Goal: Task Accomplishment & Management: Use online tool/utility

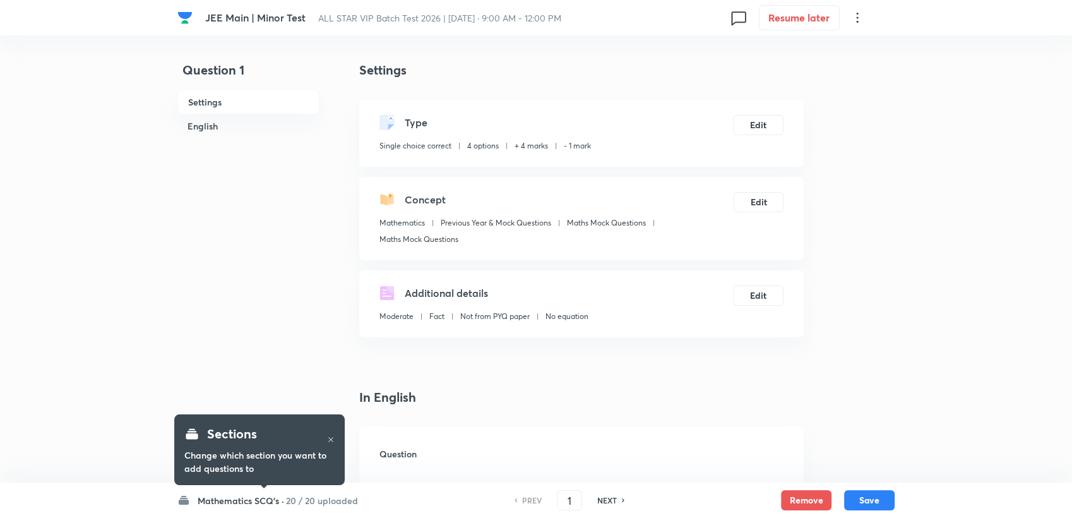
checkbox input "true"
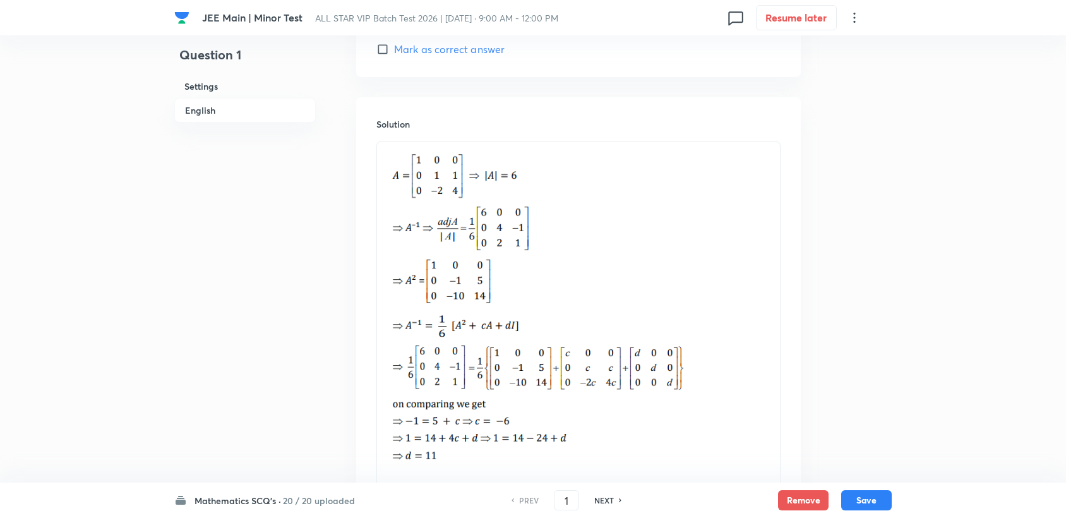
scroll to position [1468, 0]
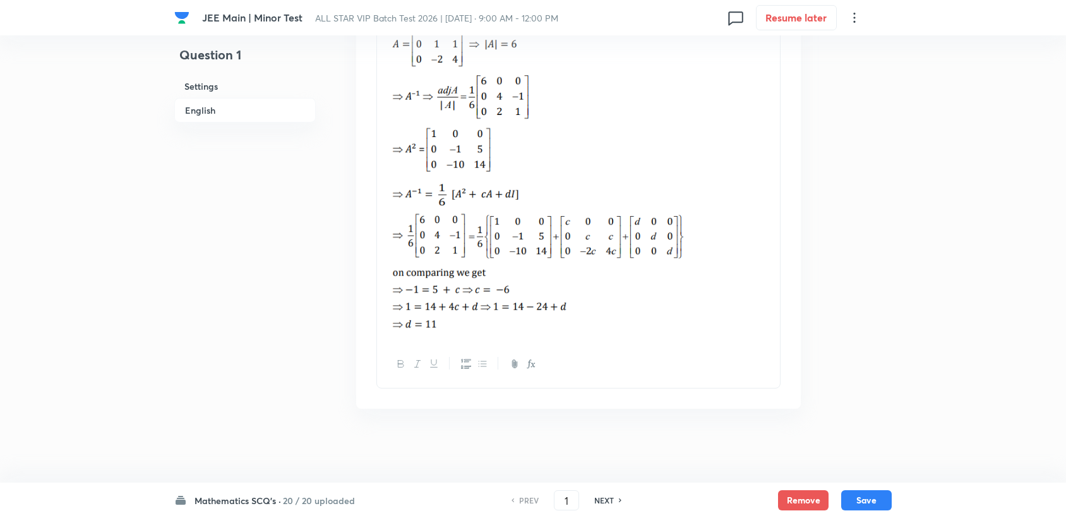
click at [609, 499] on h6 "NEXT" at bounding box center [604, 499] width 20 height 11
type input "2"
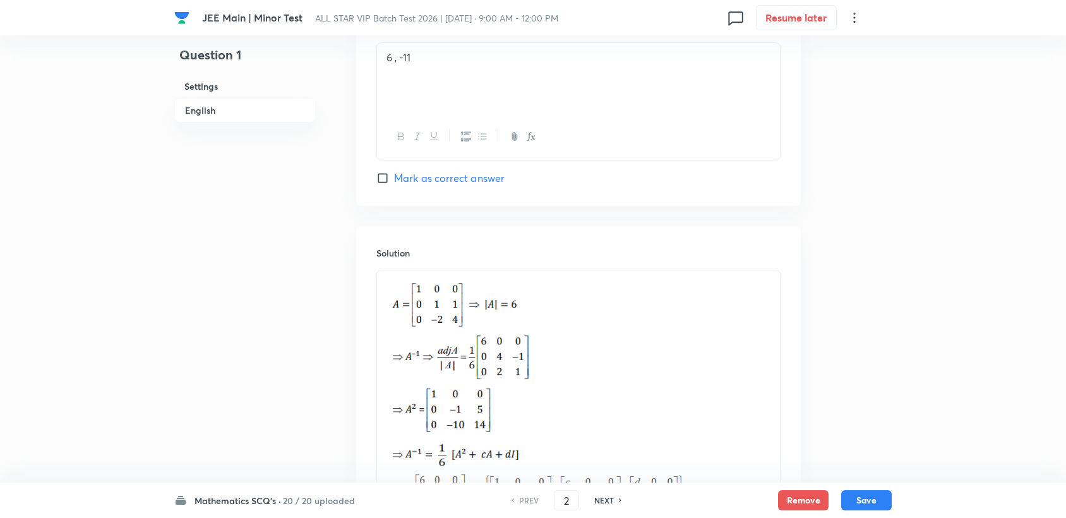
checkbox input "true"
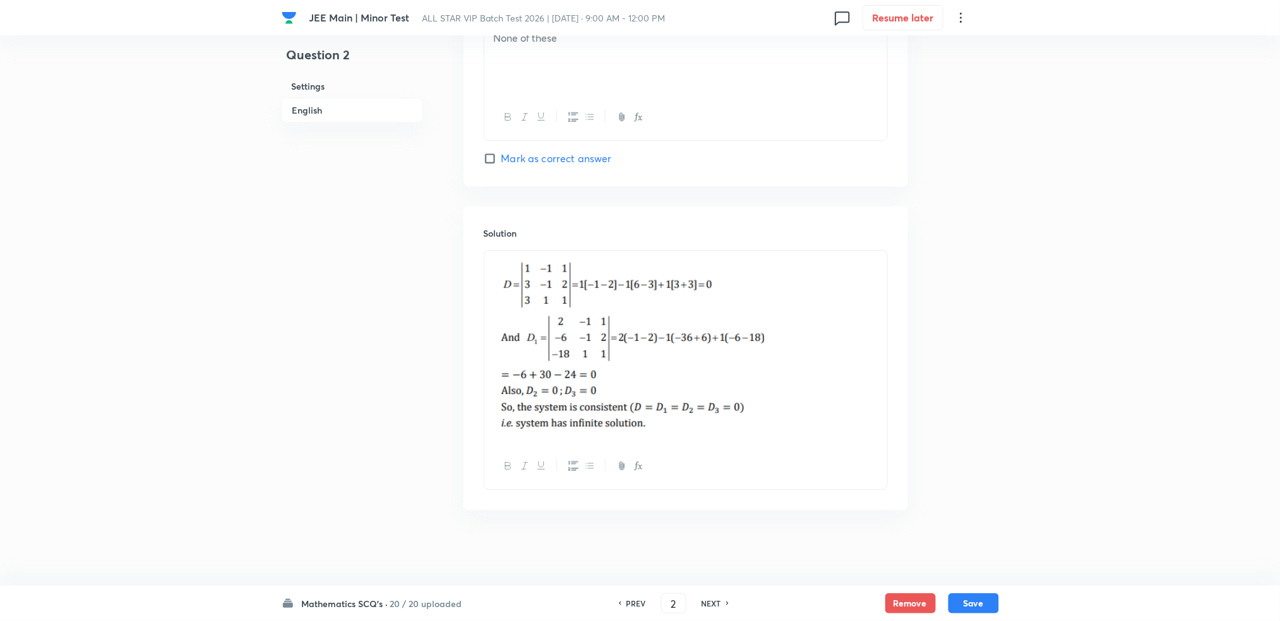
scroll to position [306, 0]
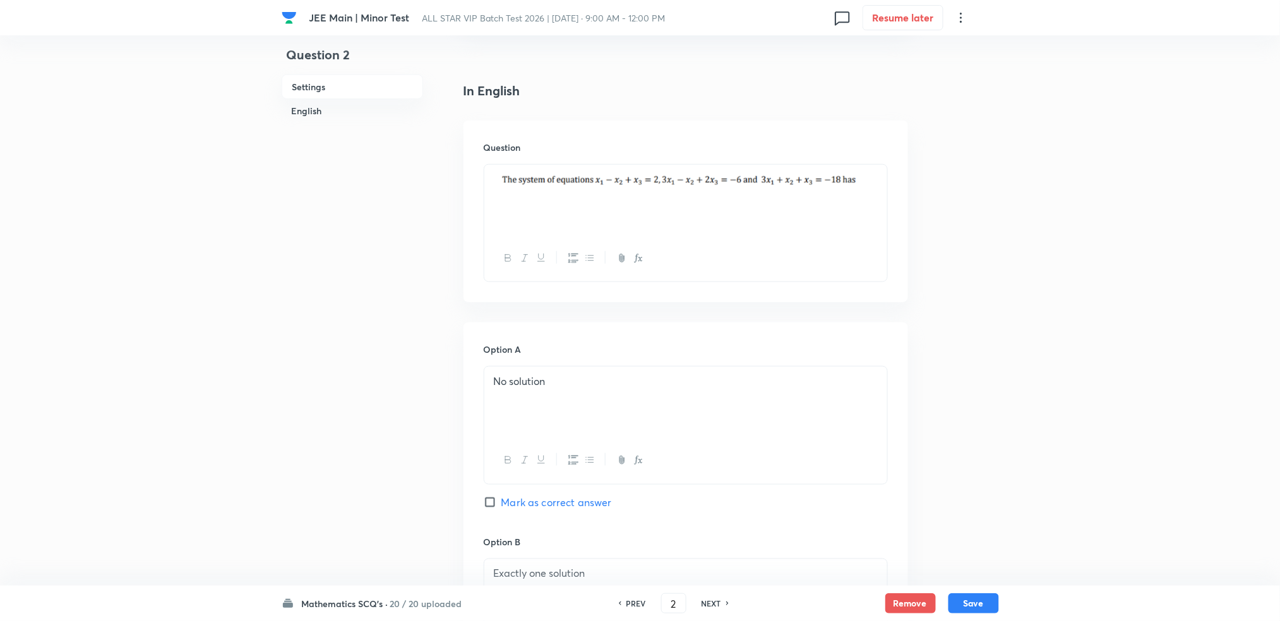
click at [711, 517] on h6 "NEXT" at bounding box center [712, 603] width 20 height 11
type input "3"
checkbox input "false"
checkbox input "true"
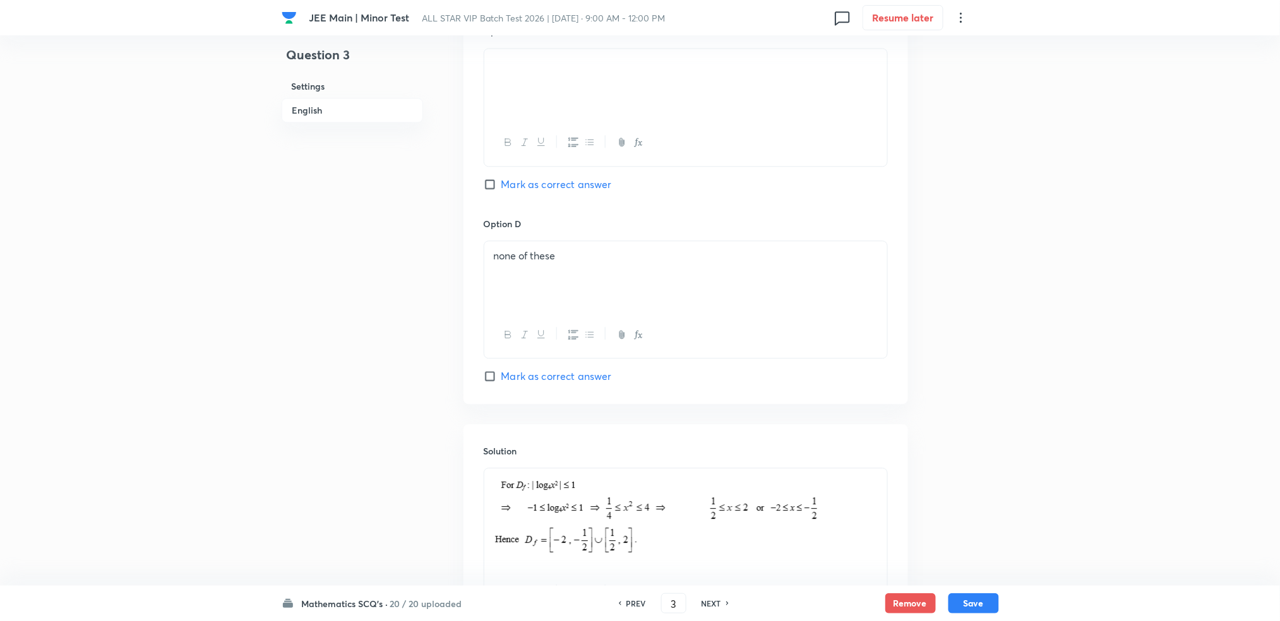
scroll to position [1119, 0]
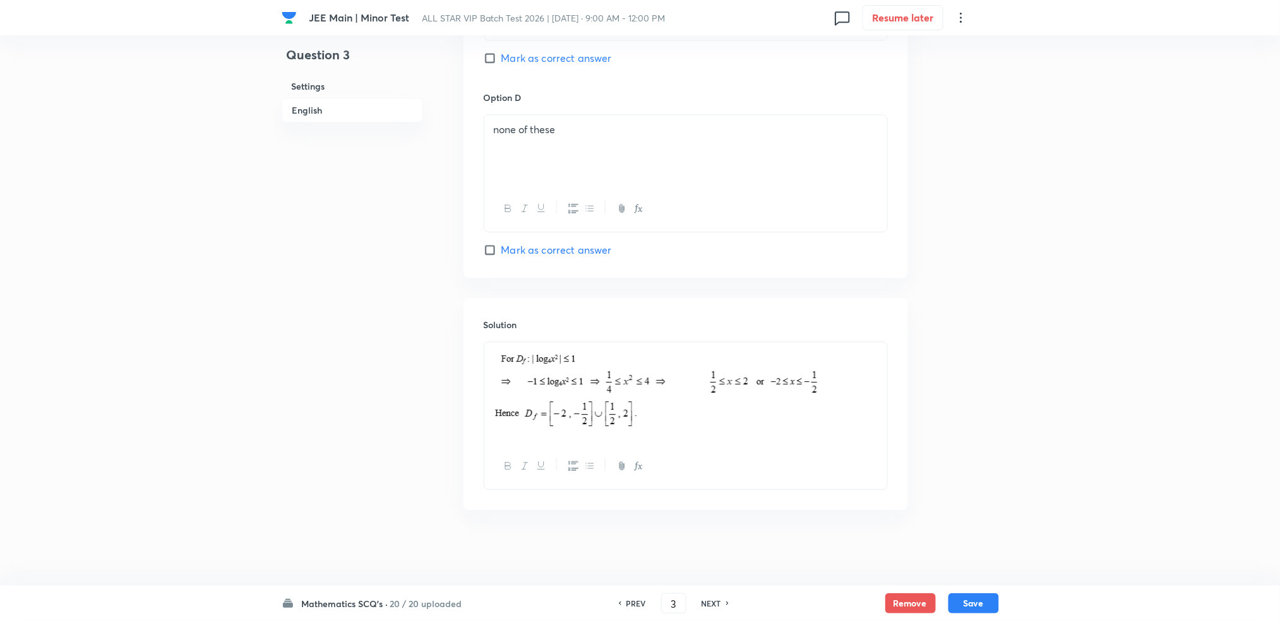
click at [721, 517] on h6 "NEXT" at bounding box center [712, 603] width 20 height 11
type input "4"
checkbox input "false"
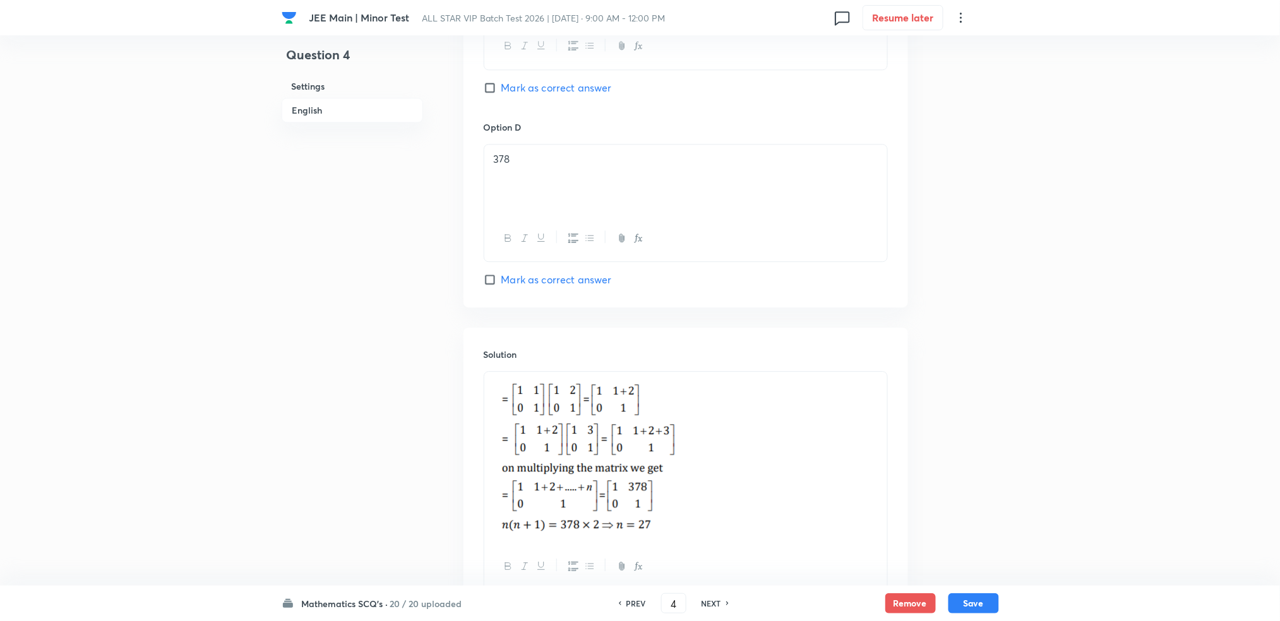
checkbox input "true"
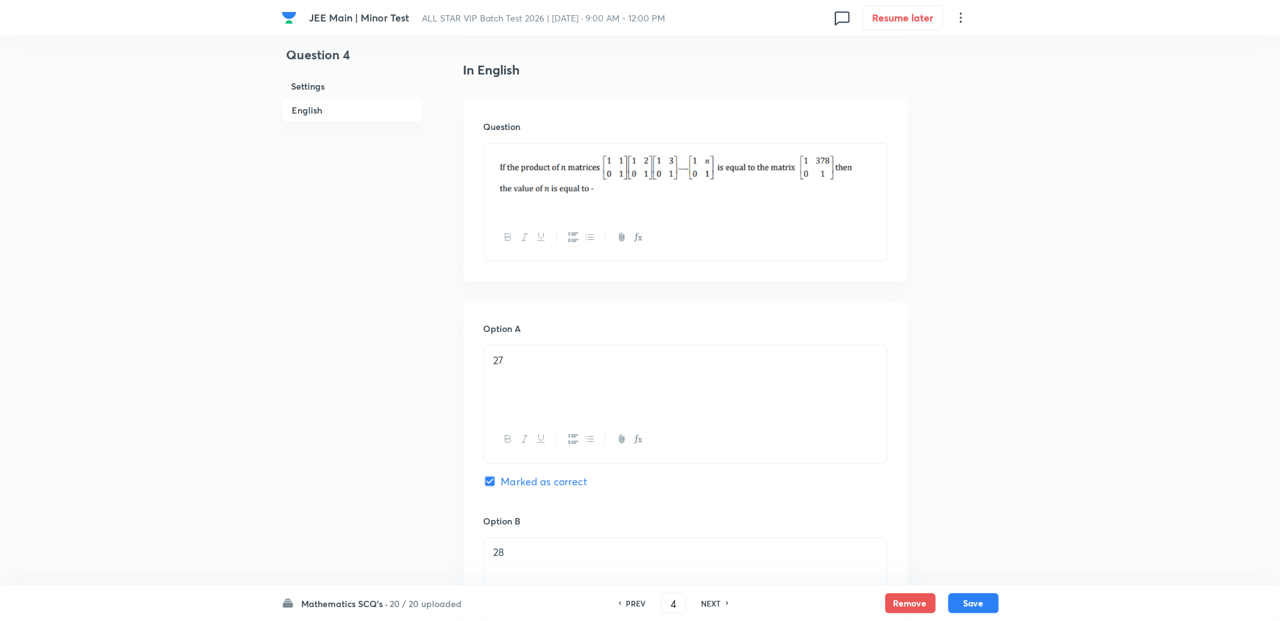
scroll to position [325, 0]
click at [775, 184] on img at bounding box center [686, 175] width 384 height 42
click at [584, 184] on img at bounding box center [686, 175] width 384 height 42
click at [517, 182] on img at bounding box center [686, 175] width 384 height 42
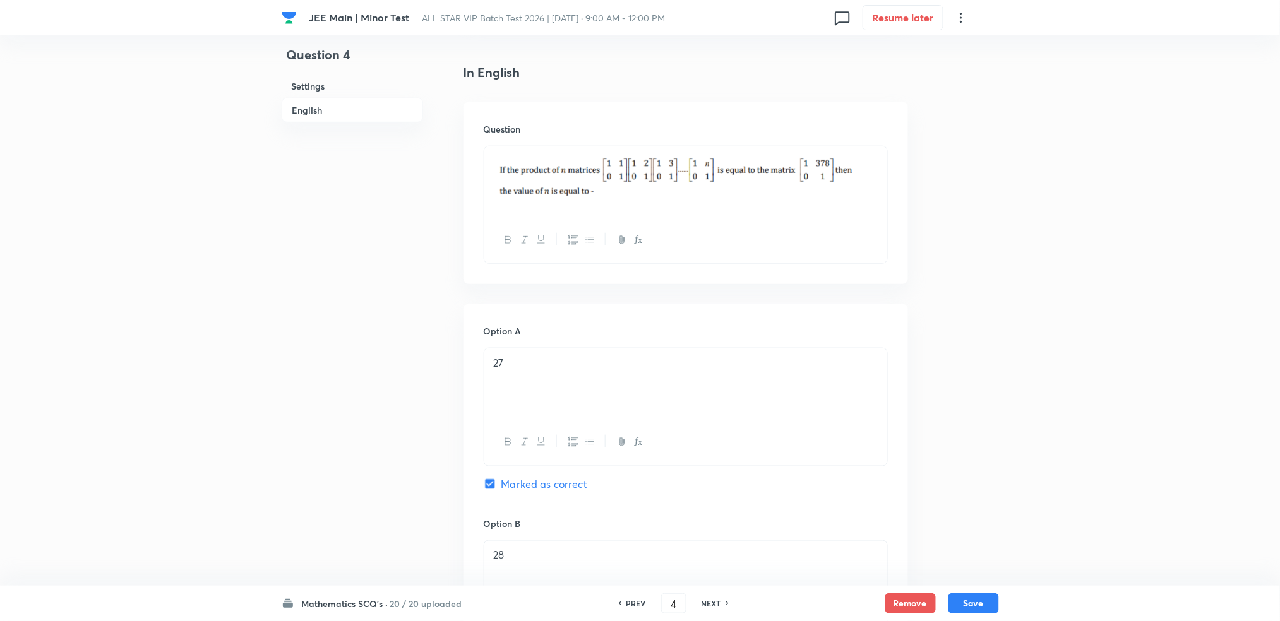
click at [722, 517] on div "NEXT" at bounding box center [713, 603] width 33 height 11
type input "5"
checkbox input "true"
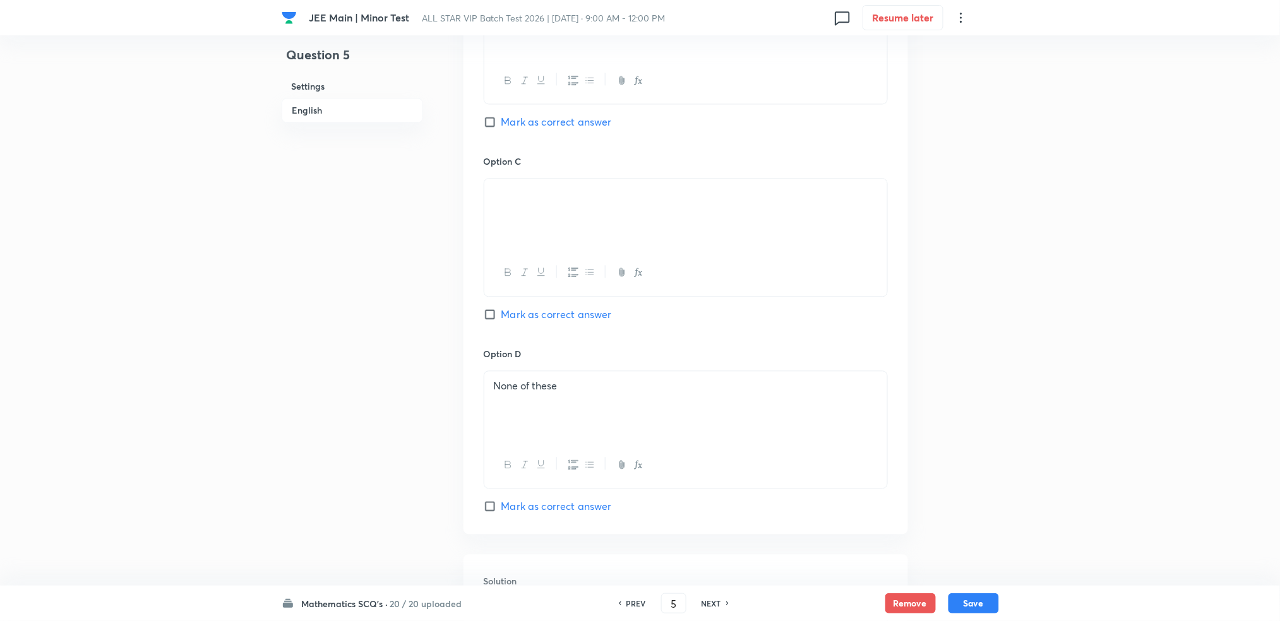
scroll to position [1154, 0]
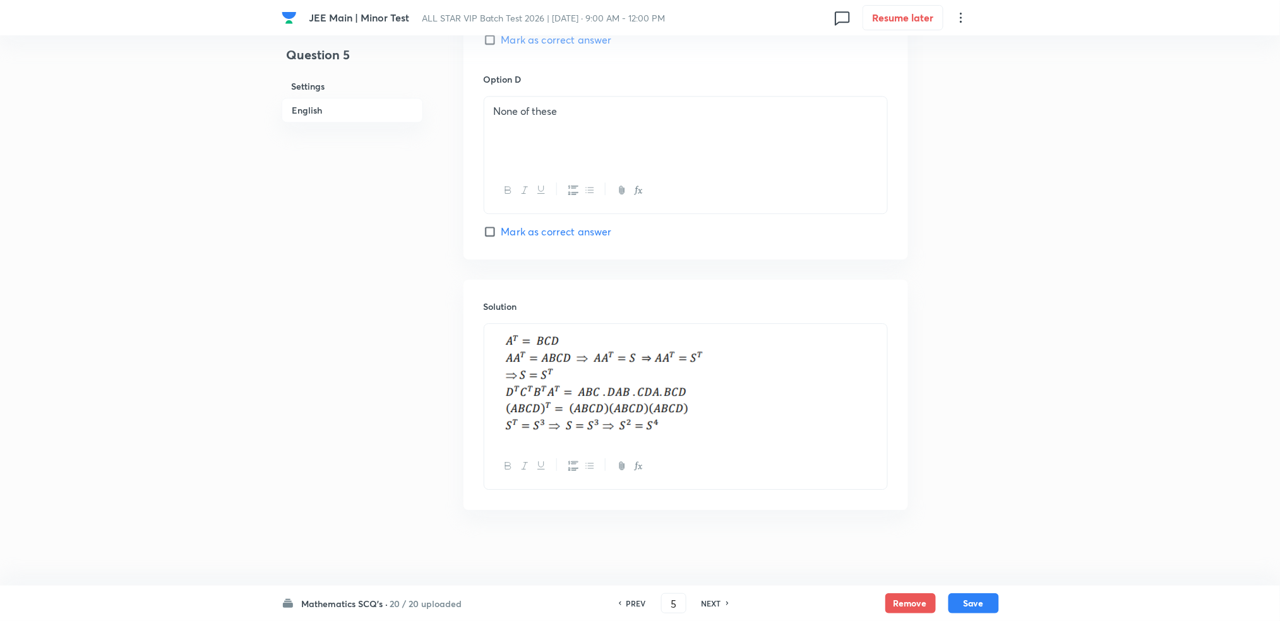
click at [714, 517] on h6 "NEXT" at bounding box center [712, 603] width 20 height 11
type input "6"
checkbox input "false"
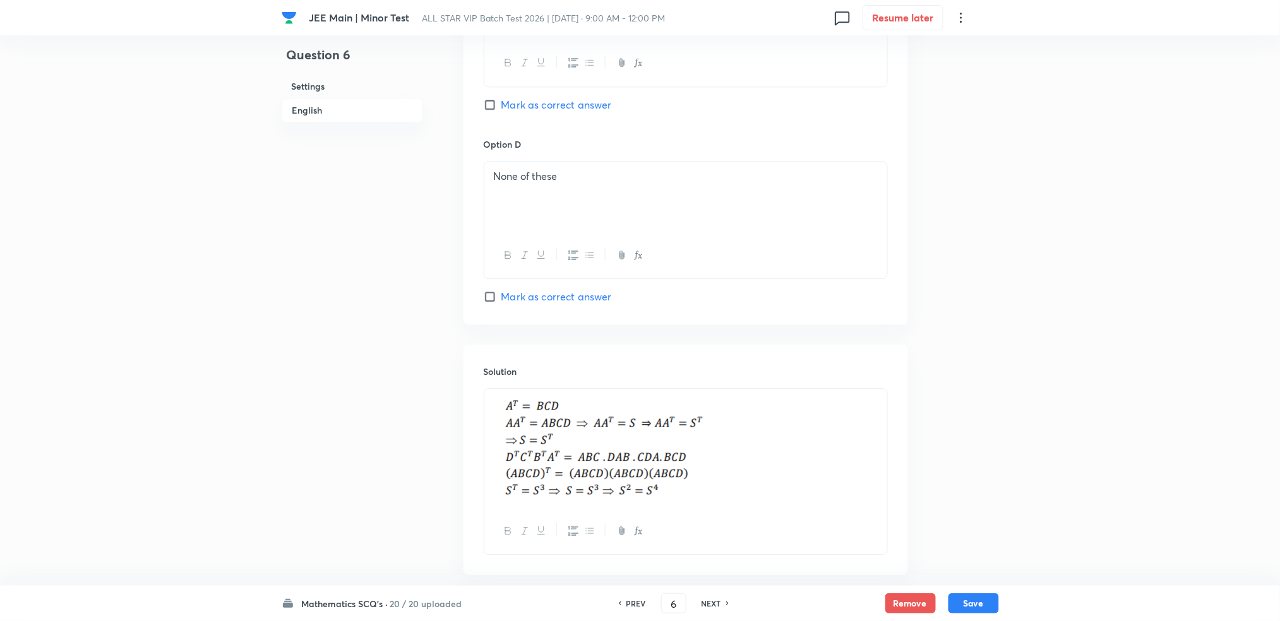
checkbox input "true"
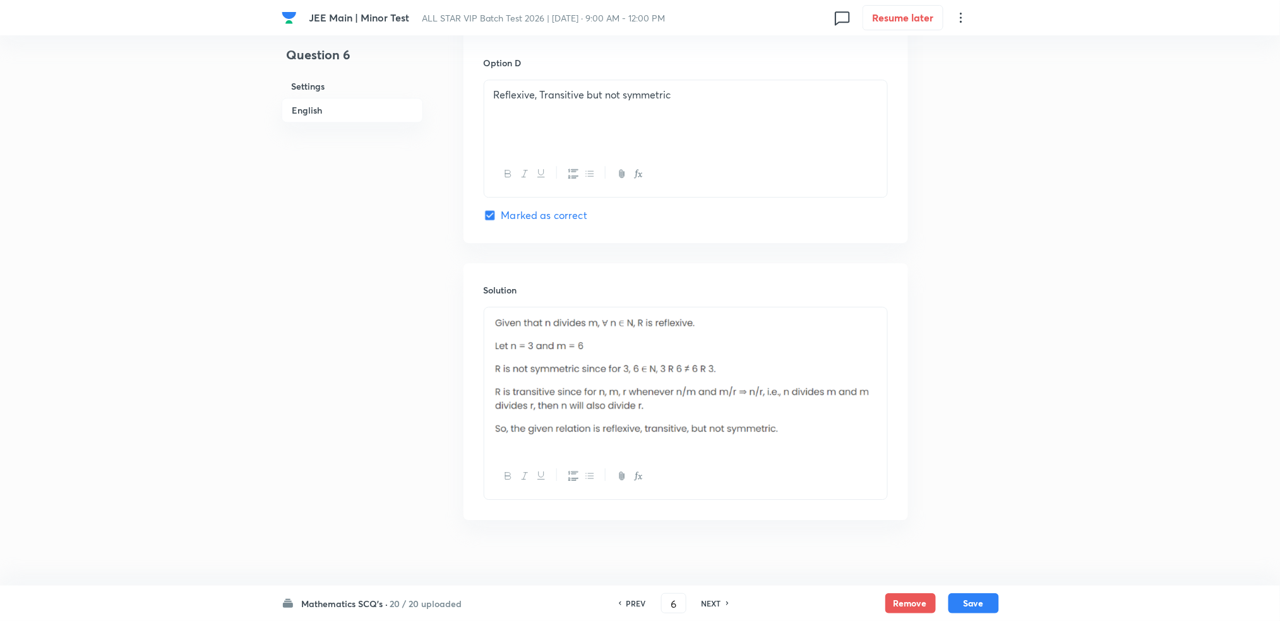
scroll to position [325, 0]
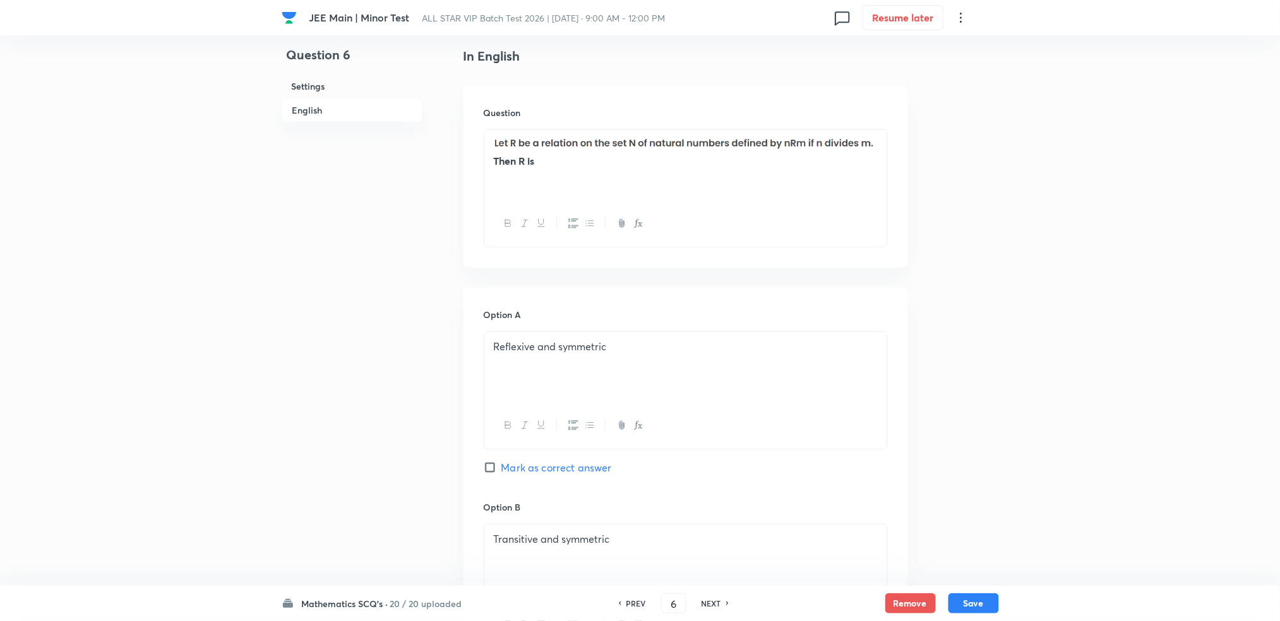
click at [718, 517] on div "PREV 6 ​ NEXT" at bounding box center [673, 604] width 163 height 20
click at [714, 517] on h6 "NEXT" at bounding box center [712, 603] width 20 height 11
type input "7"
checkbox input "false"
checkbox input "true"
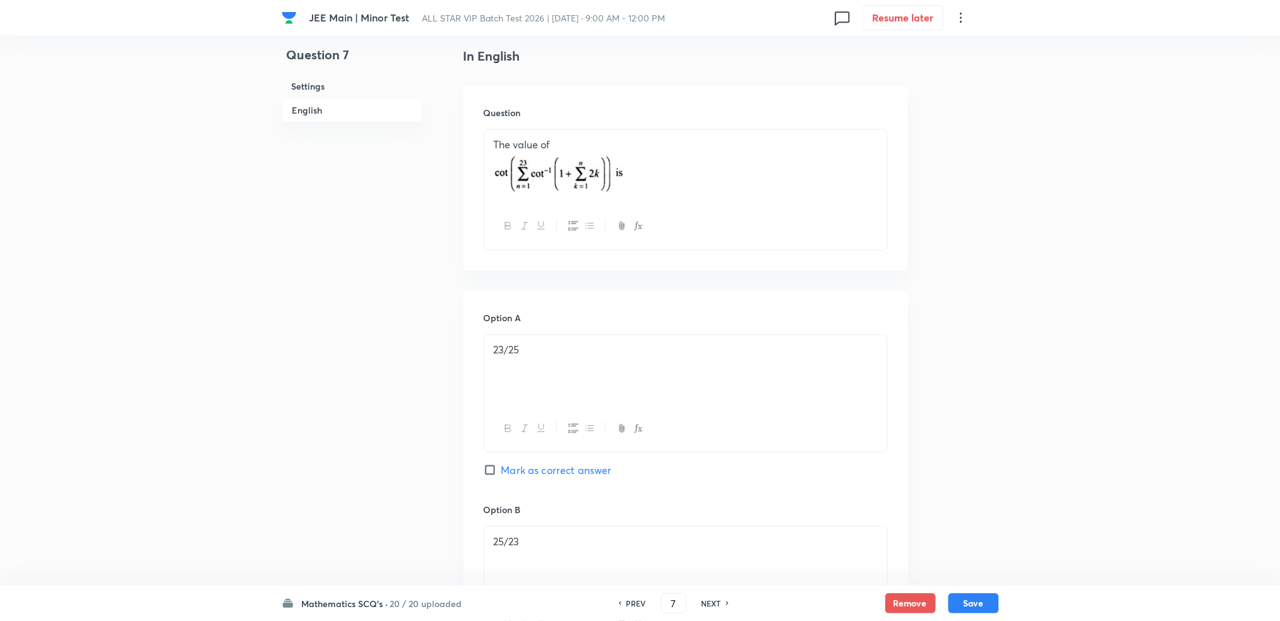
click at [1063, 253] on div "JEE Main | Minor Test ALL STAR VIP Batch Test 2026 | Oct 5, 2025 · 9:00 AM - 12…" at bounding box center [640, 595] width 1280 height 1719
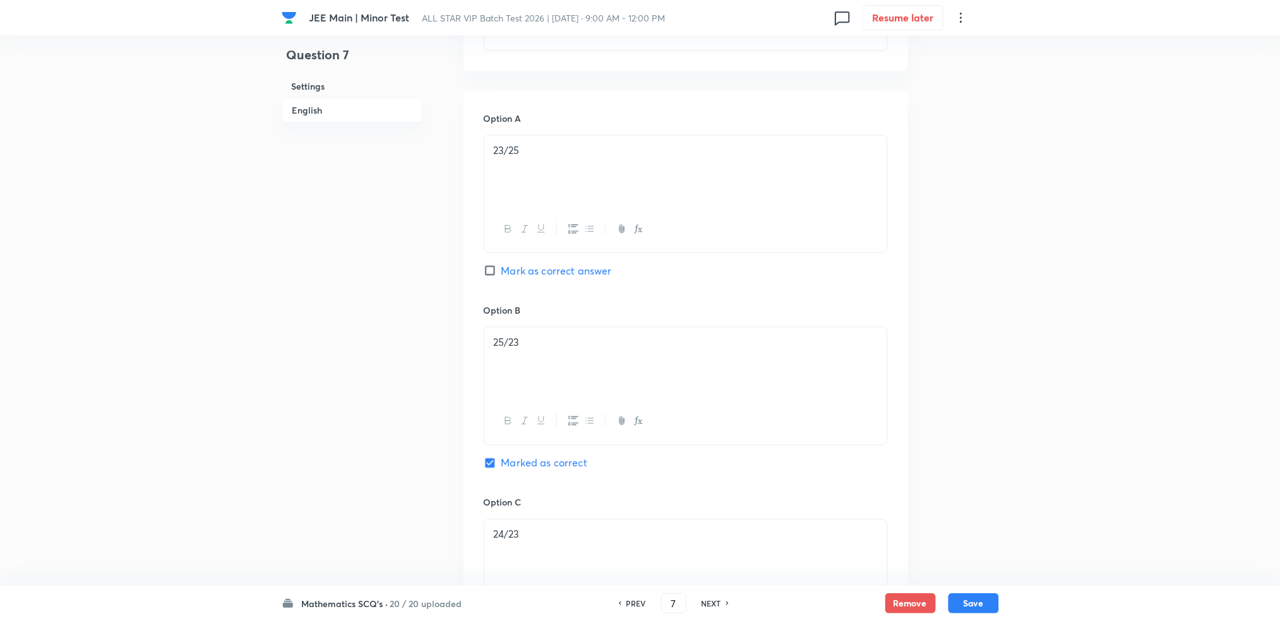
scroll to position [520, 0]
click at [719, 517] on div "PREV 7 ​ NEXT" at bounding box center [673, 604] width 163 height 20
click at [708, 517] on h6 "NEXT" at bounding box center [712, 603] width 20 height 11
type input "8"
checkbox input "false"
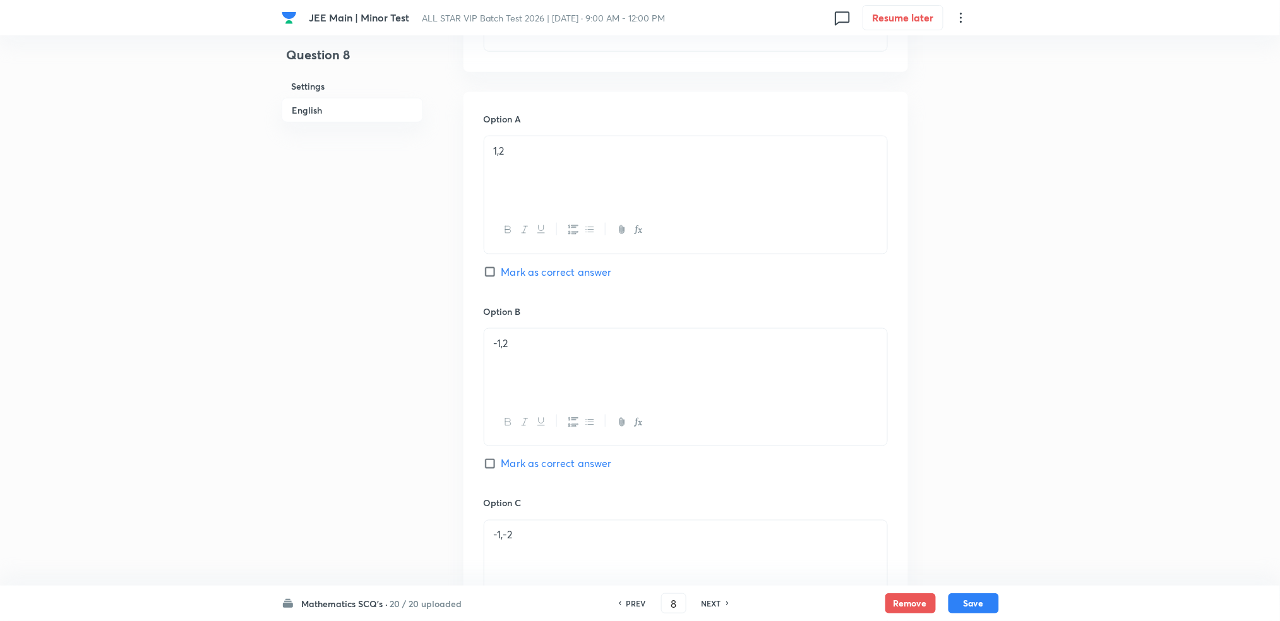
checkbox input "true"
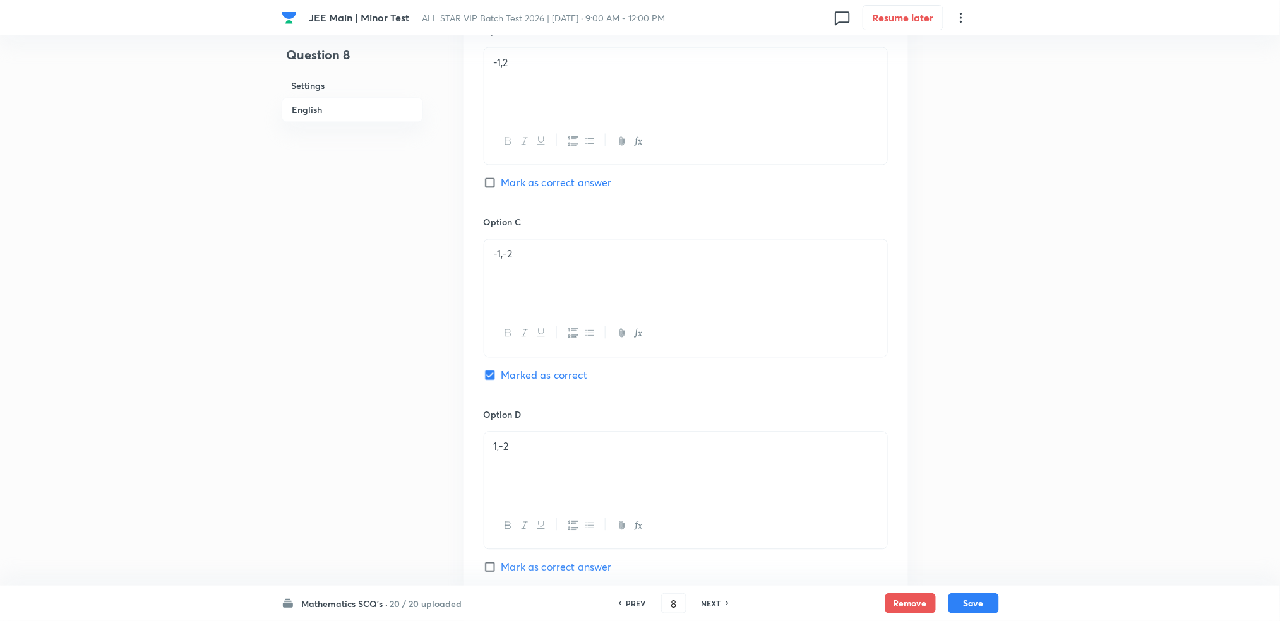
scroll to position [1213, 0]
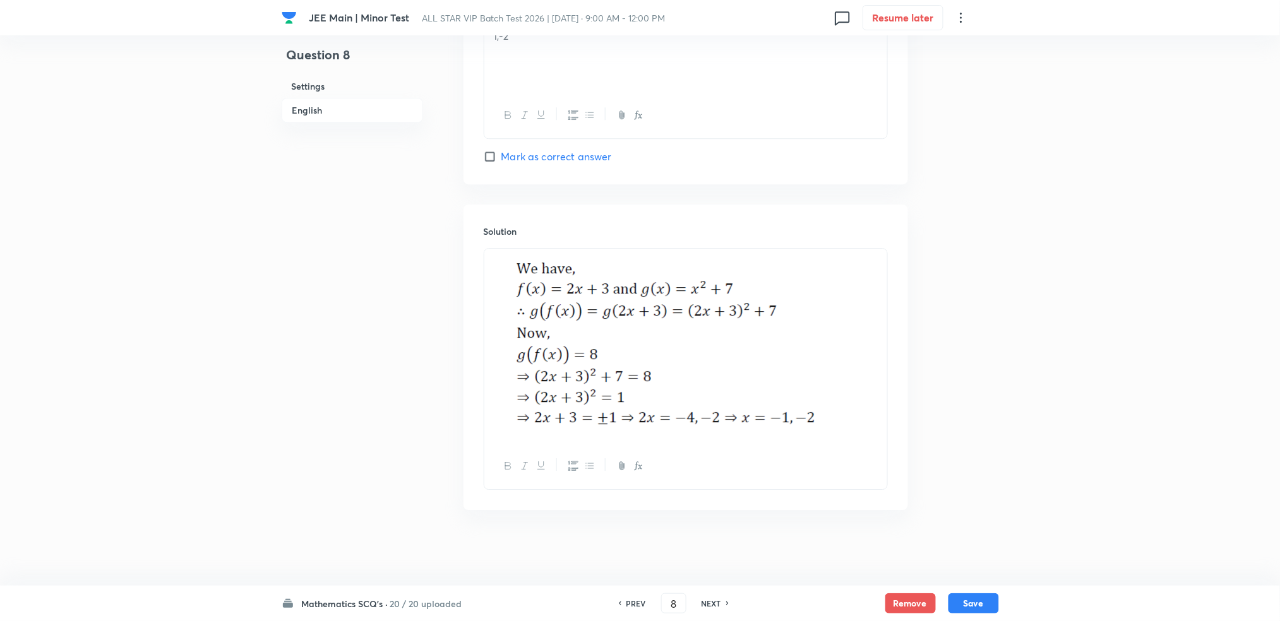
click at [718, 517] on div "PREV 8 ​ NEXT" at bounding box center [673, 604] width 163 height 20
click at [709, 517] on h6 "NEXT" at bounding box center [712, 603] width 20 height 11
type input "9"
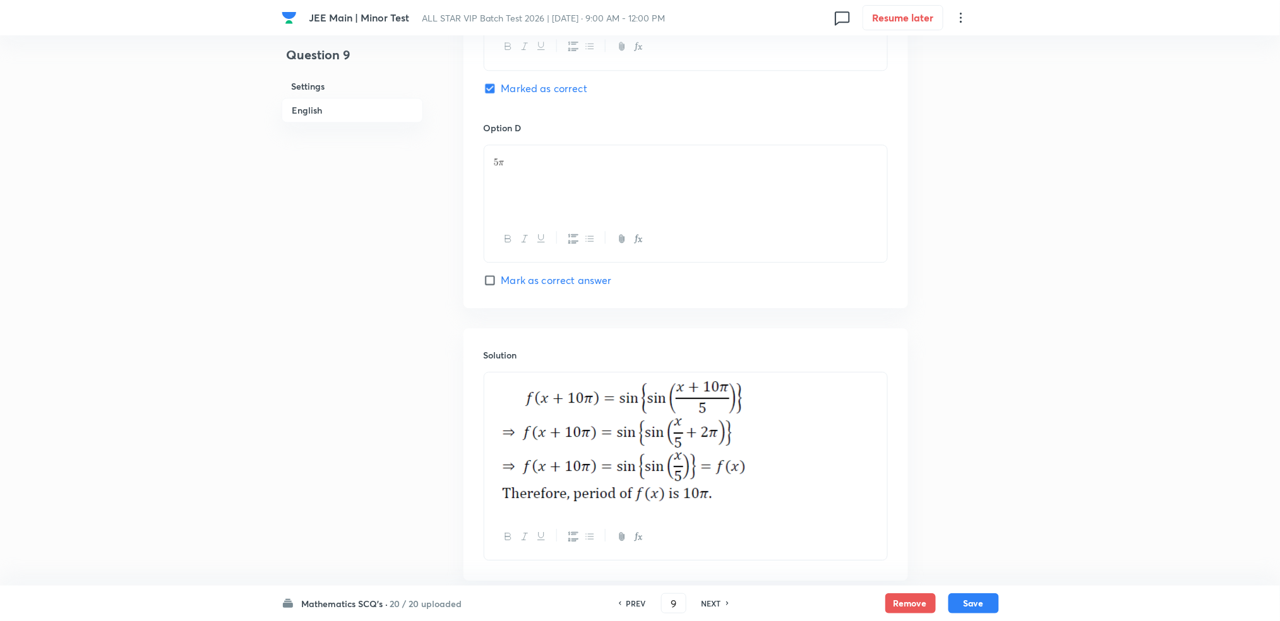
checkbox input "true"
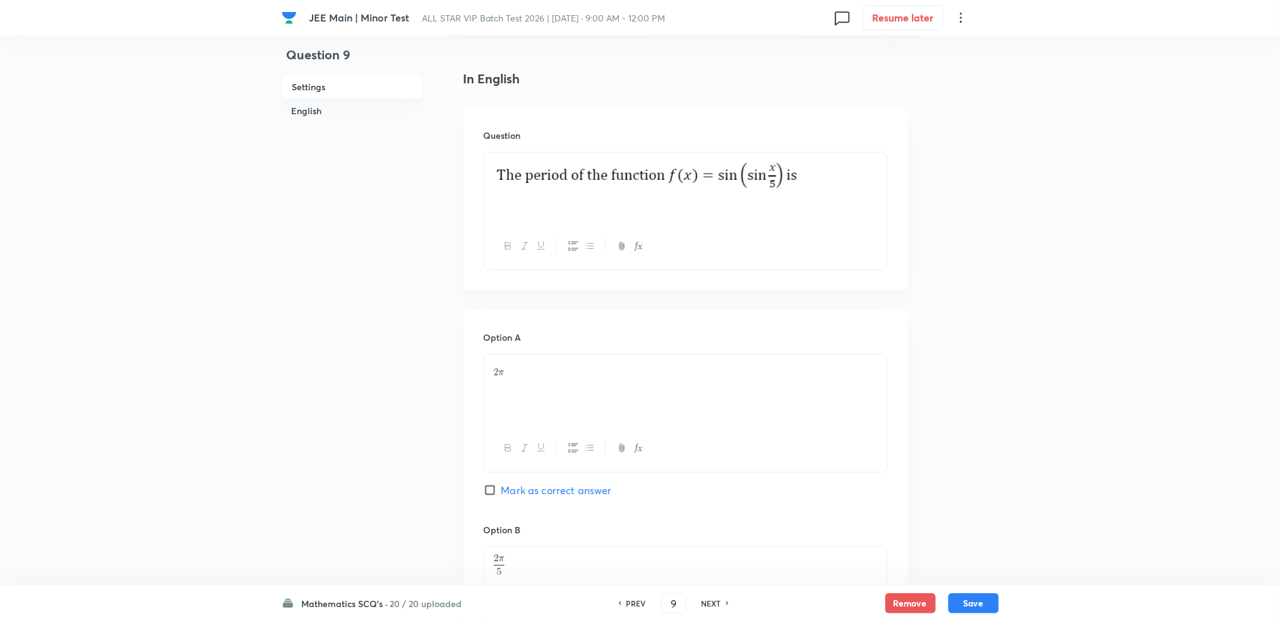
scroll to position [280, 0]
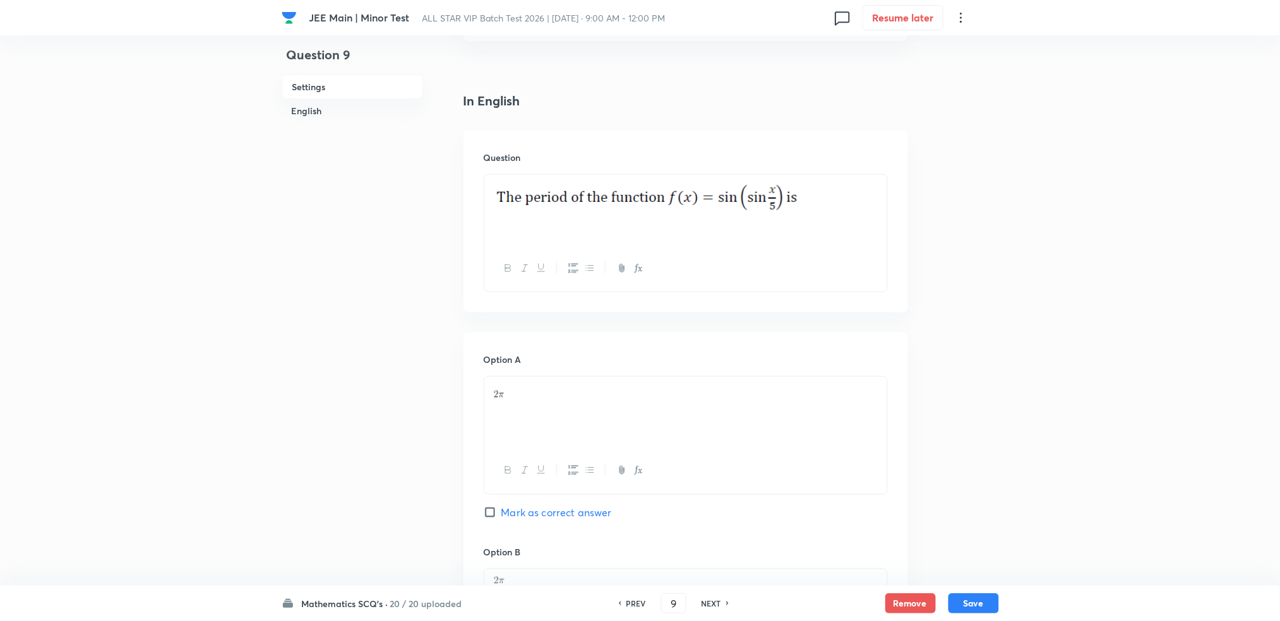
click at [721, 517] on h6 "NEXT" at bounding box center [712, 603] width 20 height 11
type input "10"
checkbox input "true"
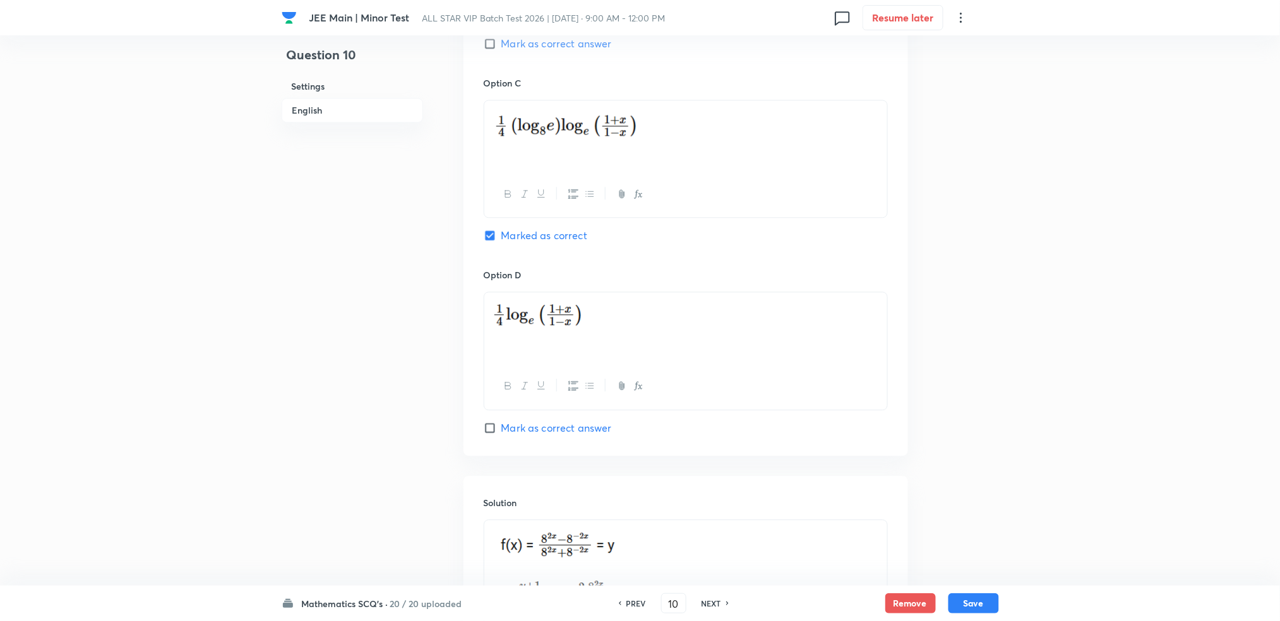
scroll to position [1344, 0]
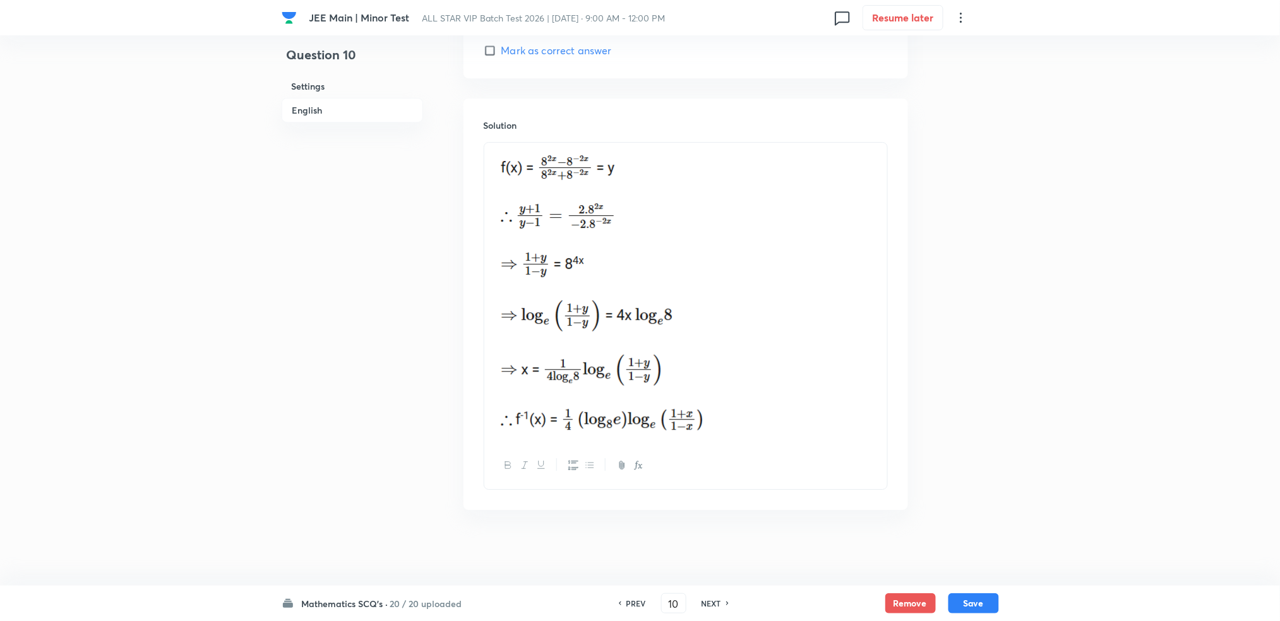
click at [713, 517] on h6 "NEXT" at bounding box center [712, 603] width 20 height 11
type input "11"
checkbox input "false"
checkbox input "true"
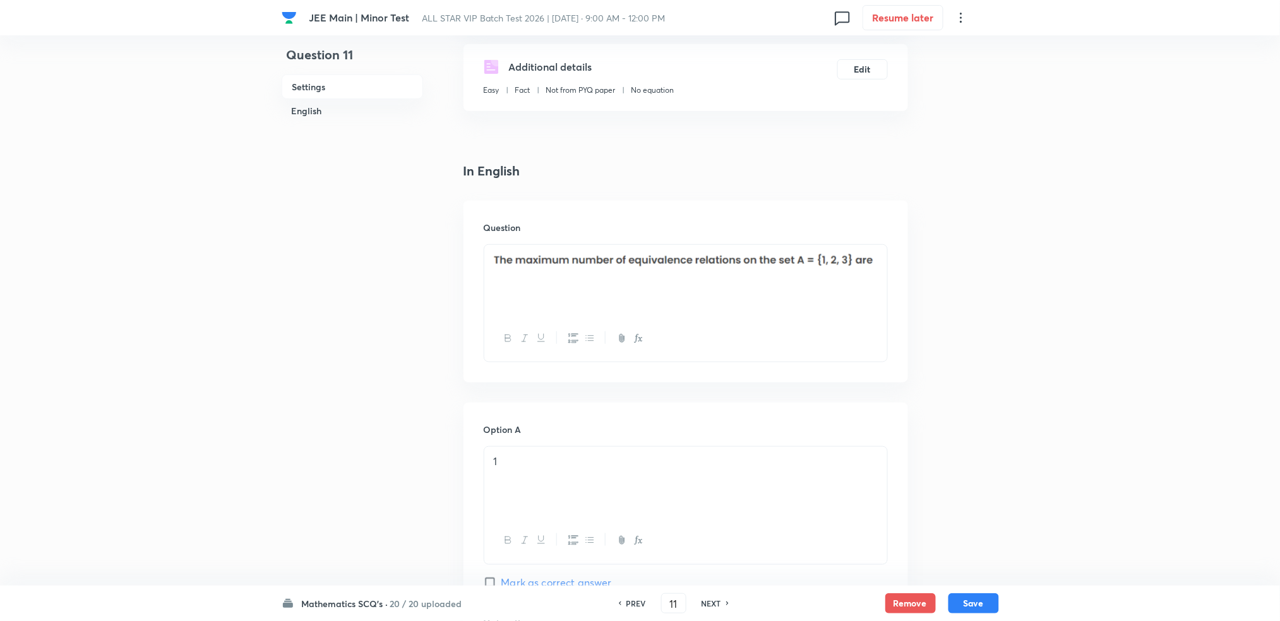
scroll to position [104, 0]
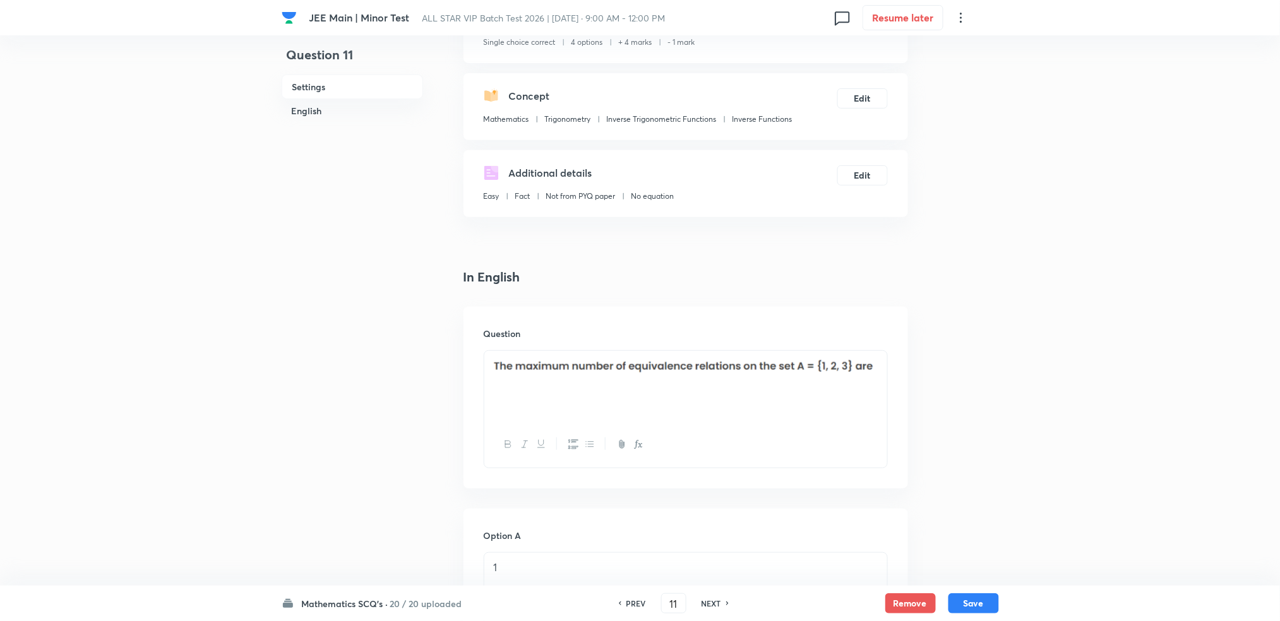
click at [712, 517] on h6 "NEXT" at bounding box center [712, 603] width 20 height 11
type input "12"
checkbox input "false"
checkbox input "true"
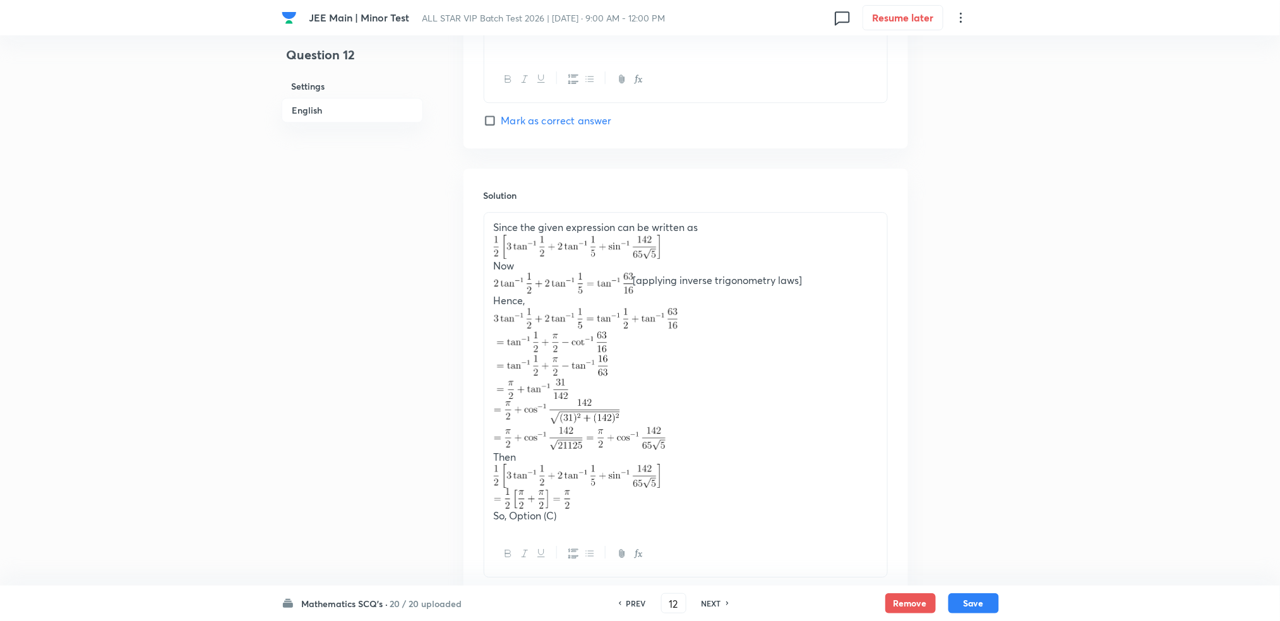
scroll to position [1256, 0]
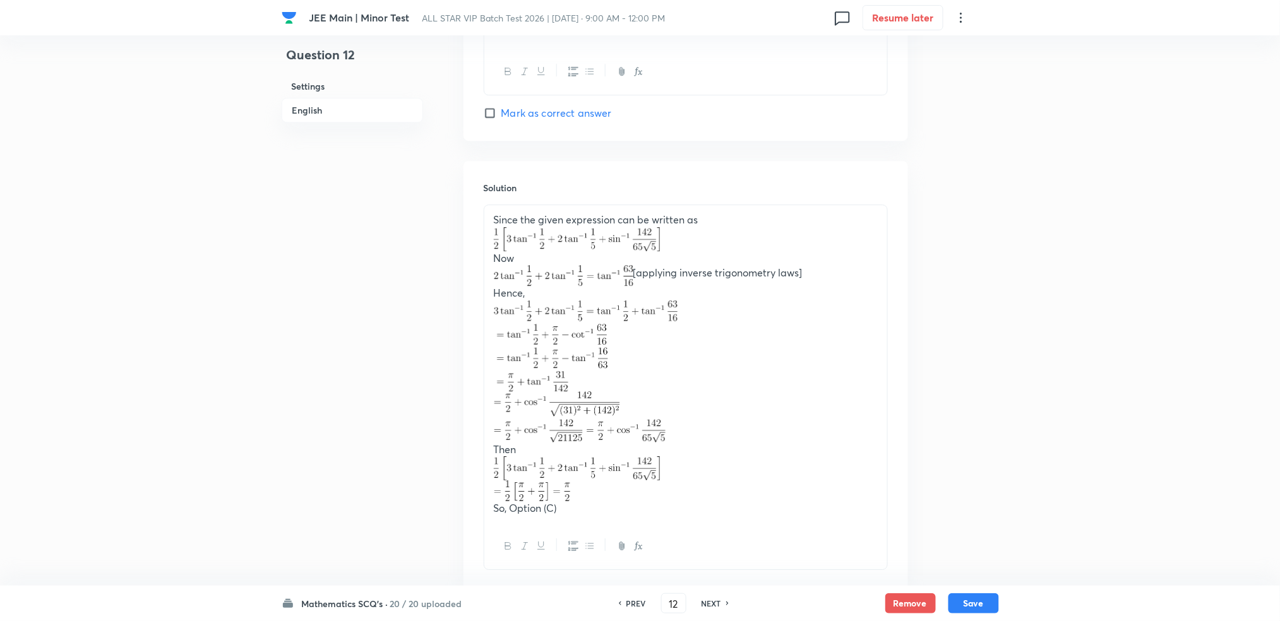
click at [702, 517] on h6 "NEXT" at bounding box center [712, 603] width 20 height 11
type input "13"
checkbox input "true"
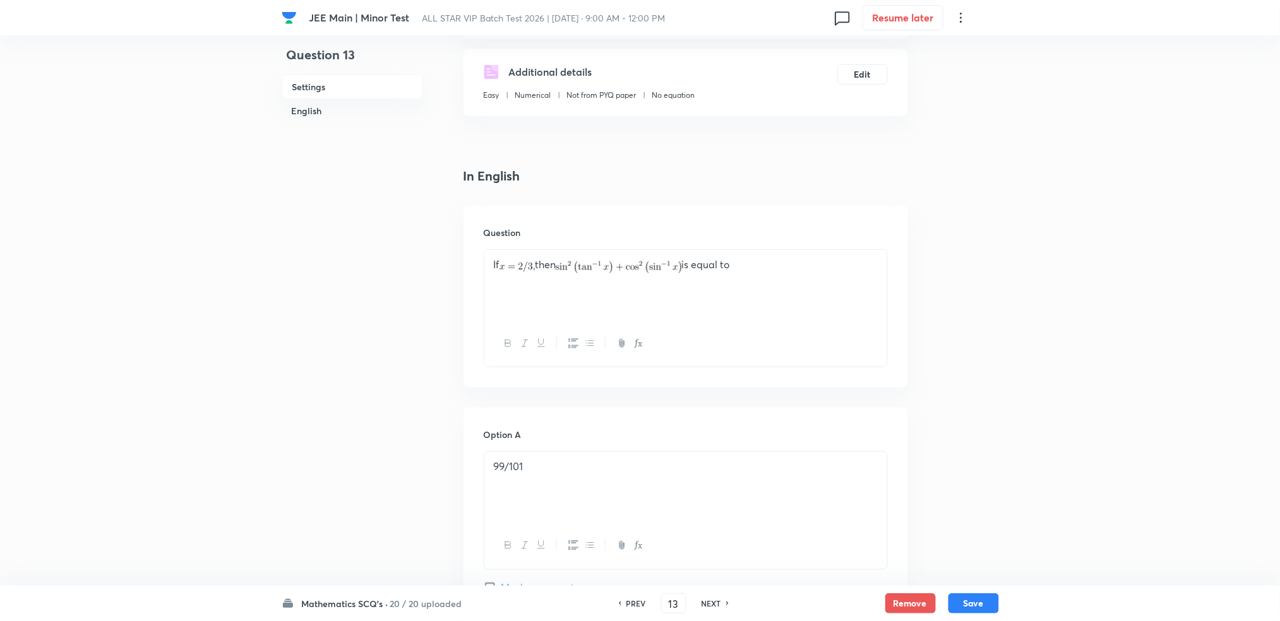
scroll to position [216, 0]
click at [704, 517] on h6 "NEXT" at bounding box center [712, 603] width 20 height 11
type input "14"
checkbox input "false"
checkbox input "true"
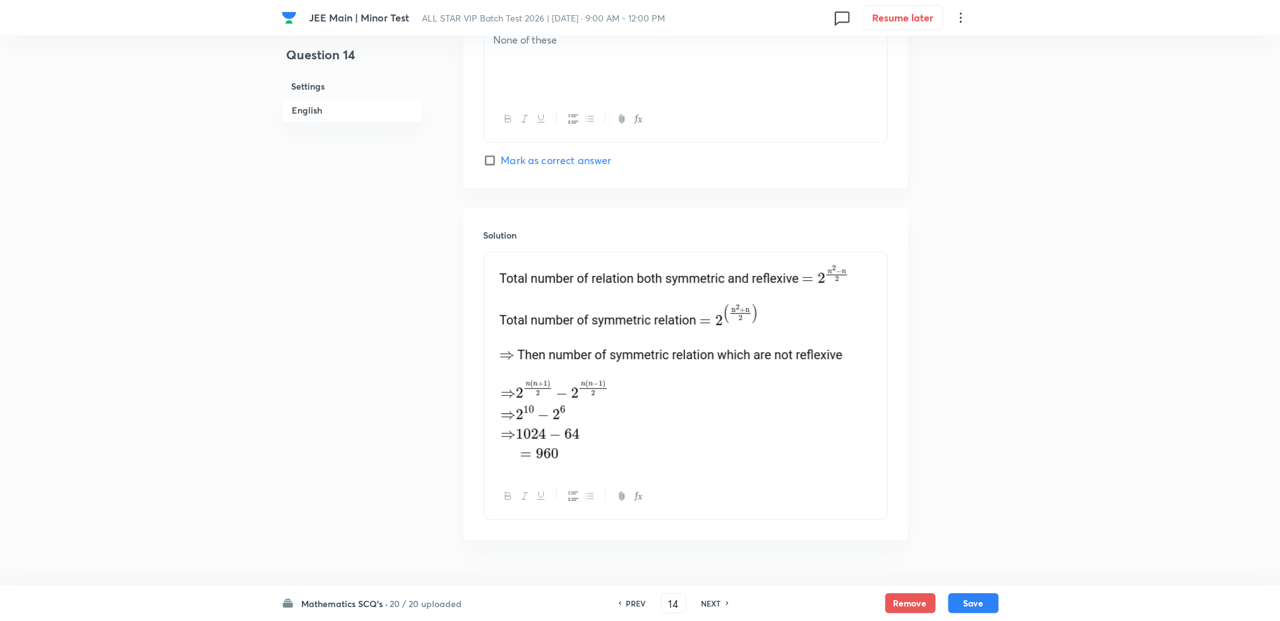
scroll to position [1255, 0]
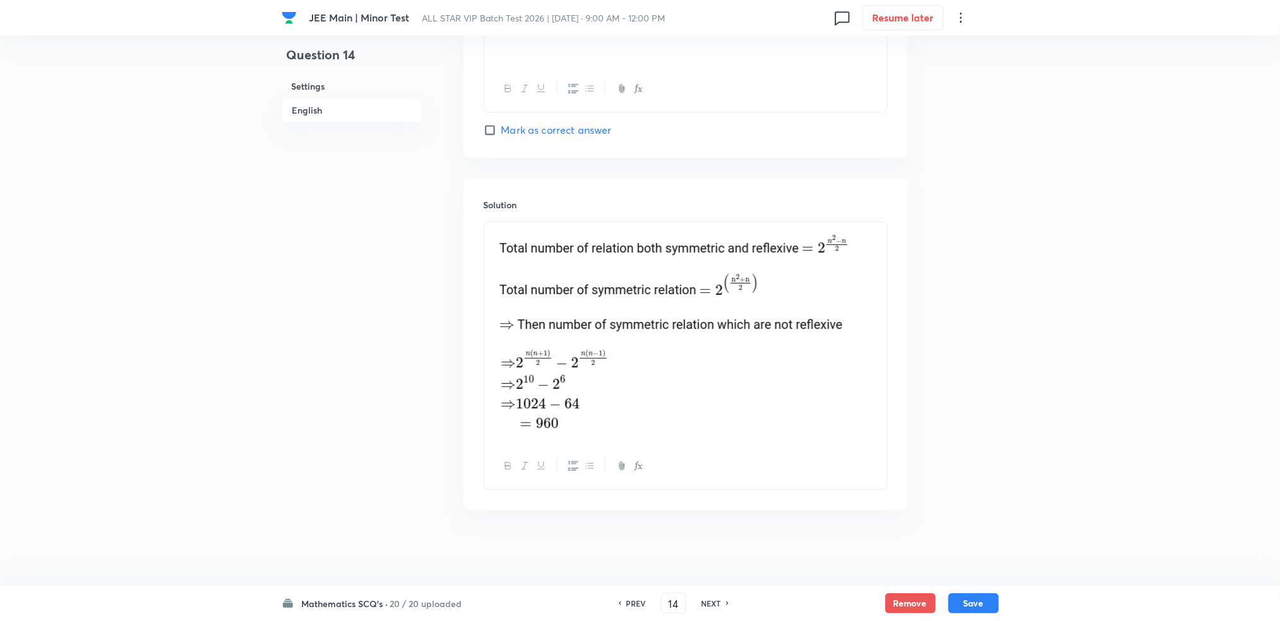
click at [720, 517] on h6 "NEXT" at bounding box center [712, 603] width 20 height 11
type input "15"
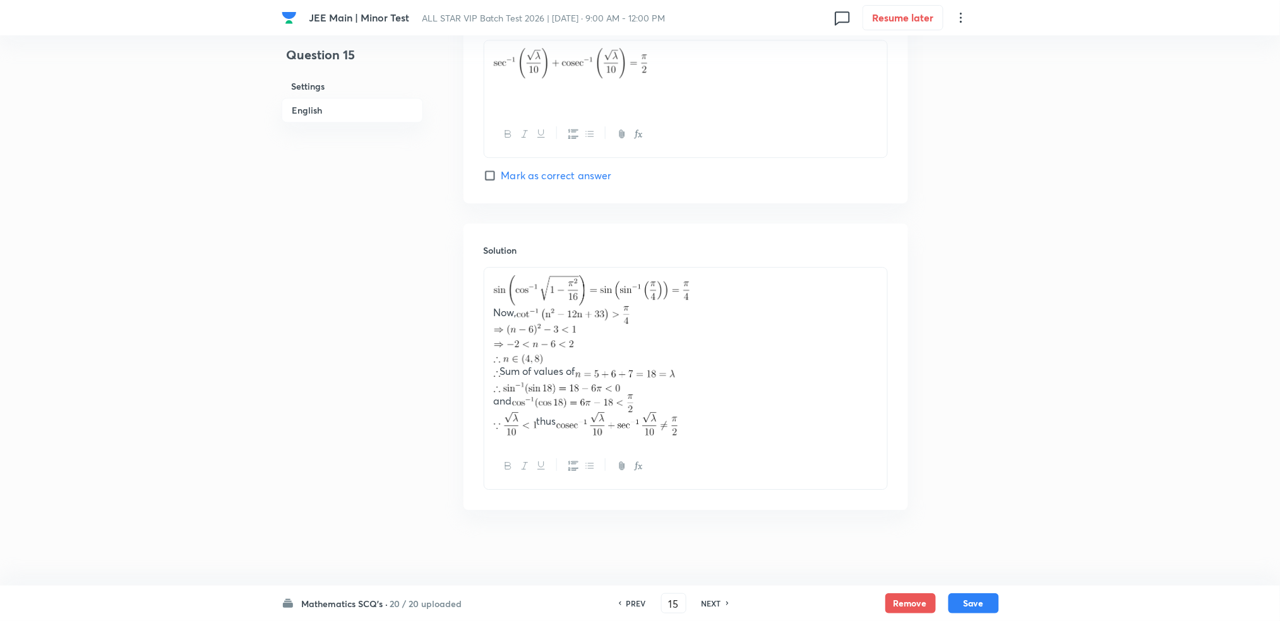
scroll to position [1210, 0]
checkbox input "true"
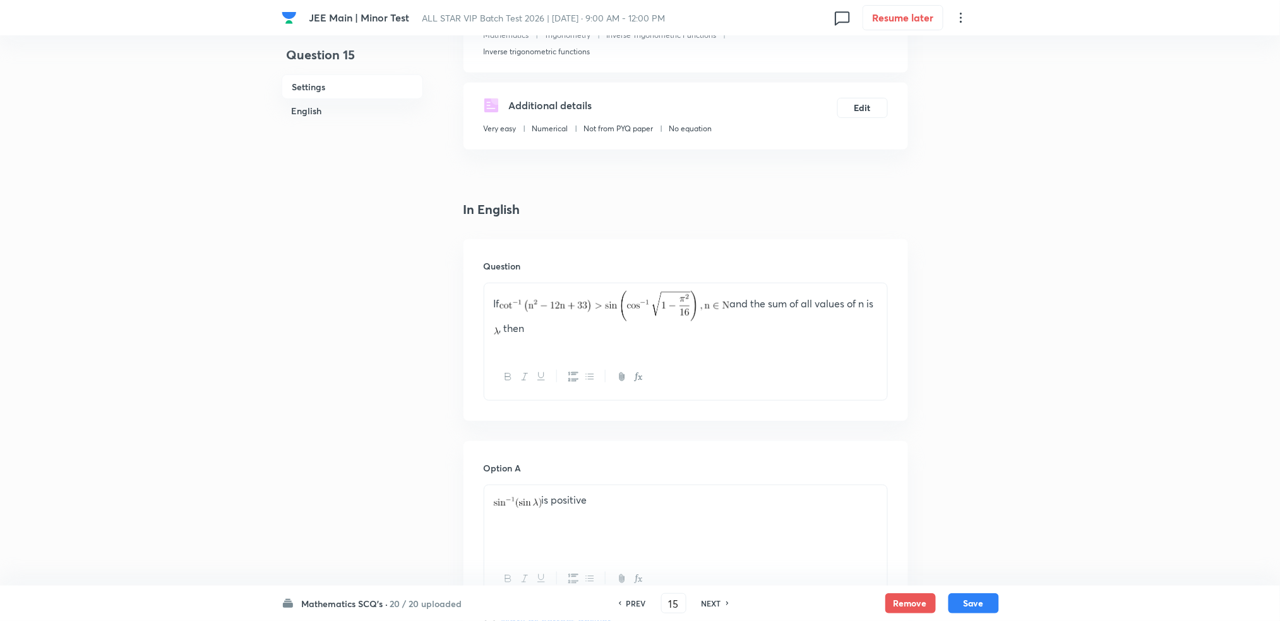
scroll to position [0, 0]
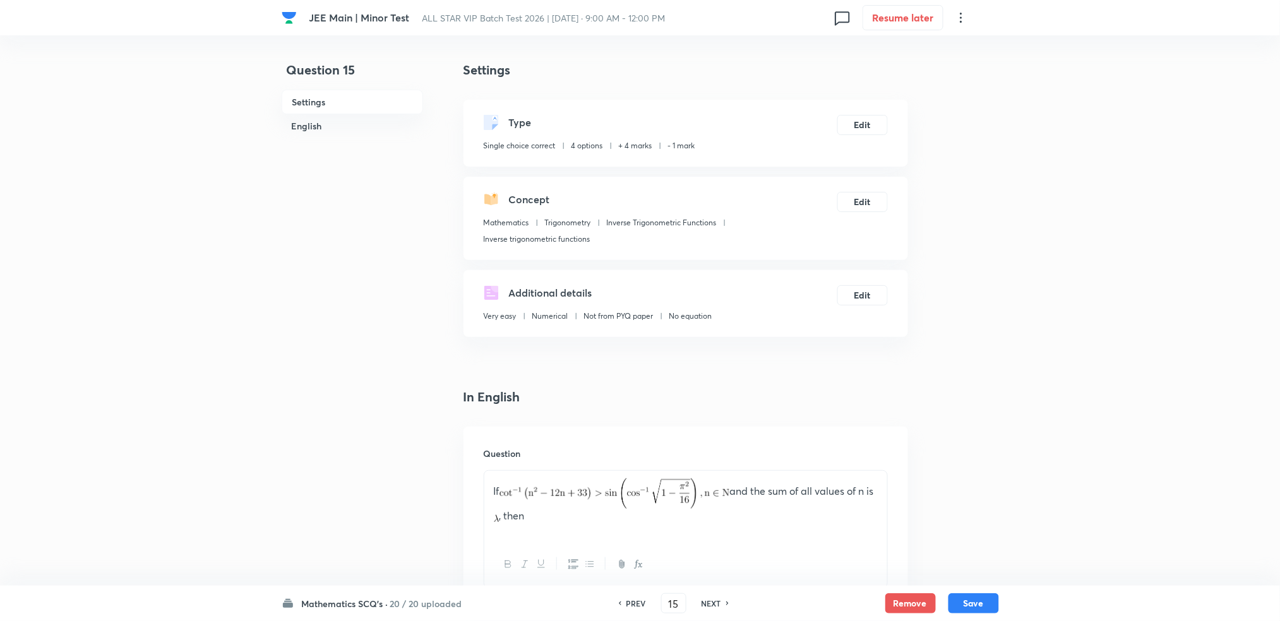
click at [714, 517] on h6 "NEXT" at bounding box center [712, 603] width 20 height 11
type input "16"
checkbox input "true"
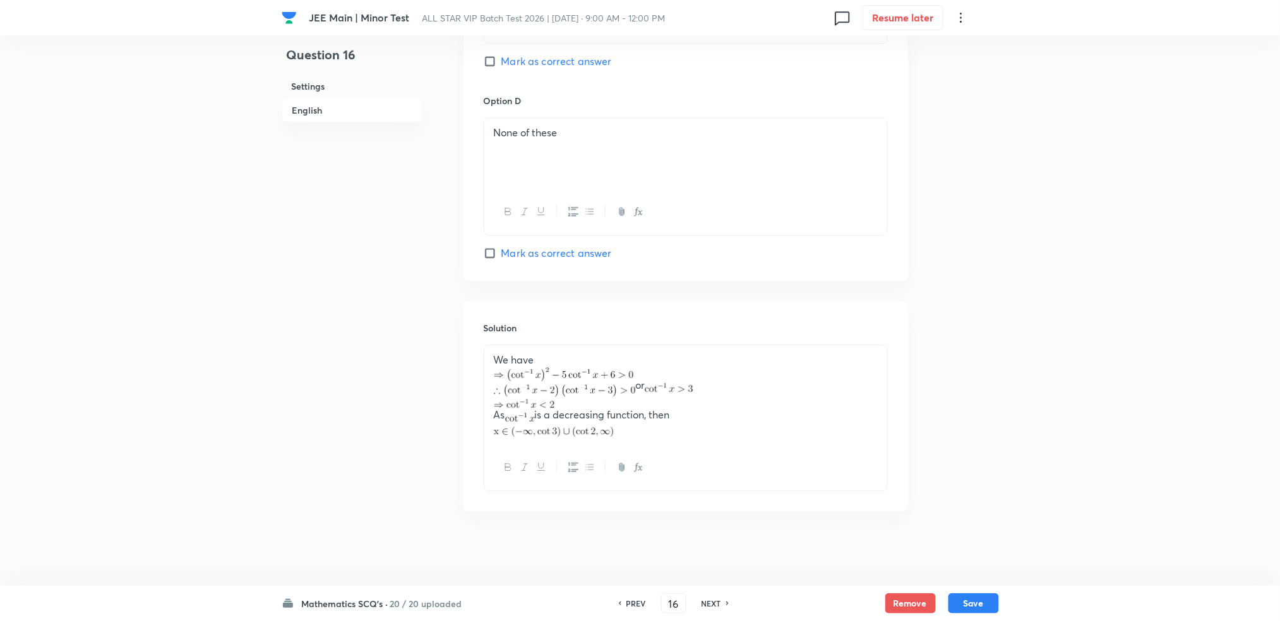
scroll to position [1134, 0]
click at [714, 517] on h6 "NEXT" at bounding box center [712, 603] width 20 height 11
type input "17"
checkbox input "false"
checkbox input "true"
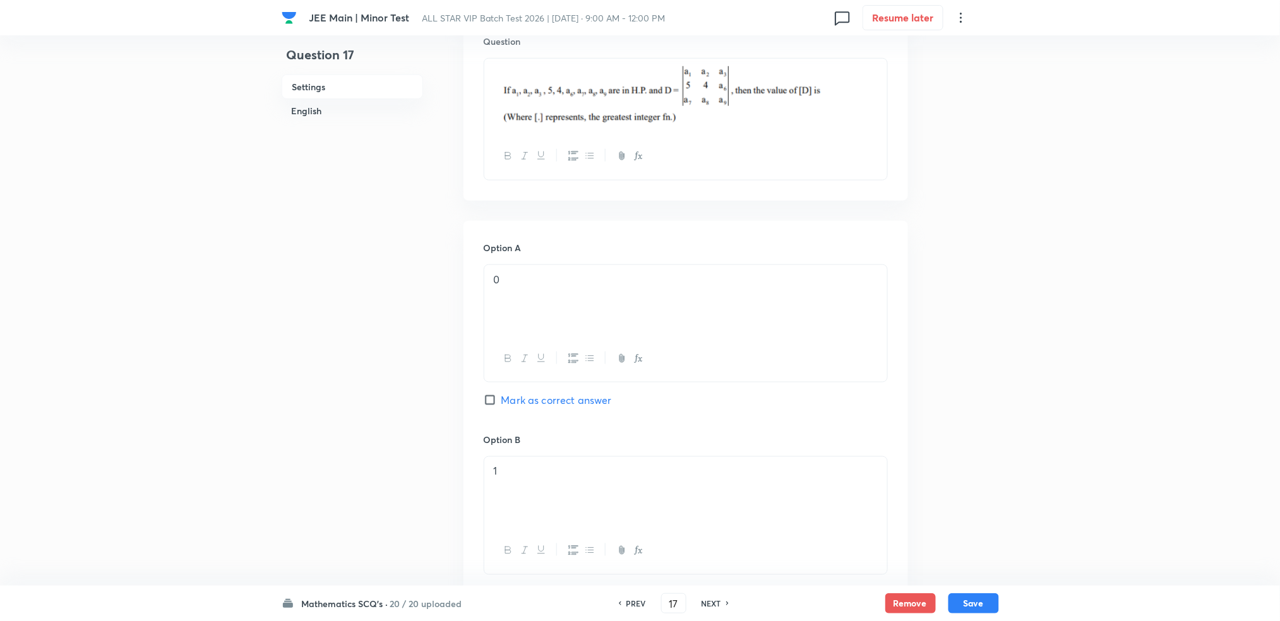
scroll to position [290, 0]
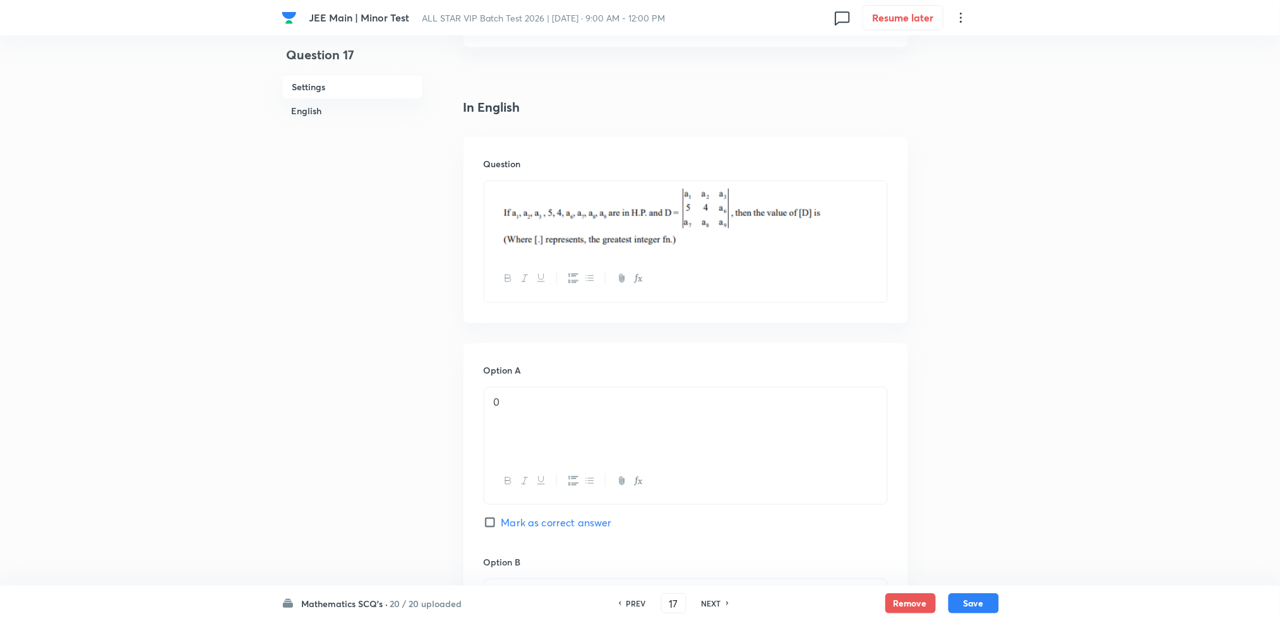
click at [707, 517] on h6 "NEXT" at bounding box center [712, 603] width 20 height 11
type input "18"
checkbox input "false"
checkbox input "true"
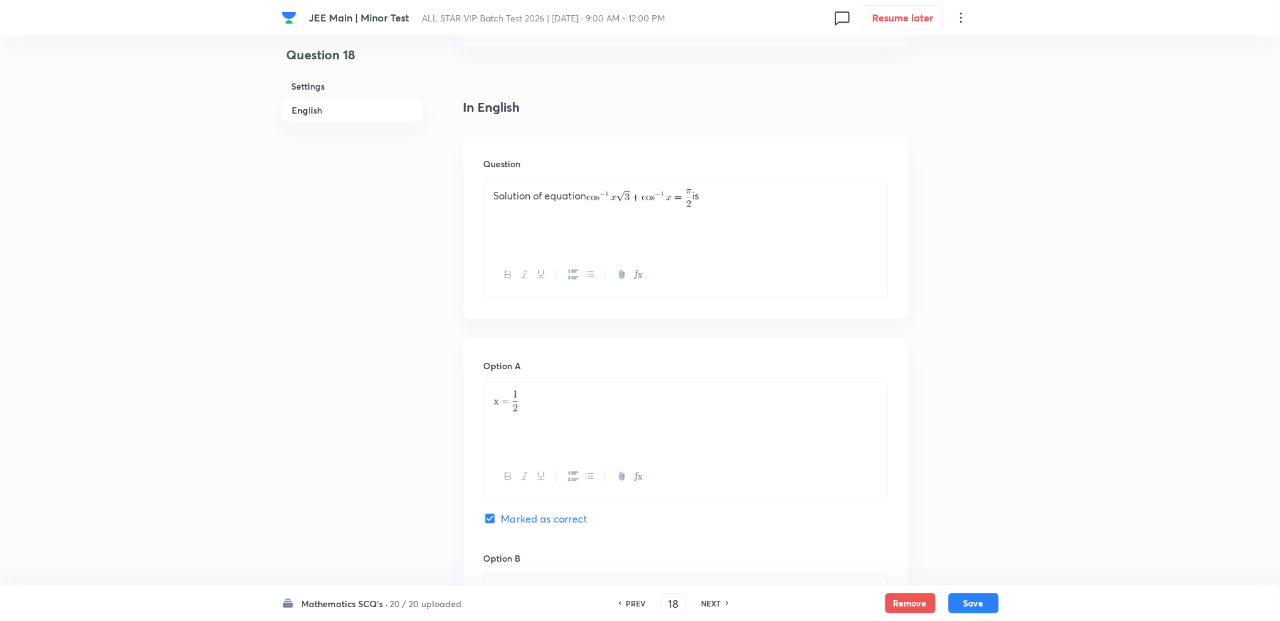
scroll to position [1247, 0]
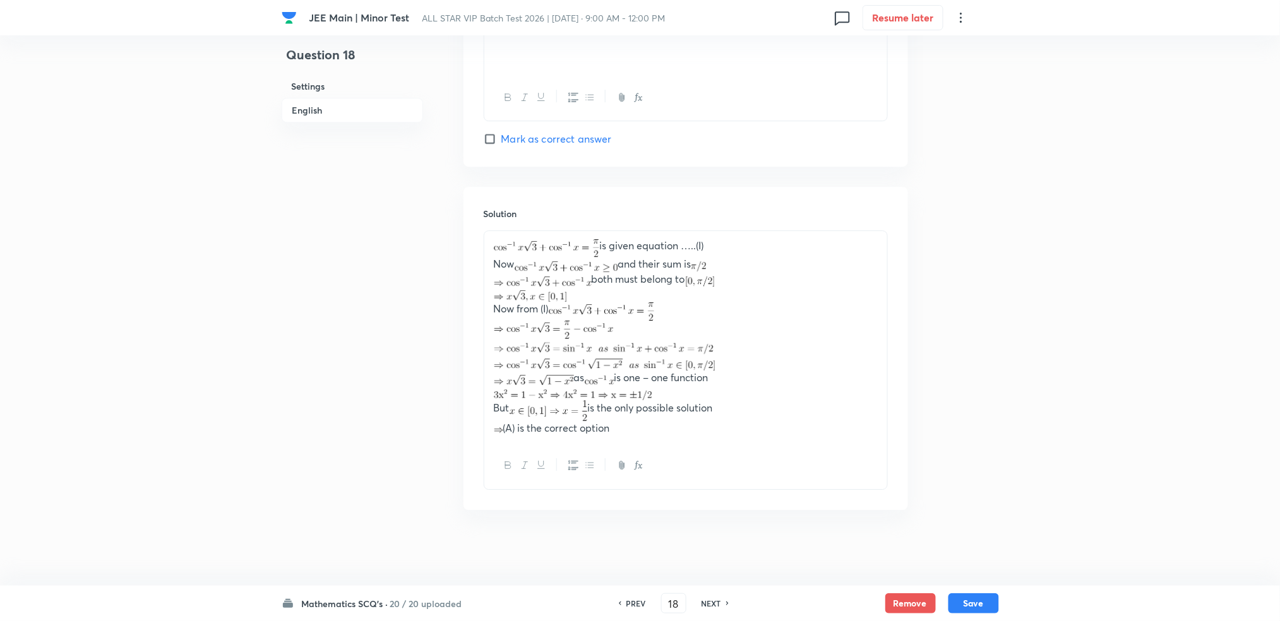
click at [718, 517] on h6 "NEXT" at bounding box center [712, 603] width 20 height 11
type input "19"
checkbox input "false"
checkbox input "true"
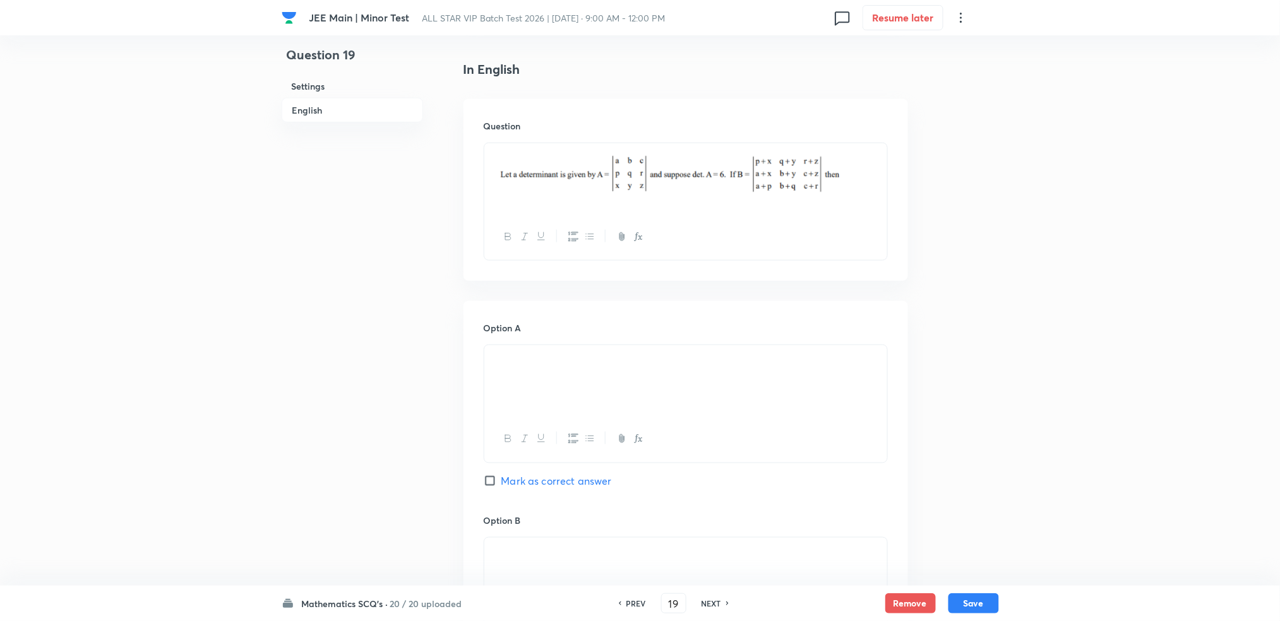
scroll to position [290, 0]
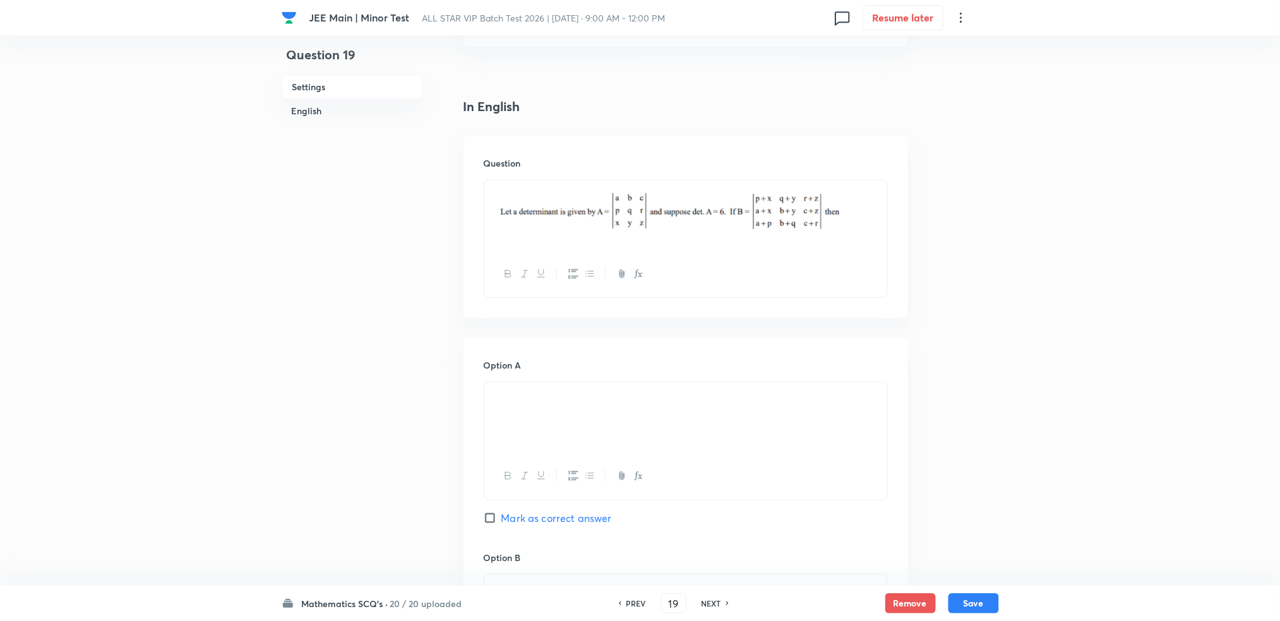
click at [703, 517] on h6 "NEXT" at bounding box center [712, 603] width 20 height 11
type input "20"
checkbox input "false"
checkbox input "true"
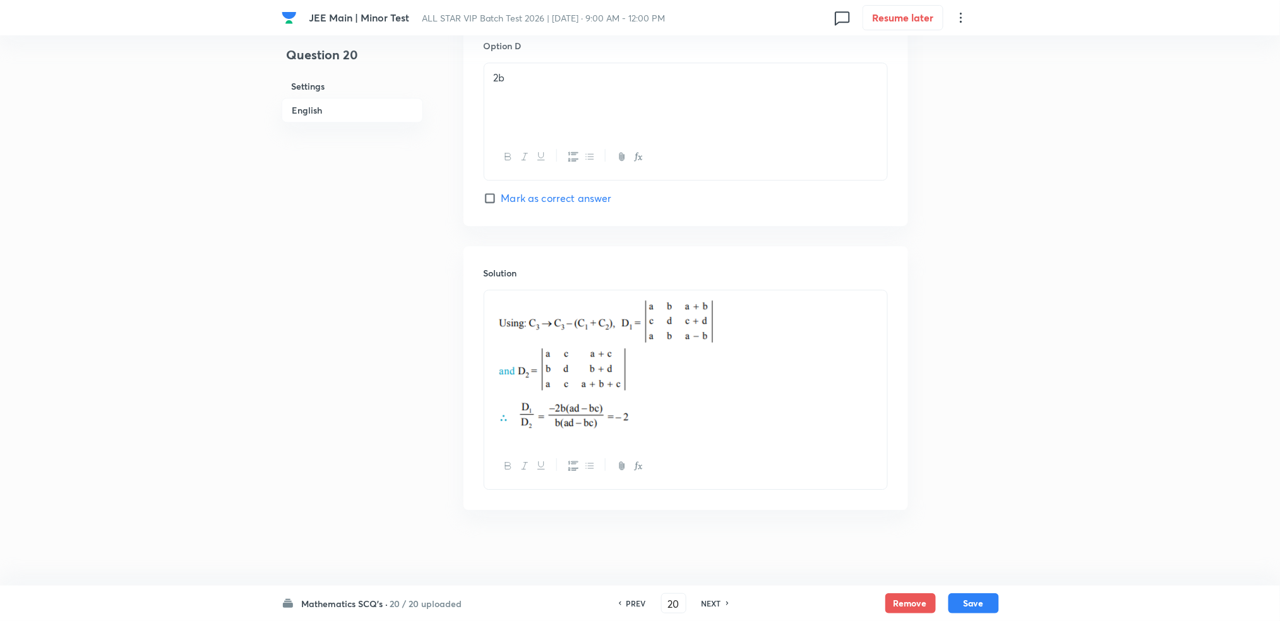
click at [710, 517] on h6 "NEXT" at bounding box center [712, 603] width 20 height 11
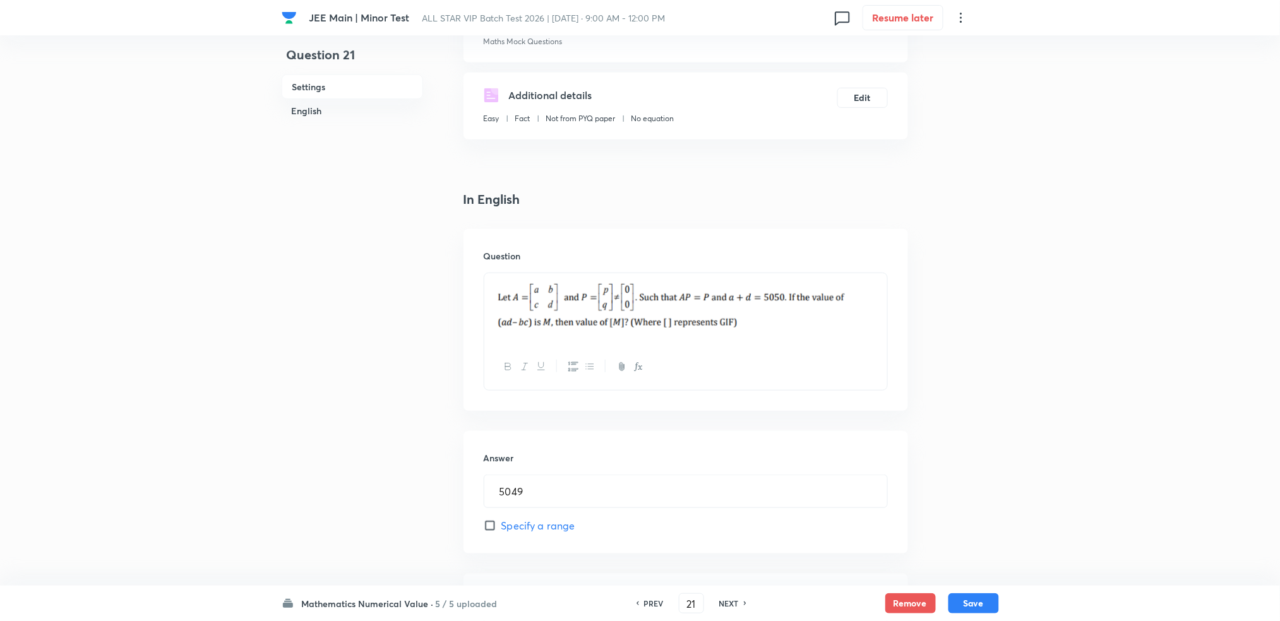
scroll to position [203, 0]
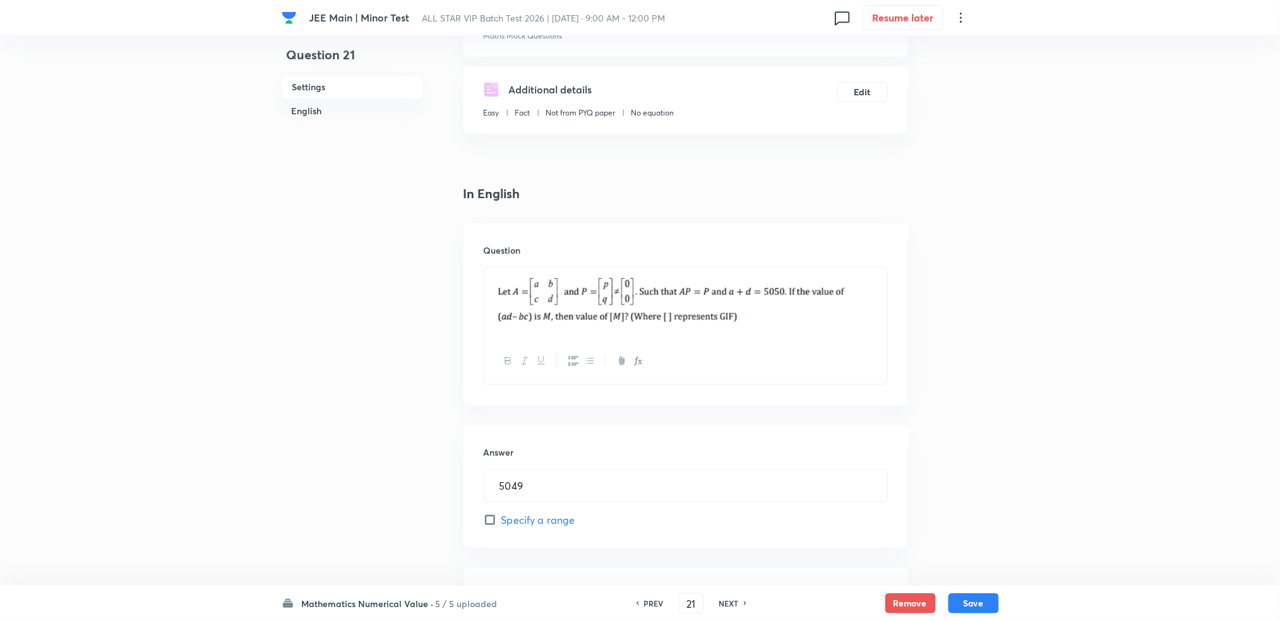
click at [724, 517] on h6 "NEXT" at bounding box center [729, 603] width 20 height 11
type input "22"
type input "2"
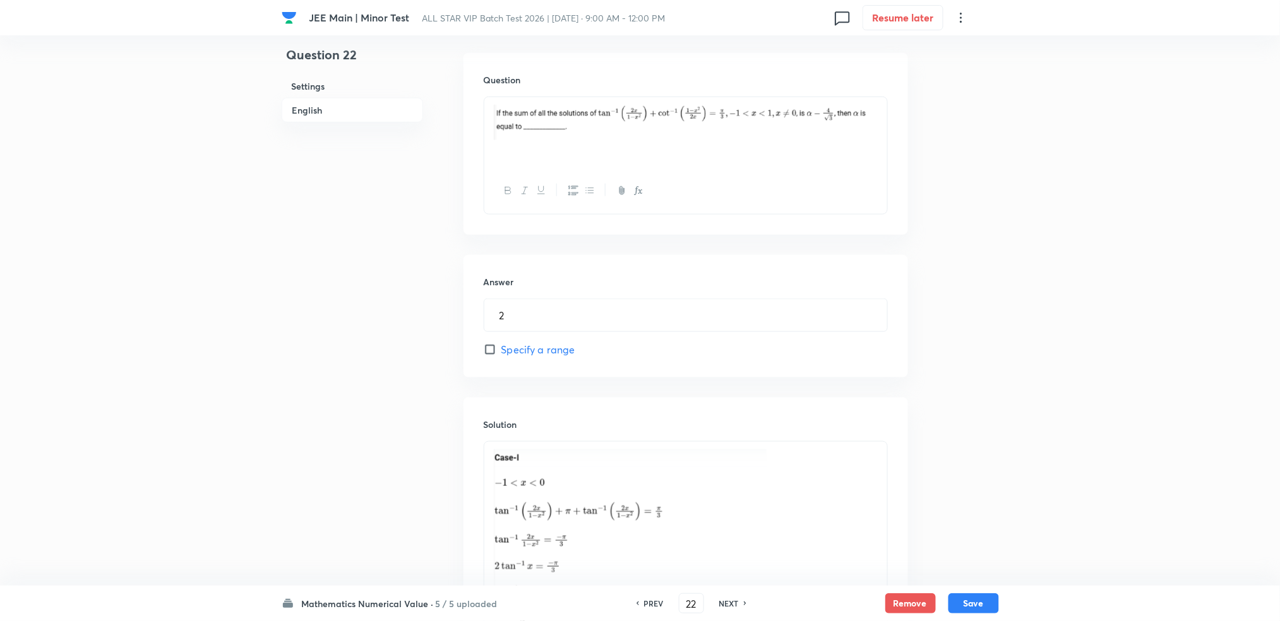
scroll to position [846, 0]
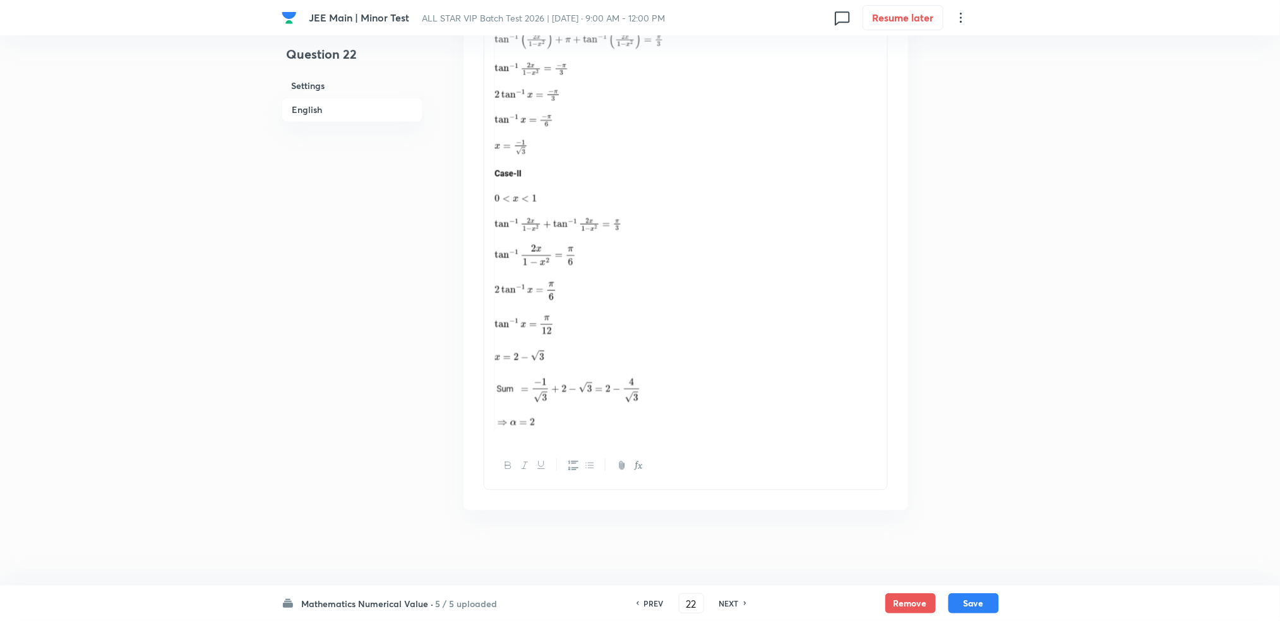
click at [715, 517] on div "NEXT" at bounding box center [730, 603] width 33 height 11
type input "23"
type input "2"
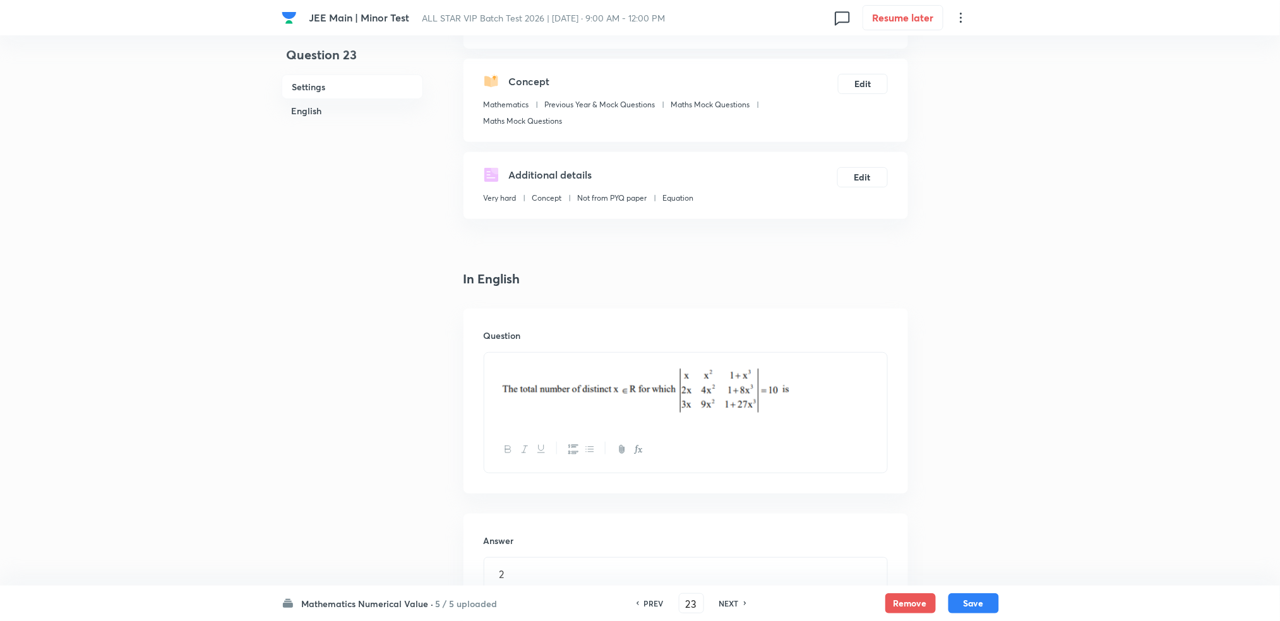
scroll to position [112, 0]
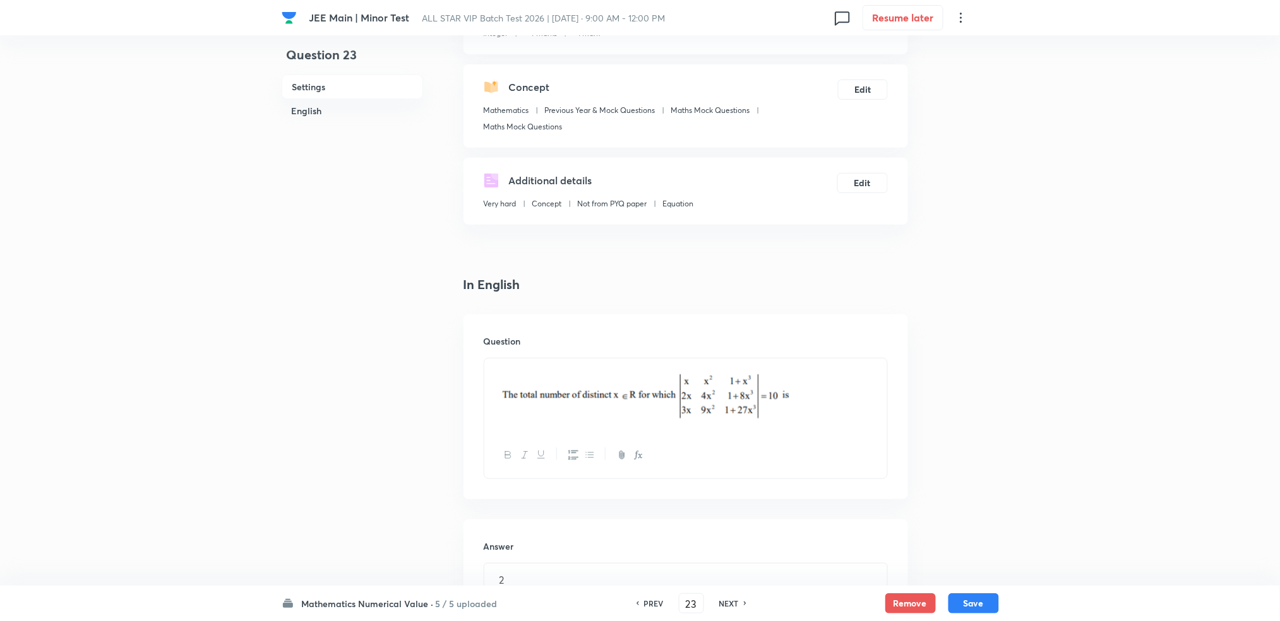
click at [724, 517] on h6 "NEXT" at bounding box center [729, 603] width 20 height 11
type input "24"
type input "4"
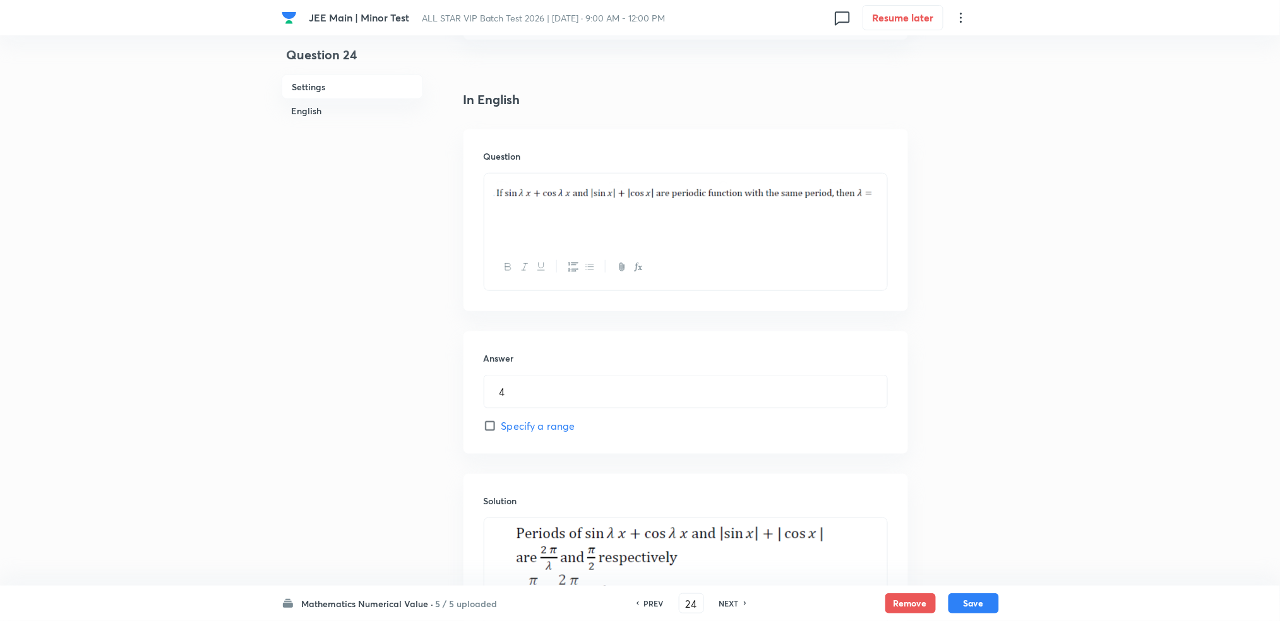
scroll to position [458, 0]
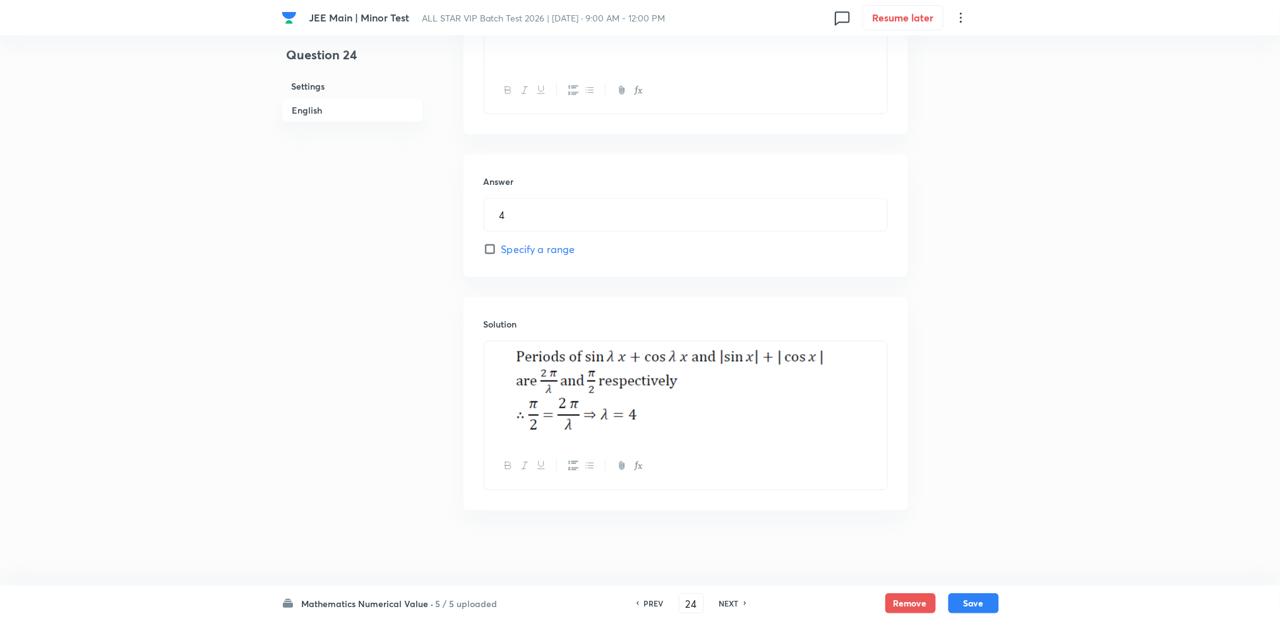
click at [729, 517] on h6 "NEXT" at bounding box center [729, 603] width 20 height 11
type input "25"
type input "4"
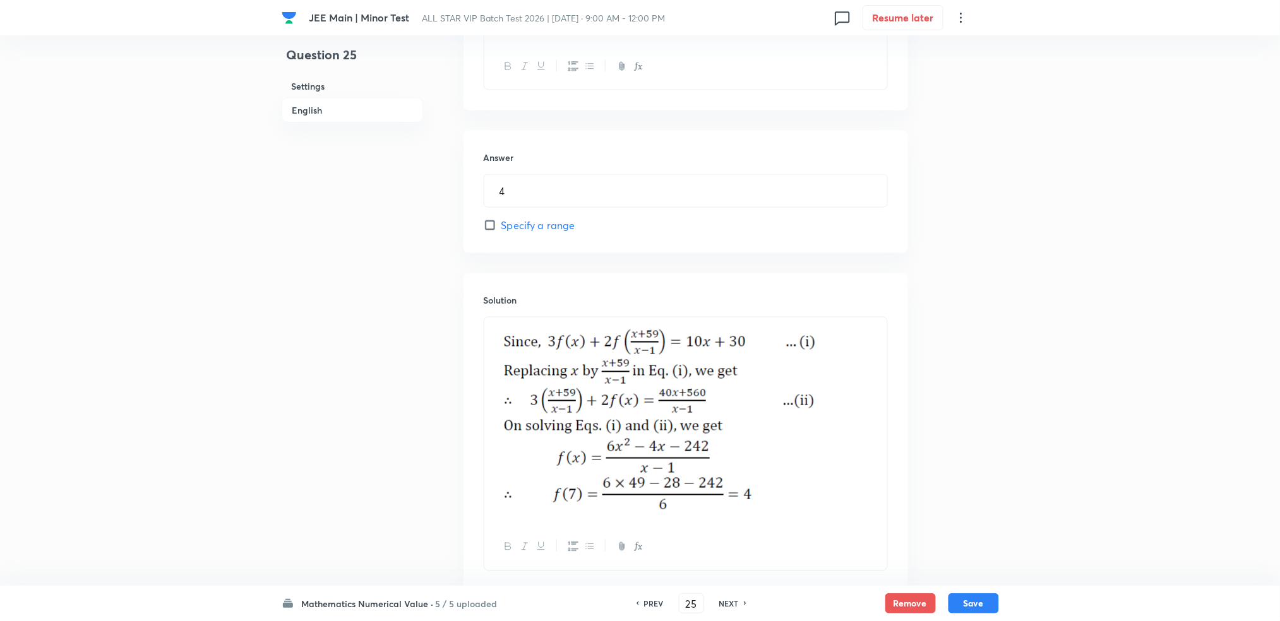
scroll to position [563, 0]
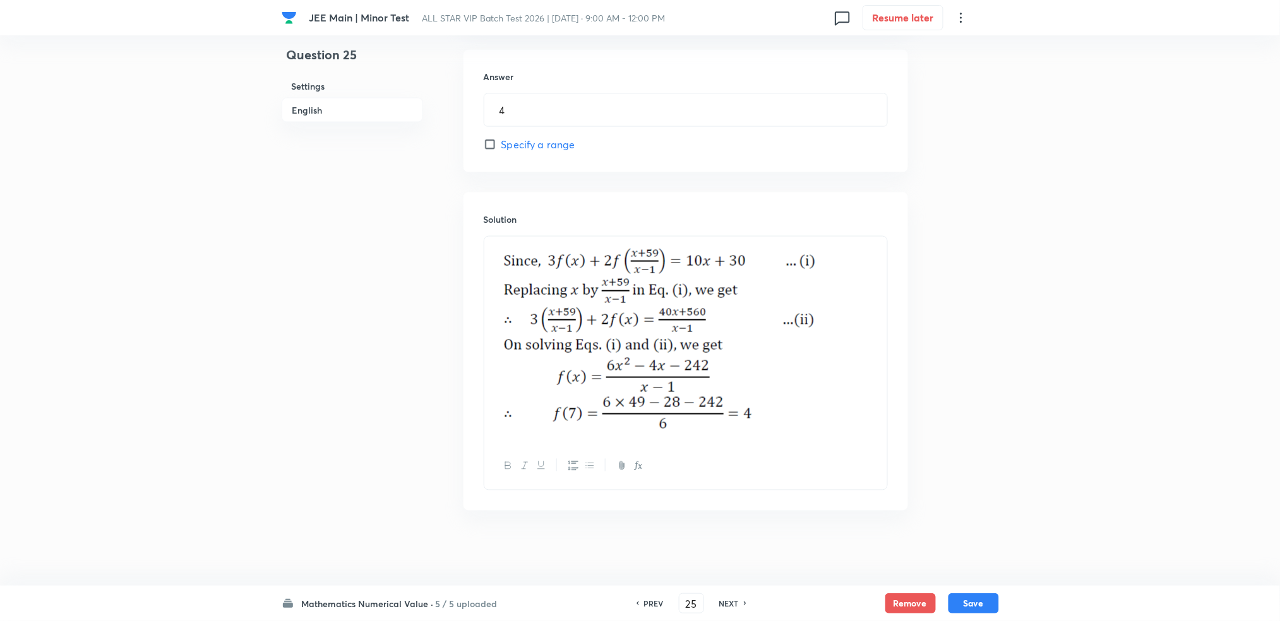
click at [738, 517] on div "NEXT" at bounding box center [730, 603] width 33 height 11
type input "26"
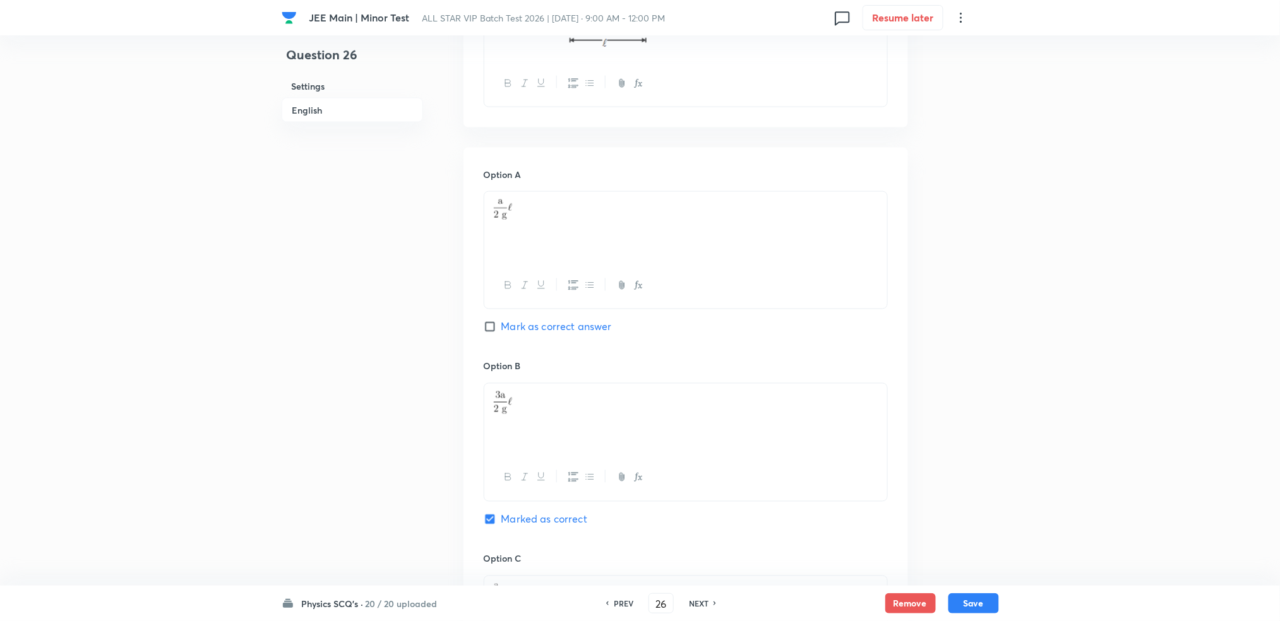
scroll to position [0, 0]
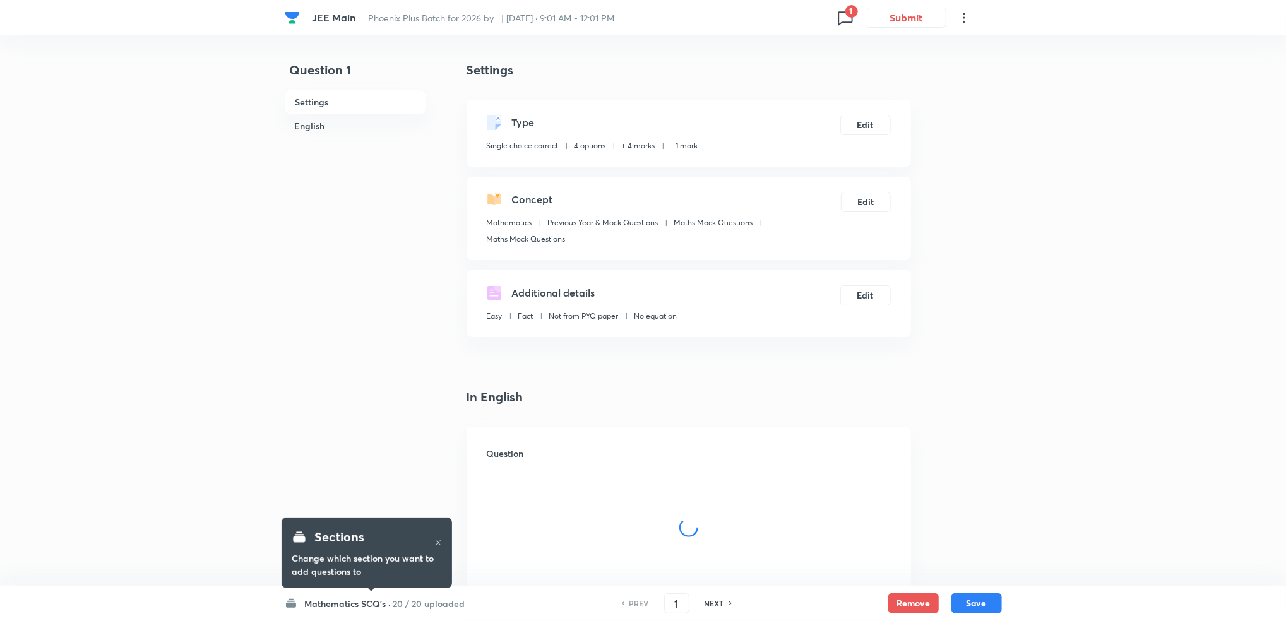
checkbox input "true"
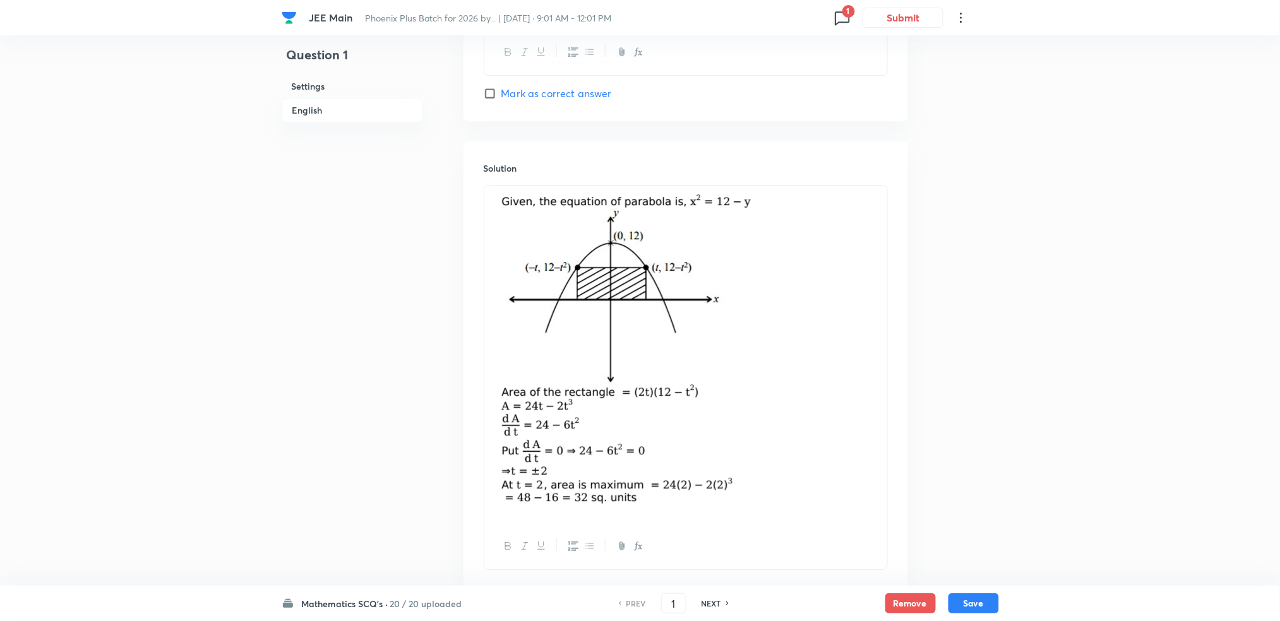
scroll to position [1372, 0]
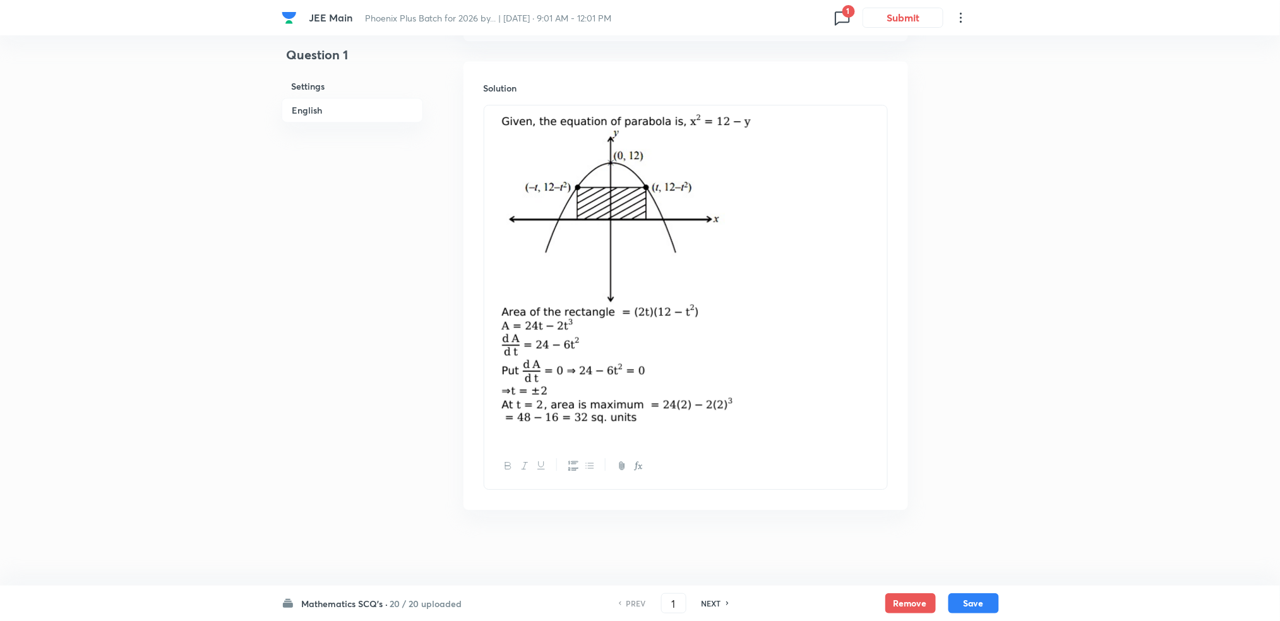
click at [719, 602] on h6 "NEXT" at bounding box center [712, 603] width 20 height 11
type input "2"
checkbox input "false"
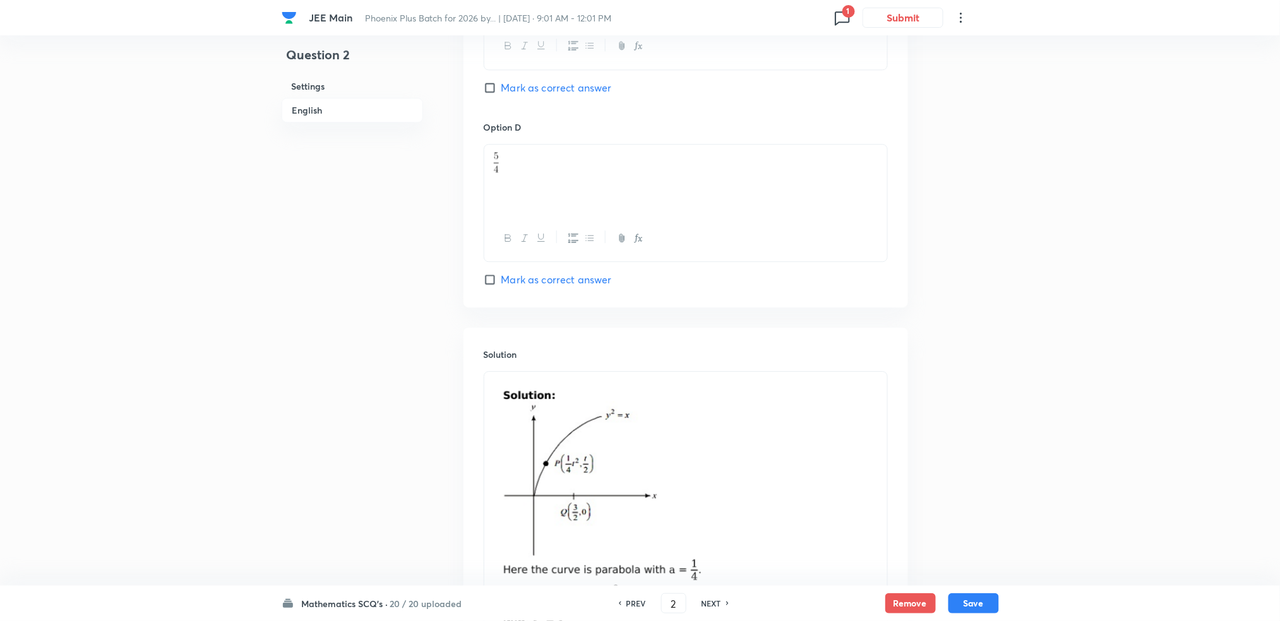
checkbox input "true"
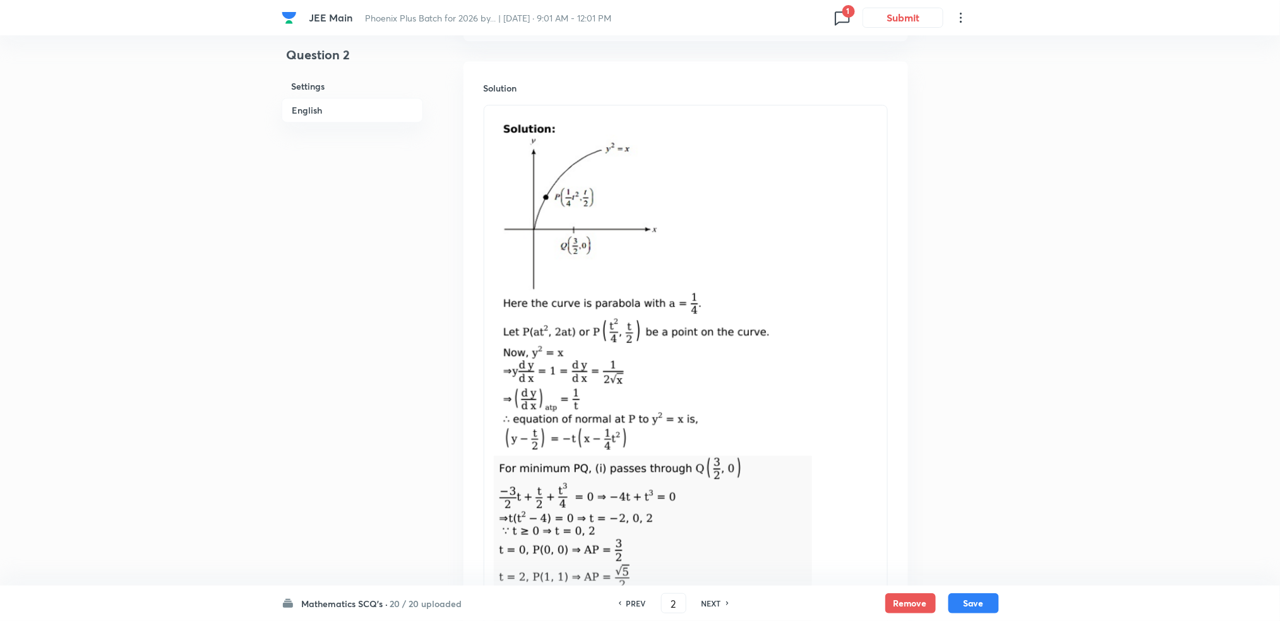
click at [630, 599] on h6 "PREV" at bounding box center [636, 603] width 20 height 11
type input "1"
checkbox input "false"
checkbox input "true"
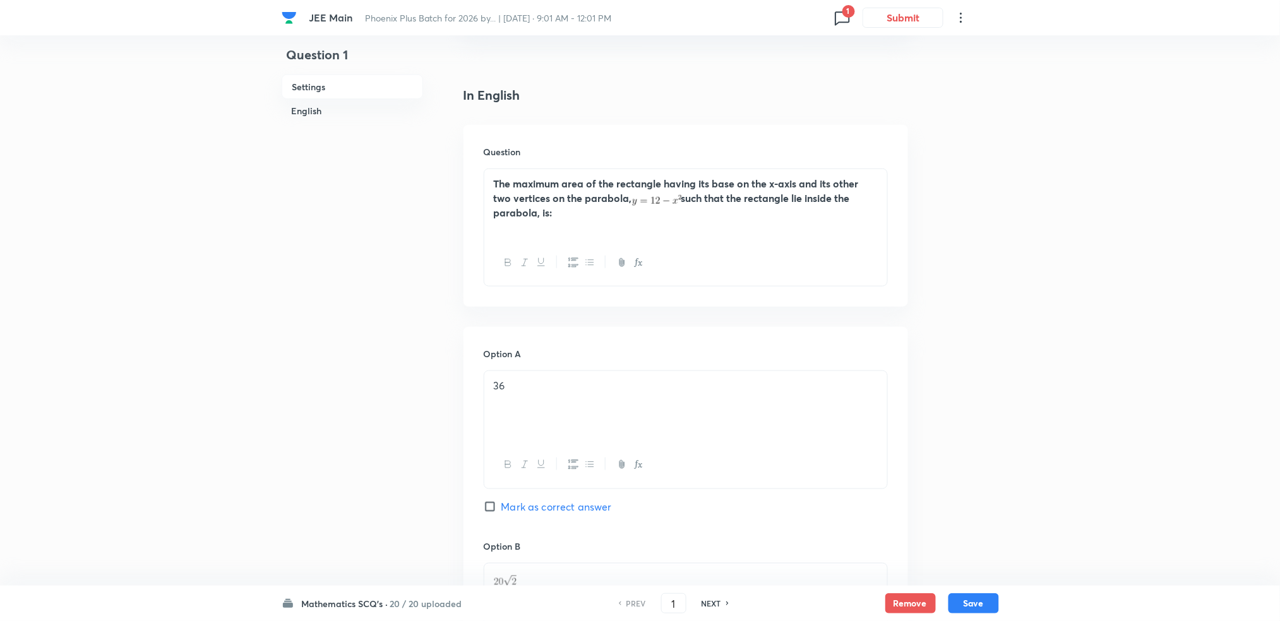
scroll to position [303, 0]
click at [710, 604] on h6 "NEXT" at bounding box center [712, 603] width 20 height 11
type input "2"
checkbox input "false"
checkbox input "true"
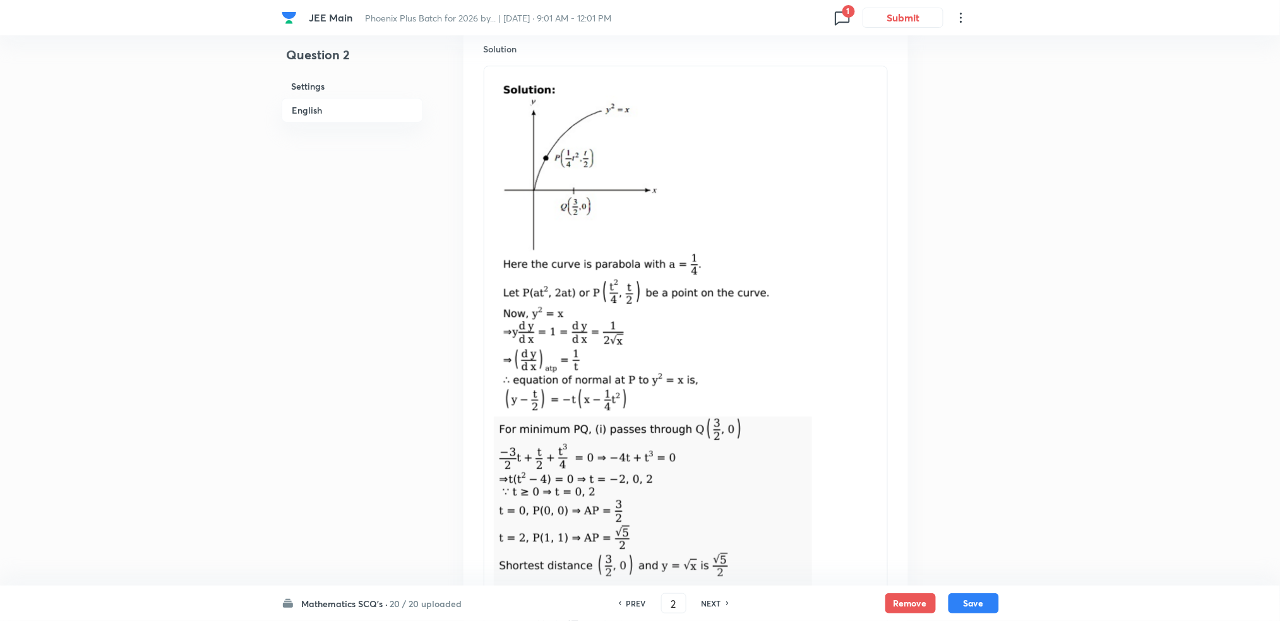
scroll to position [1502, 0]
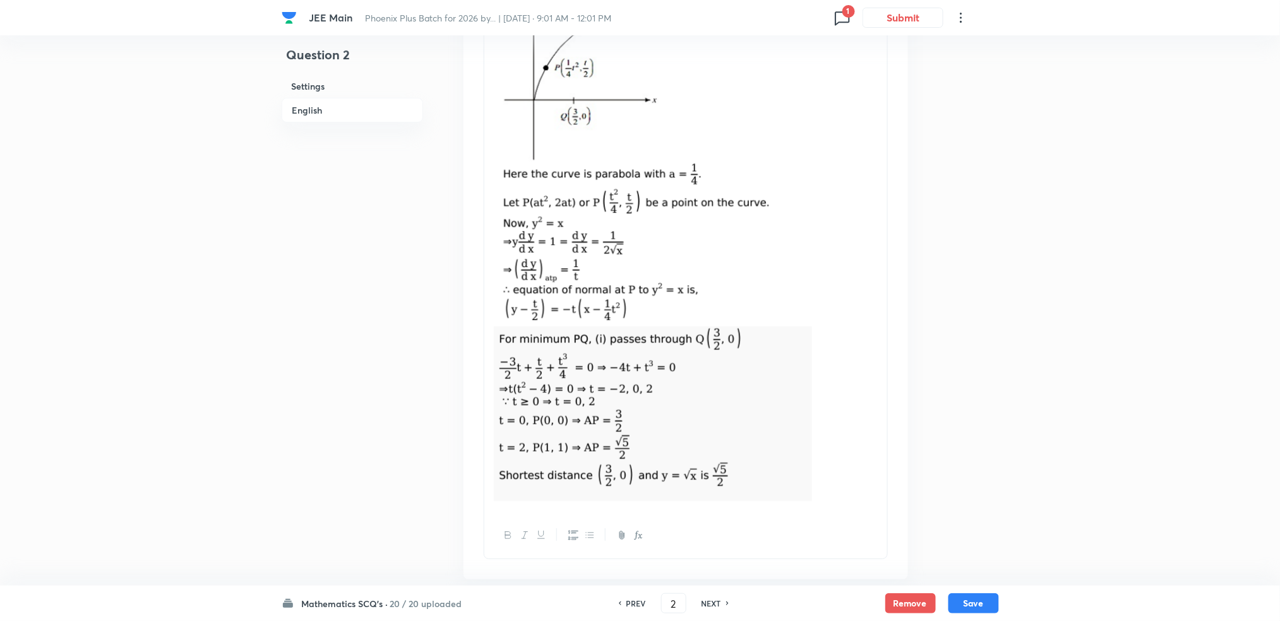
click at [717, 602] on h6 "NEXT" at bounding box center [712, 603] width 20 height 11
type input "3"
checkbox input "false"
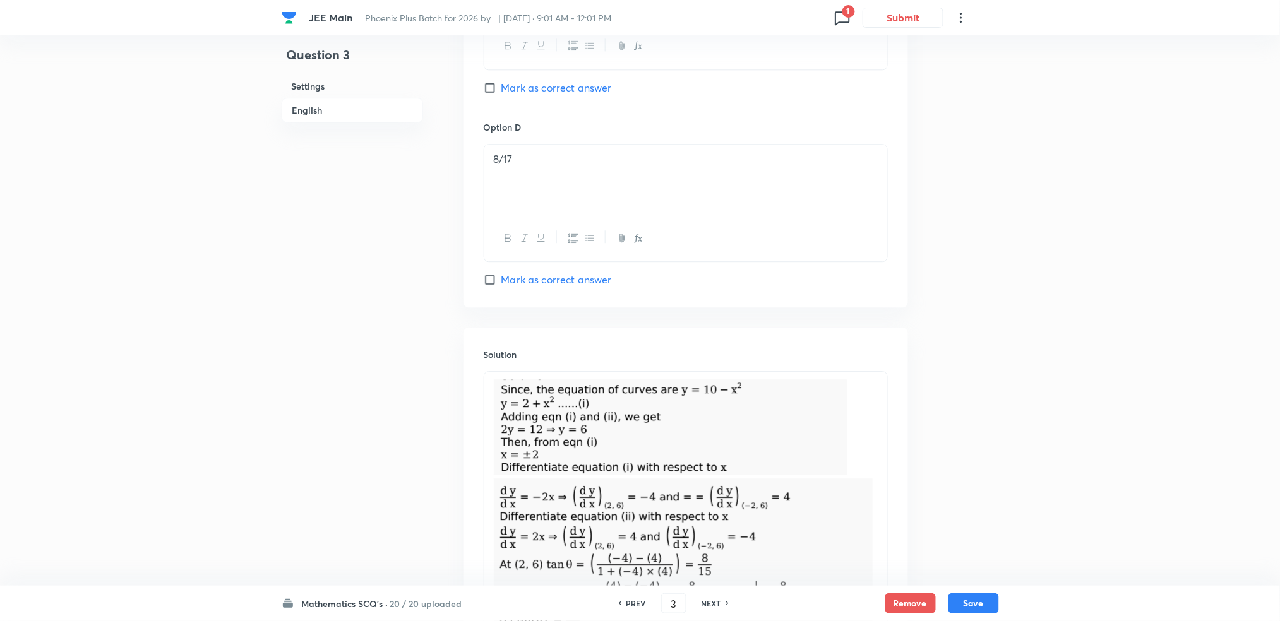
checkbox input "true"
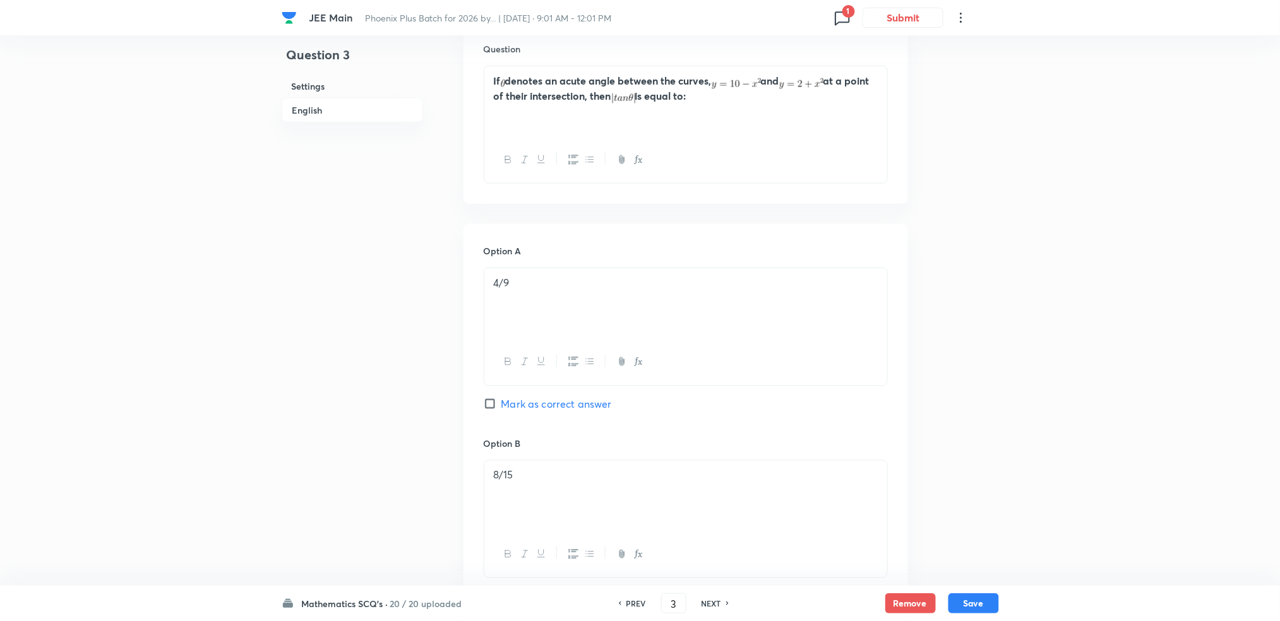
scroll to position [308, 0]
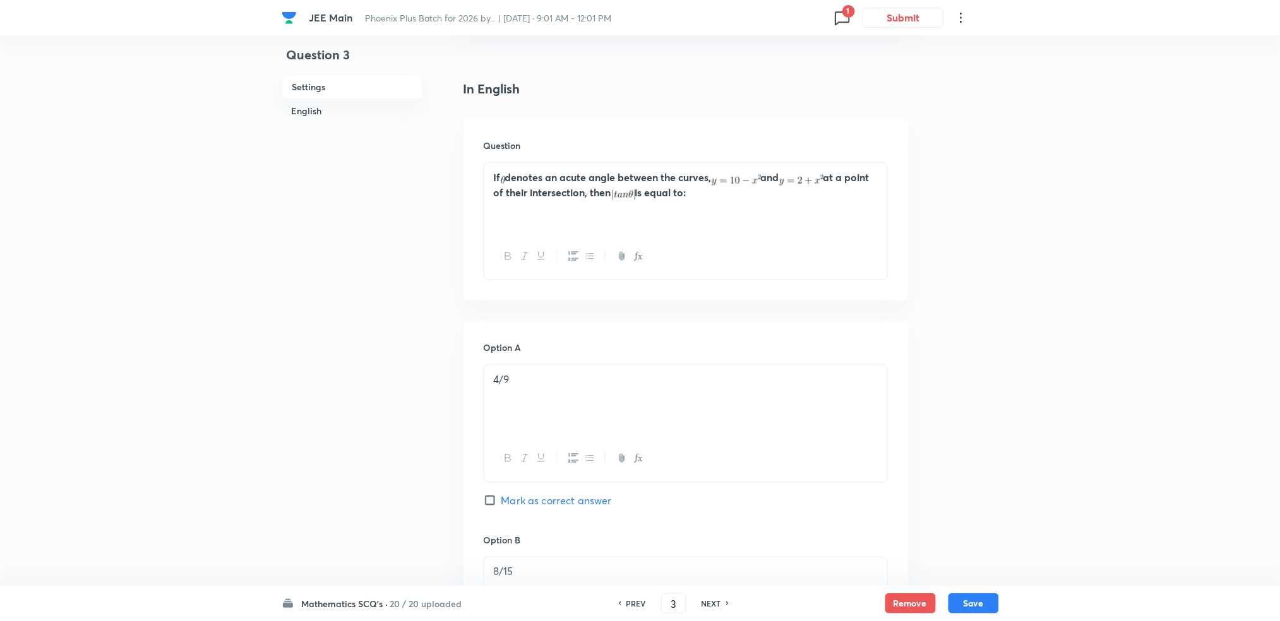
click at [710, 606] on h6 "NEXT" at bounding box center [712, 603] width 20 height 11
type input "4"
checkbox input "false"
checkbox input "true"
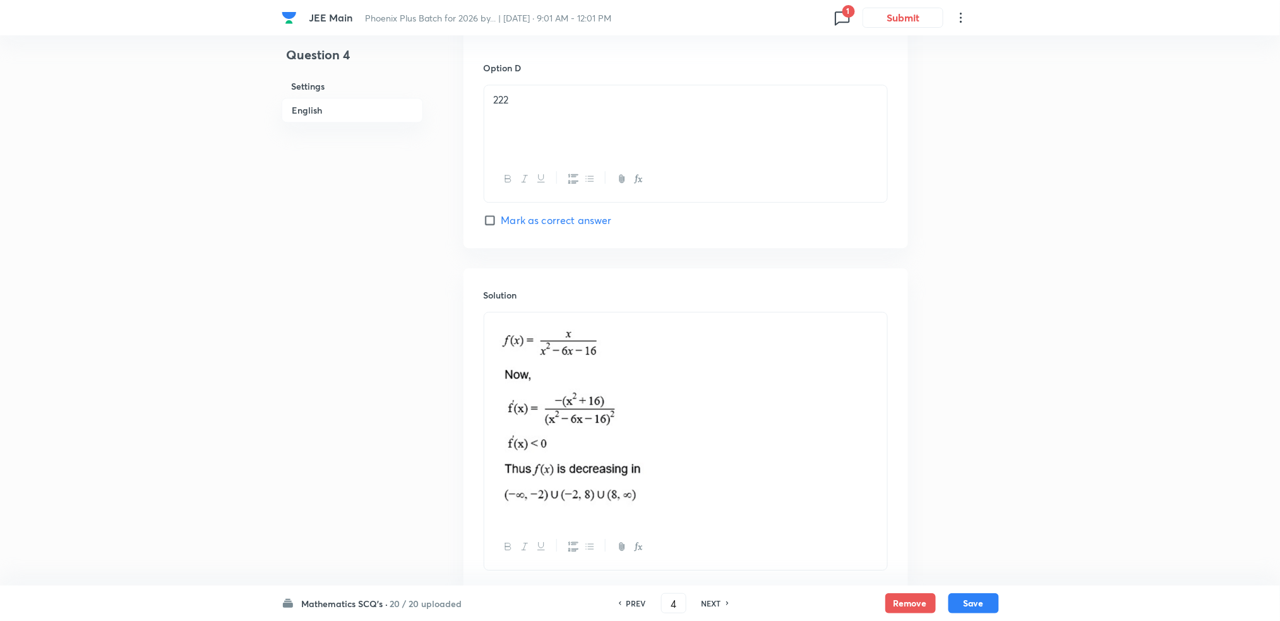
scroll to position [1246, 0]
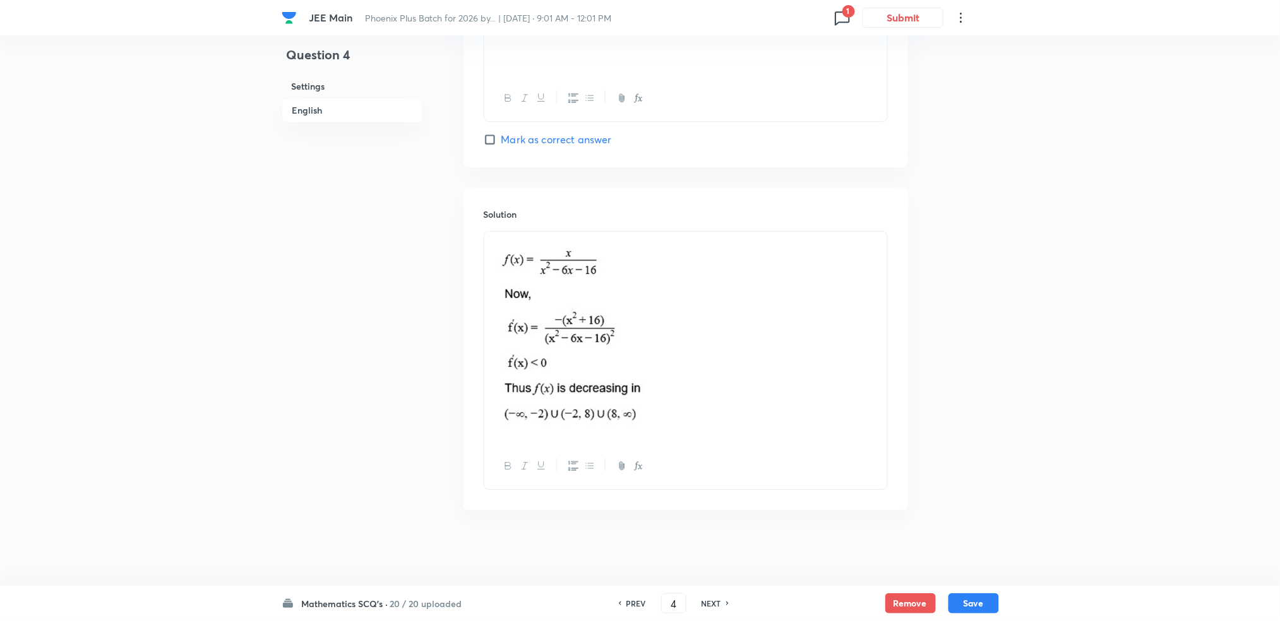
click at [709, 603] on h6 "NEXT" at bounding box center [712, 603] width 20 height 11
type input "5"
checkbox input "true"
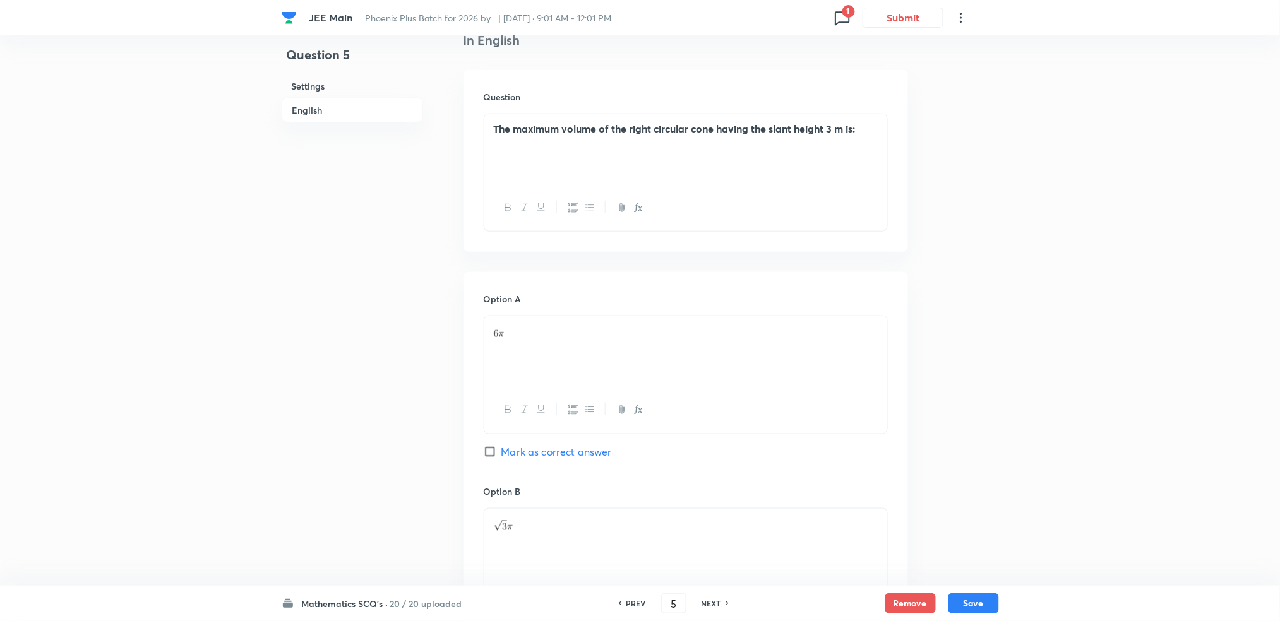
scroll to position [276, 0]
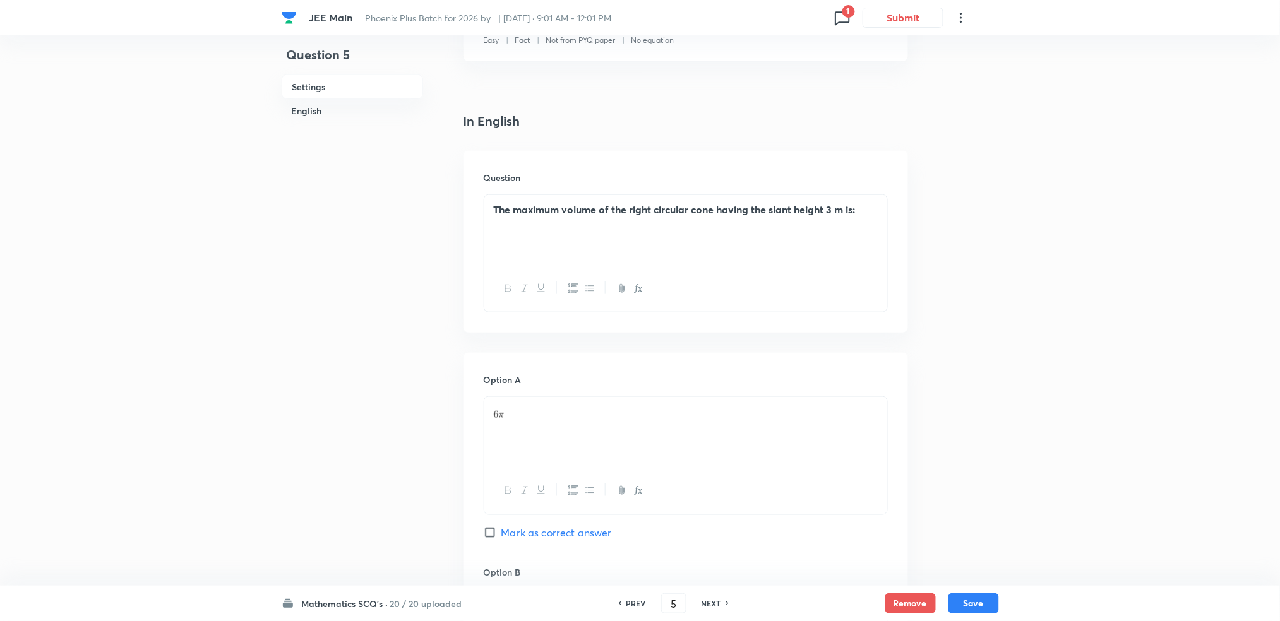
click at [721, 600] on h6 "NEXT" at bounding box center [712, 603] width 20 height 11
type input "6"
checkbox input "true"
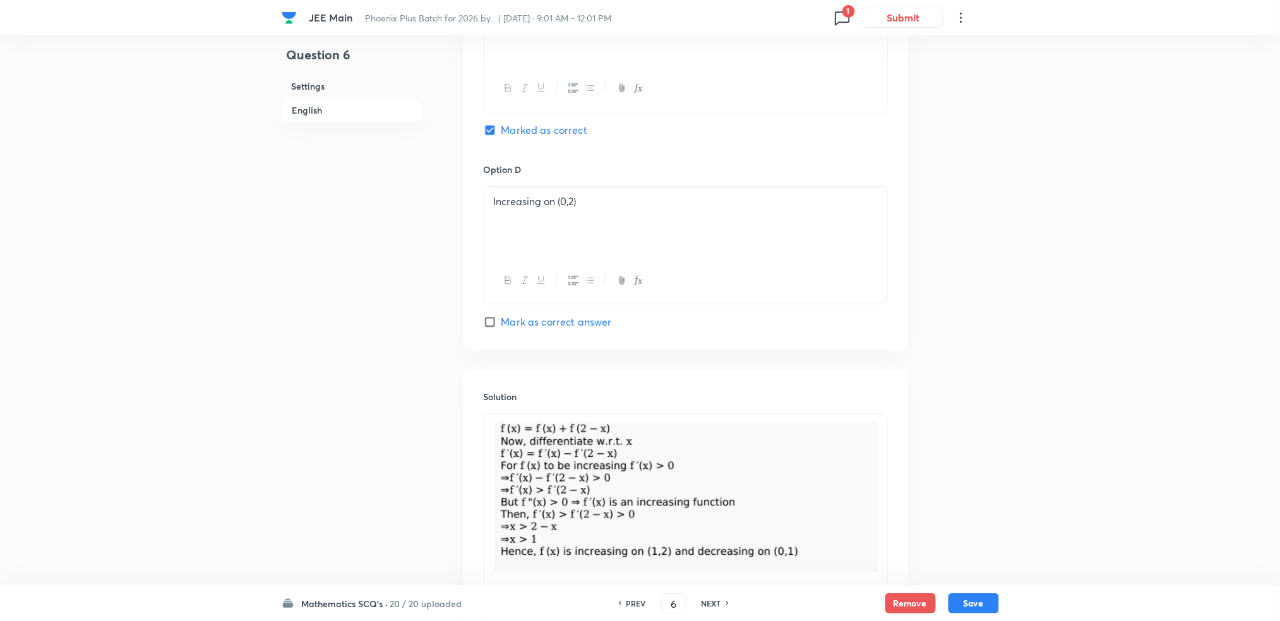
scroll to position [1109, 0]
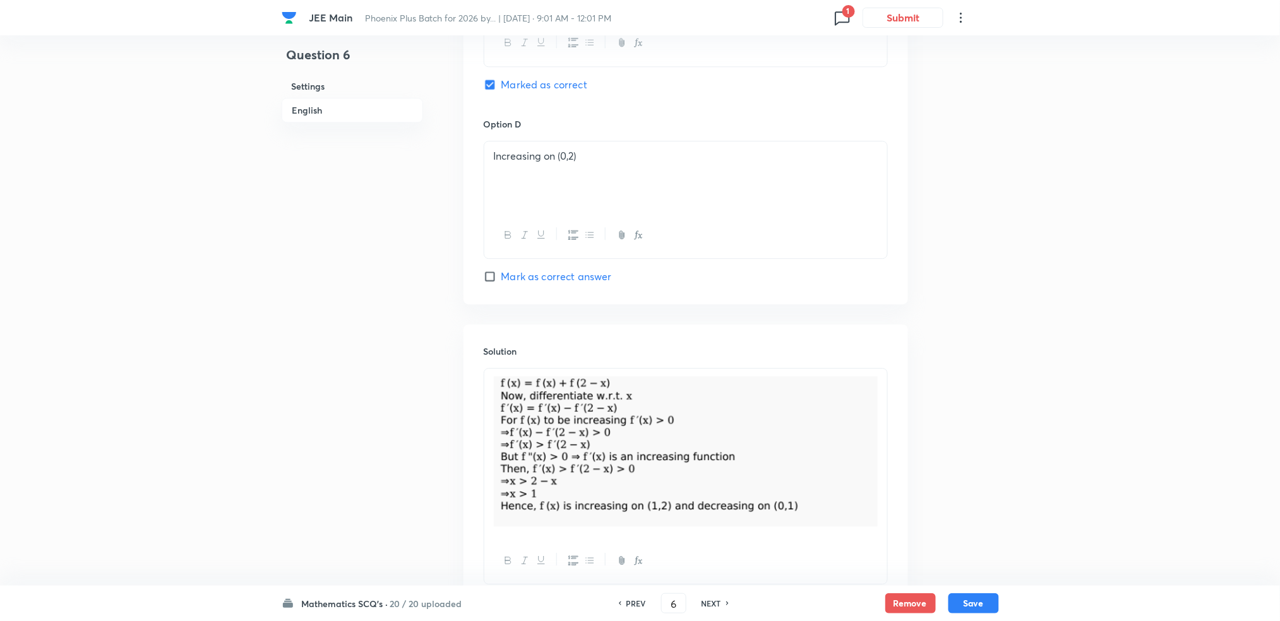
click at [710, 602] on h6 "NEXT" at bounding box center [712, 603] width 20 height 11
type input "7"
checkbox input "false"
checkbox input "true"
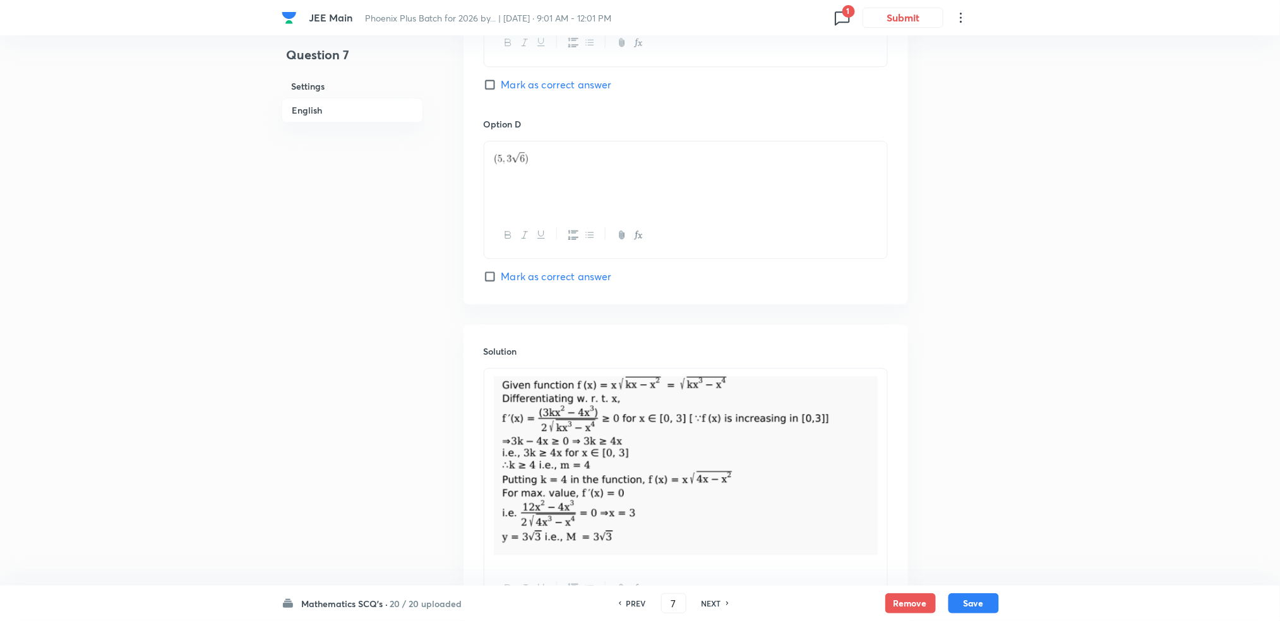
scroll to position [392, 0]
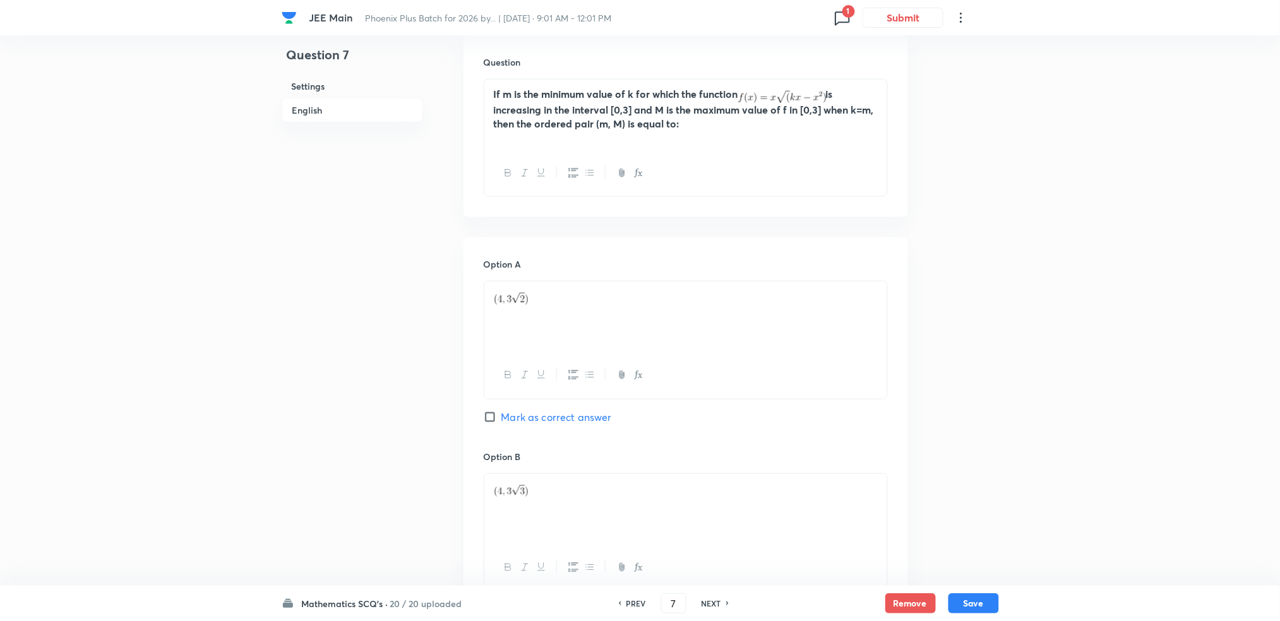
click at [712, 594] on div "PREV 7 ​ NEXT" at bounding box center [673, 604] width 163 height 20
click at [706, 601] on h6 "NEXT" at bounding box center [712, 603] width 20 height 11
type input "8"
checkbox input "true"
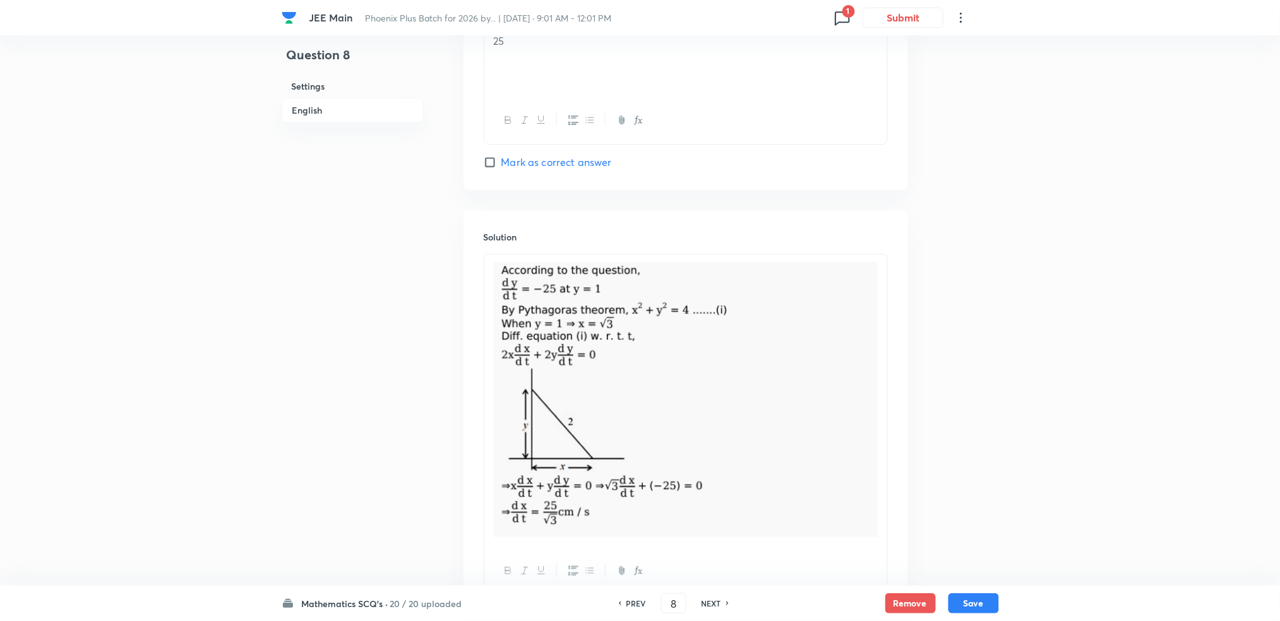
scroll to position [1331, 0]
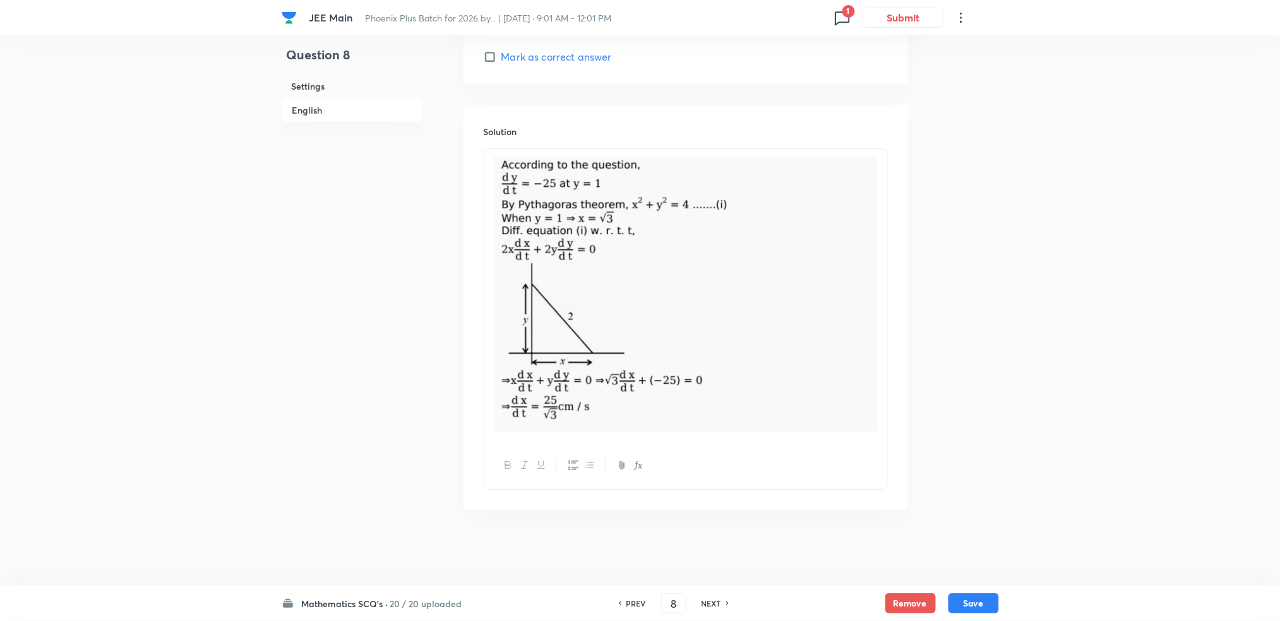
click at [714, 598] on h6 "NEXT" at bounding box center [712, 603] width 20 height 11
type input "9"
checkbox input "false"
checkbox input "true"
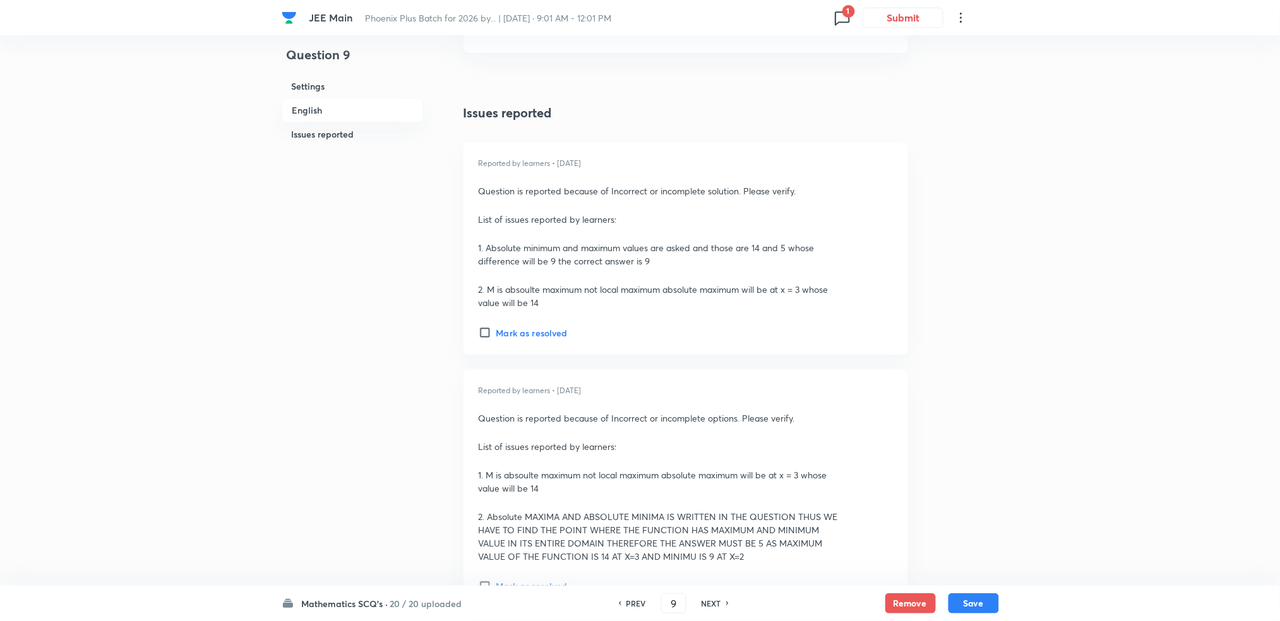
scroll to position [1802, 0]
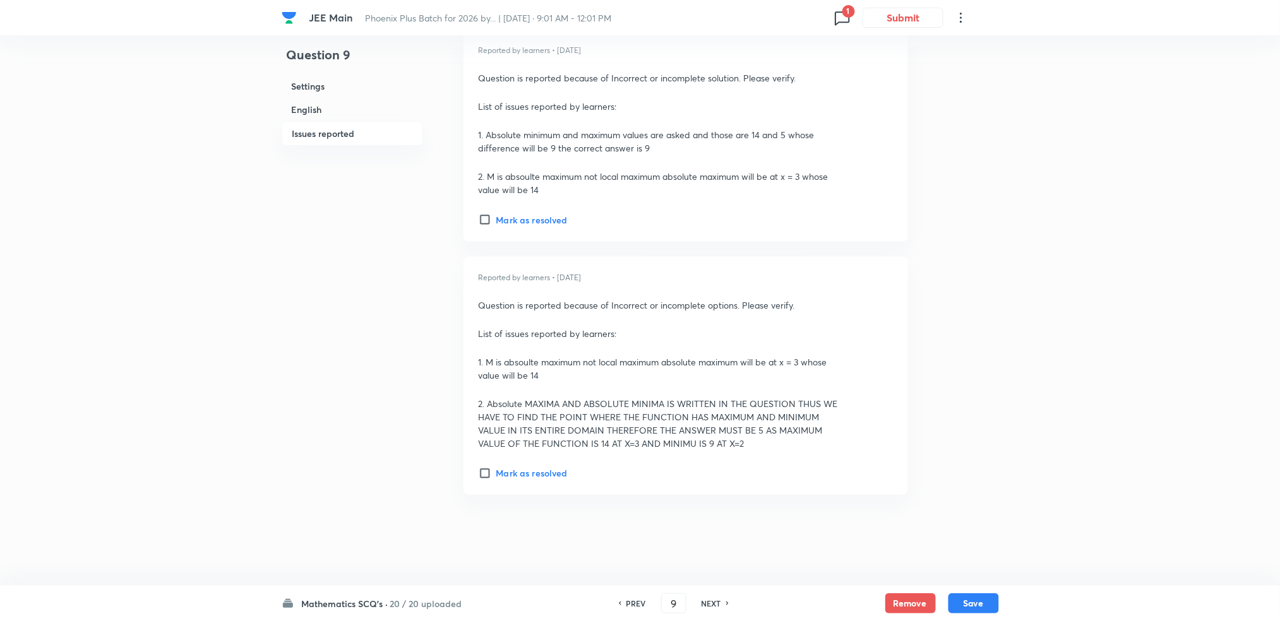
click at [717, 602] on h6 "NEXT" at bounding box center [712, 603] width 20 height 11
type input "10"
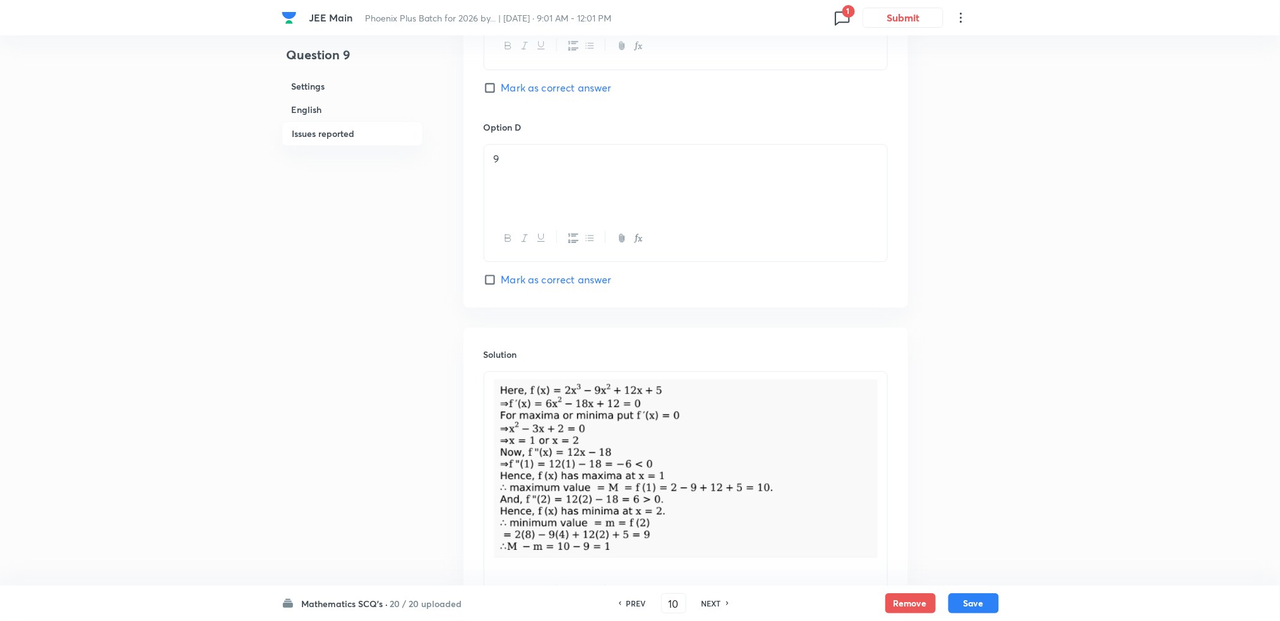
checkbox input "false"
checkbox input "true"
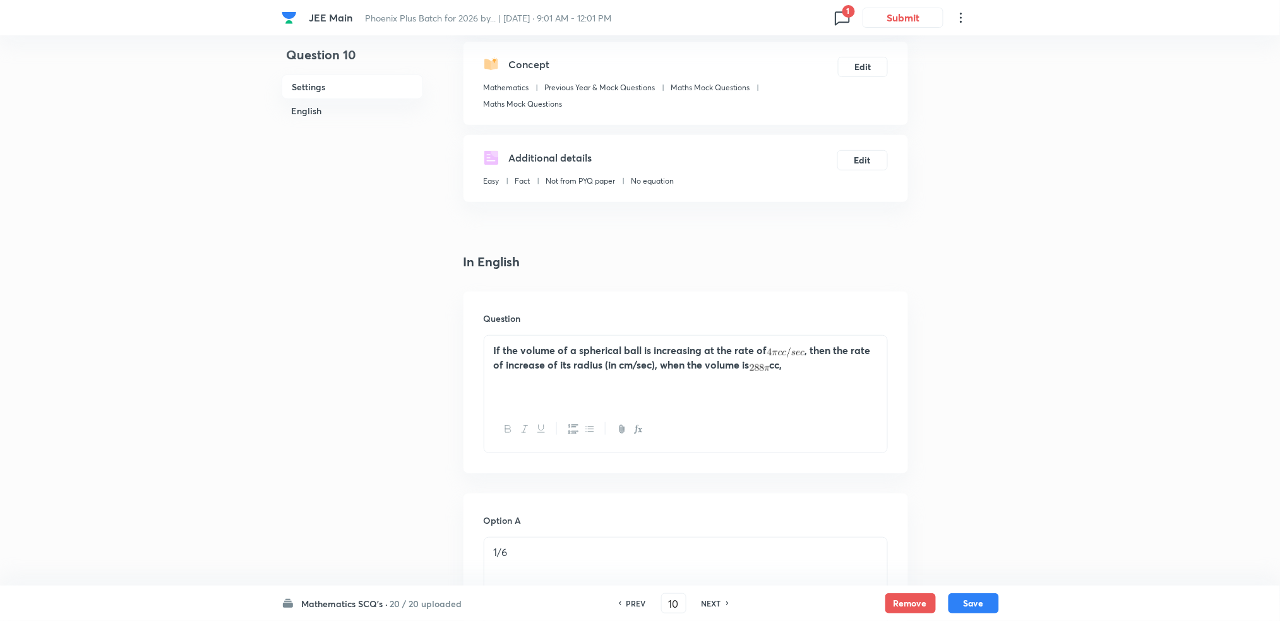
scroll to position [133, 0]
click at [712, 606] on h6 "NEXT" at bounding box center [712, 603] width 20 height 11
type input "11"
checkbox input "false"
checkbox input "true"
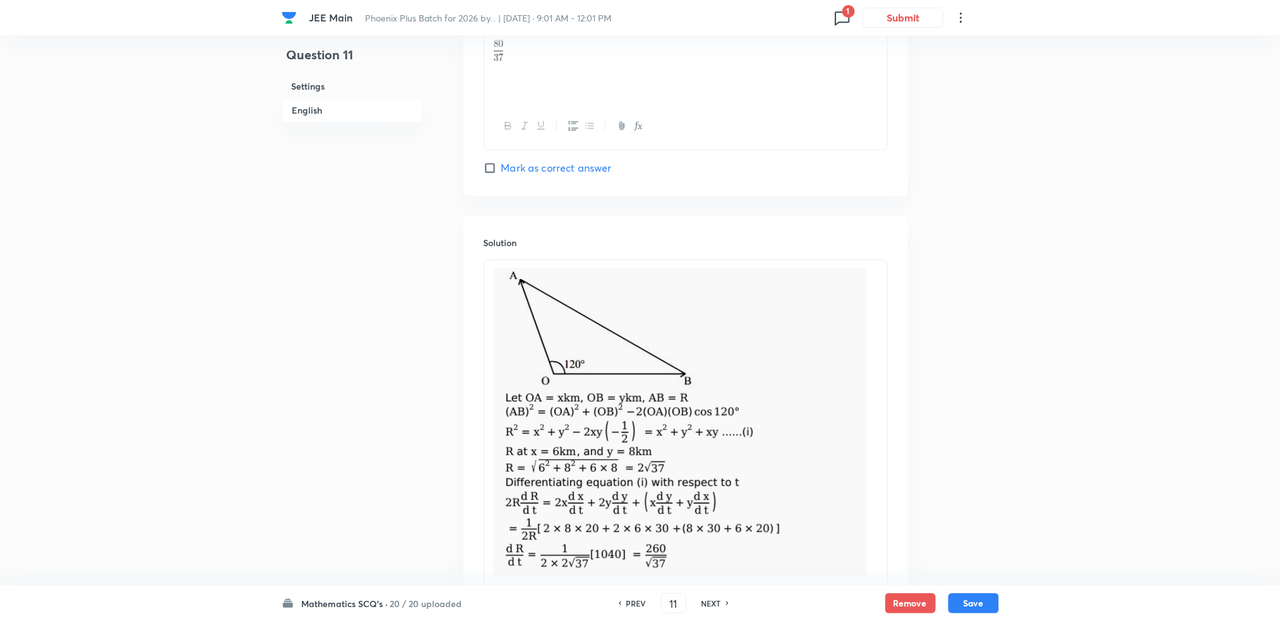
scroll to position [1378, 0]
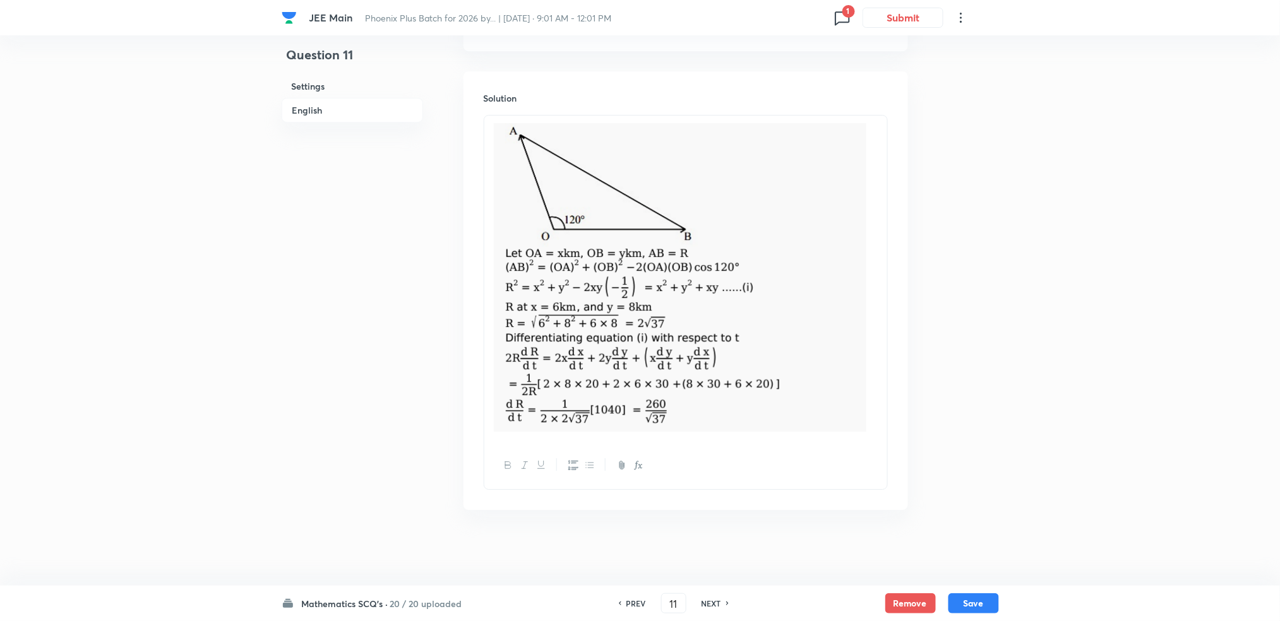
click at [714, 604] on h6 "NEXT" at bounding box center [712, 603] width 20 height 11
type input "12"
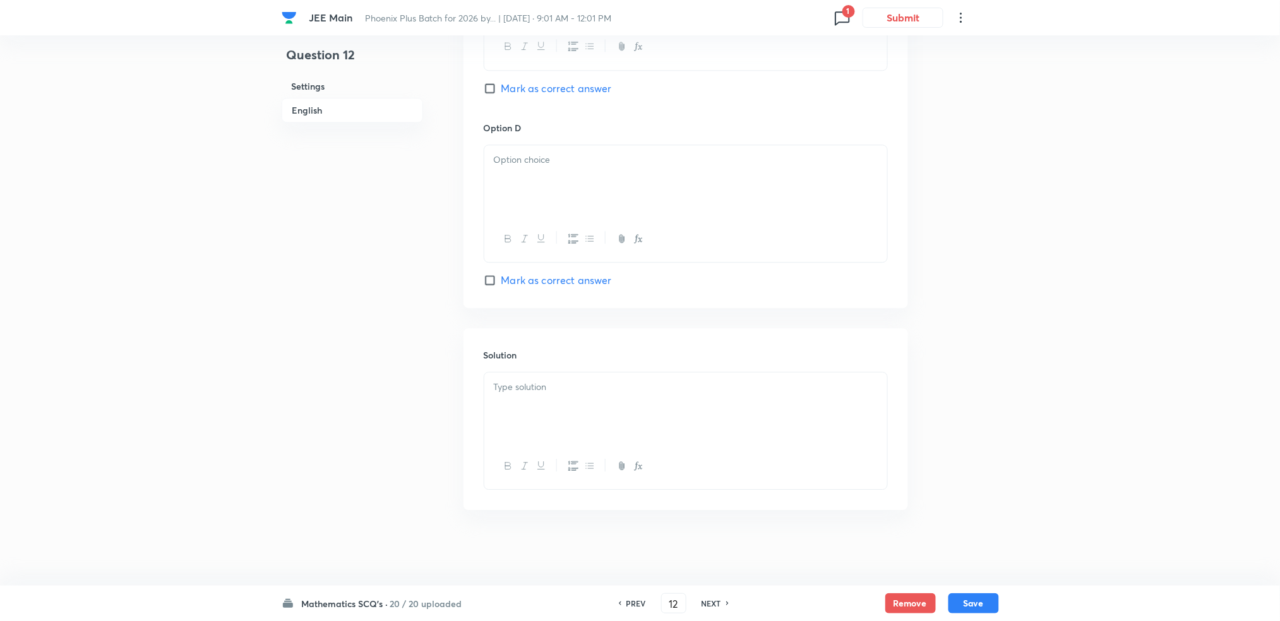
checkbox input "false"
checkbox input "true"
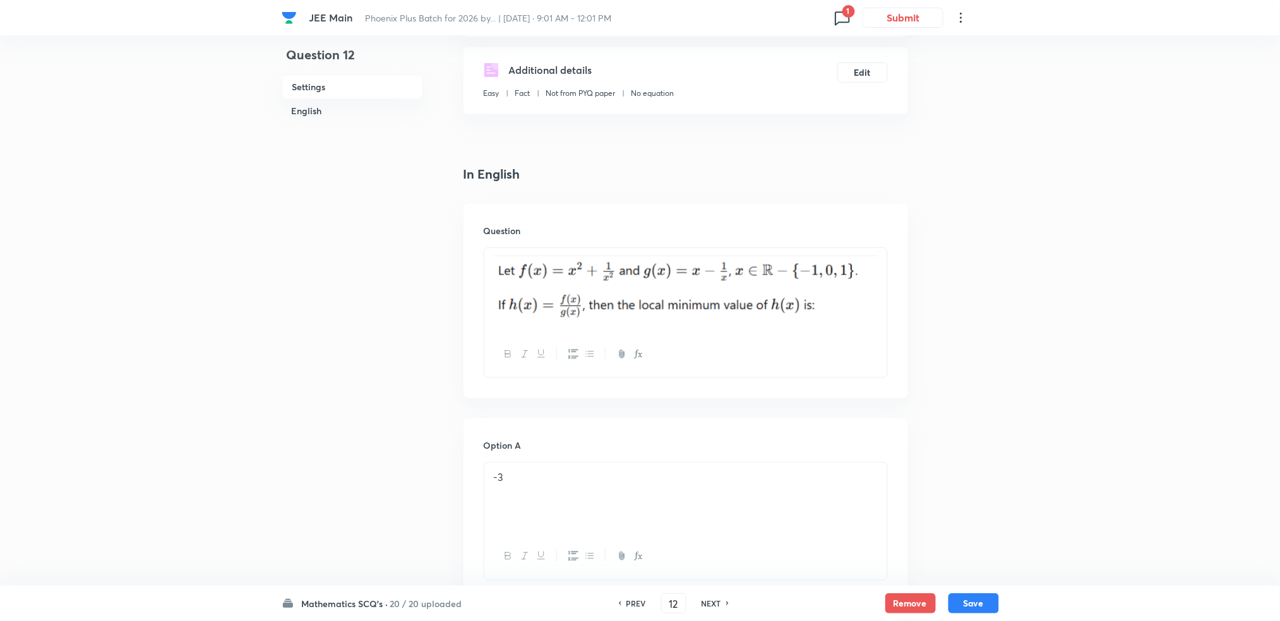
scroll to position [169, 0]
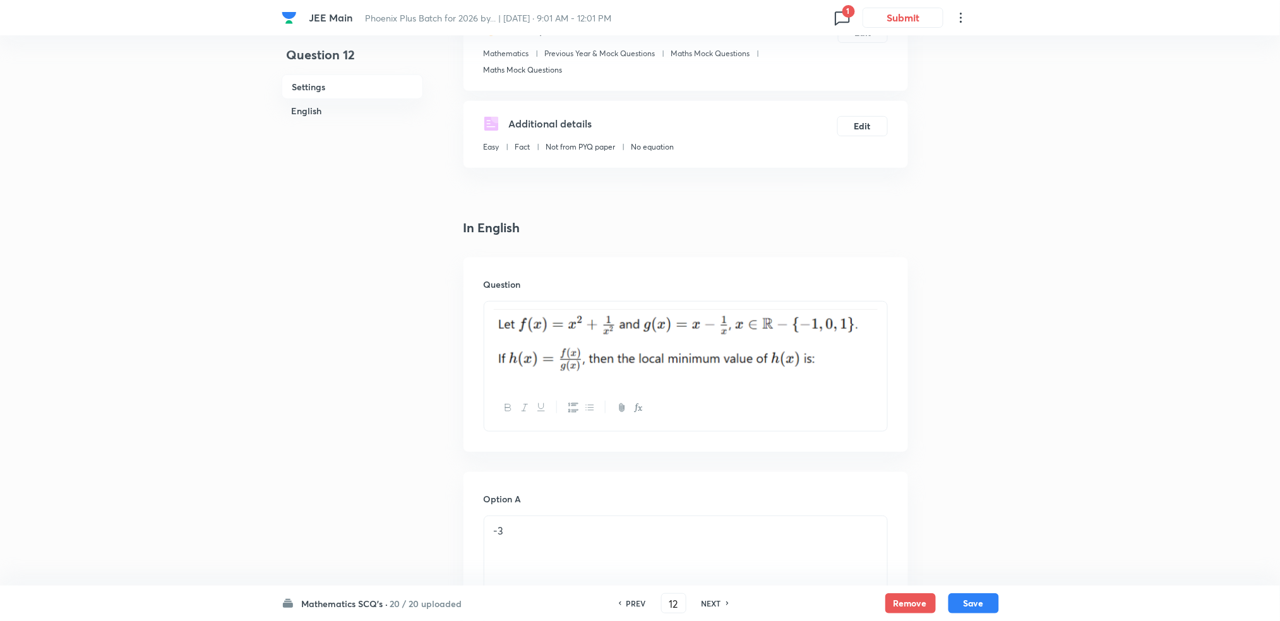
click at [724, 602] on div "NEXT" at bounding box center [713, 603] width 33 height 11
type input "13"
checkbox input "false"
checkbox input "true"
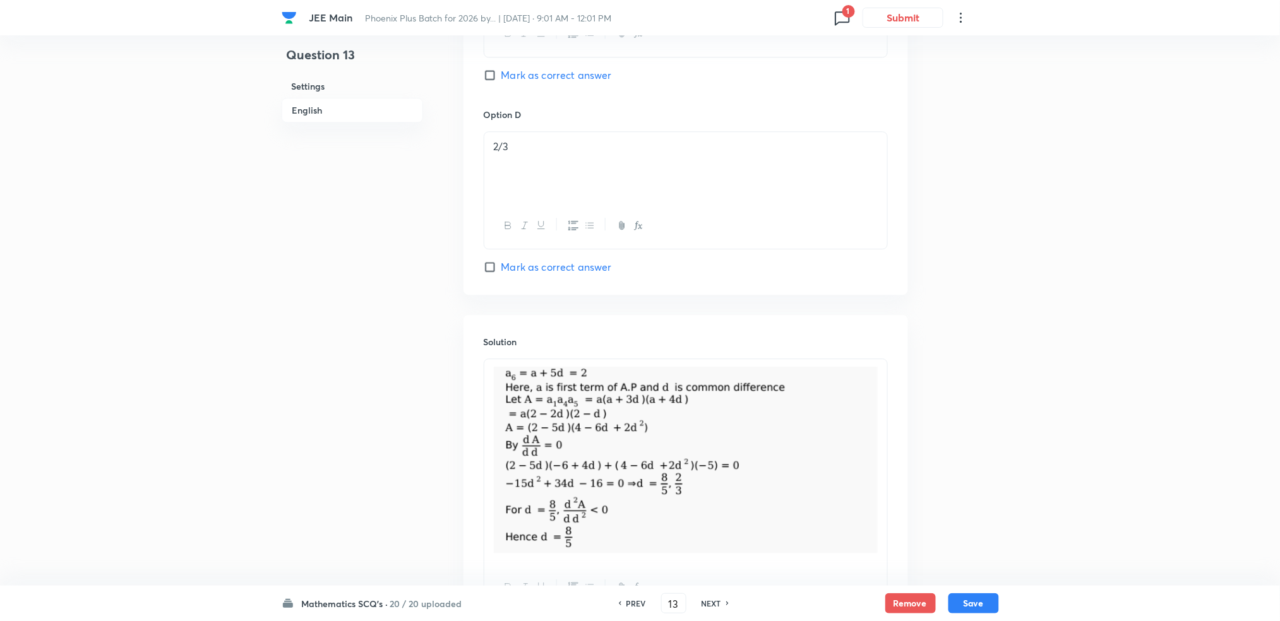
scroll to position [1240, 0]
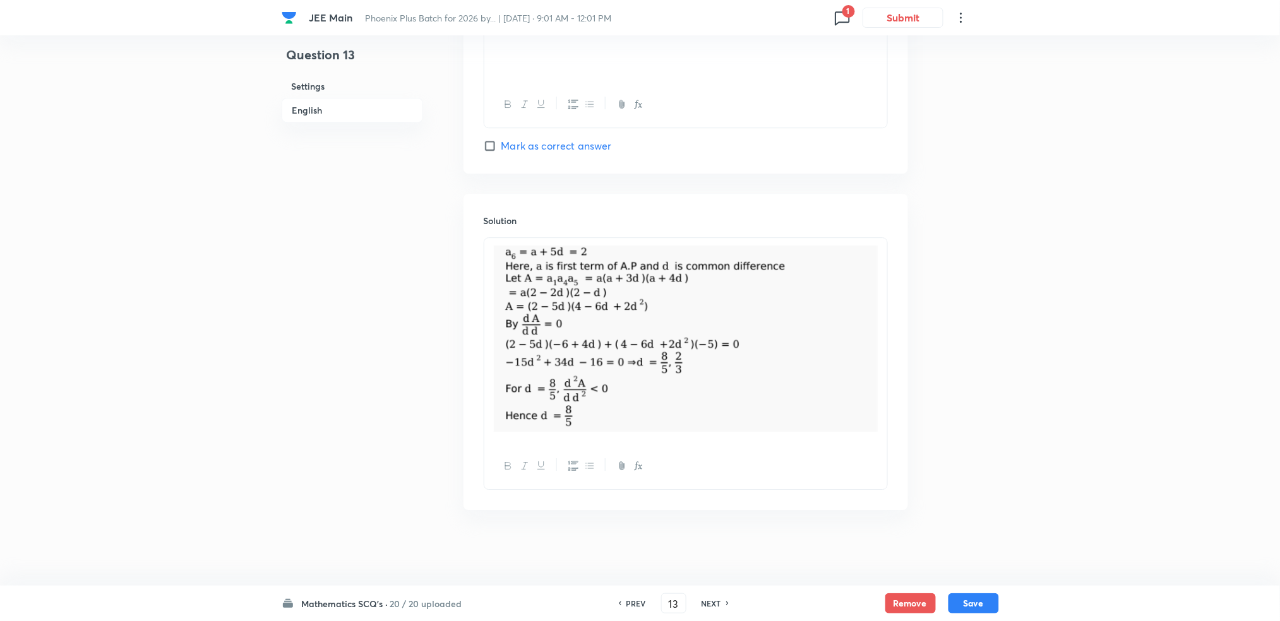
click at [715, 609] on div "PREV 13 ​ NEXT" at bounding box center [673, 604] width 163 height 20
click at [707, 605] on h6 "NEXT" at bounding box center [712, 603] width 20 height 11
type input "14"
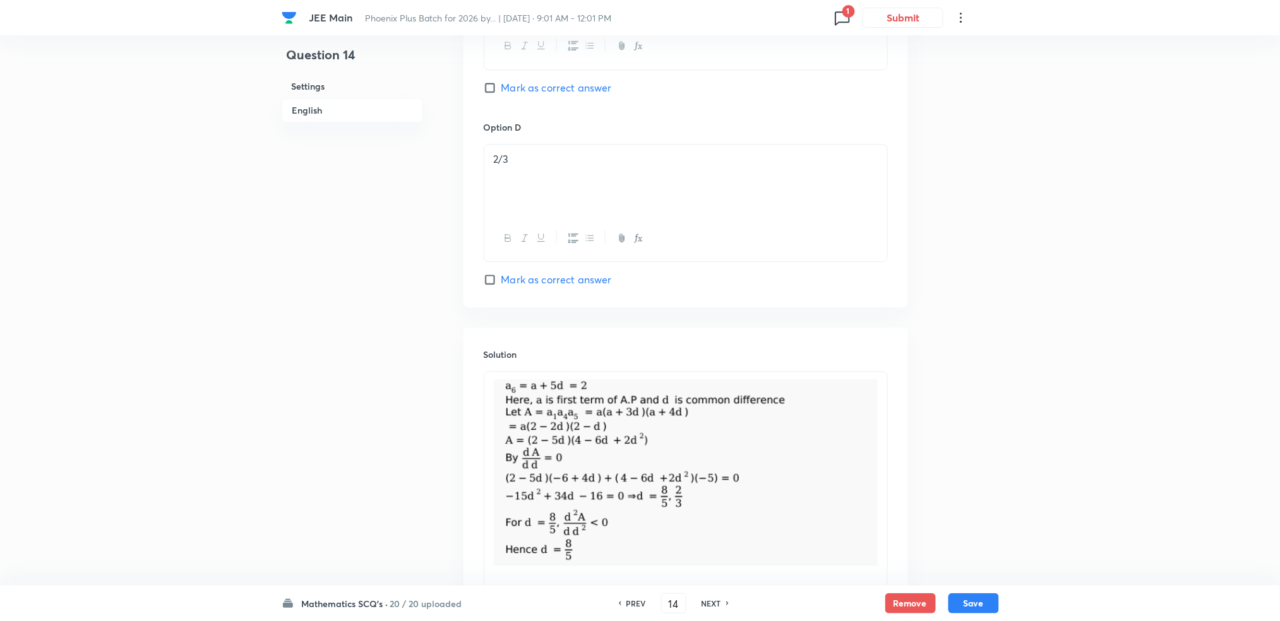
checkbox input "true"
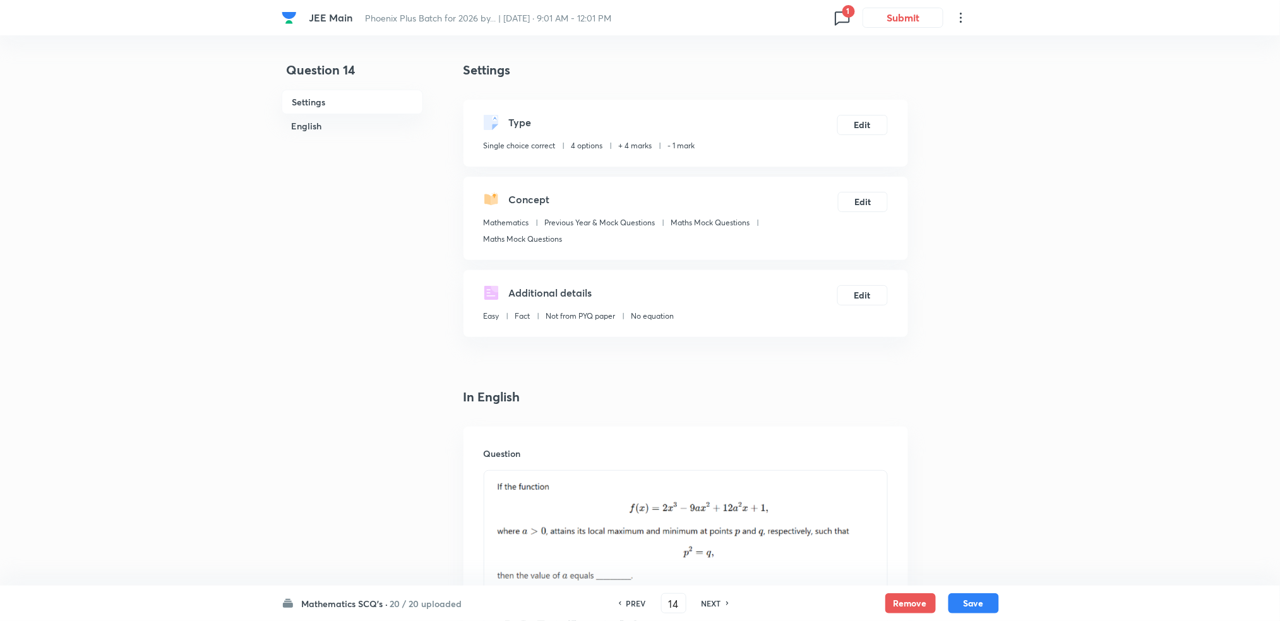
scroll to position [215, 0]
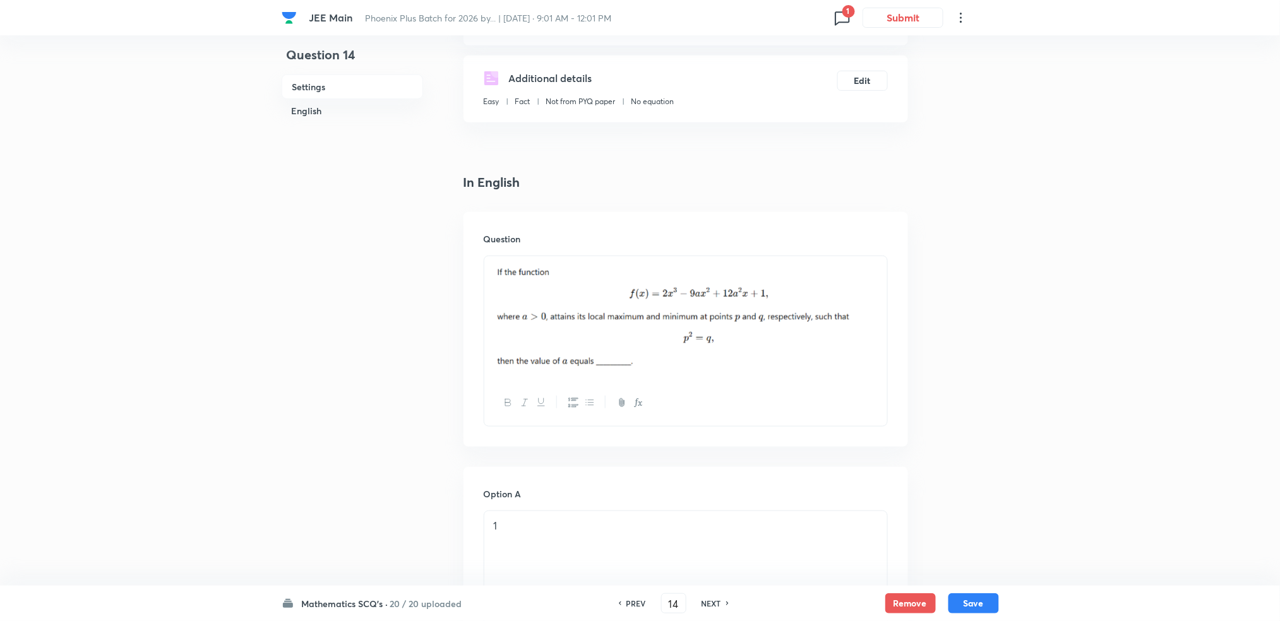
click at [712, 604] on h6 "NEXT" at bounding box center [712, 603] width 20 height 11
type input "15"
checkbox input "false"
checkbox input "true"
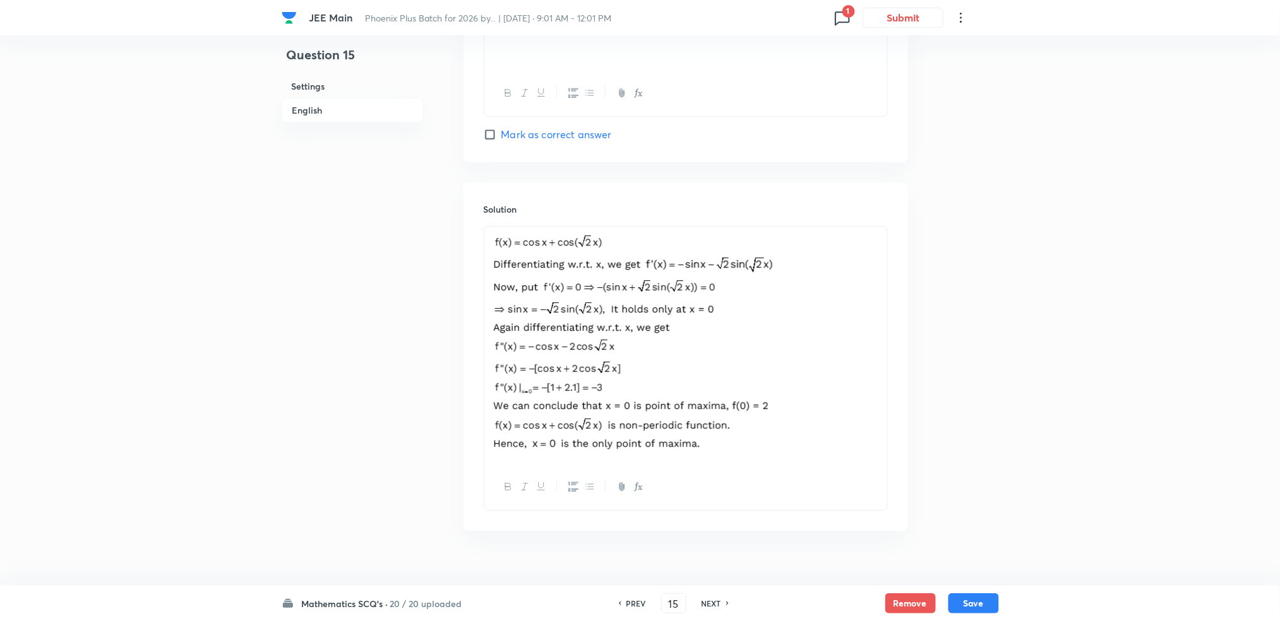
scroll to position [1272, 0]
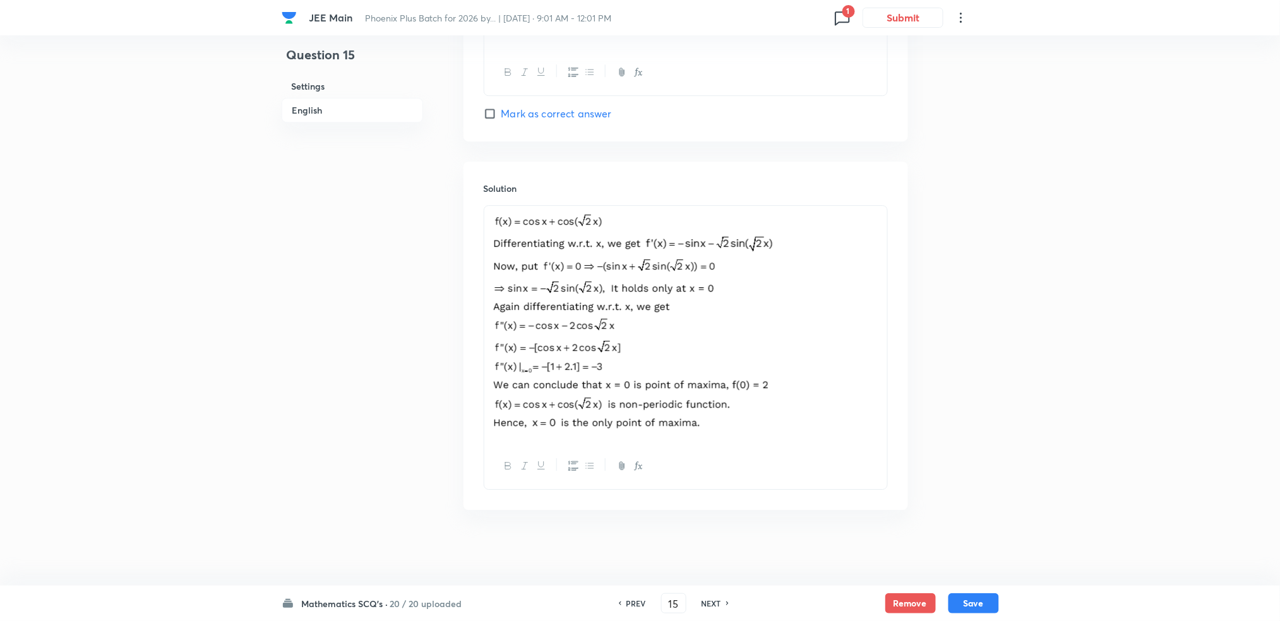
click at [702, 599] on h6 "NEXT" at bounding box center [712, 603] width 20 height 11
type input "16"
checkbox input "true"
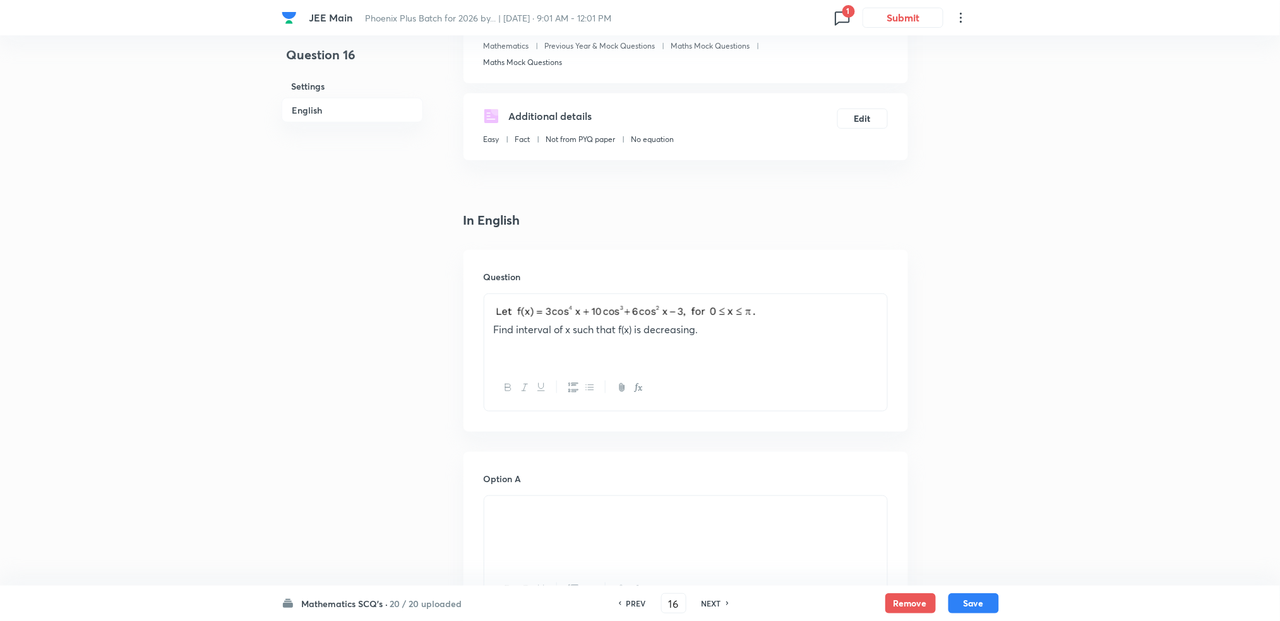
scroll to position [102, 0]
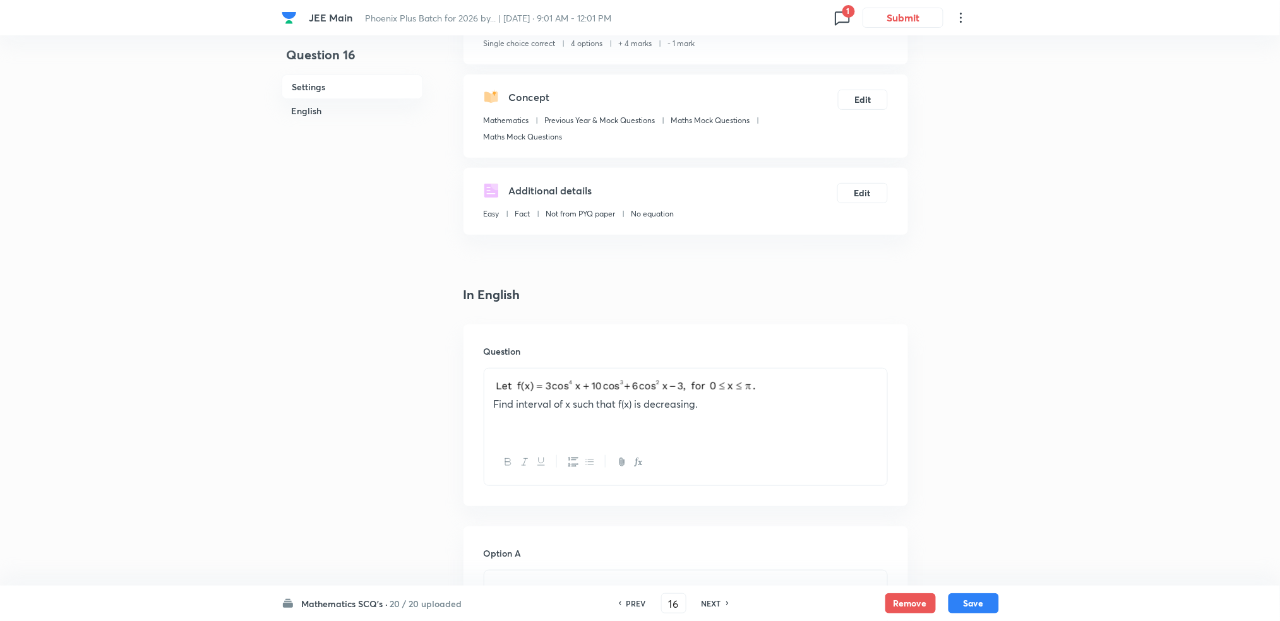
click at [712, 597] on div "PREV 16 ​ NEXT" at bounding box center [673, 604] width 163 height 20
click at [708, 604] on h6 "NEXT" at bounding box center [712, 603] width 20 height 11
type input "17"
checkbox input "true"
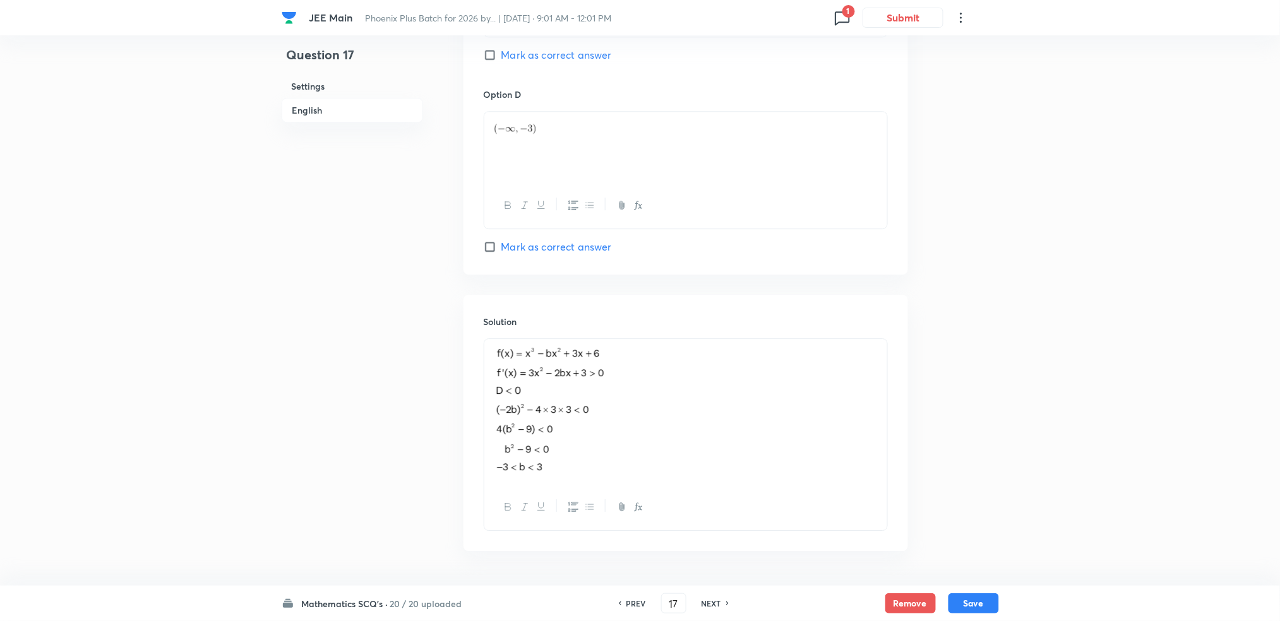
scroll to position [1180, 0]
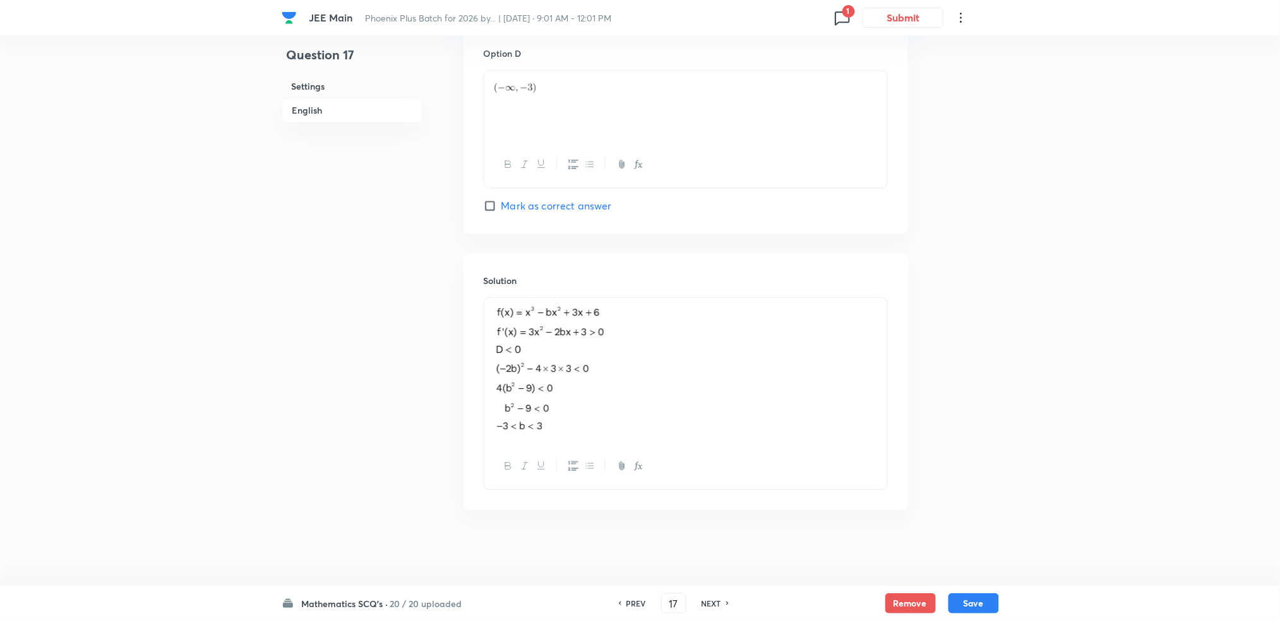
click at [716, 606] on h6 "NEXT" at bounding box center [712, 603] width 20 height 11
type input "18"
checkbox input "false"
checkbox input "true"
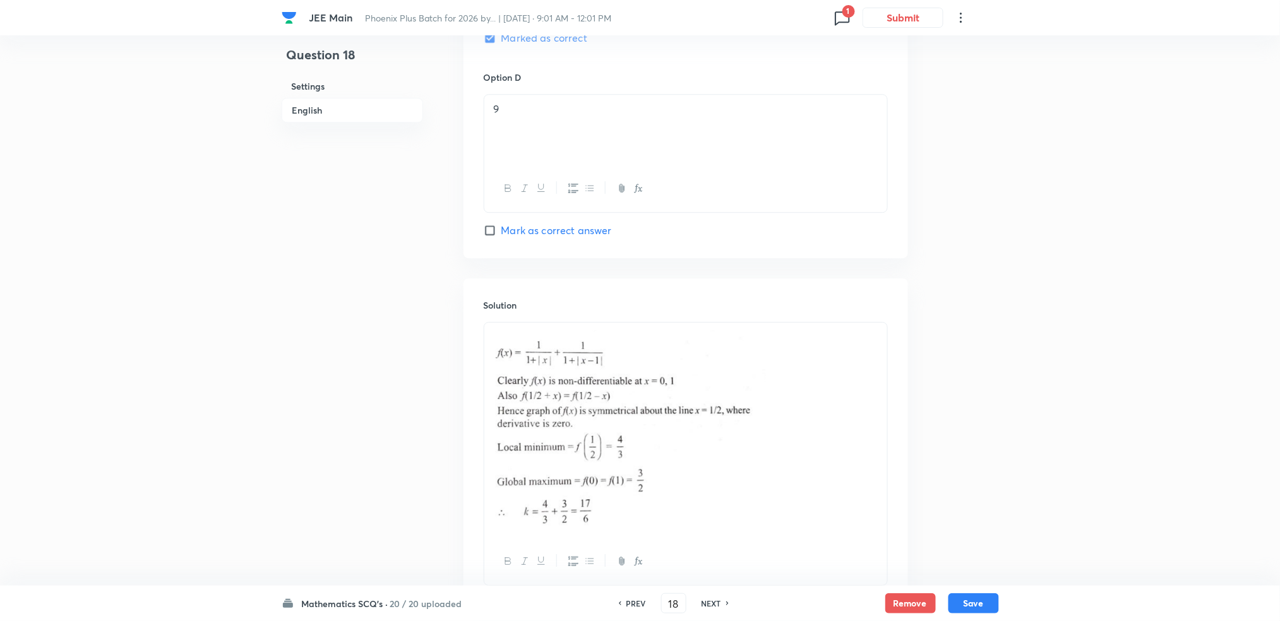
scroll to position [193, 0]
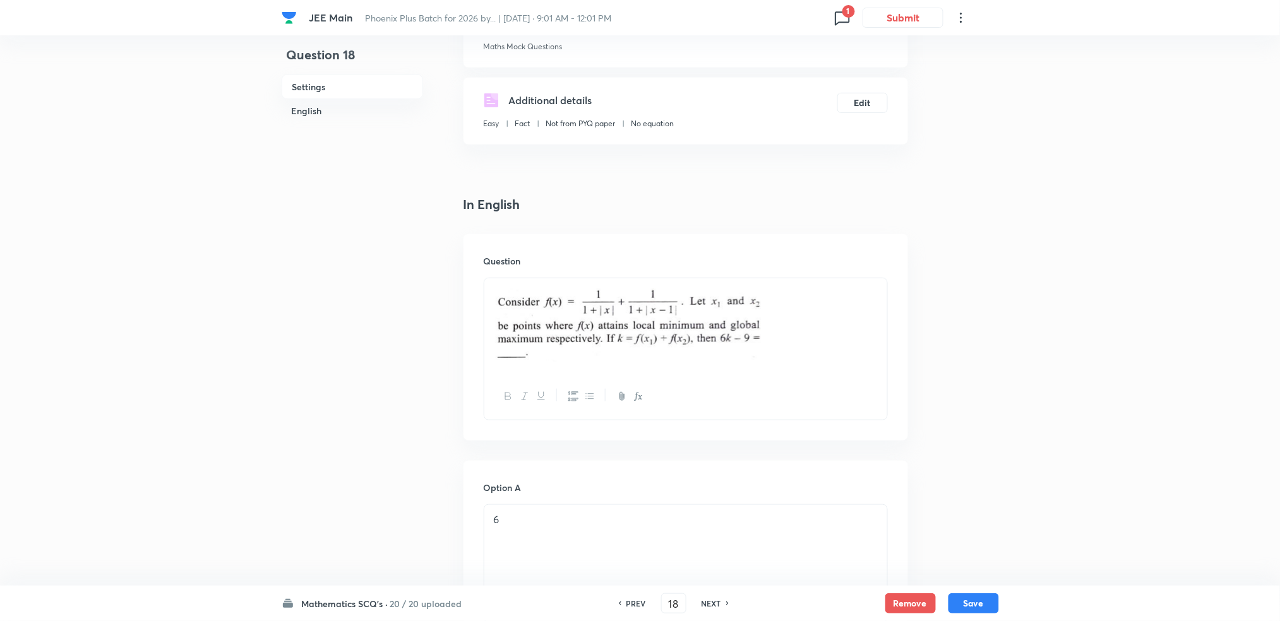
click at [710, 601] on h6 "NEXT" at bounding box center [712, 603] width 20 height 11
type input "19"
checkbox input "false"
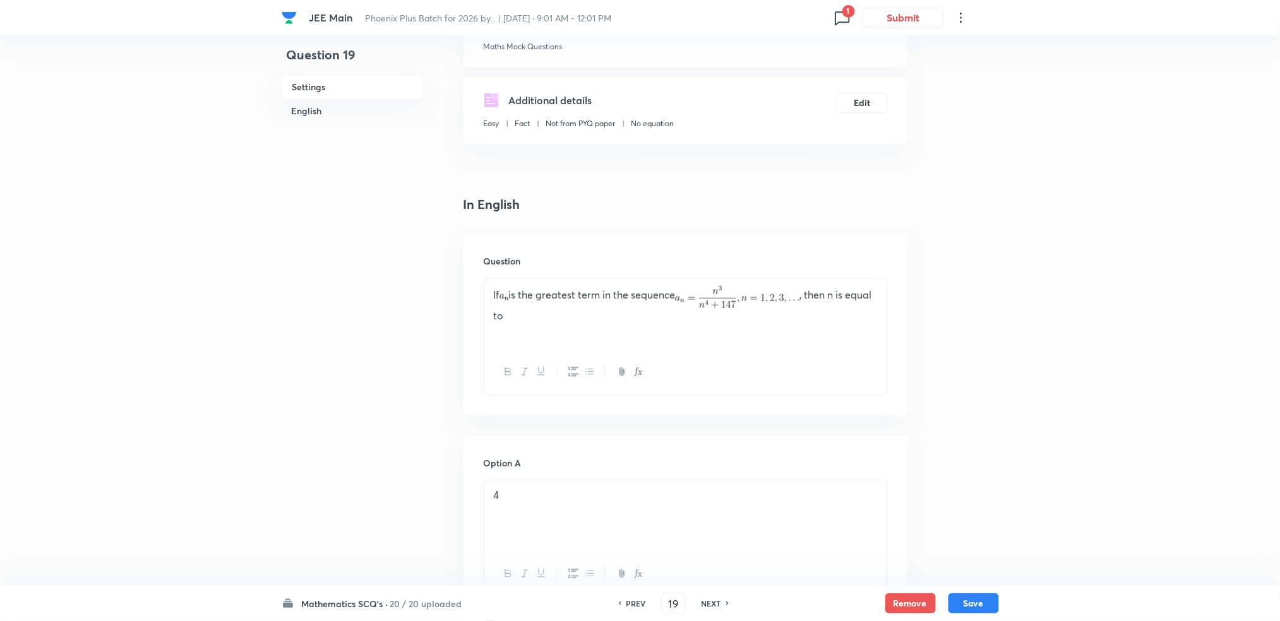
checkbox input "true"
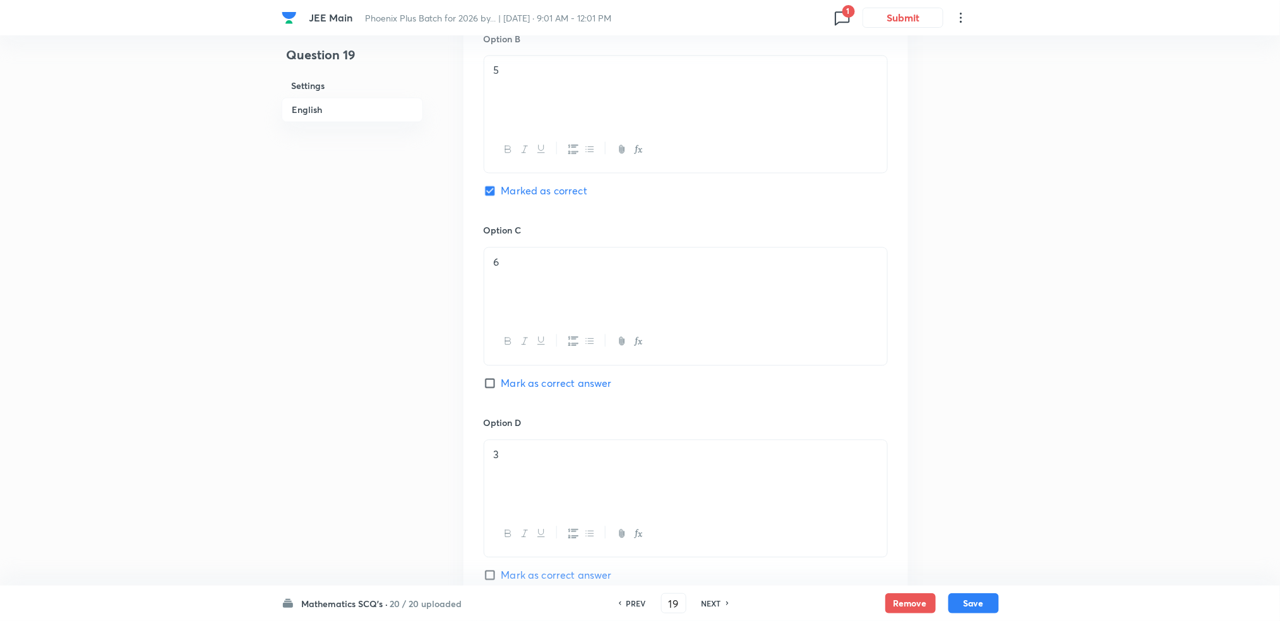
scroll to position [1188, 0]
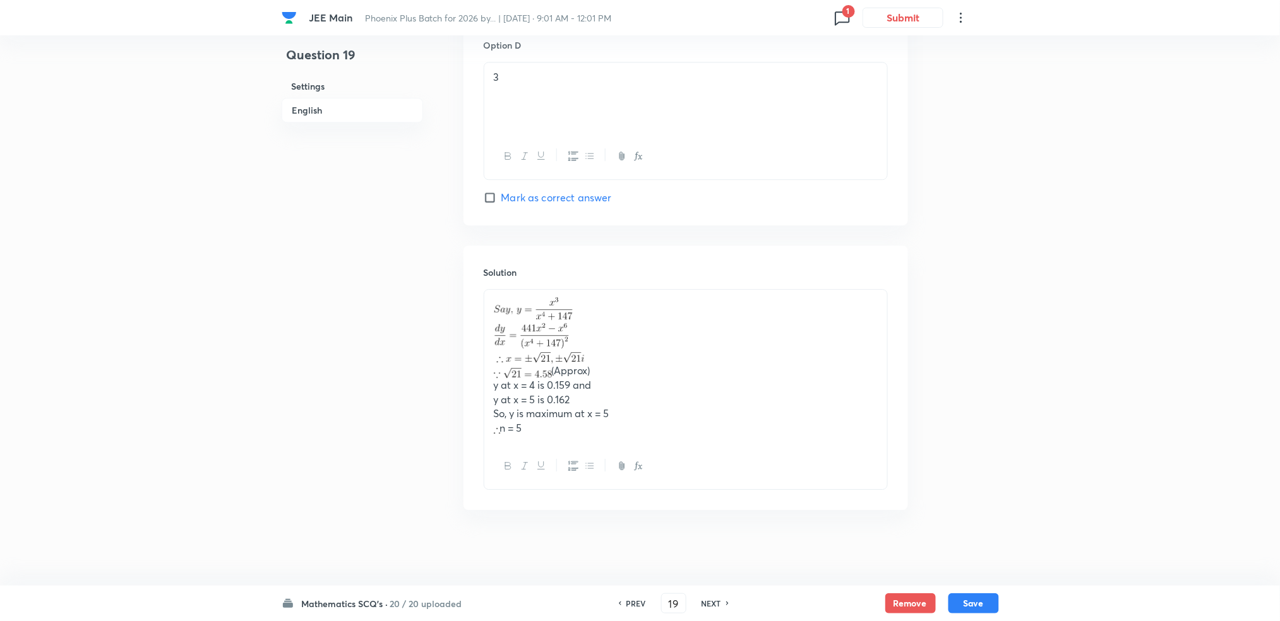
click at [715, 597] on div "PREV 19 ​ NEXT" at bounding box center [673, 604] width 163 height 20
click at [702, 605] on h6 "NEXT" at bounding box center [712, 603] width 20 height 11
type input "20"
checkbox input "false"
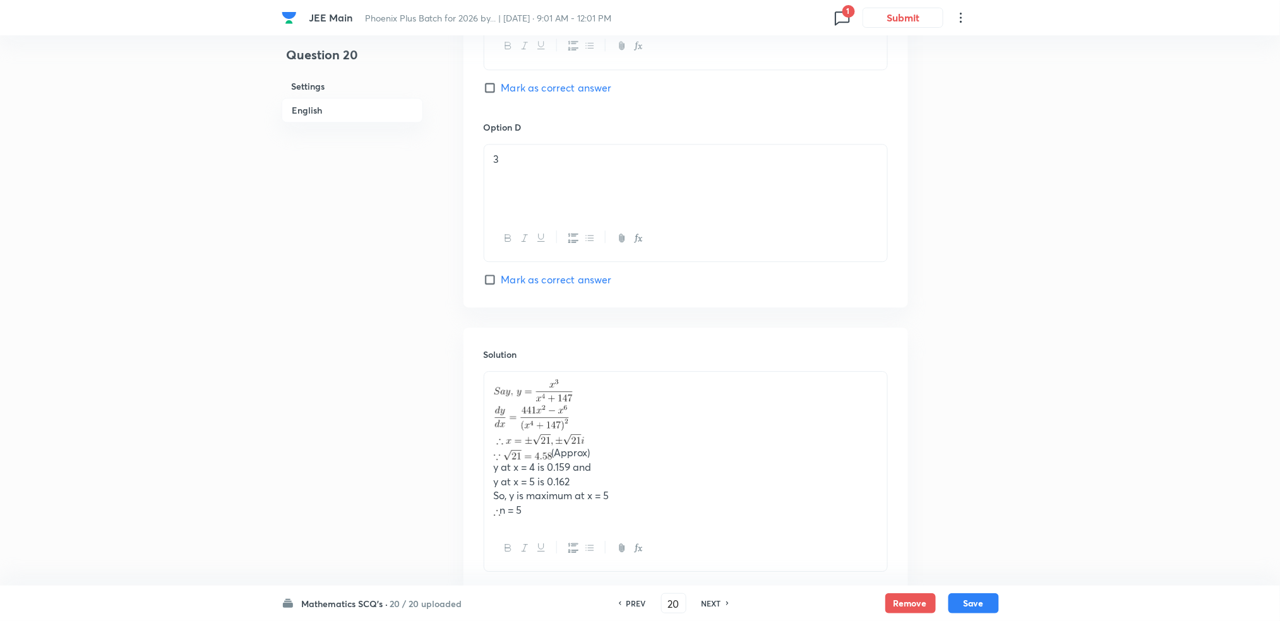
checkbox input "true"
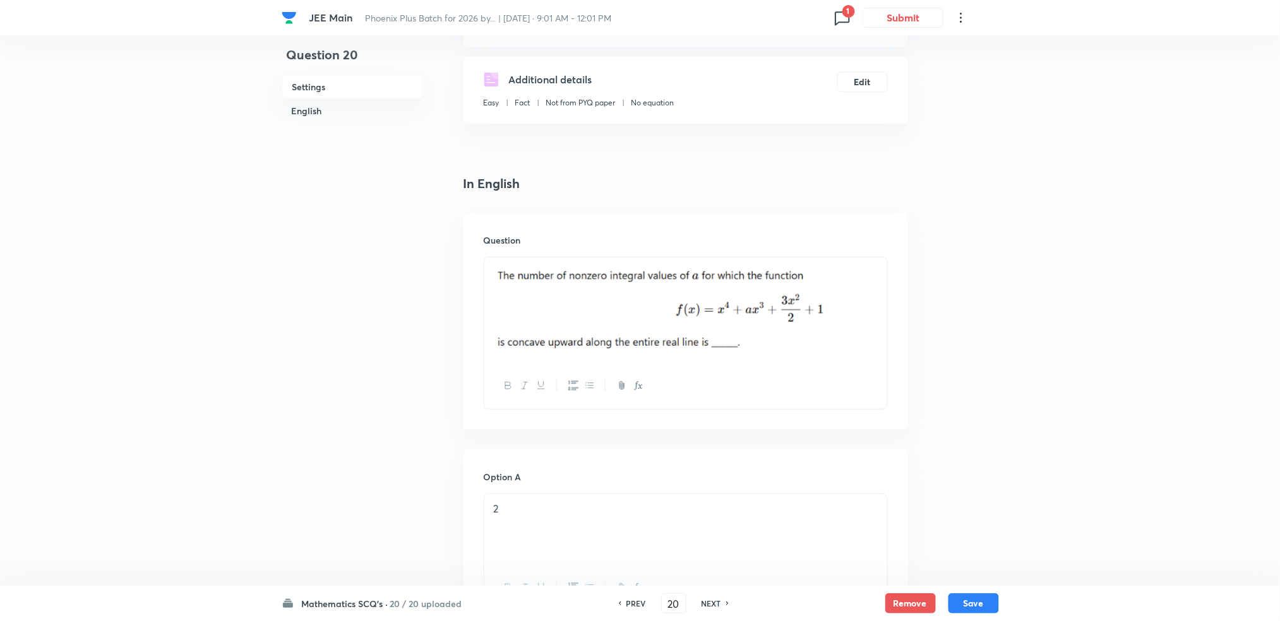
scroll to position [202, 0]
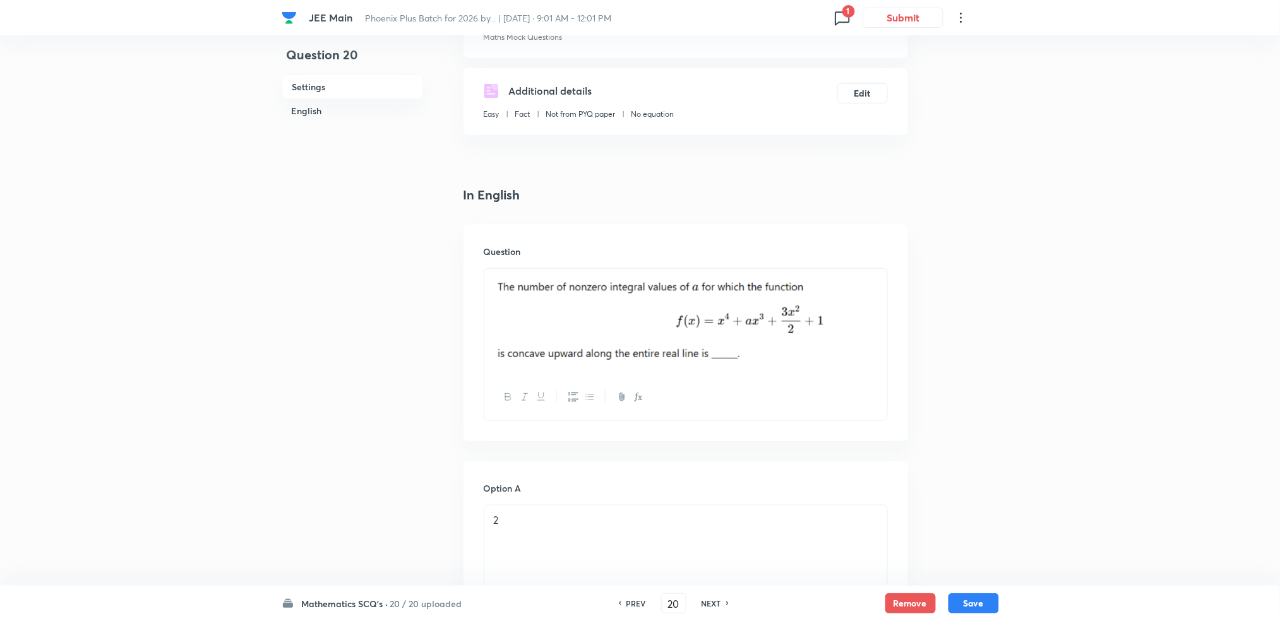
click at [719, 601] on h6 "NEXT" at bounding box center [712, 603] width 20 height 11
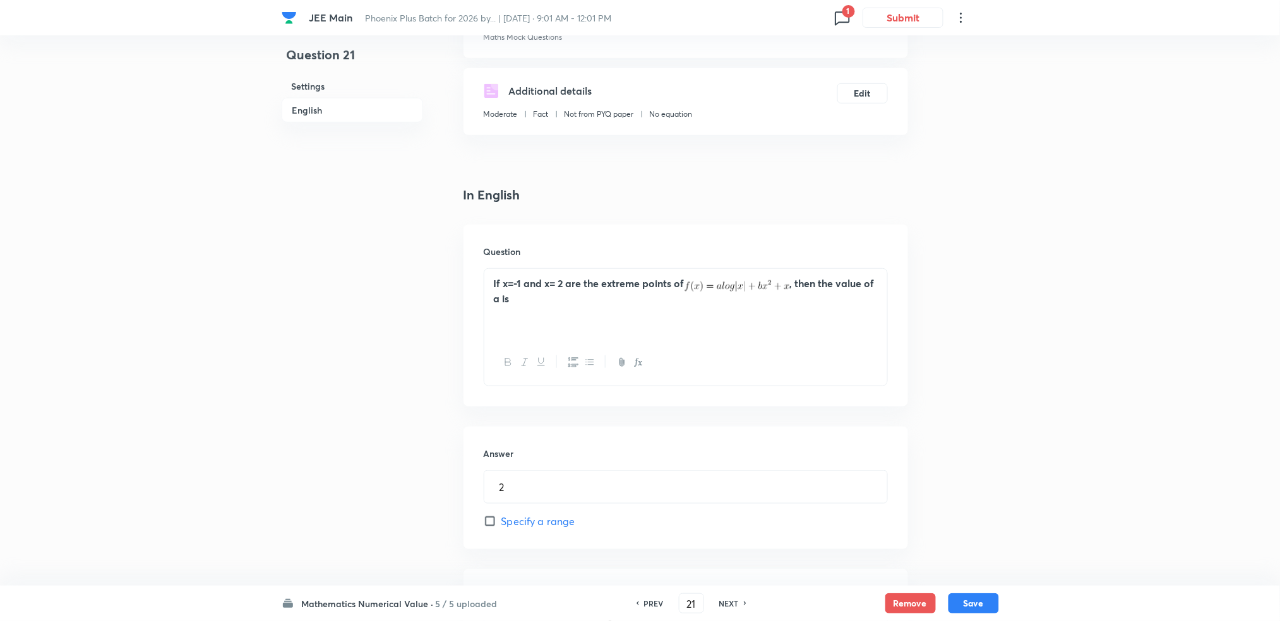
scroll to position [513, 0]
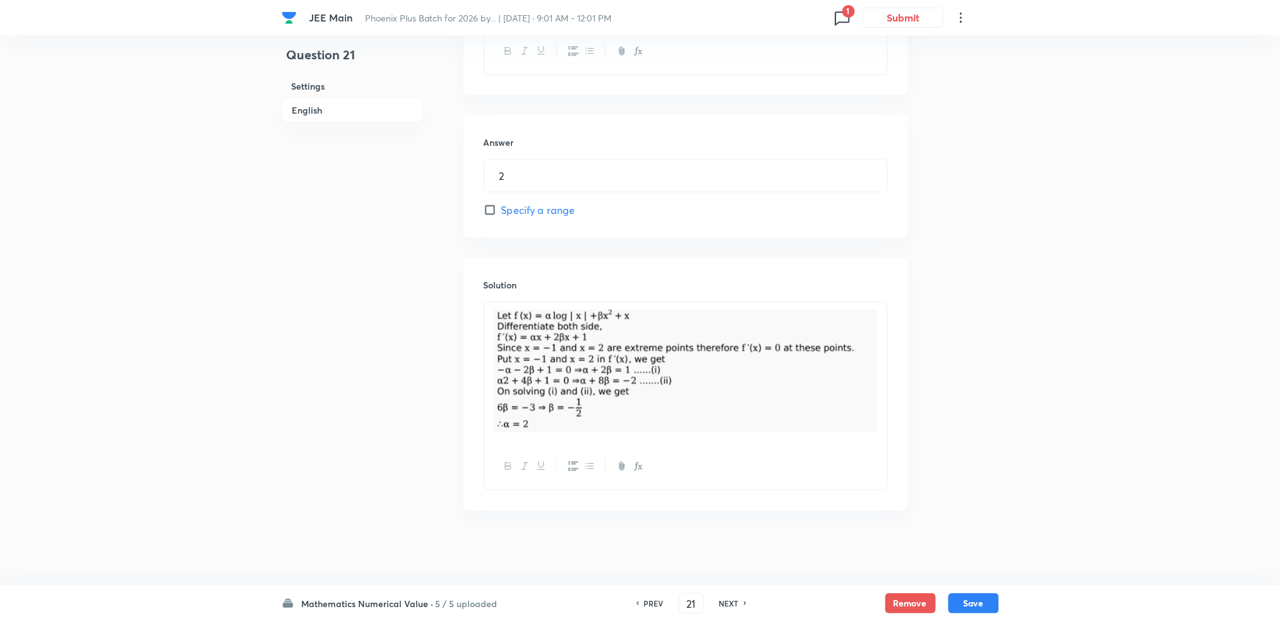
click at [727, 595] on div "PREV 21 ​ NEXT" at bounding box center [691, 604] width 163 height 20
drag, startPoint x: 727, startPoint y: 595, endPoint x: 724, endPoint y: 602, distance: 7.4
click at [724, 602] on h6 "NEXT" at bounding box center [729, 603] width 20 height 11
type input "22"
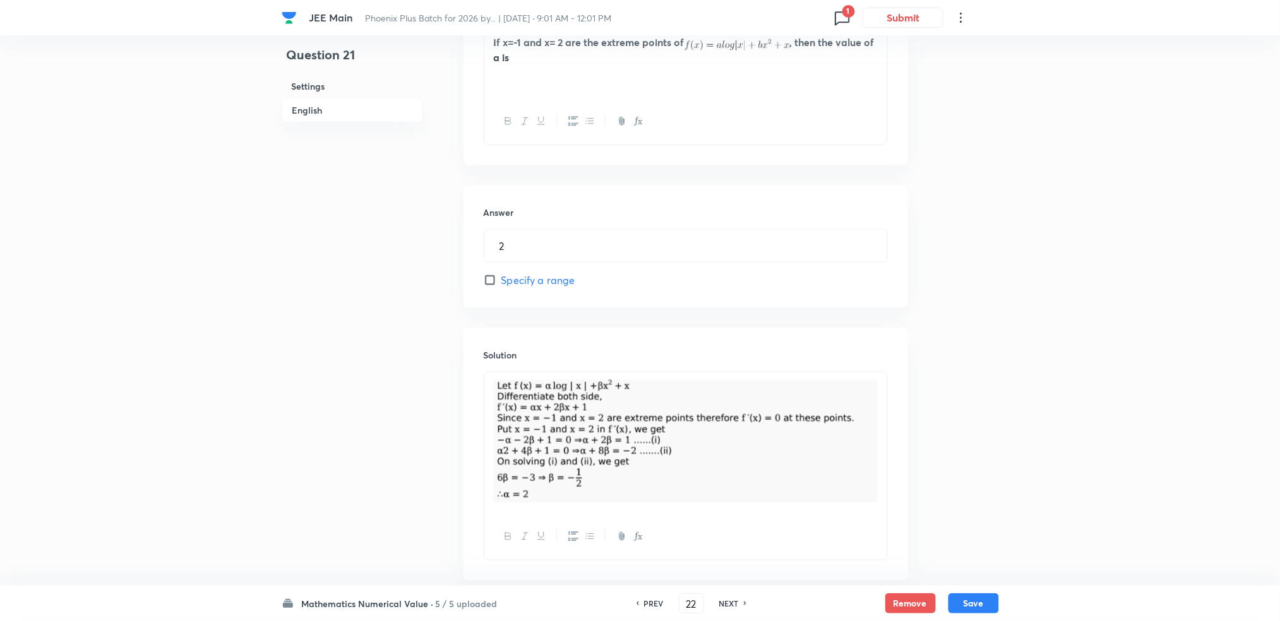
type input "36"
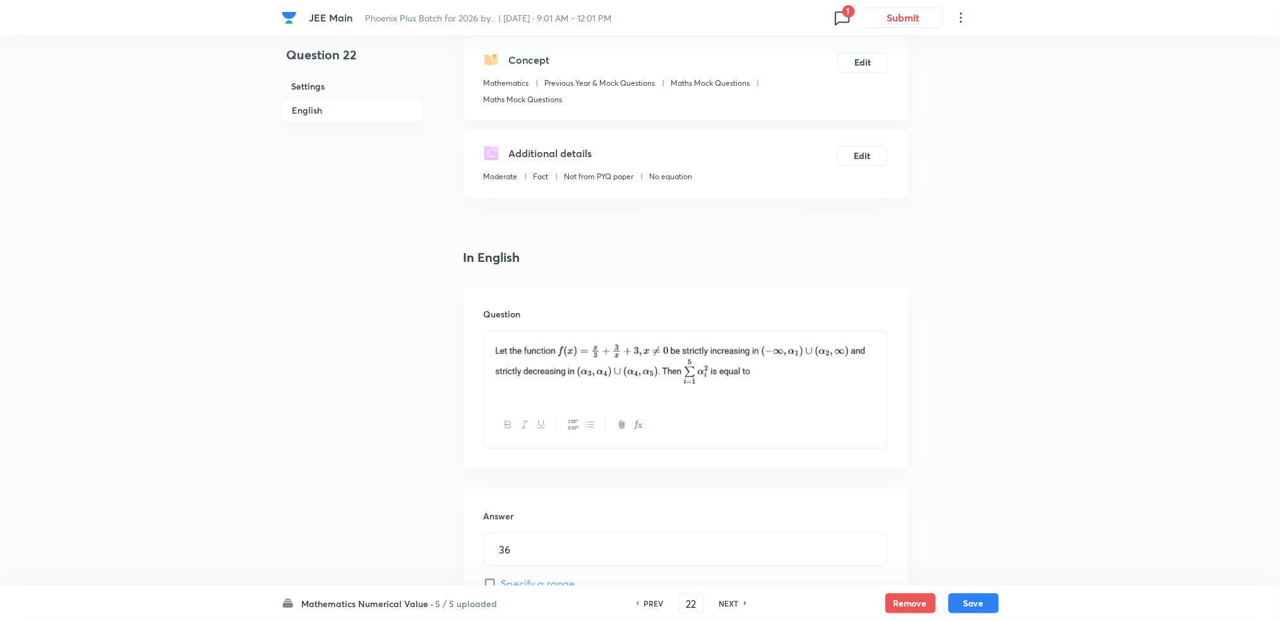
scroll to position [87, 0]
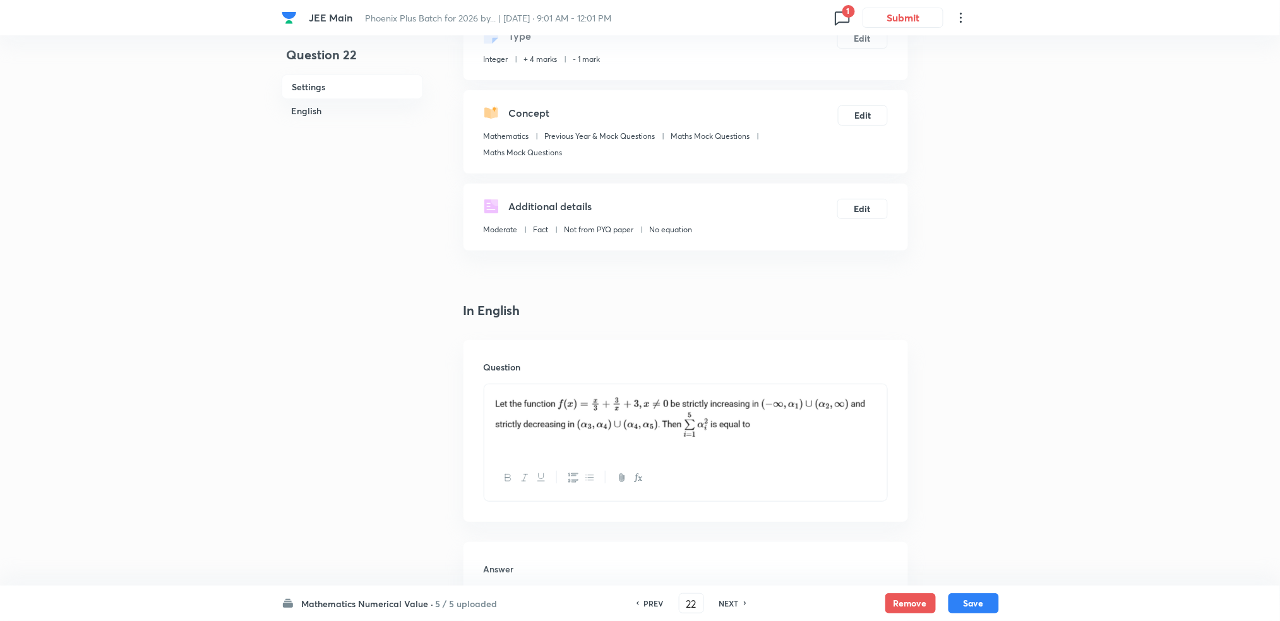
click at [731, 602] on h6 "NEXT" at bounding box center [729, 603] width 20 height 11
type input "23"
type input "18"
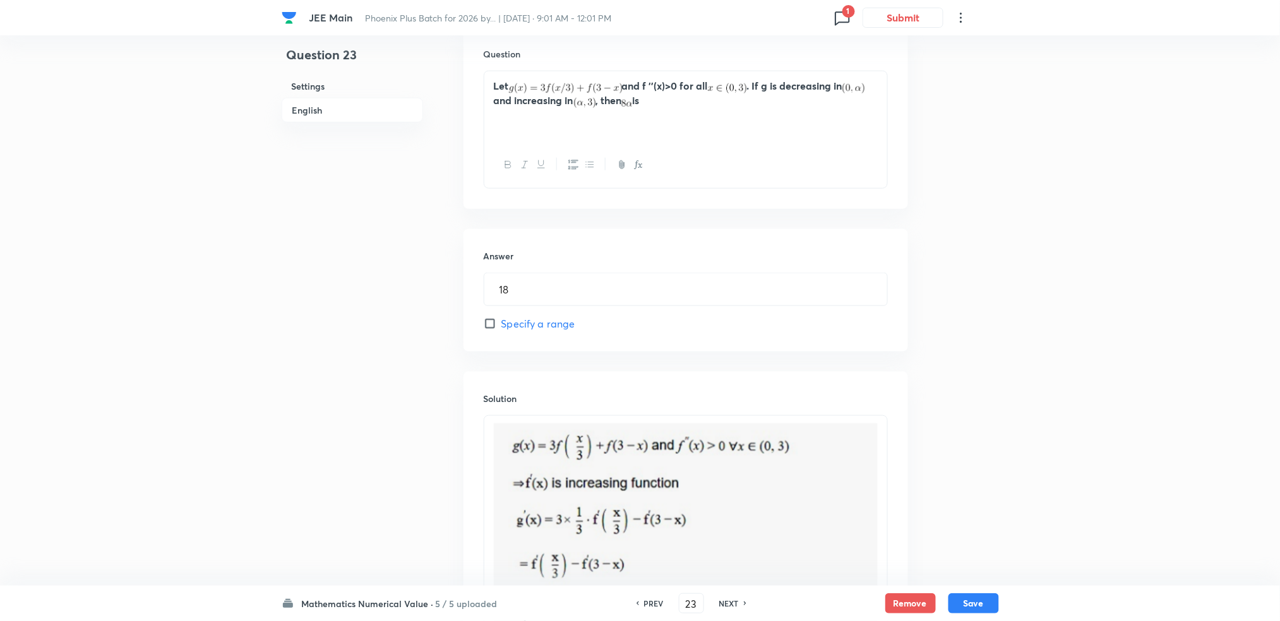
scroll to position [388, 0]
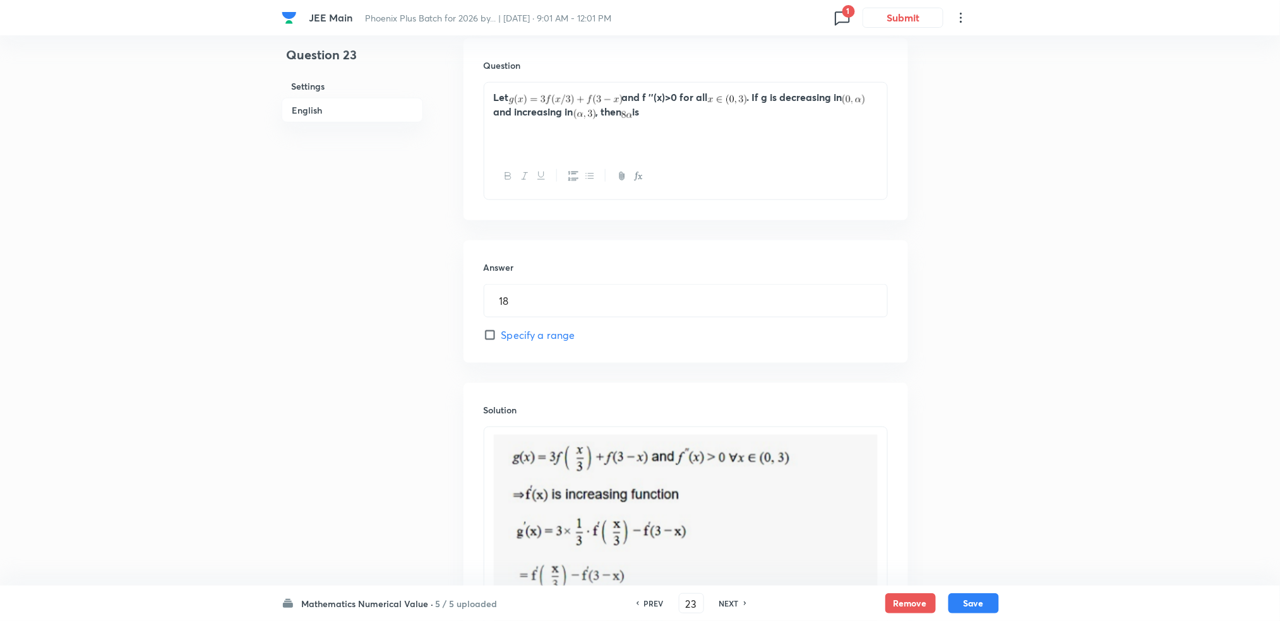
click at [730, 605] on h6 "NEXT" at bounding box center [729, 603] width 20 height 11
type input "24"
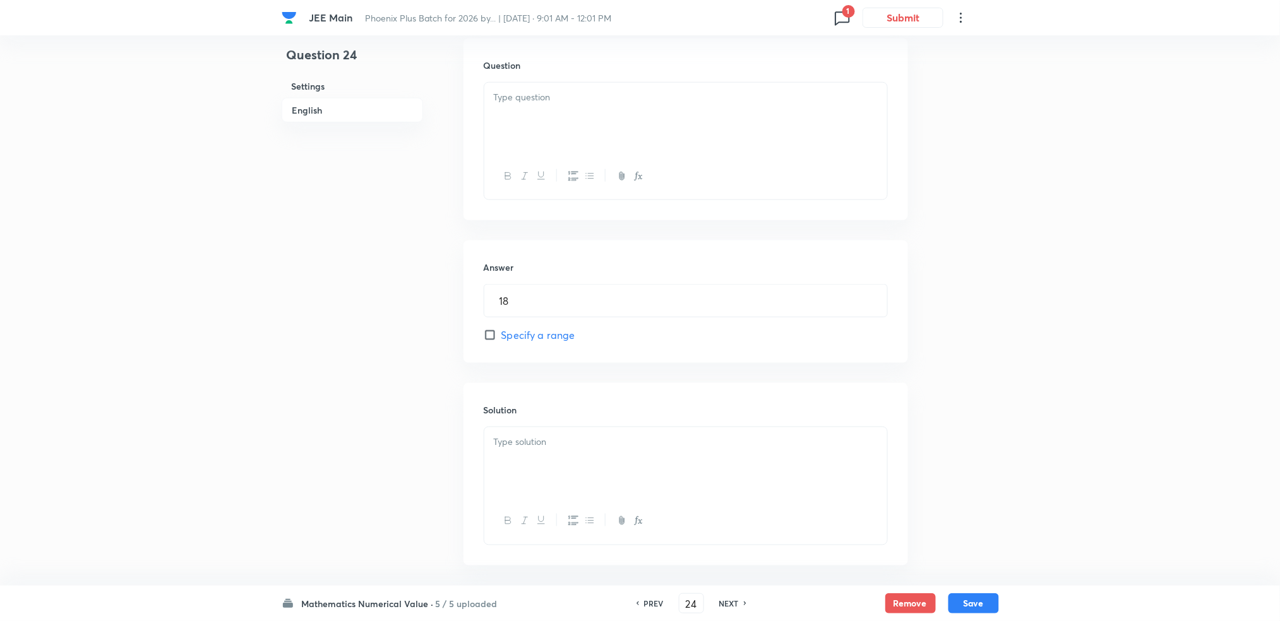
type input "6"
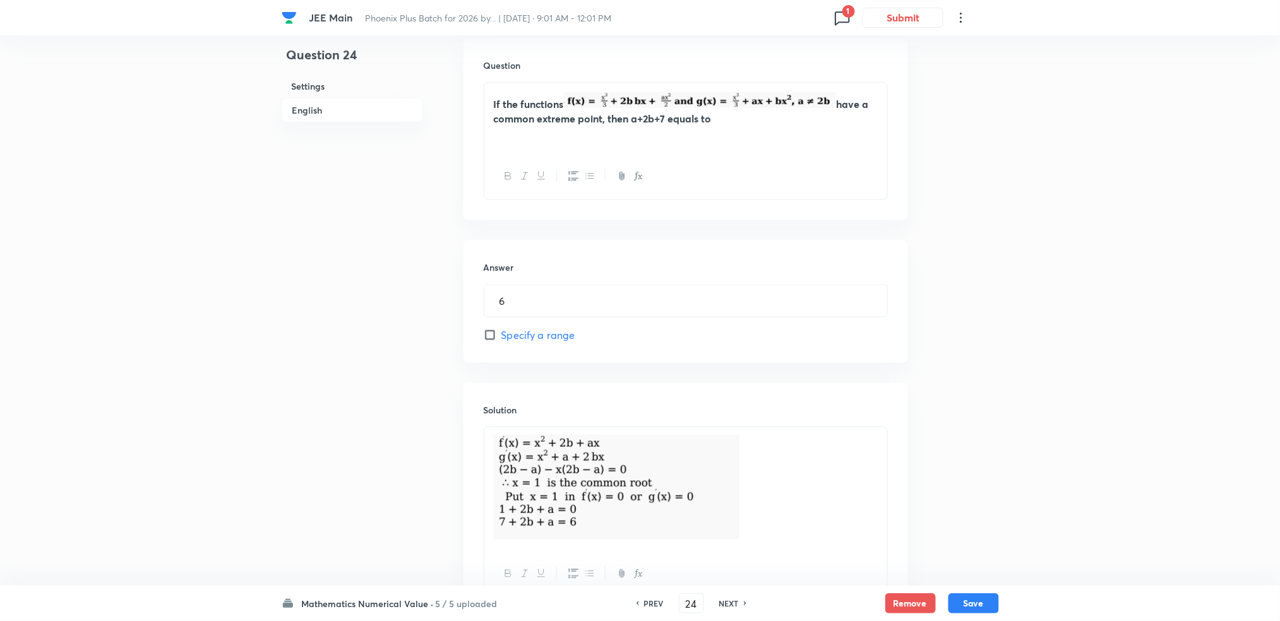
click at [739, 602] on div "NEXT" at bounding box center [730, 603] width 33 height 11
type input "25"
type input "14"
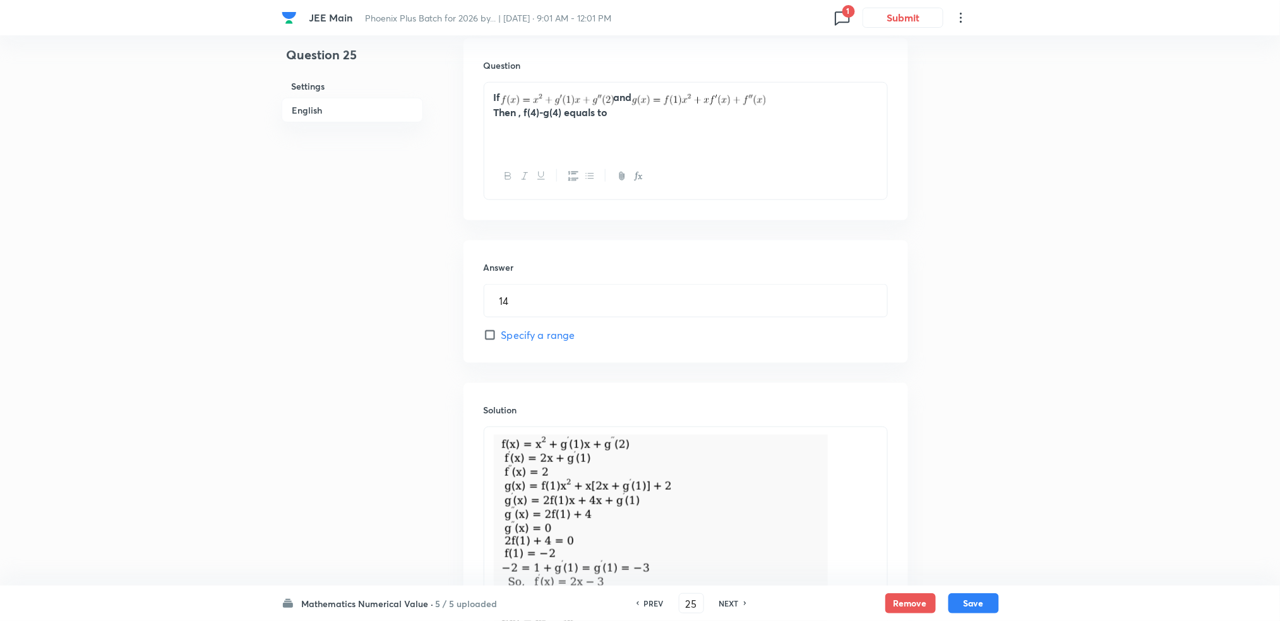
scroll to position [621, 0]
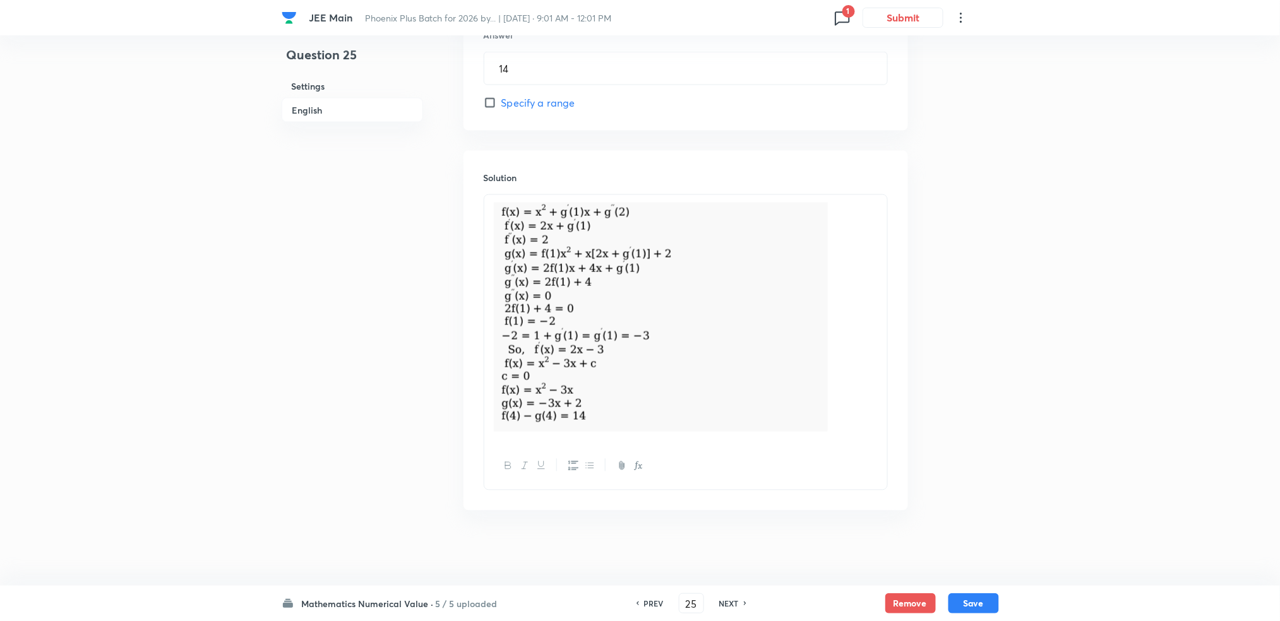
click at [652, 602] on h6 "PREV" at bounding box center [654, 603] width 20 height 11
type input "24"
type input "6"
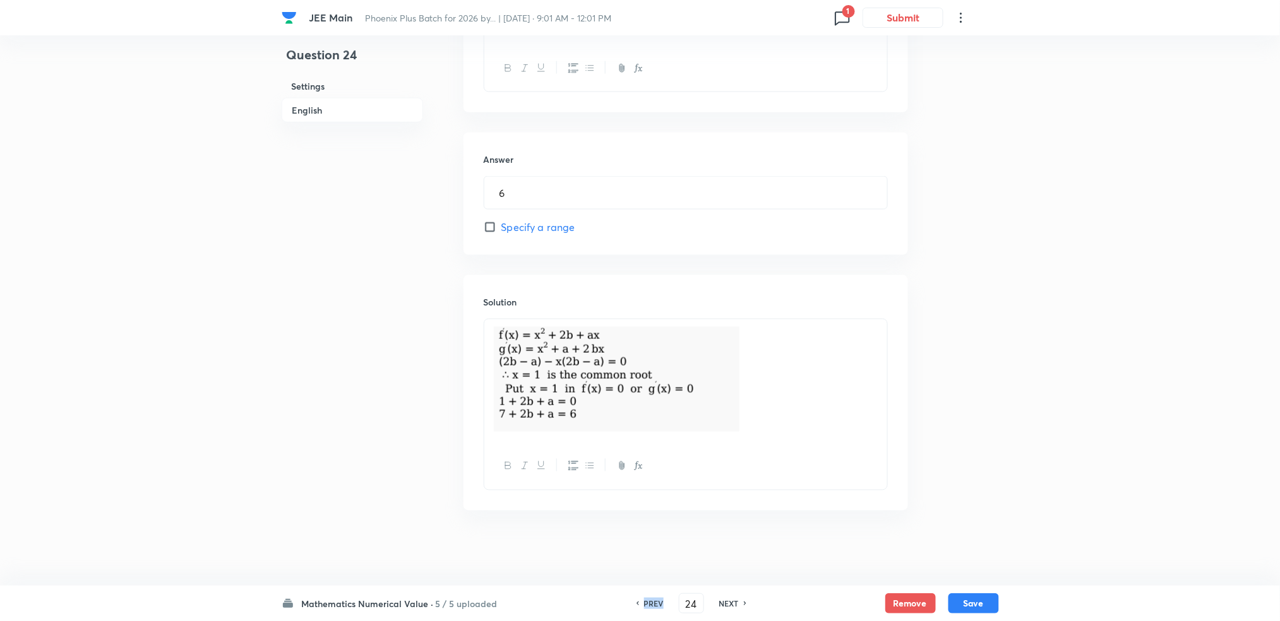
click at [652, 602] on h6 "PREV" at bounding box center [654, 603] width 20 height 11
type input "23"
click at [652, 602] on h6 "PREV" at bounding box center [654, 603] width 20 height 11
type input "18"
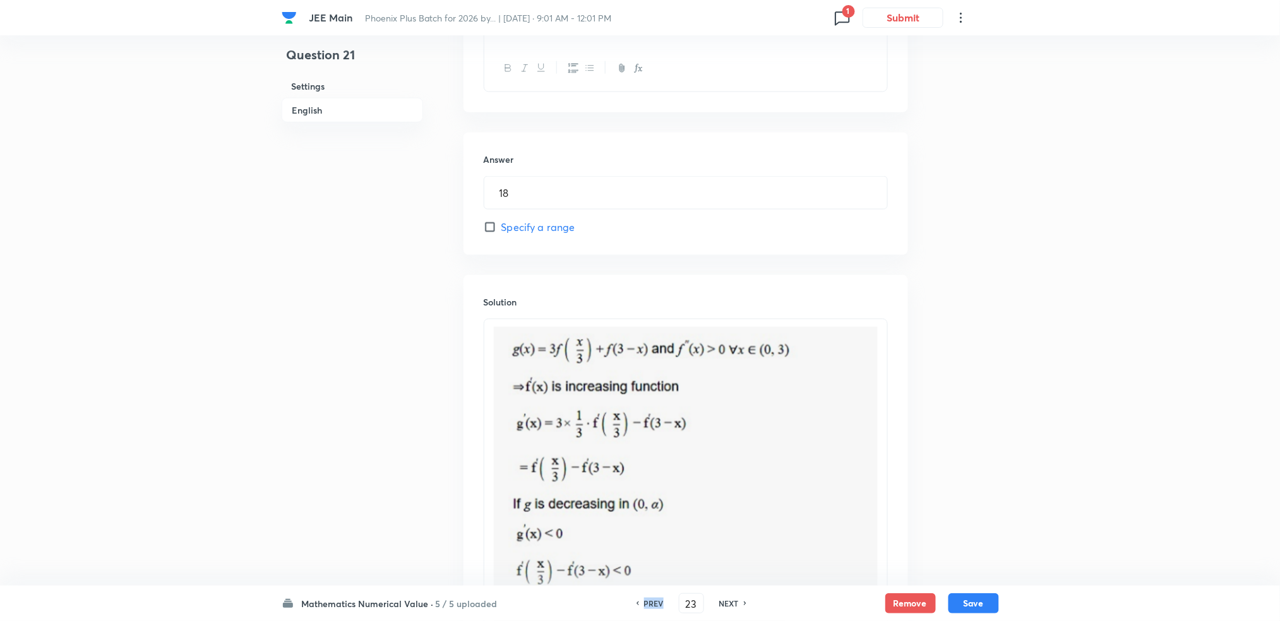
type input "21"
type input "2"
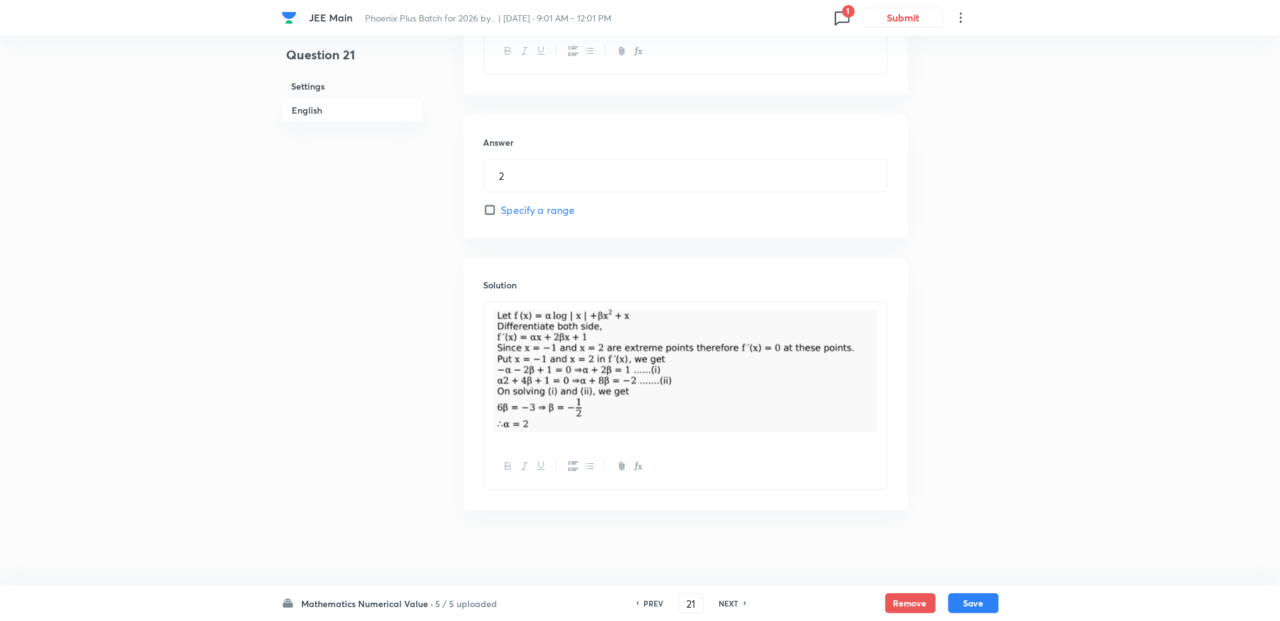
click at [652, 602] on h6 "PREV" at bounding box center [654, 603] width 20 height 11
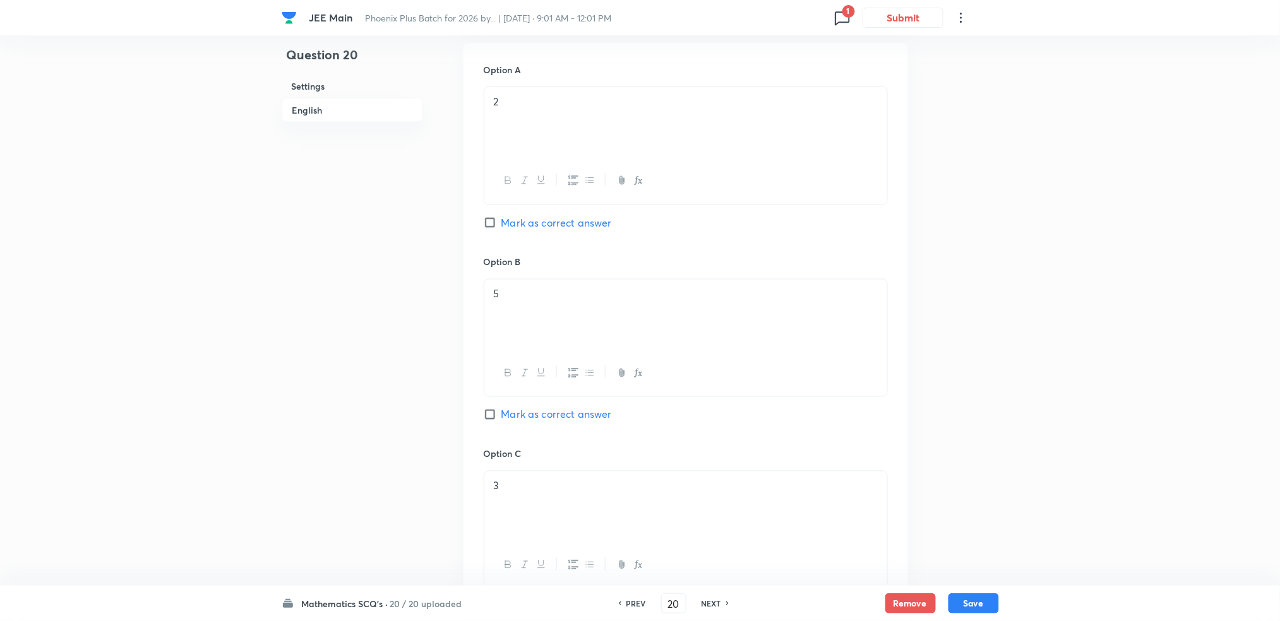
click at [652, 602] on div "PREV 20 ​ NEXT" at bounding box center [673, 604] width 163 height 20
drag, startPoint x: 652, startPoint y: 602, endPoint x: 633, endPoint y: 602, distance: 19.6
click at [633, 602] on h6 "PREV" at bounding box center [636, 603] width 20 height 11
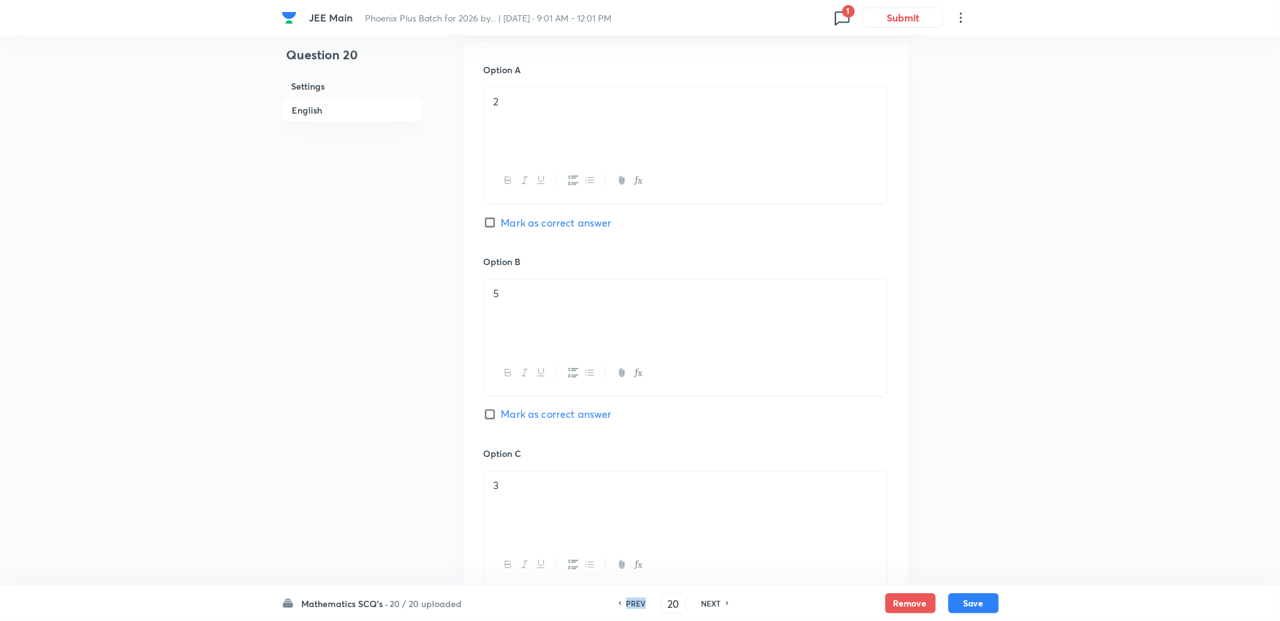
type input "19"
checkbox input "false"
checkbox input "true"
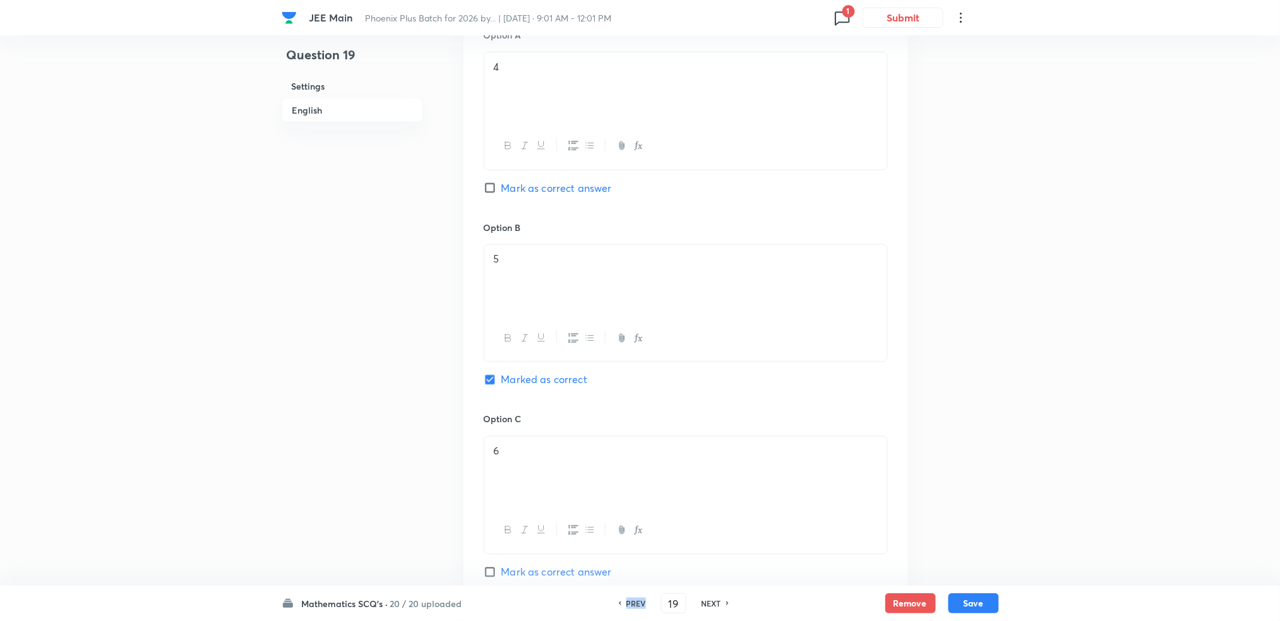
click at [633, 602] on h6 "PREV" at bounding box center [636, 603] width 20 height 11
type input "18"
checkbox input "false"
checkbox input "true"
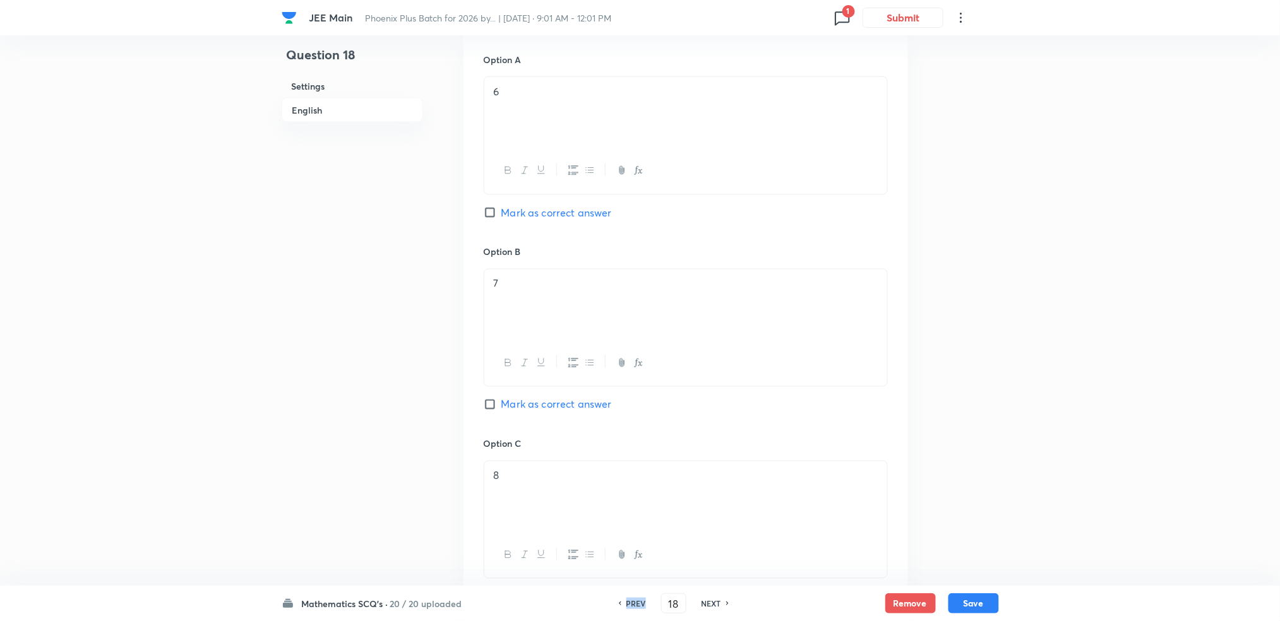
click at [633, 602] on h6 "PREV" at bounding box center [636, 603] width 20 height 11
type input "17"
checkbox input "false"
checkbox input "true"
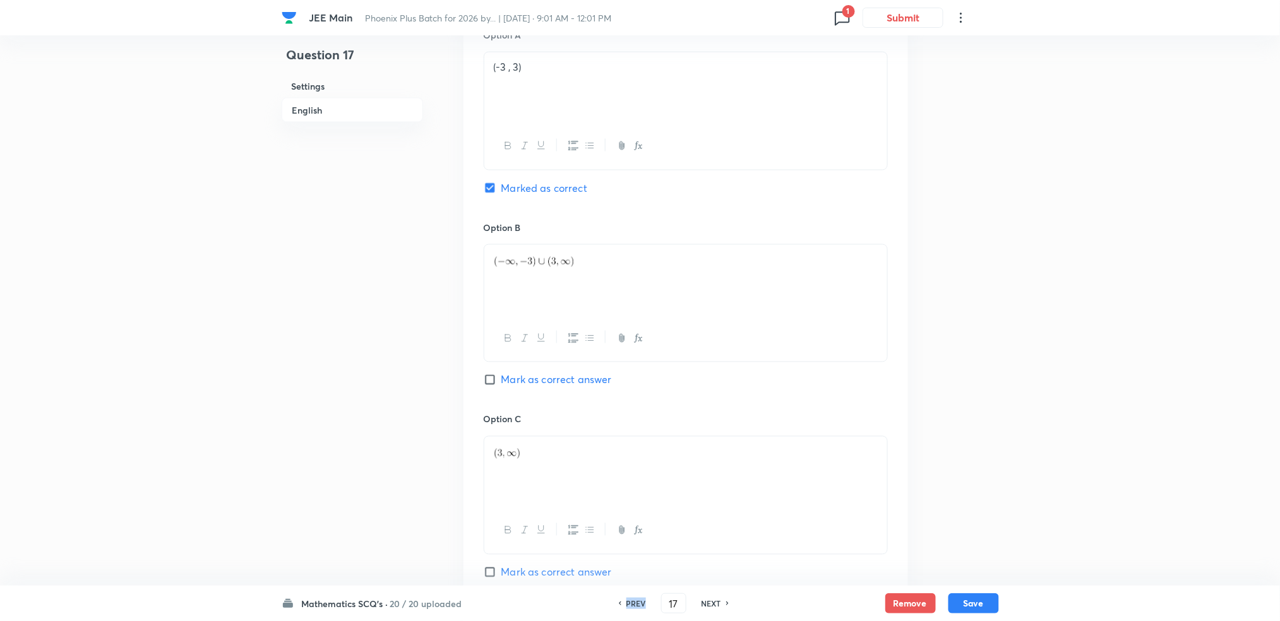
click at [633, 602] on h6 "PREV" at bounding box center [636, 603] width 20 height 11
type input "16"
checkbox input "true"
click at [633, 602] on h6 "PREV" at bounding box center [636, 603] width 20 height 11
type input "15"
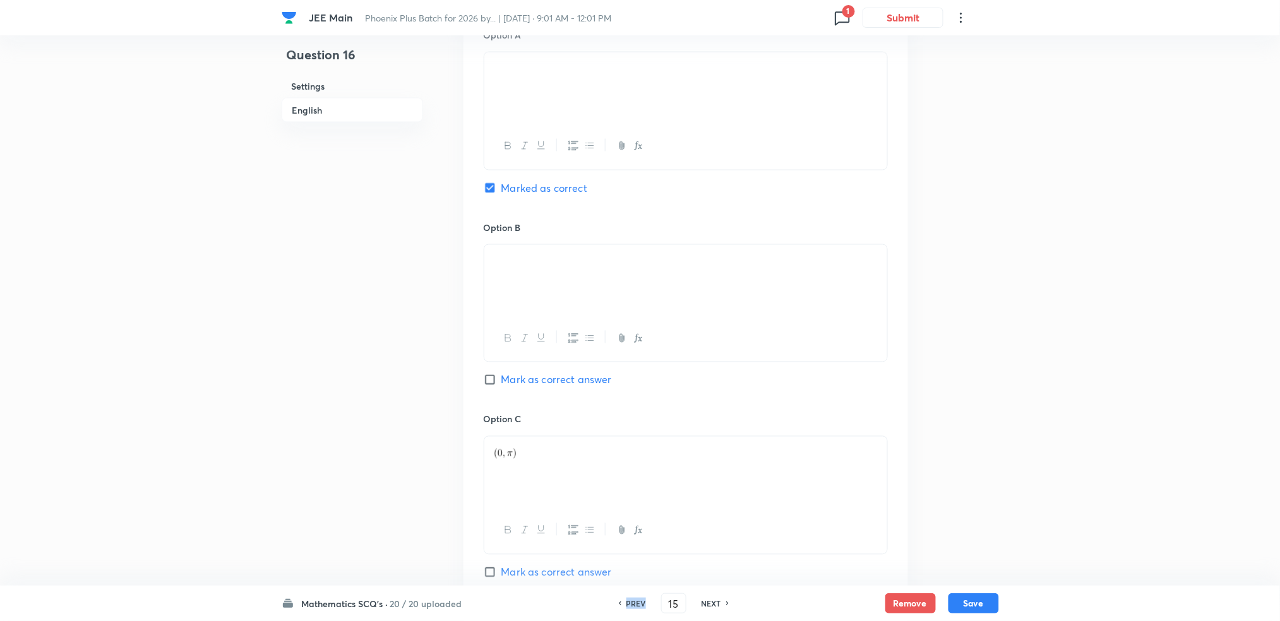
checkbox input "true"
click at [633, 602] on h6 "PREV" at bounding box center [636, 603] width 20 height 11
type input "14"
checkbox input "false"
checkbox input "true"
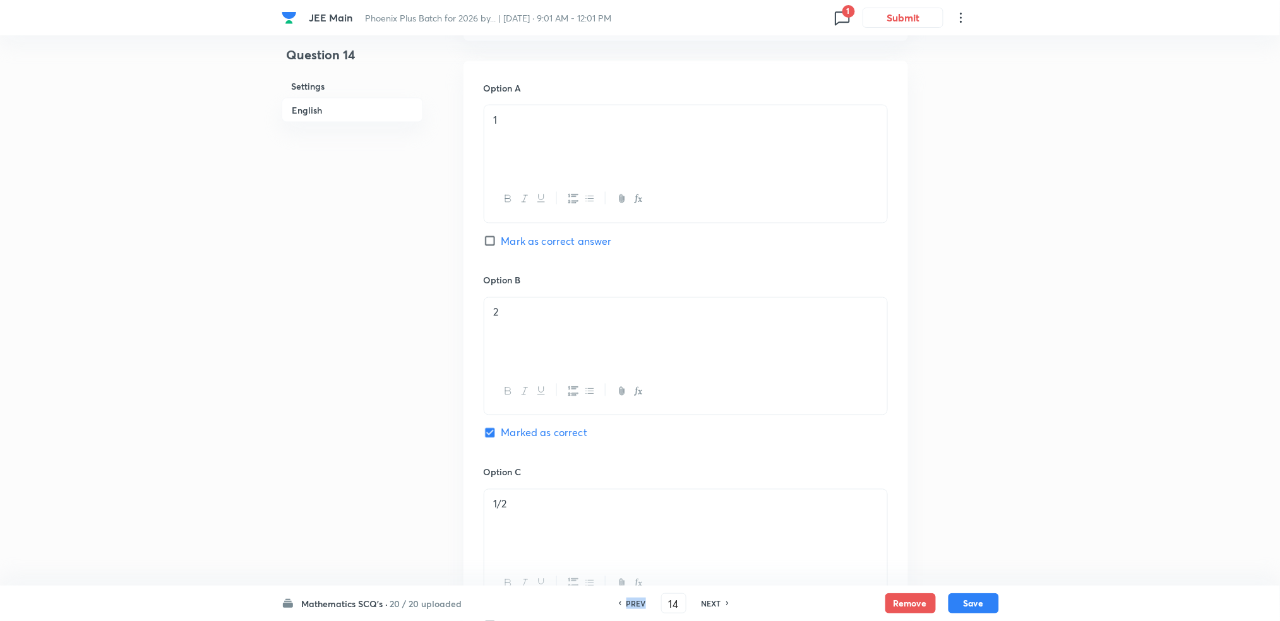
click at [633, 602] on h6 "PREV" at bounding box center [636, 603] width 20 height 11
type input "13"
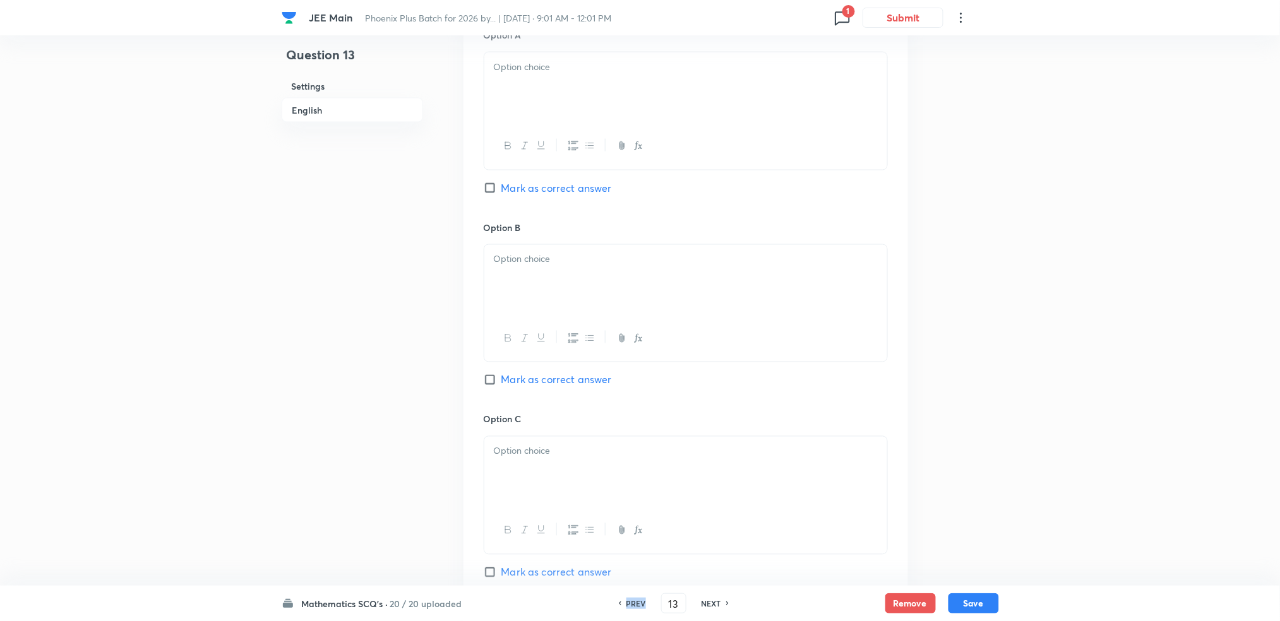
checkbox input "true"
click at [633, 602] on h6 "PREV" at bounding box center [636, 603] width 20 height 11
type input "12"
checkbox input "false"
checkbox input "true"
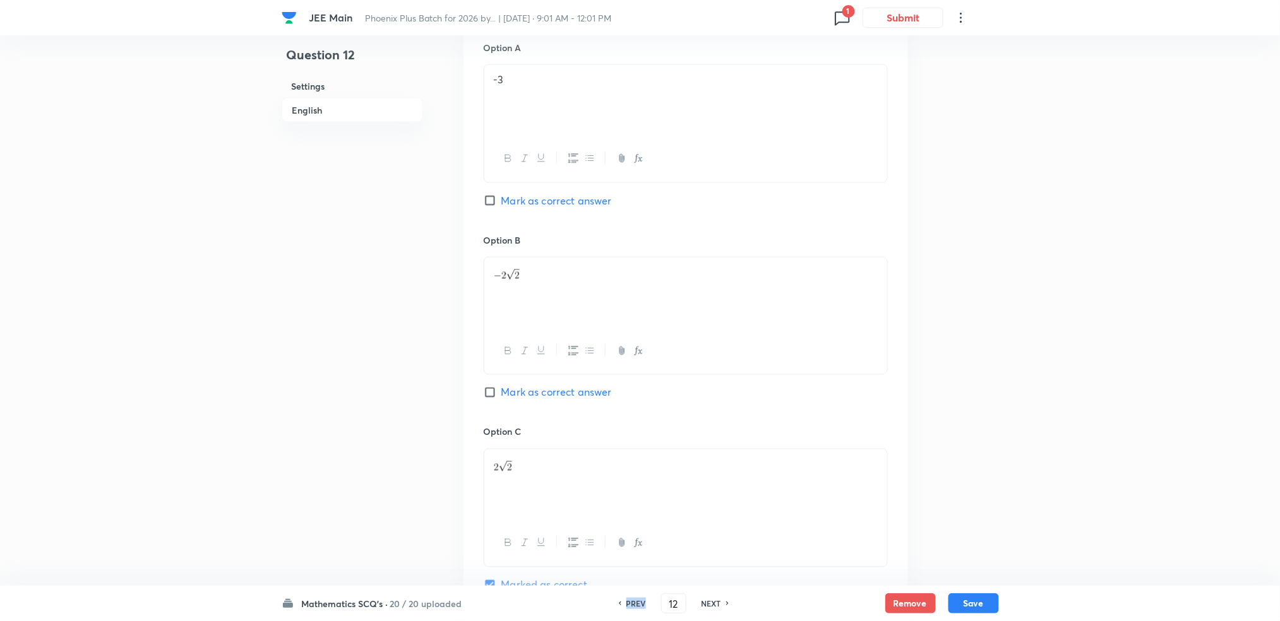
click at [633, 602] on h6 "PREV" at bounding box center [636, 603] width 20 height 11
type input "11"
checkbox input "false"
checkbox input "true"
click at [633, 602] on h6 "PREV" at bounding box center [636, 603] width 20 height 11
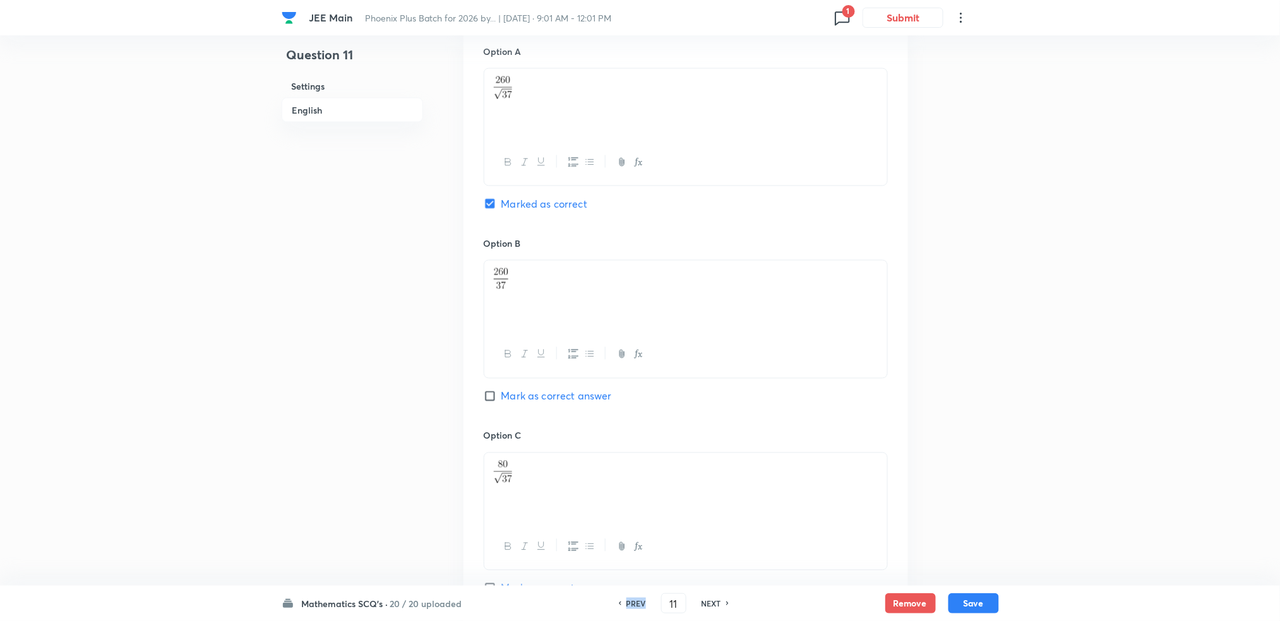
type input "10"
checkbox input "false"
checkbox input "true"
click at [633, 602] on h6 "PREV" at bounding box center [636, 603] width 20 height 11
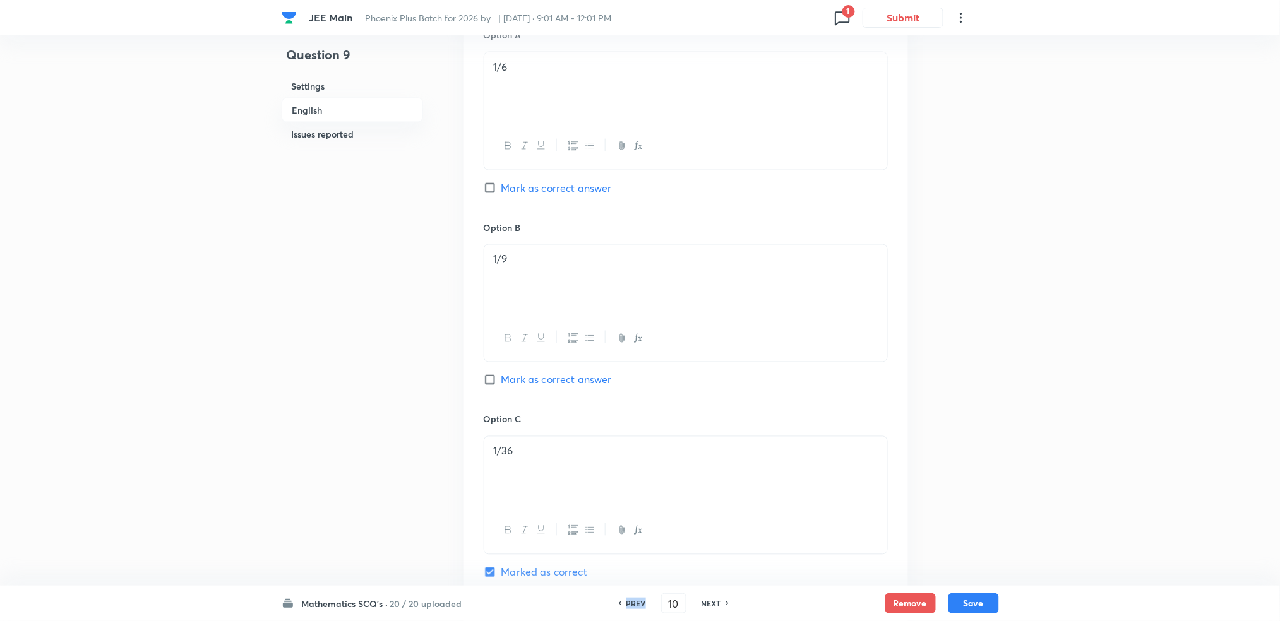
type input "9"
checkbox input "false"
checkbox input "true"
click at [633, 602] on h6 "PREV" at bounding box center [636, 603] width 20 height 11
type input "8"
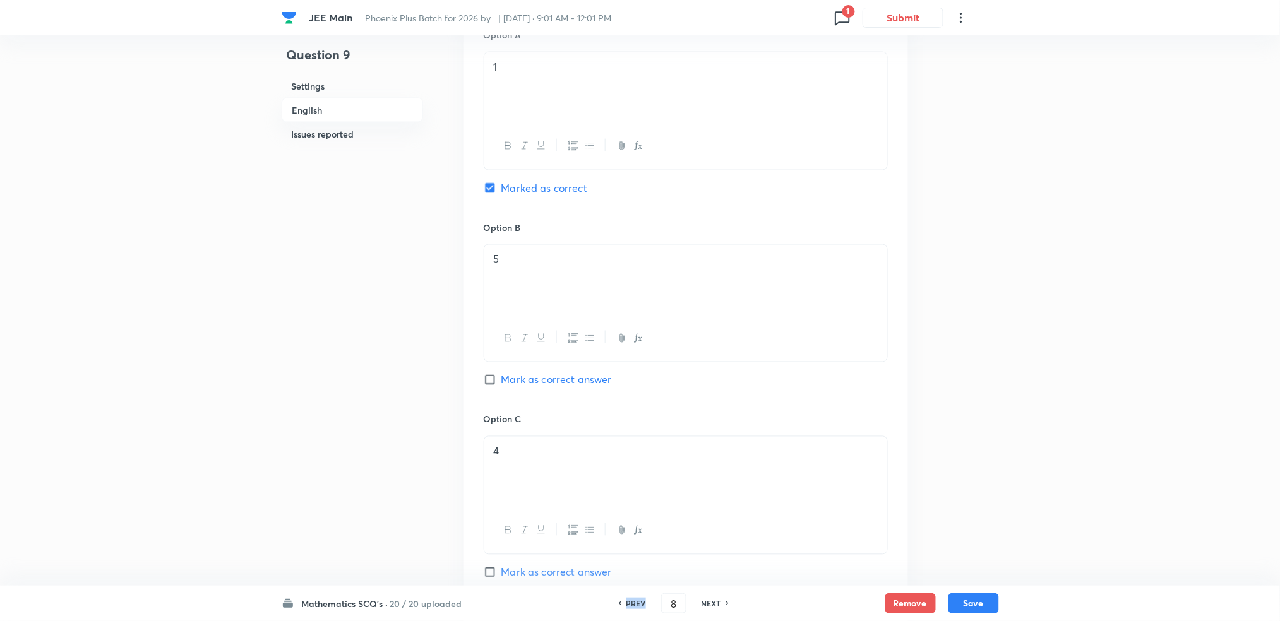
checkbox input "false"
checkbox input "true"
drag, startPoint x: 633, startPoint y: 602, endPoint x: 709, endPoint y: 609, distance: 76.2
click at [709, 609] on div "PREV 8 ​ NEXT" at bounding box center [673, 604] width 163 height 20
click at [721, 604] on h6 "NEXT" at bounding box center [712, 603] width 20 height 11
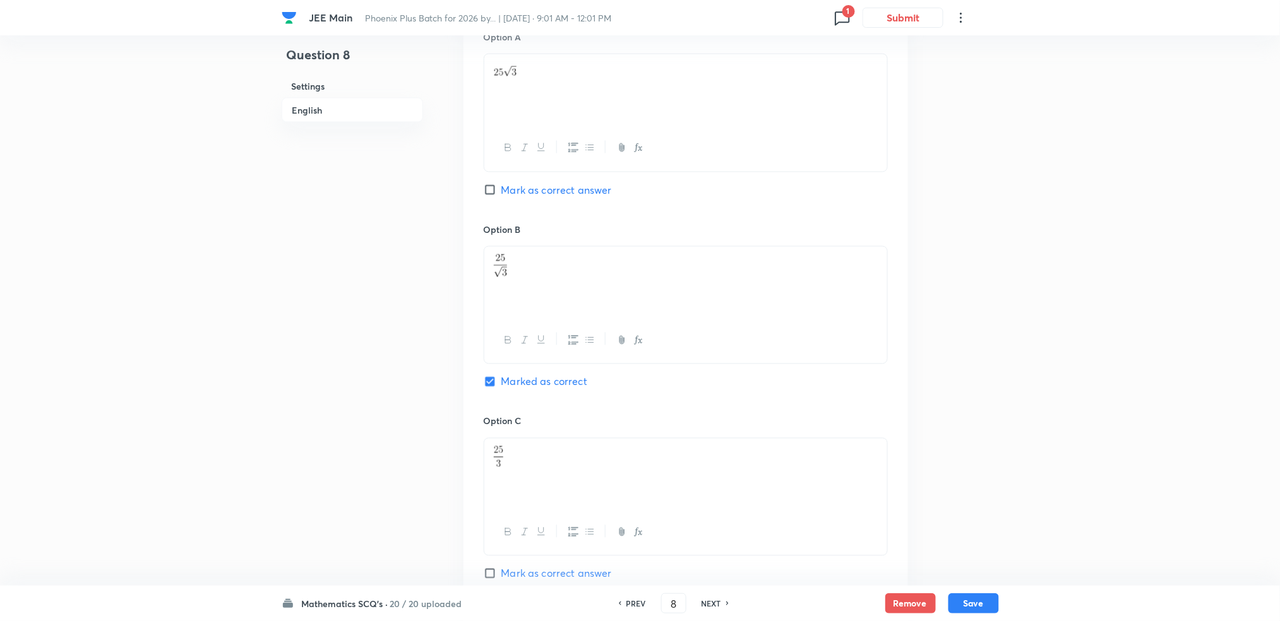
type input "9"
checkbox input "false"
checkbox input "true"
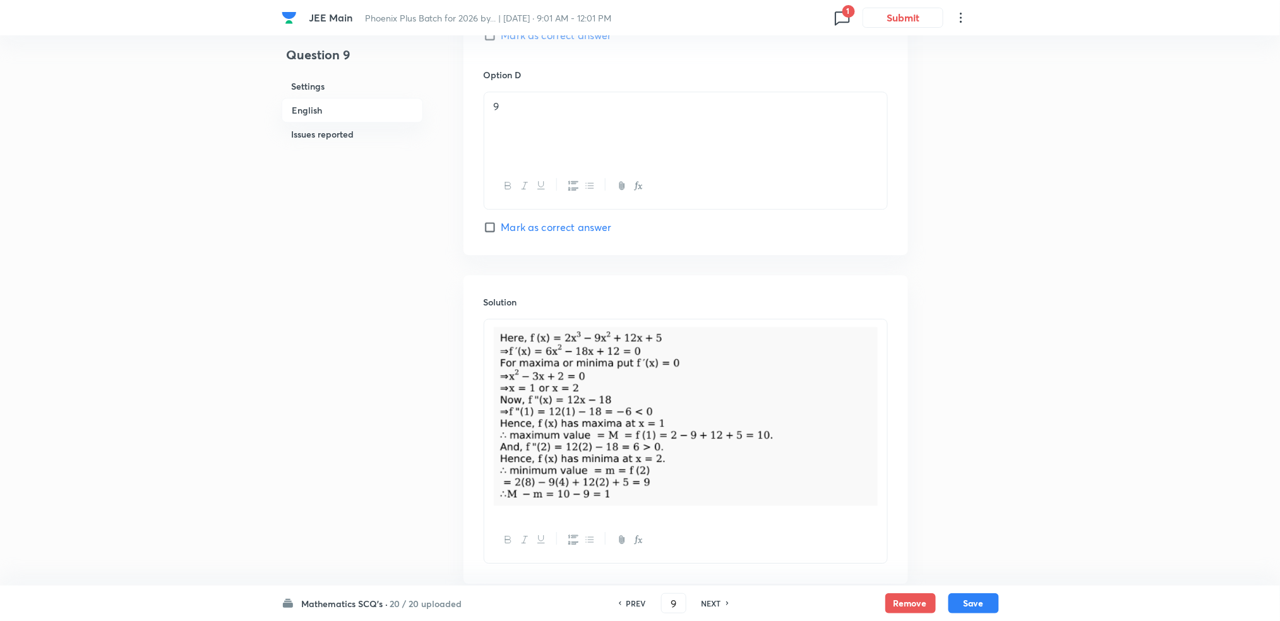
scroll to position [1161, 0]
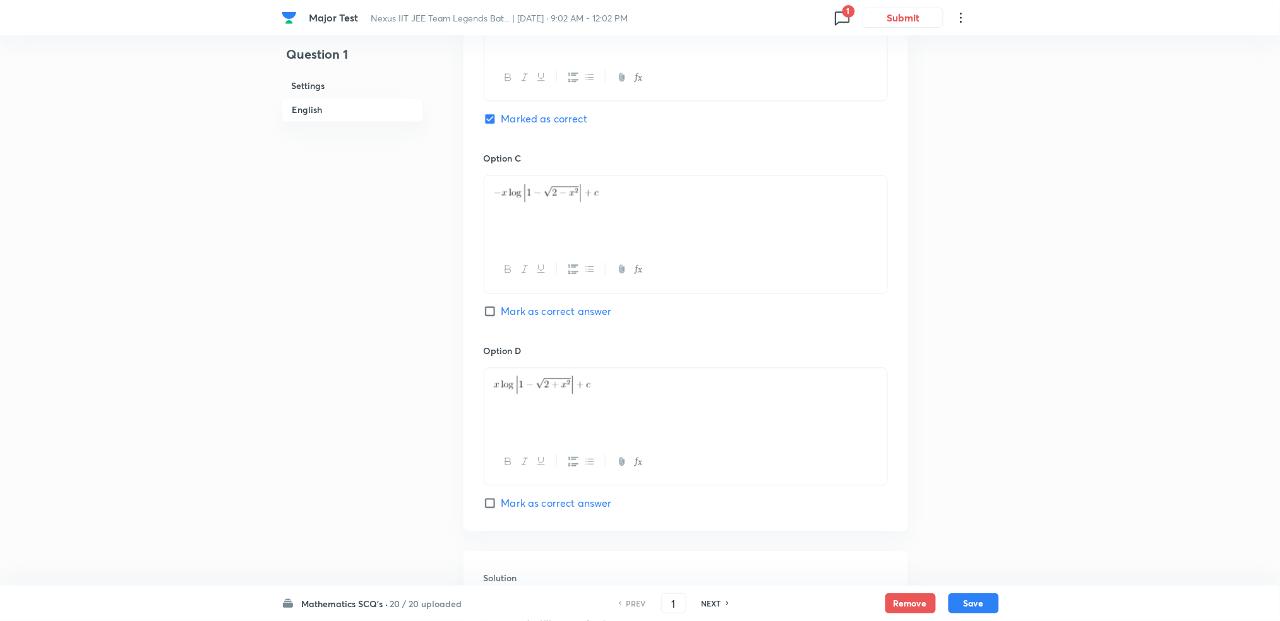
scroll to position [1089, 0]
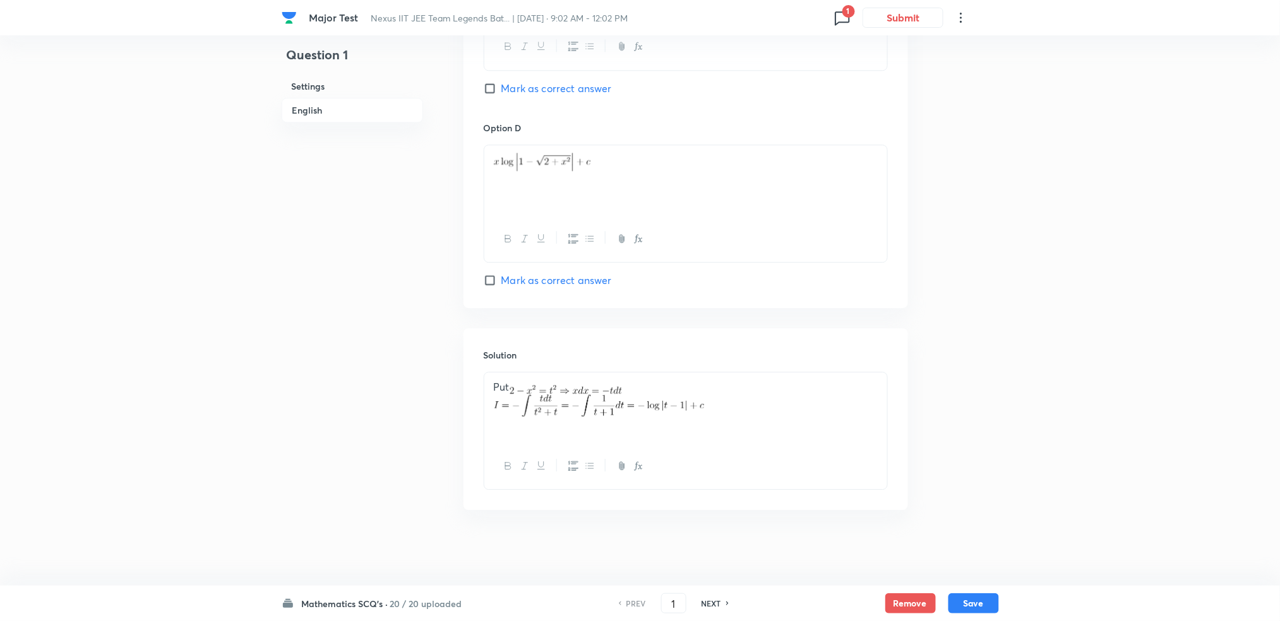
click at [724, 604] on div "NEXT" at bounding box center [713, 603] width 33 height 11
type input "2"
checkbox input "false"
checkbox input "true"
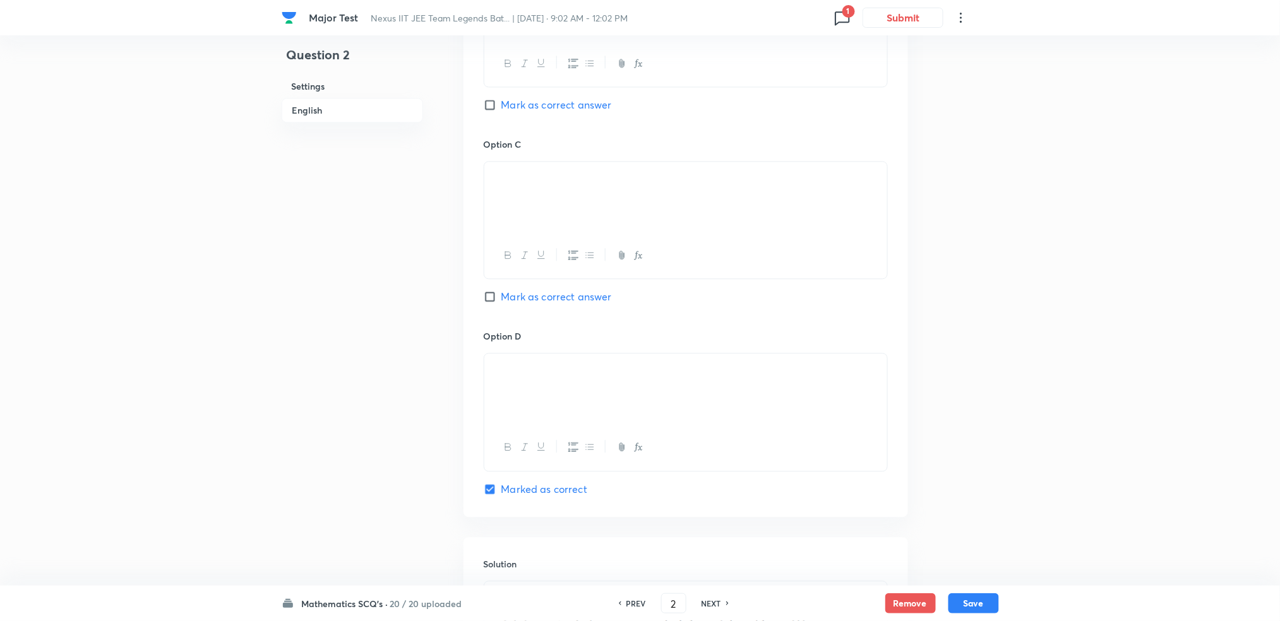
scroll to position [1137, 0]
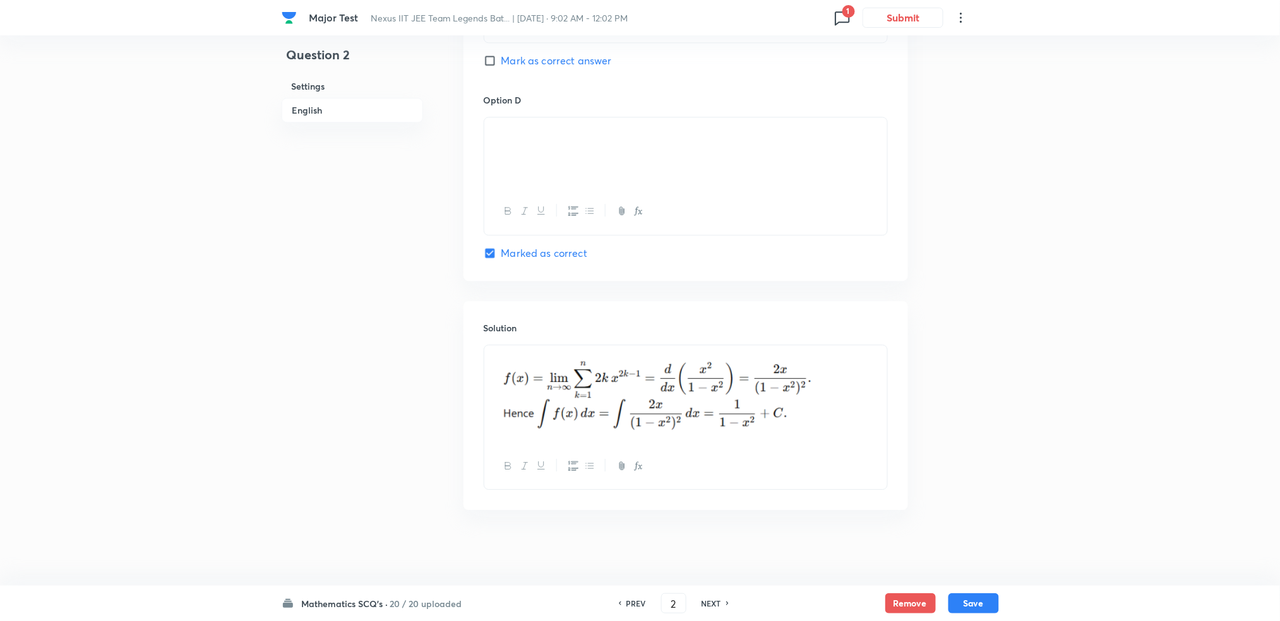
click at [709, 595] on div "PREV 2 ​ NEXT" at bounding box center [673, 604] width 163 height 20
click at [709, 600] on h6 "NEXT" at bounding box center [712, 603] width 20 height 11
type input "3"
checkbox input "false"
checkbox input "true"
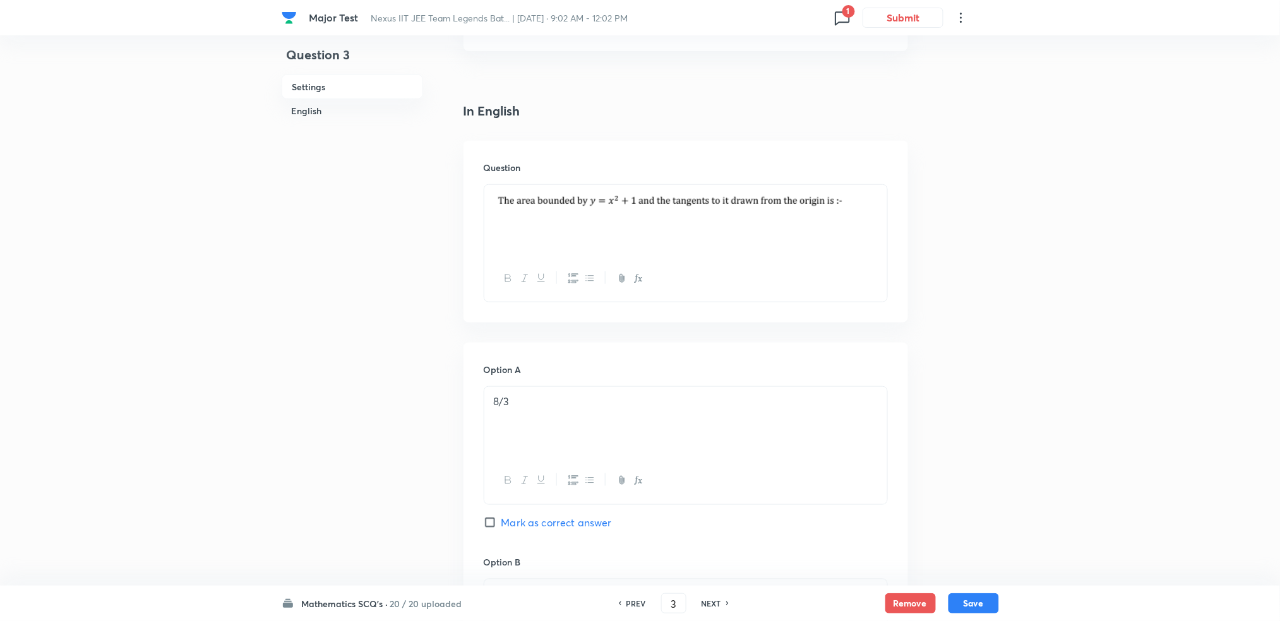
scroll to position [250, 0]
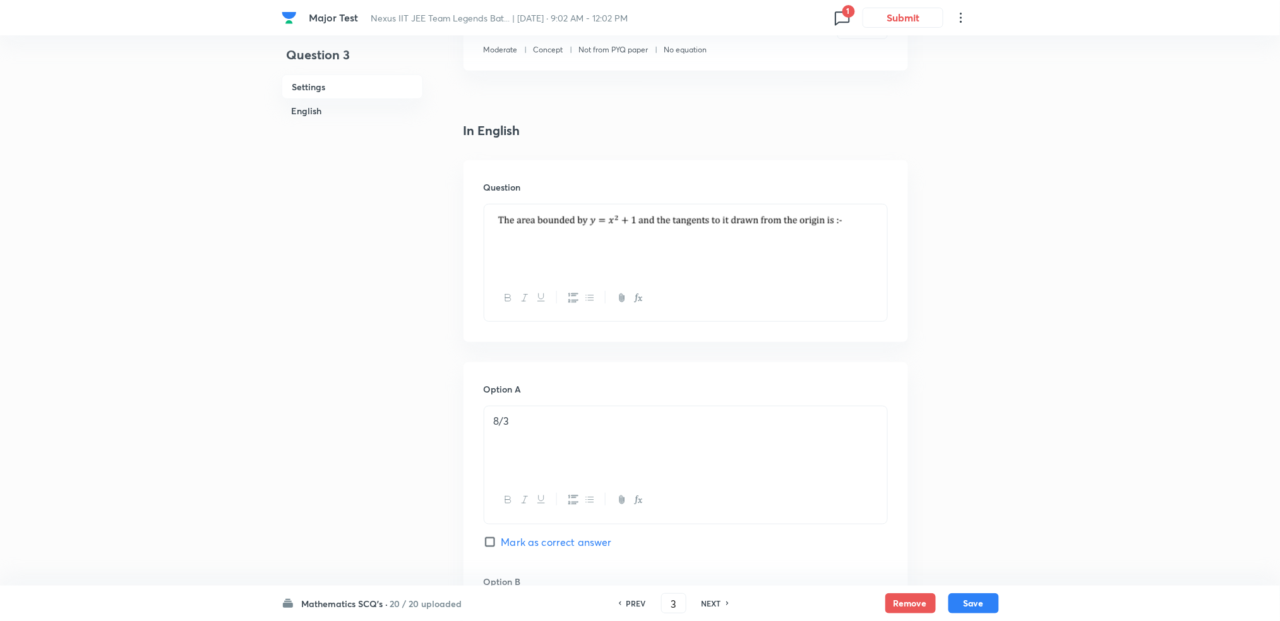
click at [712, 602] on h6 "NEXT" at bounding box center [712, 603] width 20 height 11
type input "4"
checkbox input "false"
checkbox input "true"
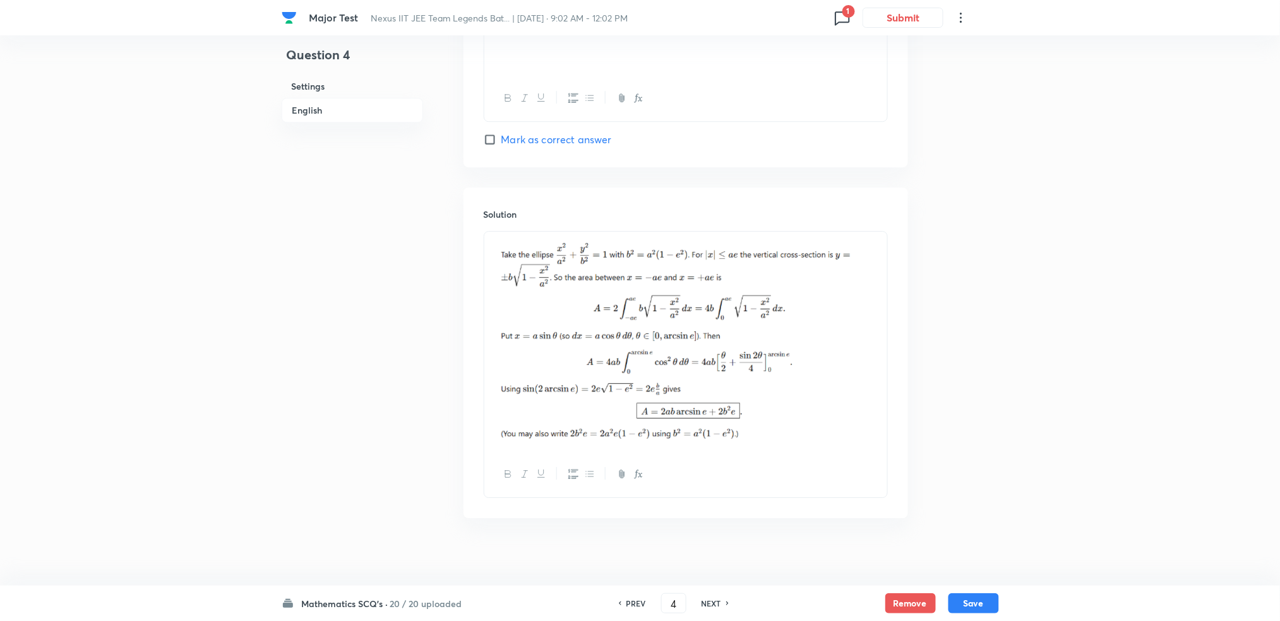
scroll to position [1269, 0]
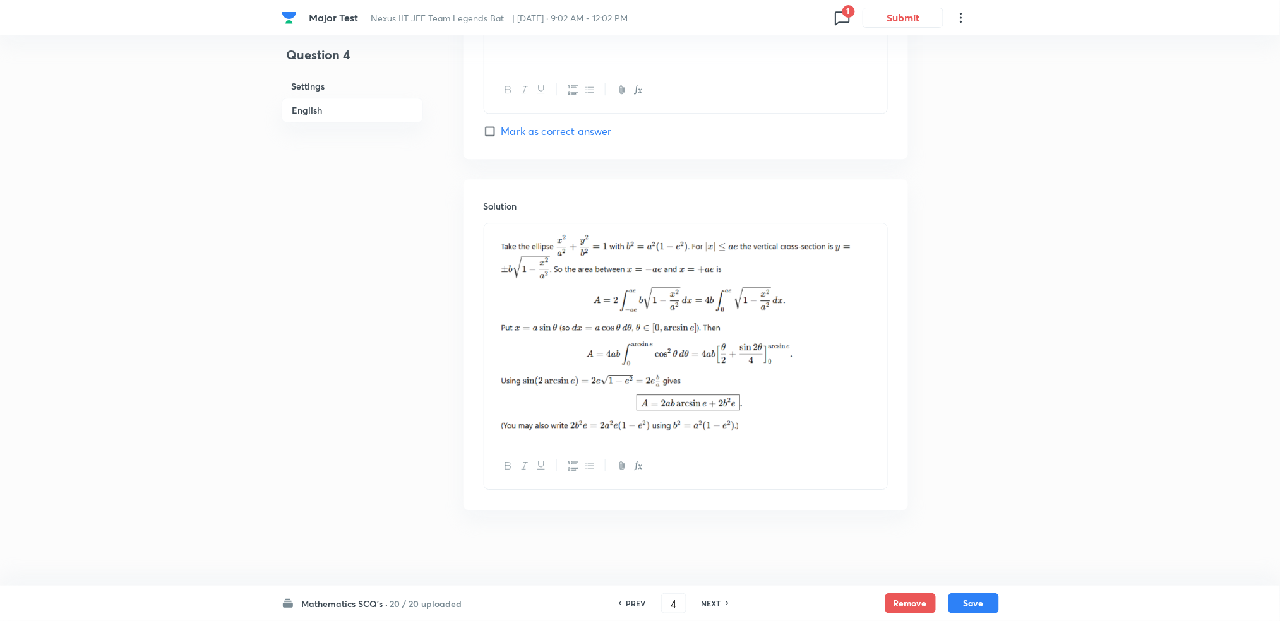
click at [716, 603] on h6 "NEXT" at bounding box center [712, 603] width 20 height 11
type input "5"
checkbox input "false"
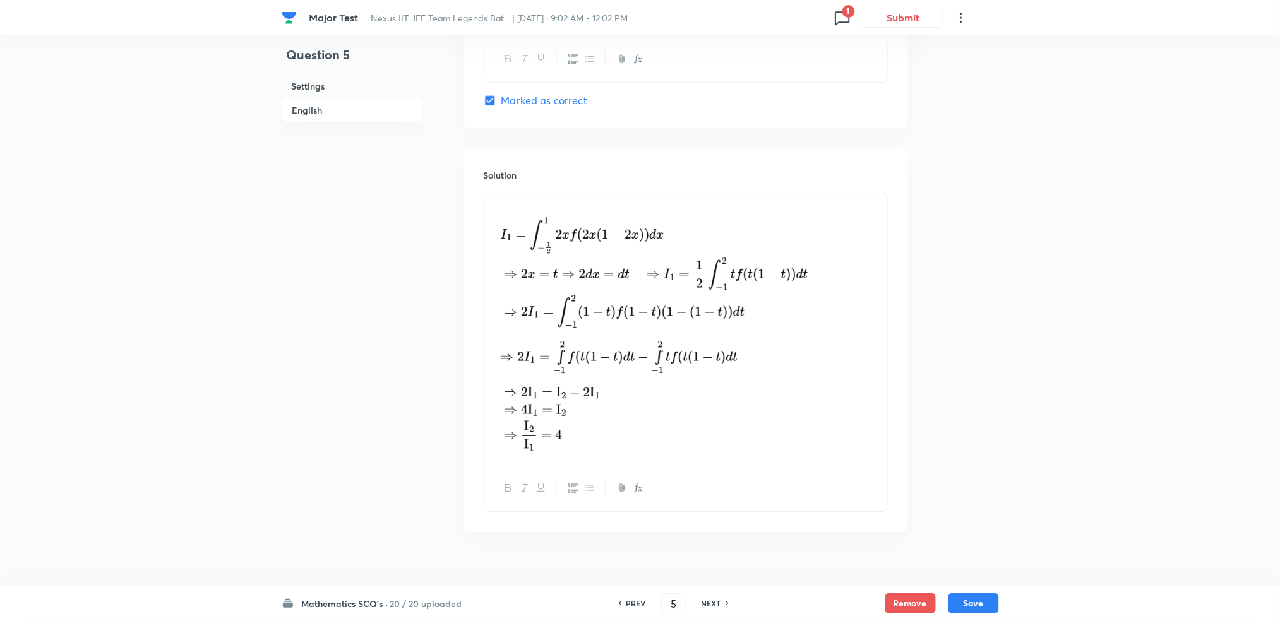
checkbox input "true"
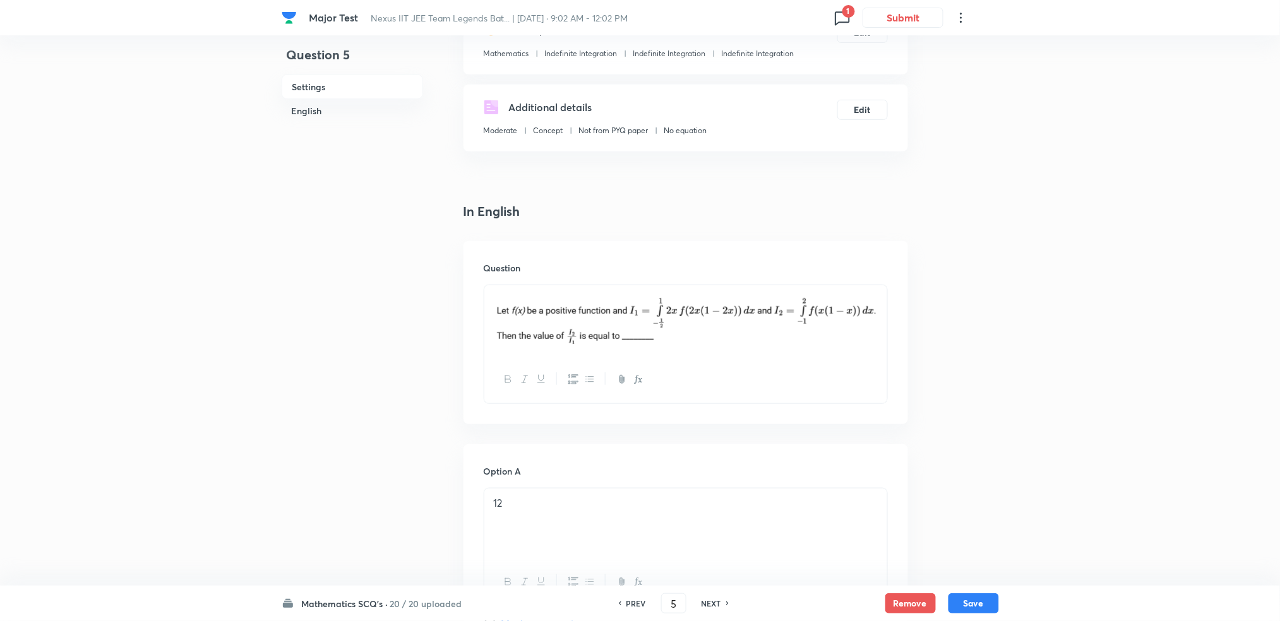
click at [715, 601] on h6 "NEXT" at bounding box center [712, 603] width 20 height 11
type input "6"
checkbox input "false"
checkbox input "true"
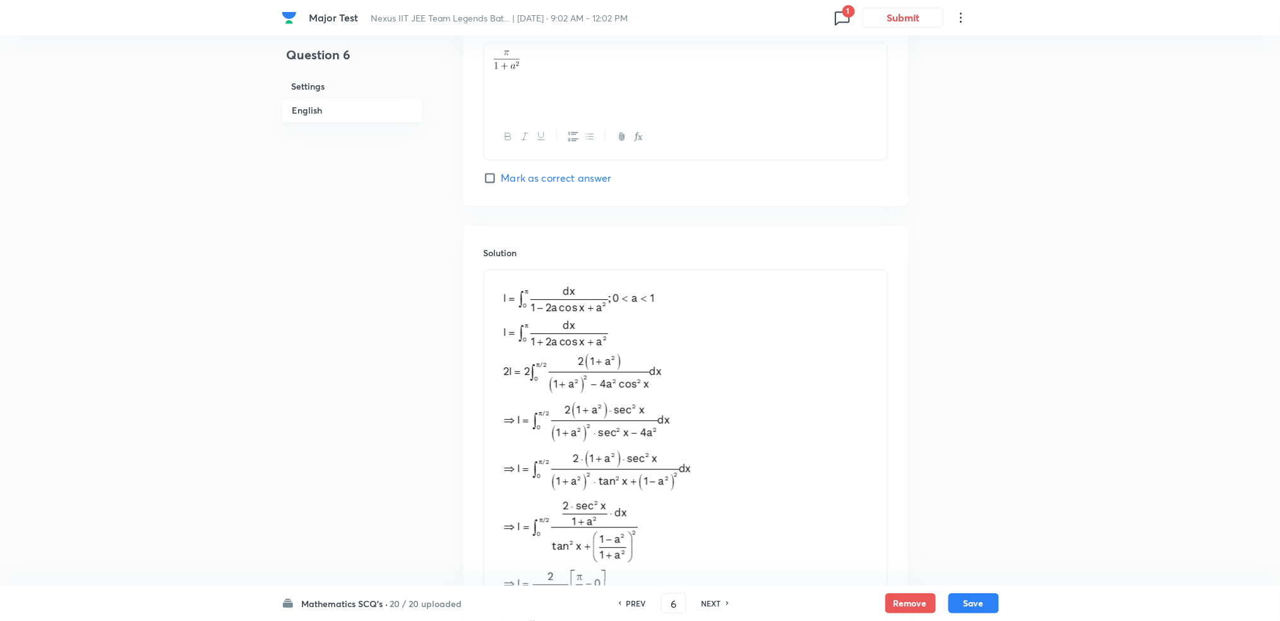
scroll to position [1407, 0]
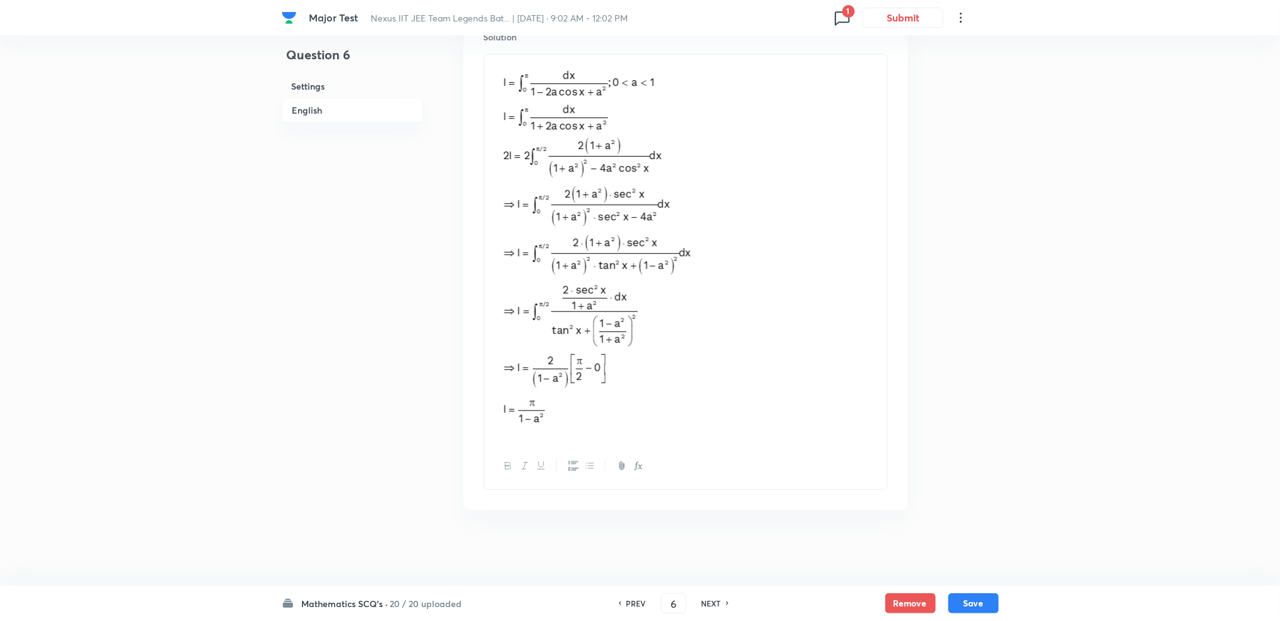
click at [710, 599] on h6 "NEXT" at bounding box center [712, 603] width 20 height 11
type input "7"
checkbox input "false"
checkbox input "true"
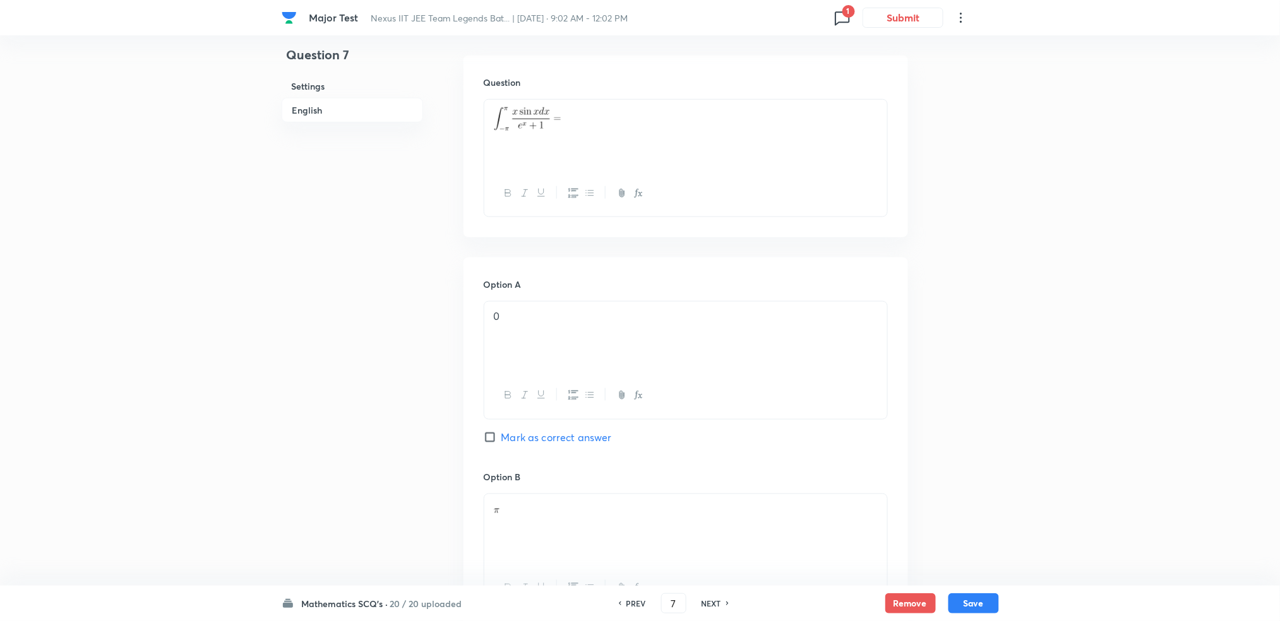
scroll to position [345, 0]
click at [719, 602] on h6 "NEXT" at bounding box center [712, 603] width 20 height 11
type input "8"
checkbox input "true"
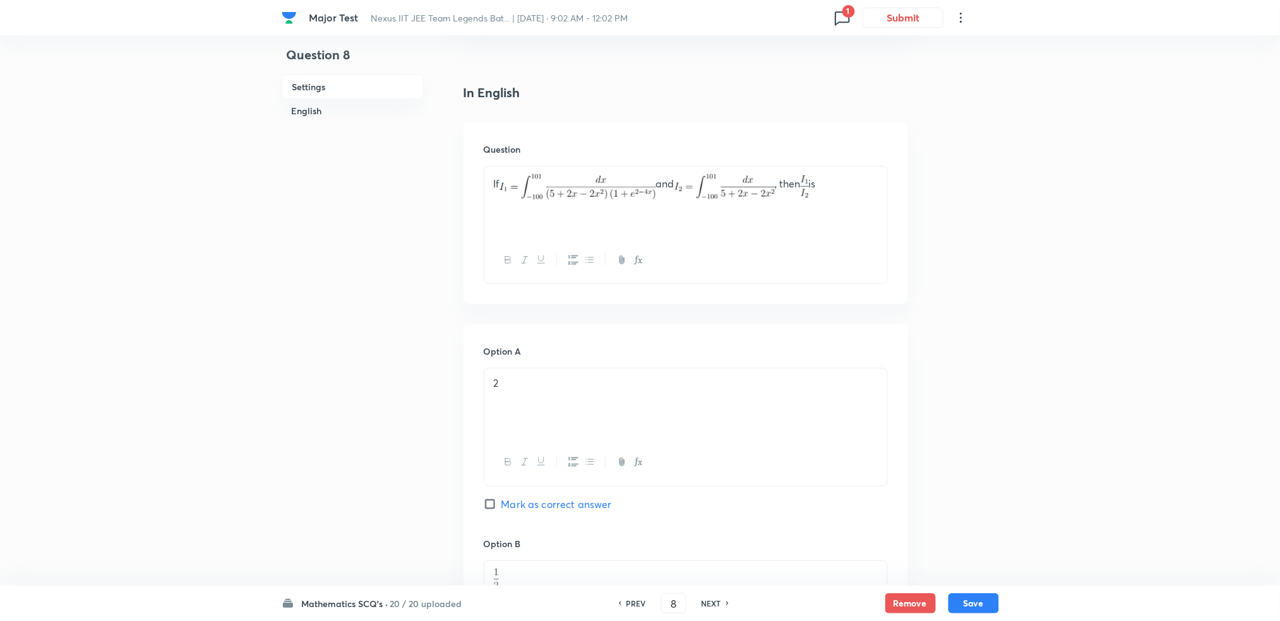
scroll to position [1142, 0]
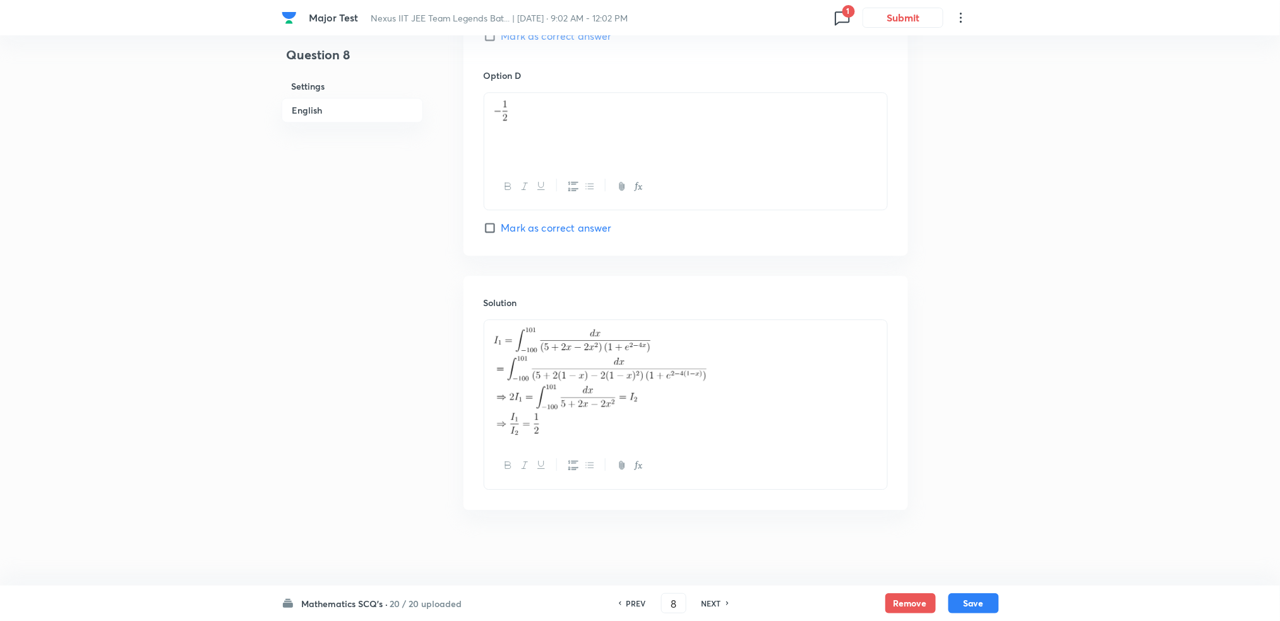
click at [705, 599] on h6 "NEXT" at bounding box center [712, 603] width 20 height 11
type input "9"
checkbox input "false"
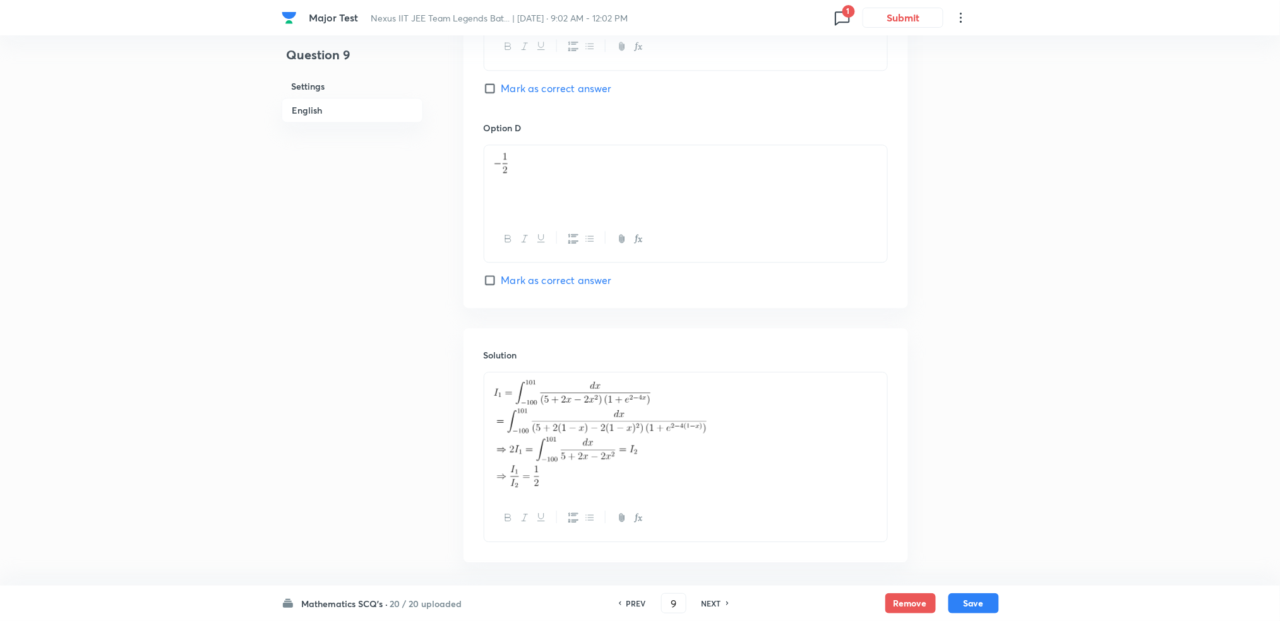
checkbox input "true"
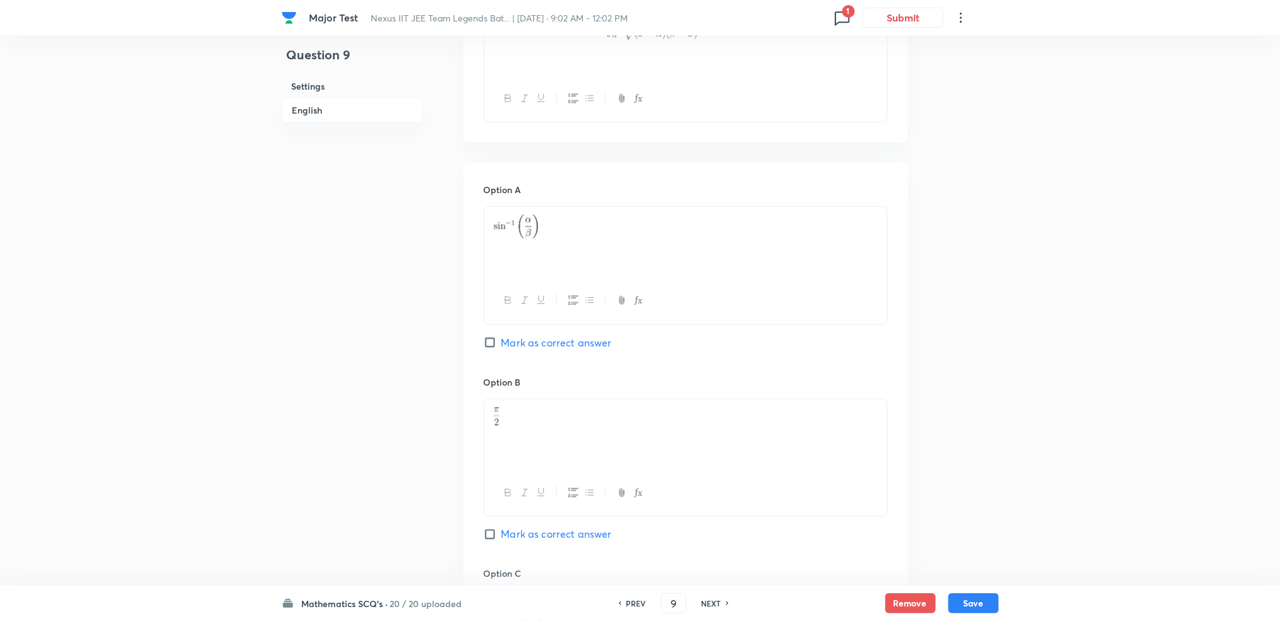
scroll to position [405, 0]
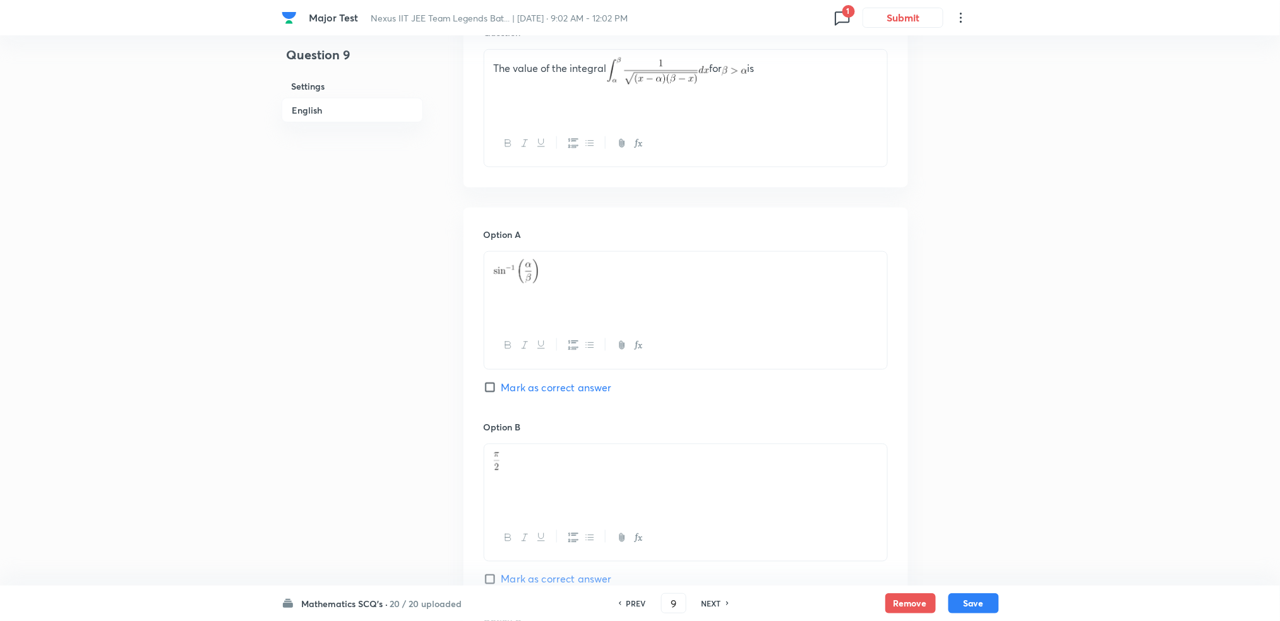
click at [700, 602] on div "NEXT" at bounding box center [713, 603] width 33 height 11
type input "10"
checkbox input "false"
checkbox input "true"
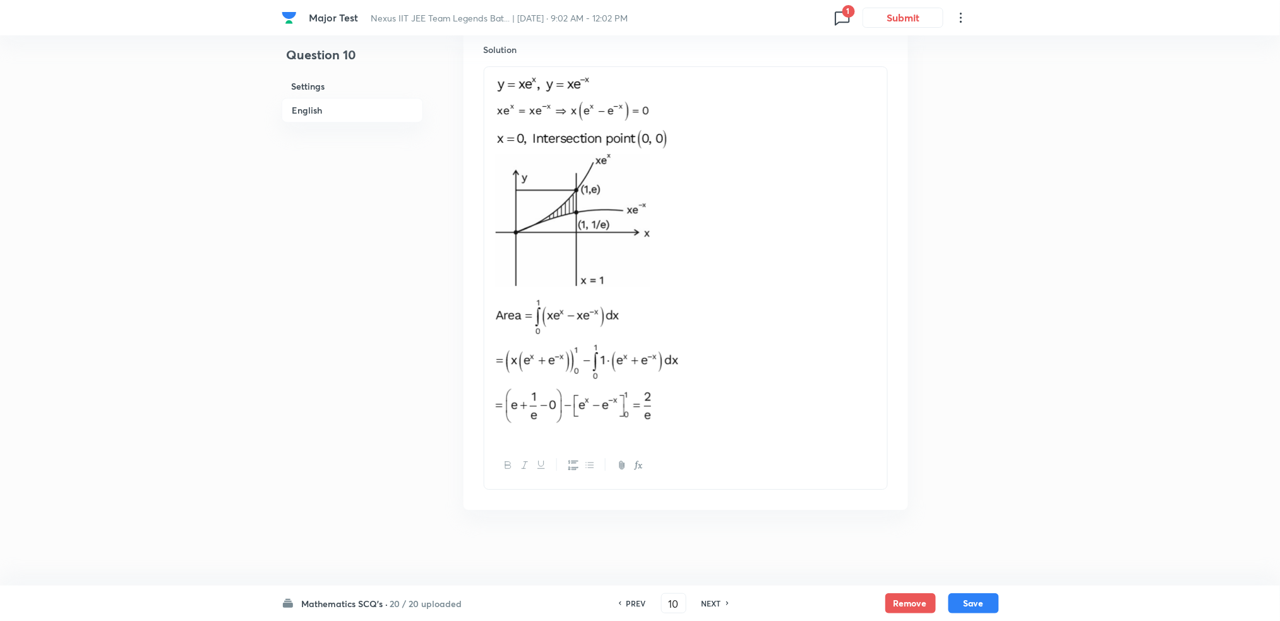
scroll to position [1385, 0]
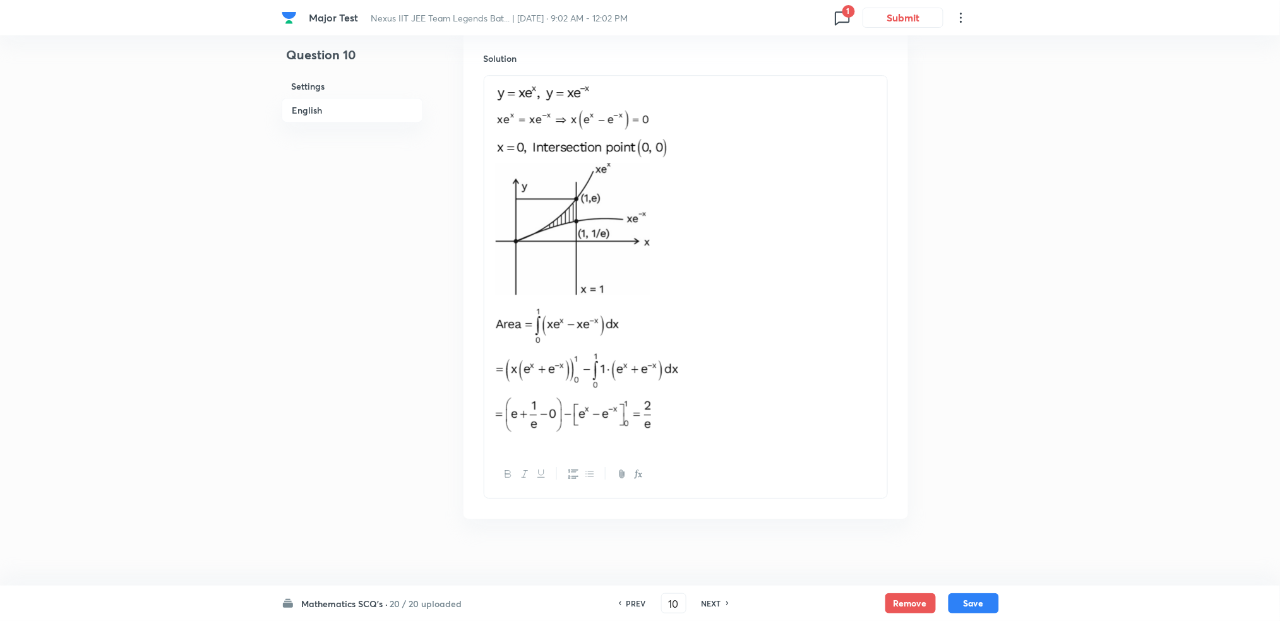
click at [715, 598] on h6 "NEXT" at bounding box center [712, 603] width 20 height 11
type input "11"
checkbox input "false"
checkbox input "true"
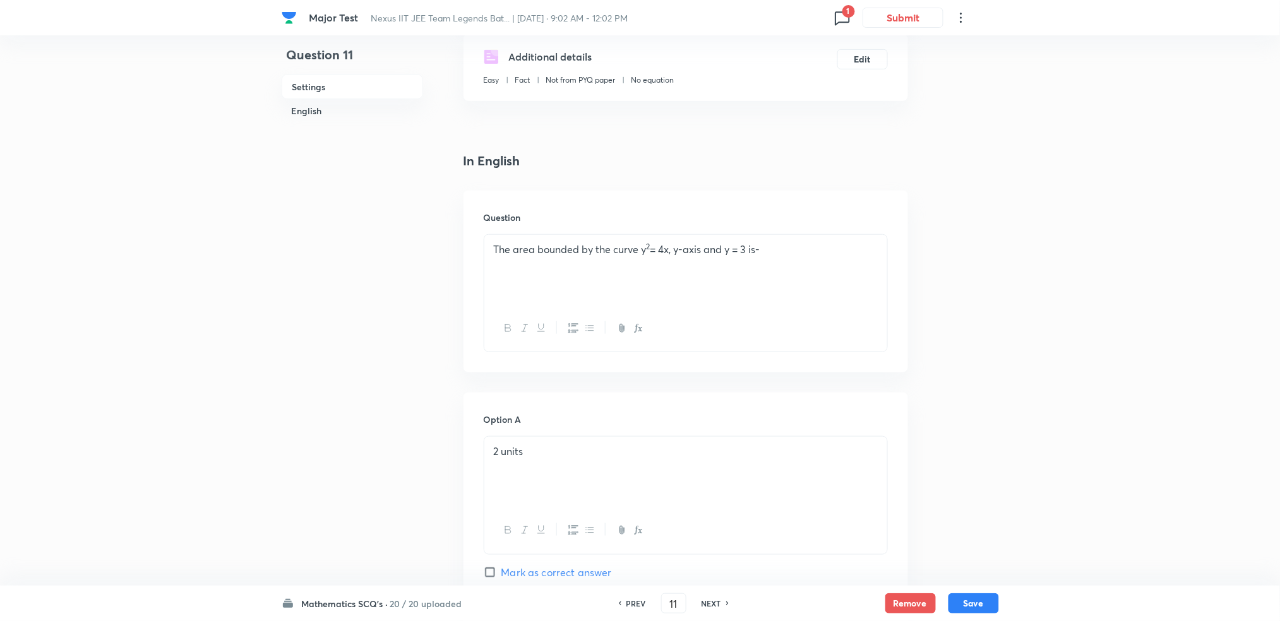
scroll to position [186, 0]
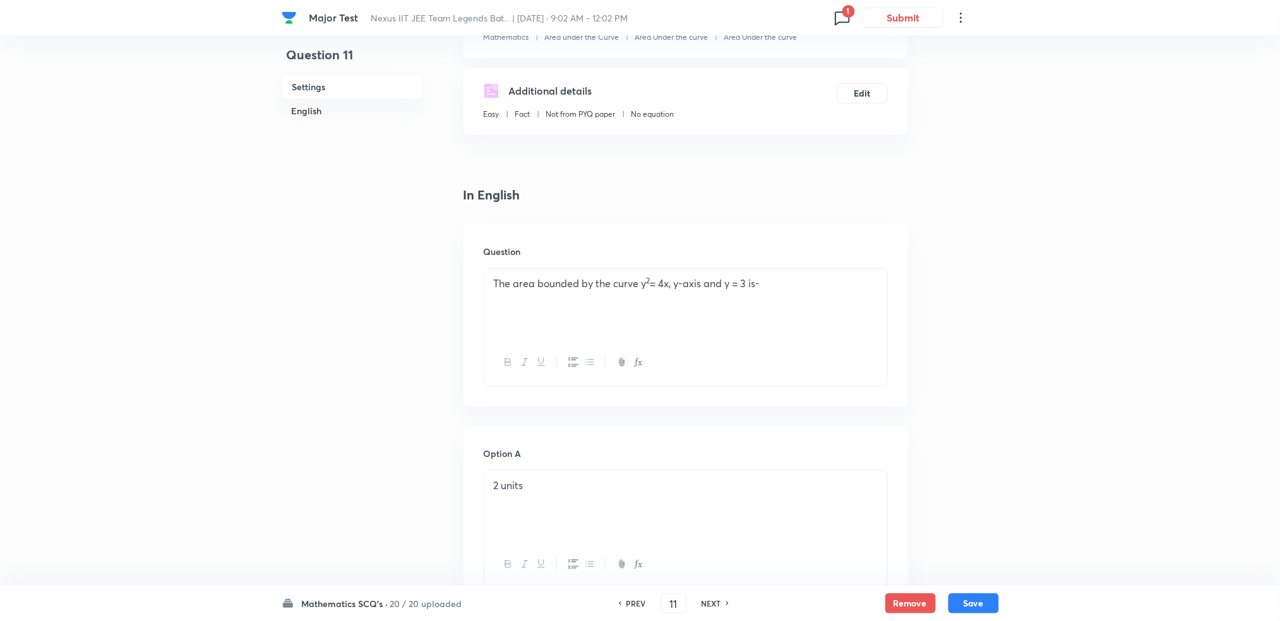
click at [714, 597] on div "PREV 11 ​ NEXT" at bounding box center [673, 604] width 163 height 20
click at [713, 599] on h6 "NEXT" at bounding box center [712, 603] width 20 height 11
type input "12"
checkbox input "true"
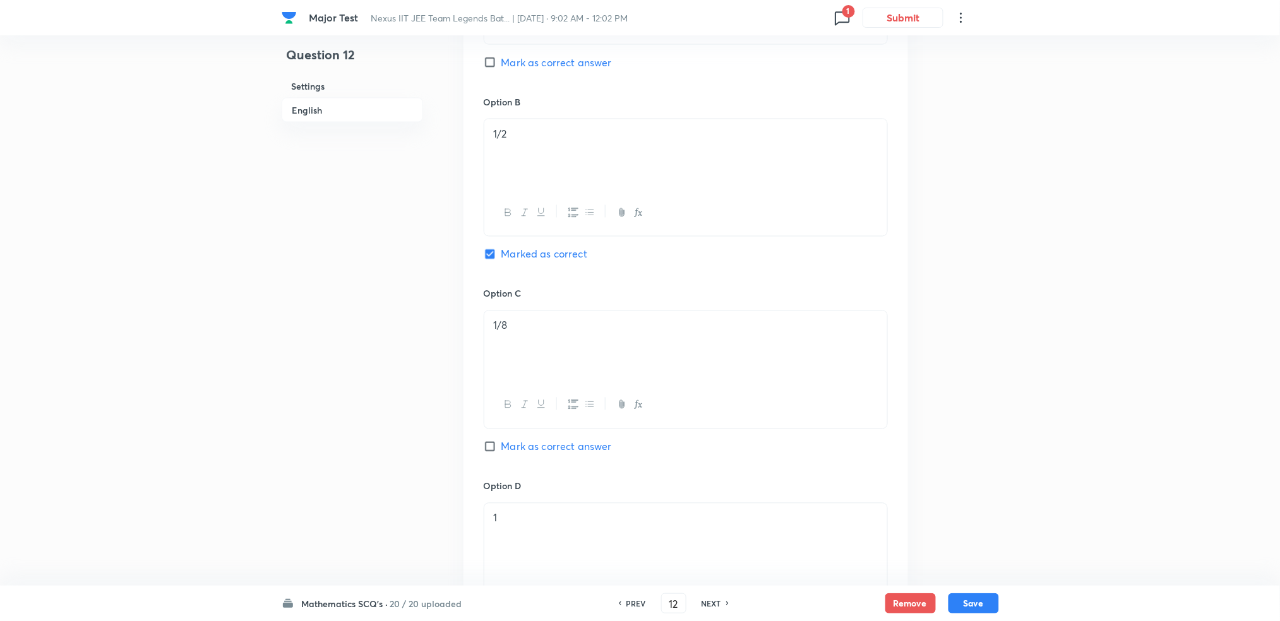
scroll to position [1322, 0]
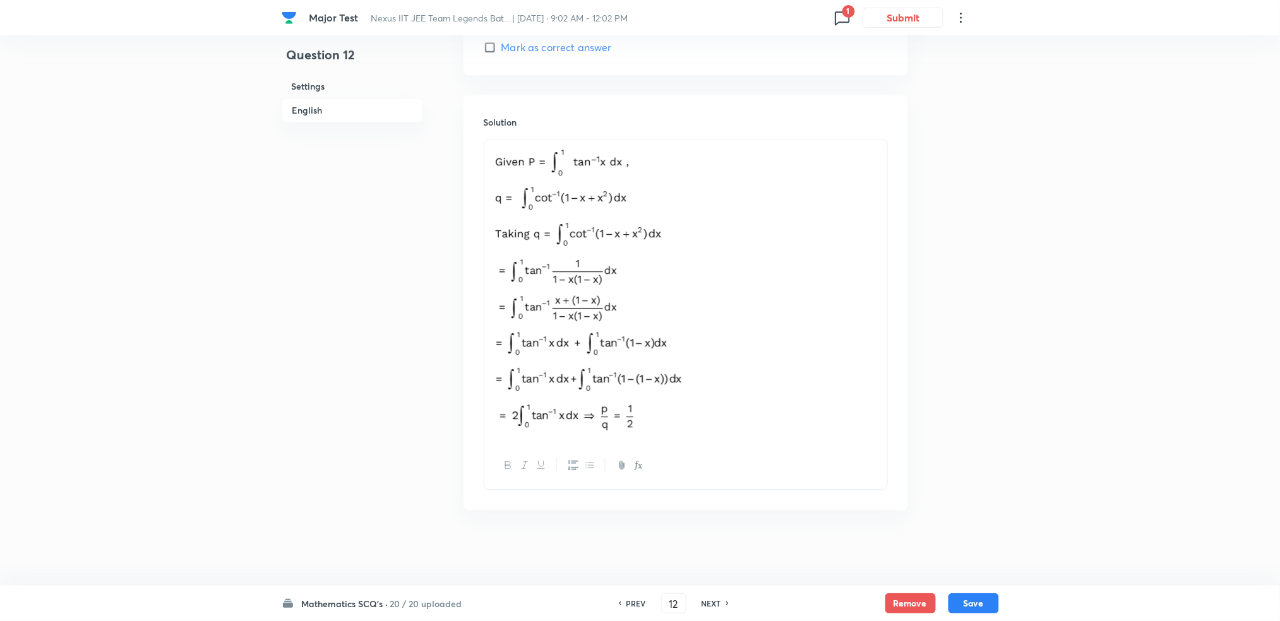
click at [697, 599] on div "NEXT" at bounding box center [713, 603] width 33 height 11
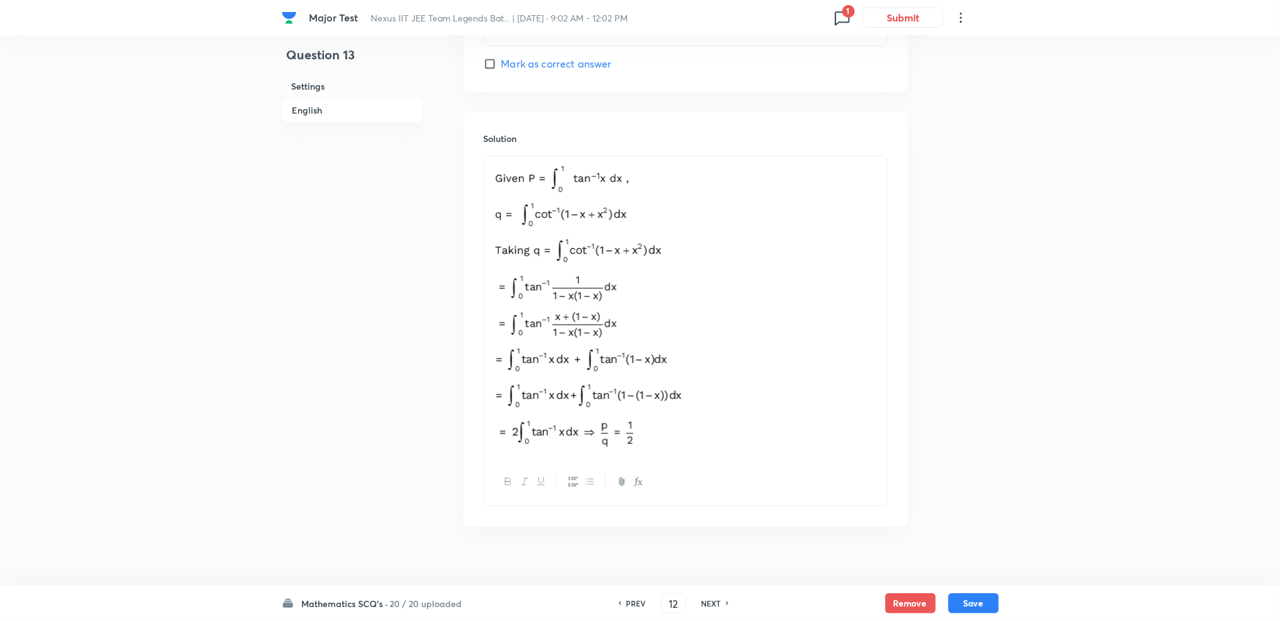
type input "13"
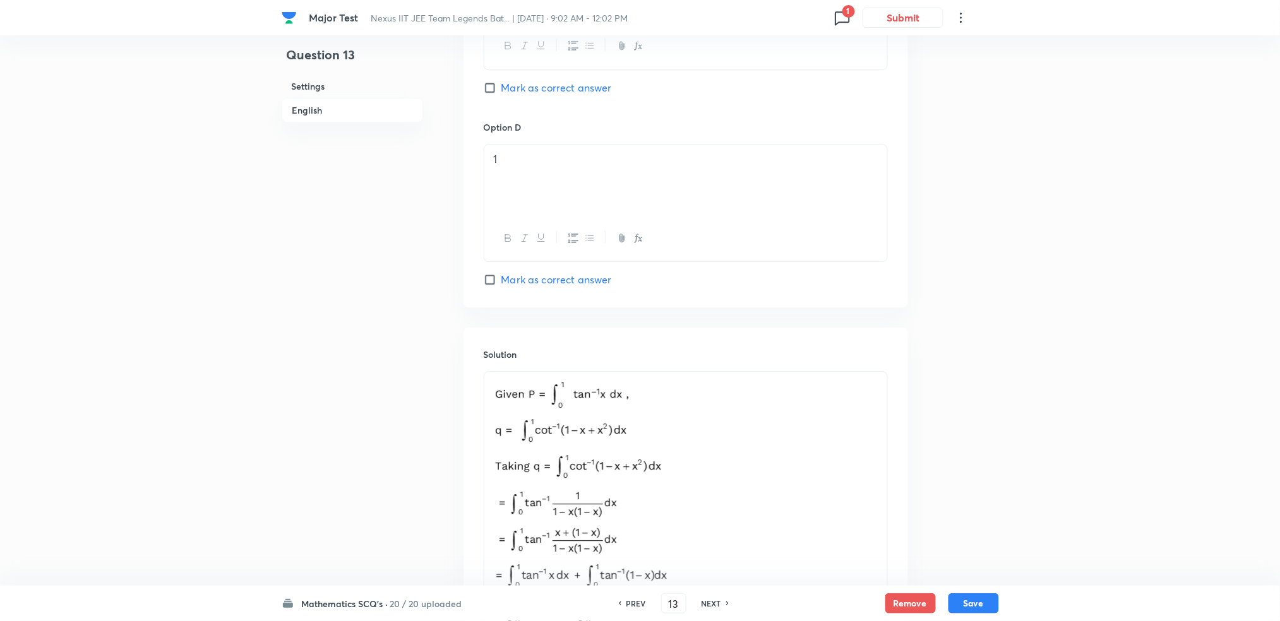
checkbox input "true"
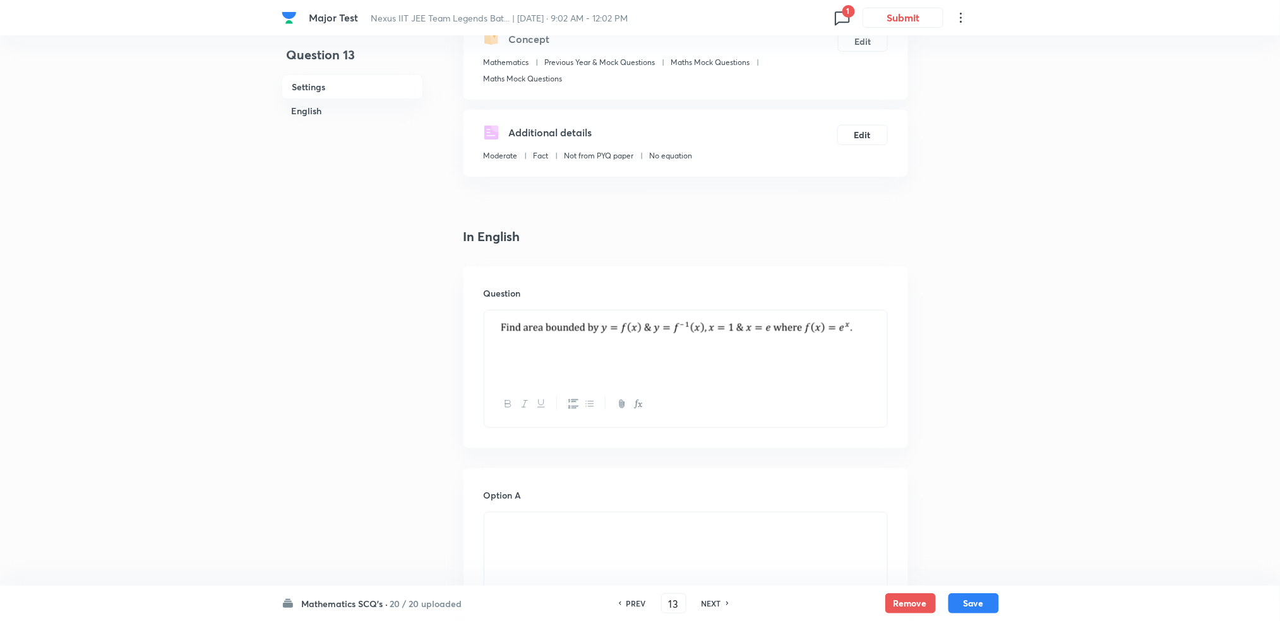
scroll to position [0, 0]
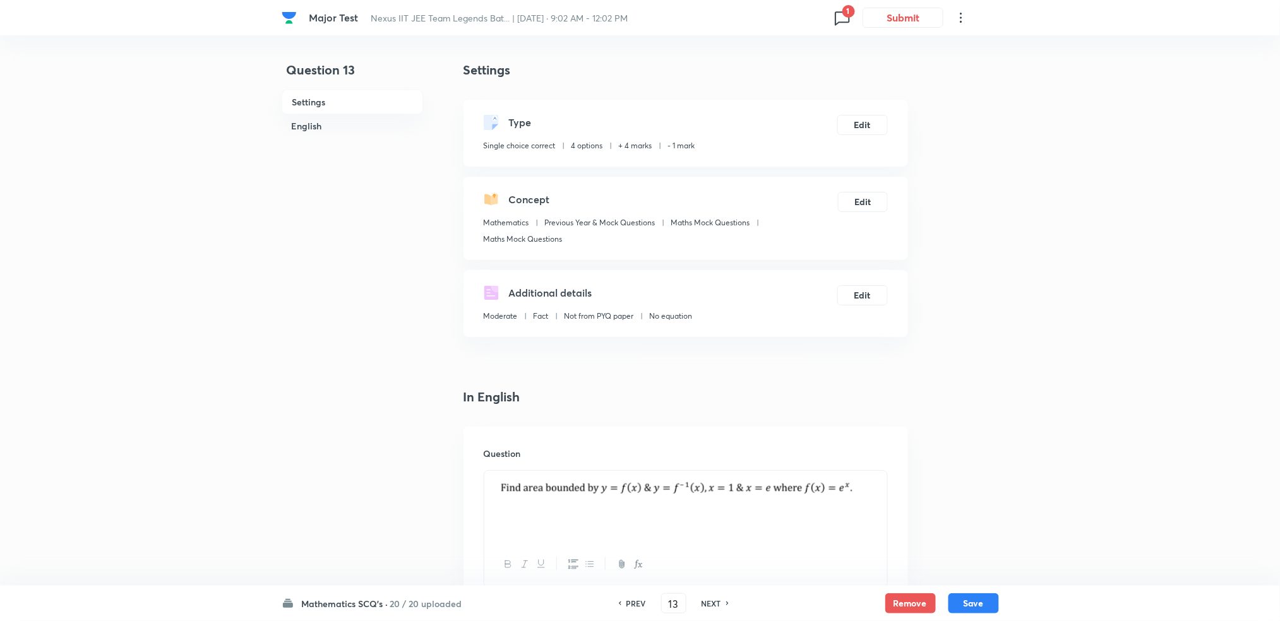
click at [711, 598] on h6 "NEXT" at bounding box center [712, 603] width 20 height 11
type input "14"
checkbox input "false"
checkbox input "true"
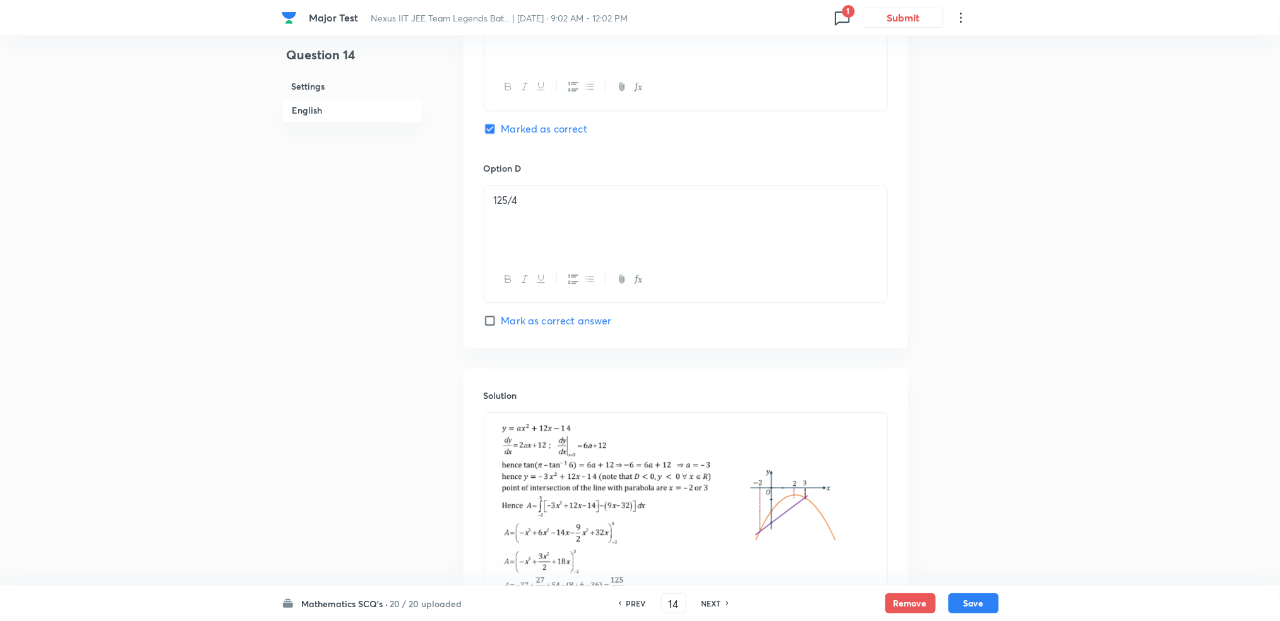
scroll to position [1105, 0]
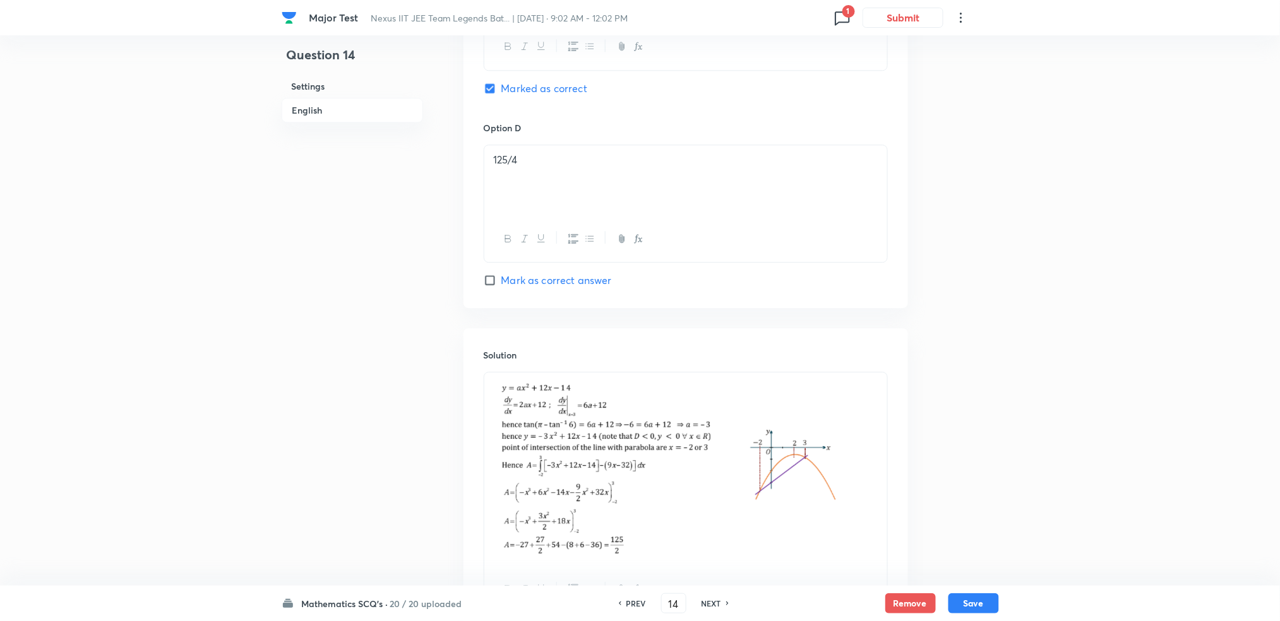
click at [721, 604] on h6 "NEXT" at bounding box center [712, 603] width 20 height 11
type input "15"
checkbox input "false"
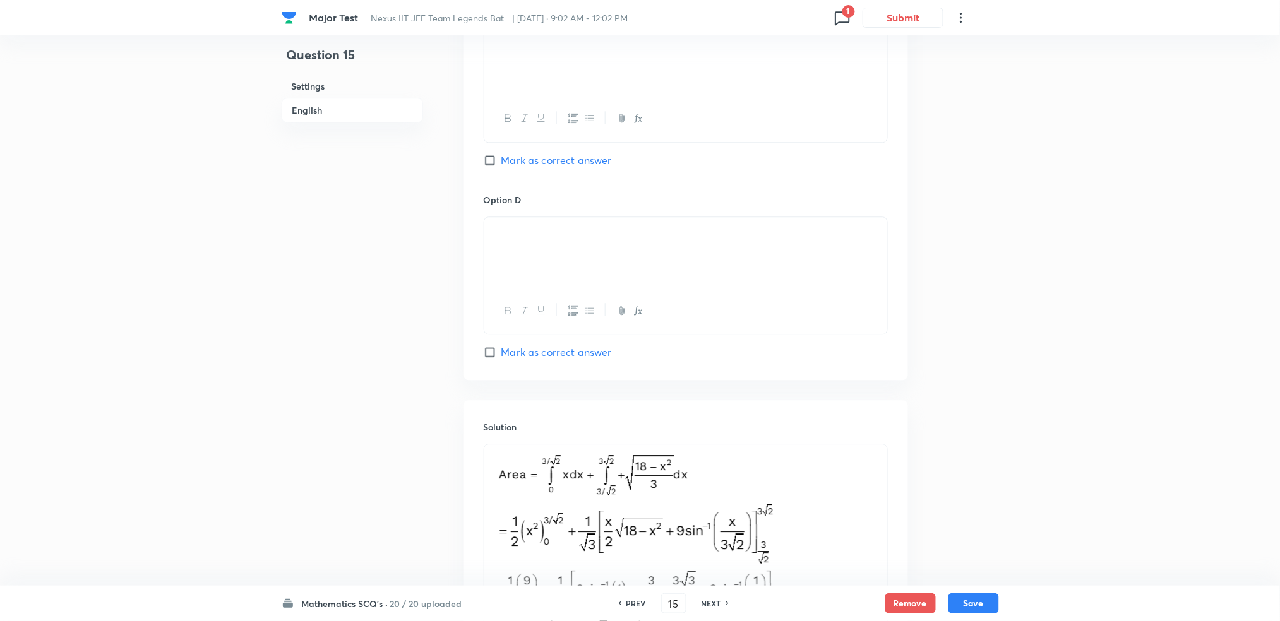
checkbox input "true"
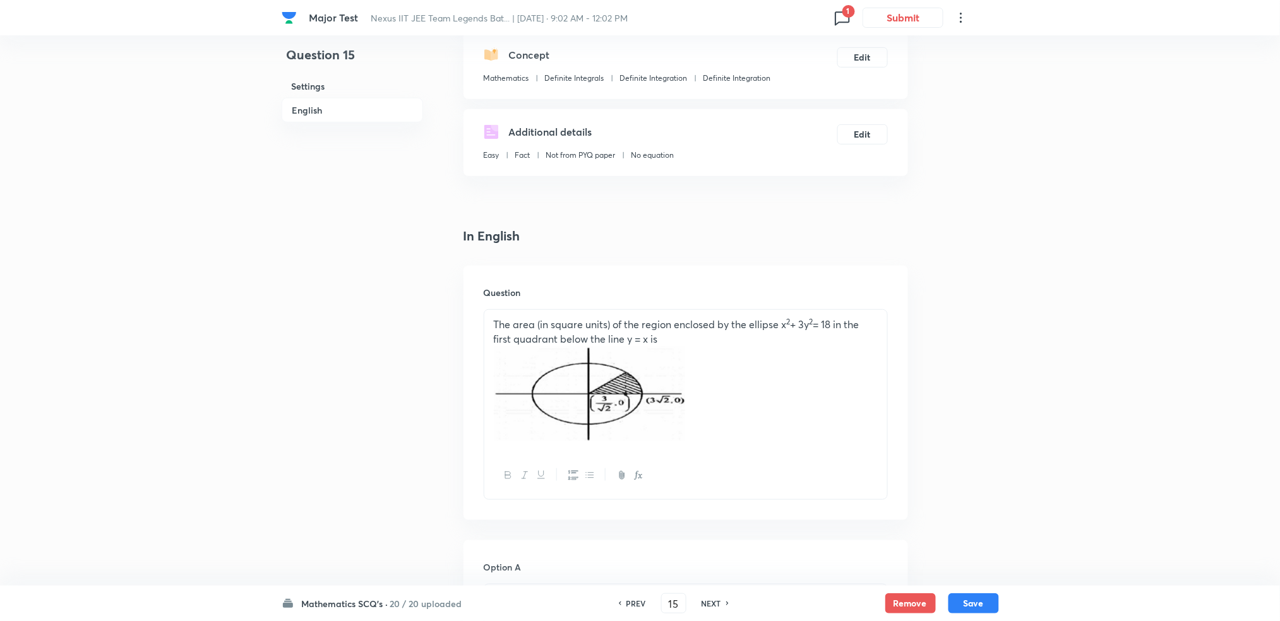
scroll to position [141, 0]
click at [712, 603] on h6 "NEXT" at bounding box center [712, 603] width 20 height 11
type input "16"
checkbox input "true"
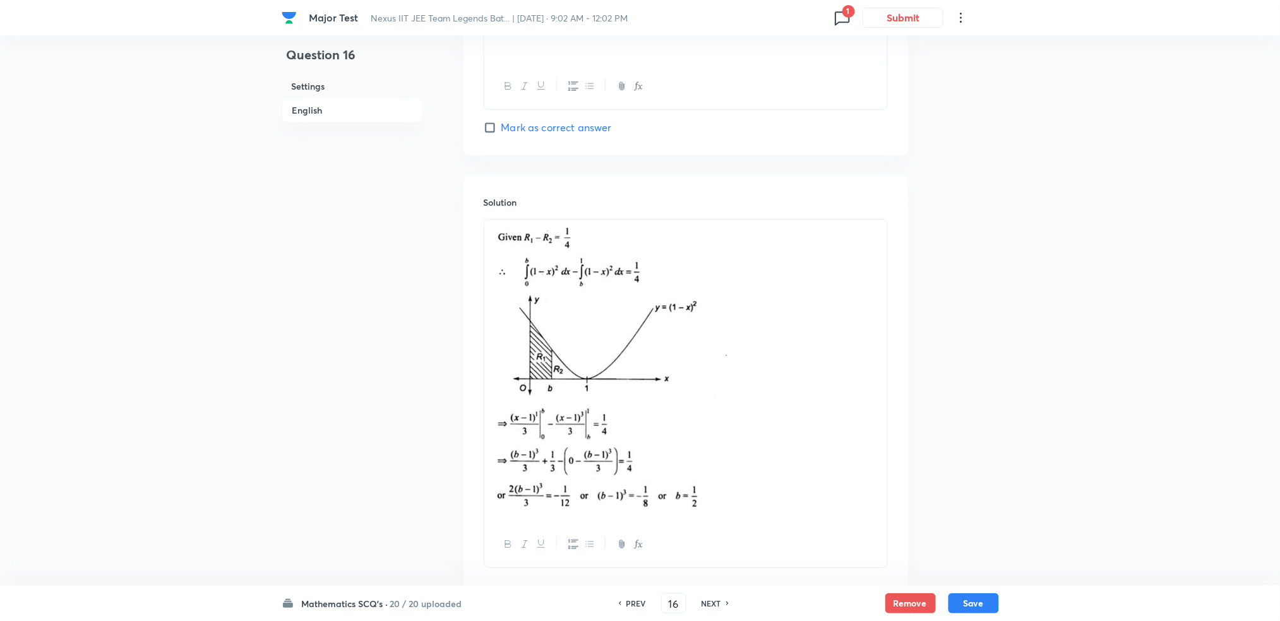
scroll to position [1320, 0]
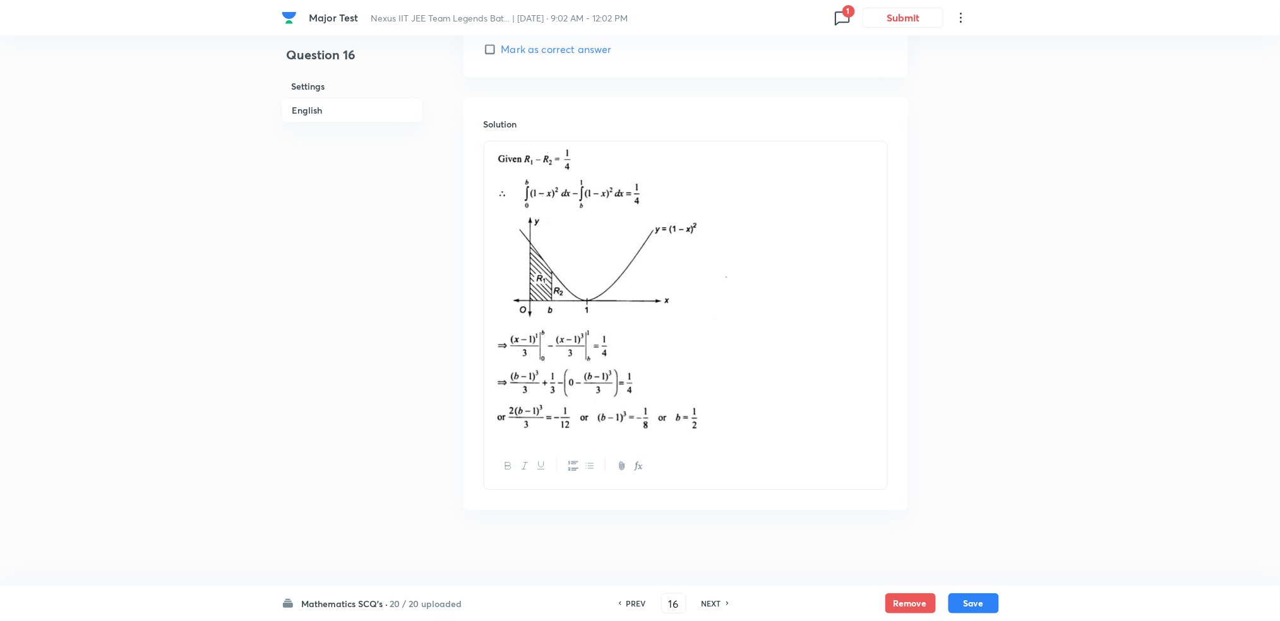
click at [705, 606] on h6 "NEXT" at bounding box center [712, 603] width 20 height 11
type input "17"
checkbox input "false"
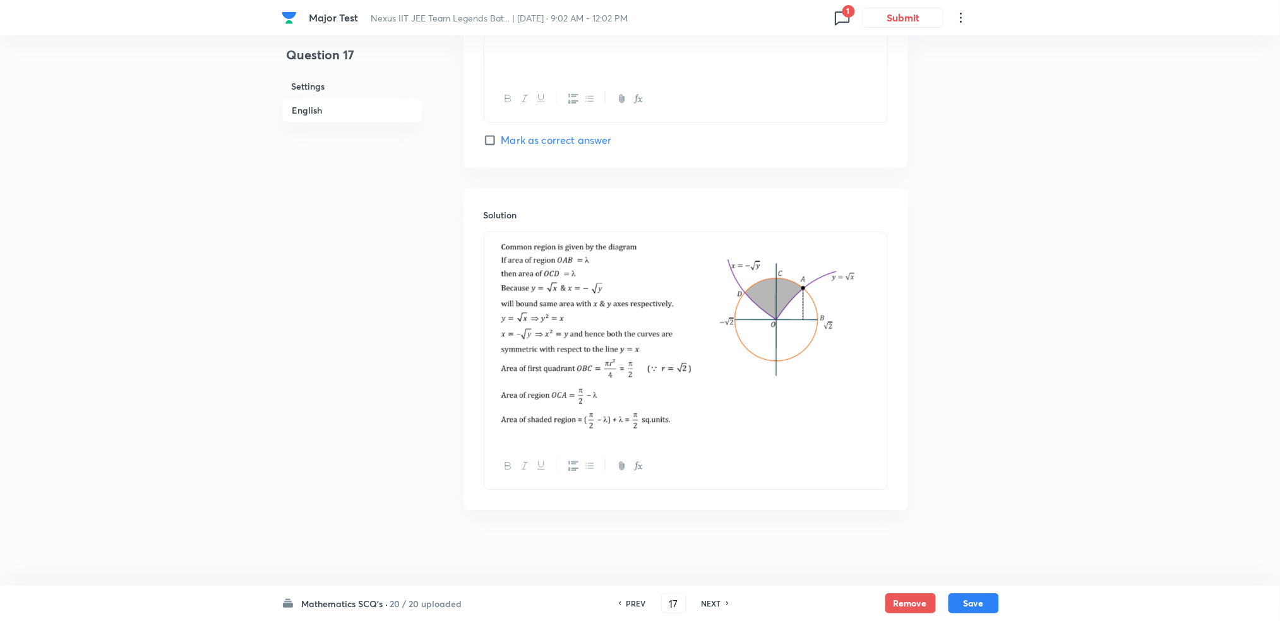
checkbox input "true"
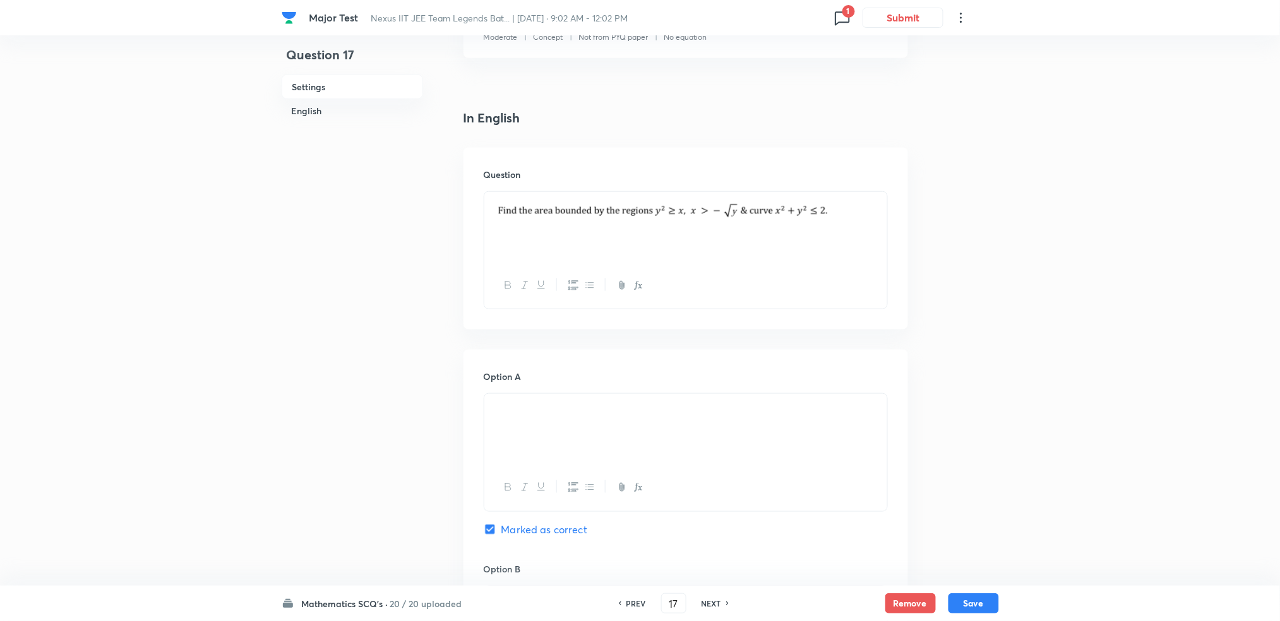
scroll to position [158, 0]
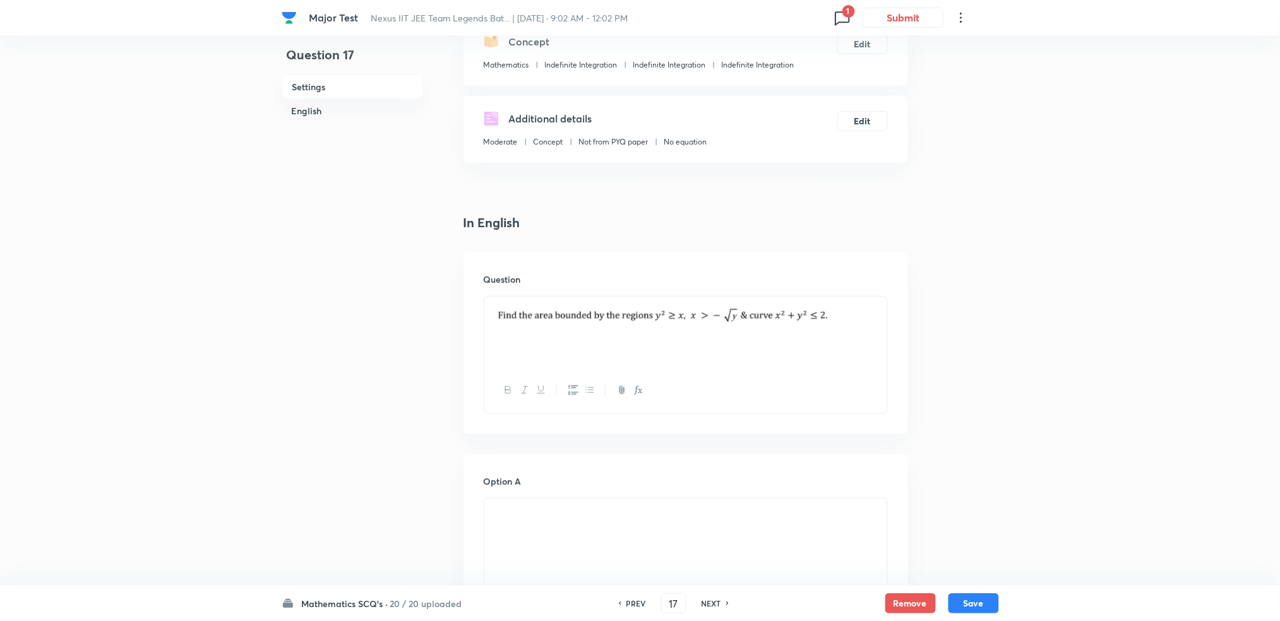
click at [716, 602] on h6 "NEXT" at bounding box center [712, 603] width 20 height 11
type input "18"
checkbox input "false"
checkbox input "true"
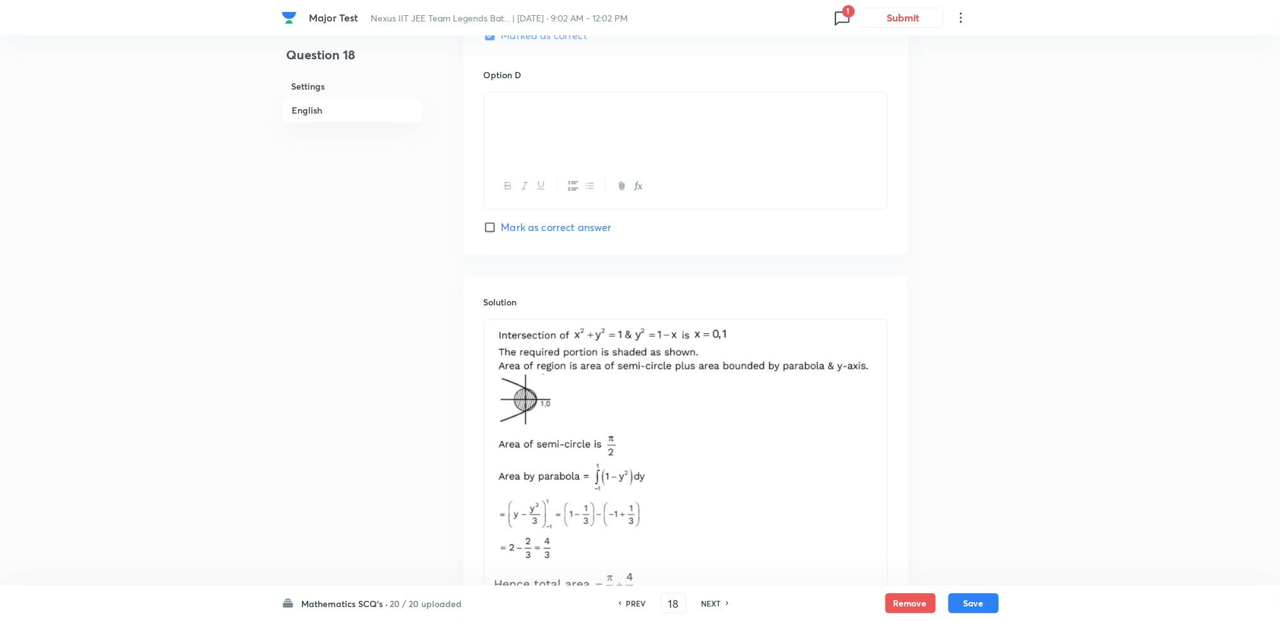
scroll to position [1311, 0]
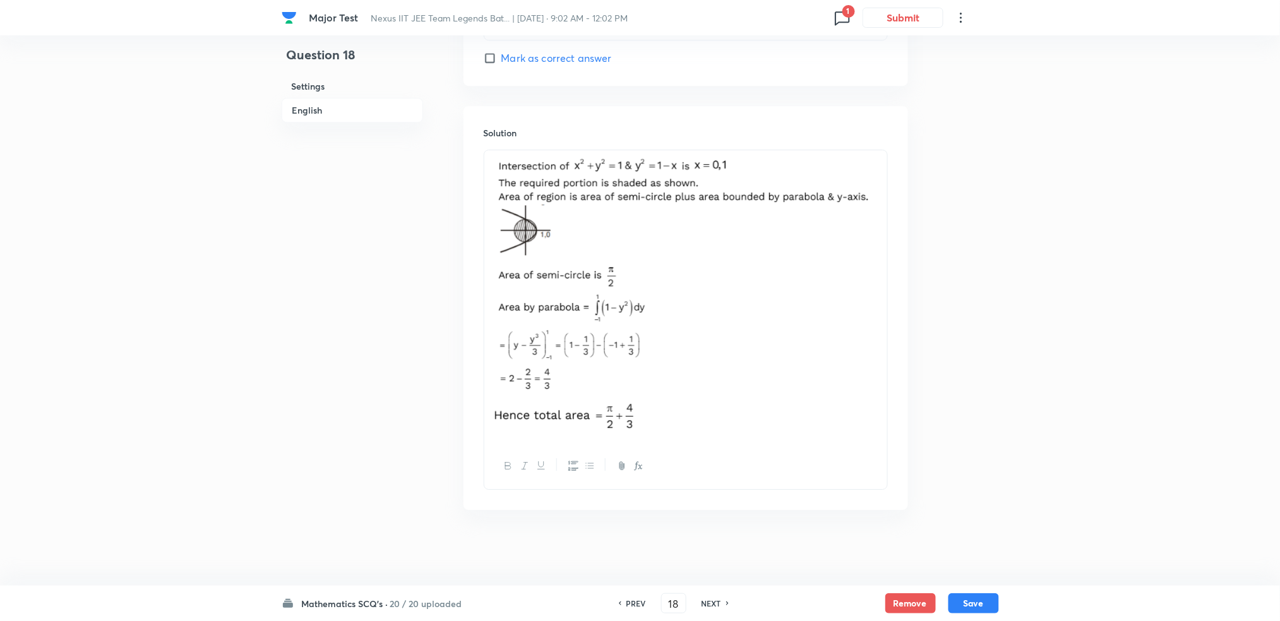
click at [706, 609] on div "PREV 18 ​ NEXT" at bounding box center [673, 604] width 163 height 20
click at [723, 596] on div "PREV 18 ​ NEXT" at bounding box center [673, 604] width 163 height 20
click at [698, 606] on div "NEXT" at bounding box center [713, 603] width 33 height 11
type input "19"
checkbox input "true"
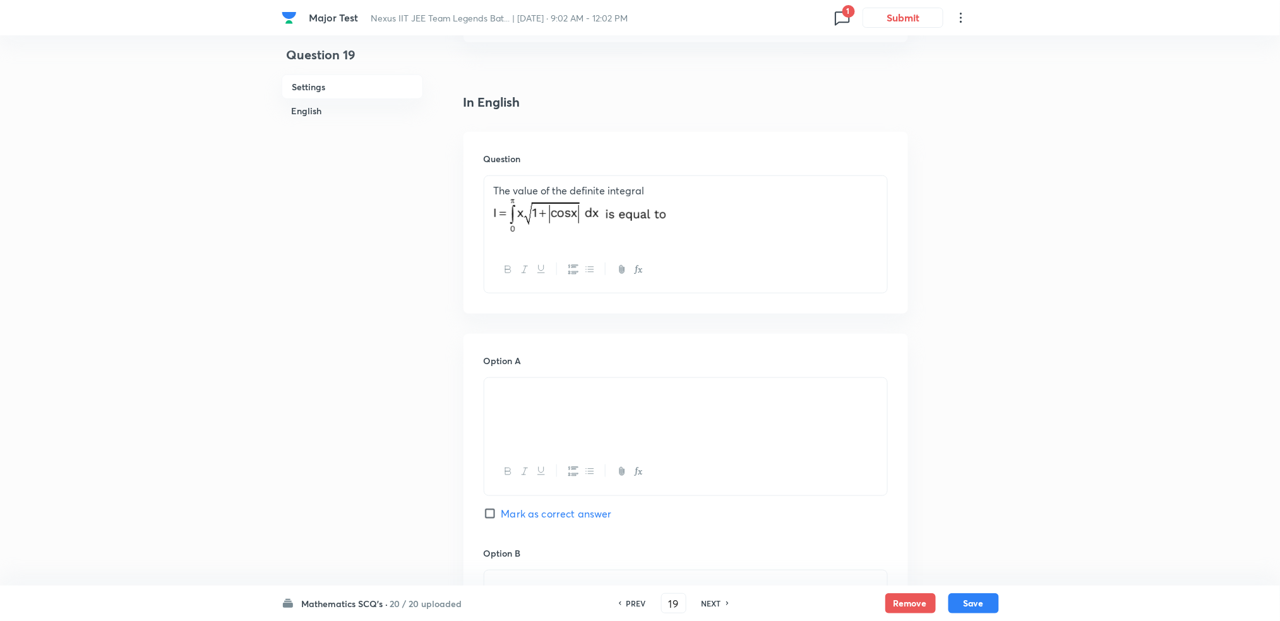
scroll to position [240, 0]
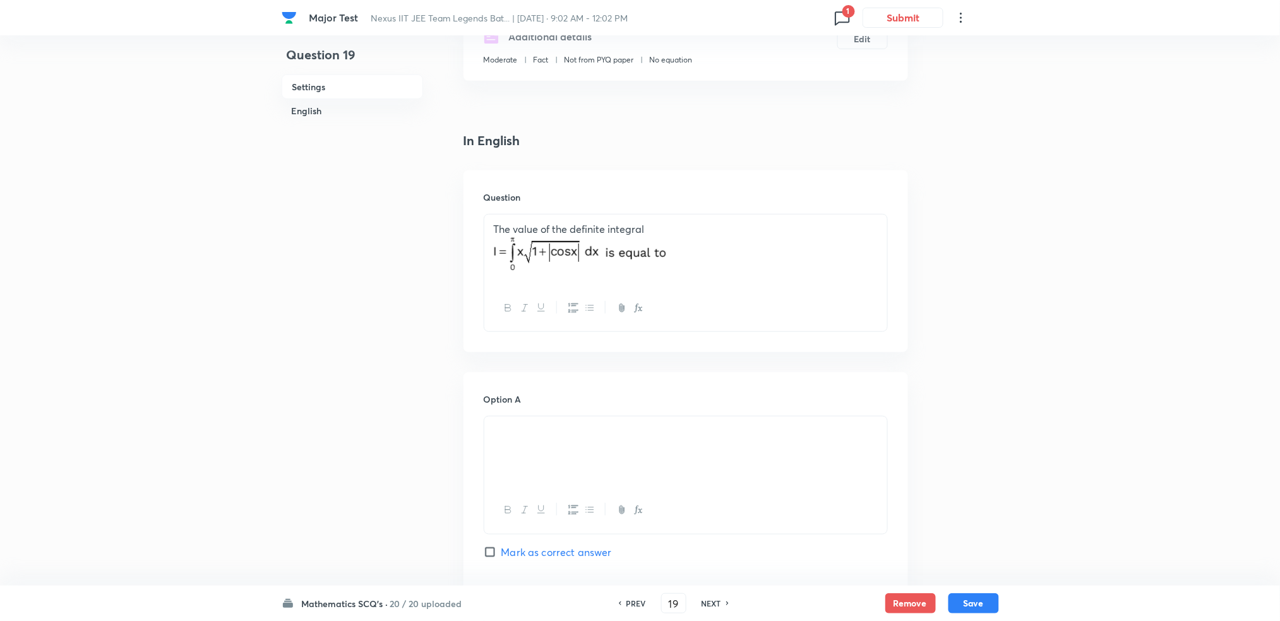
click at [705, 599] on h6 "NEXT" at bounding box center [712, 603] width 20 height 11
type input "20"
checkbox input "false"
checkbox input "true"
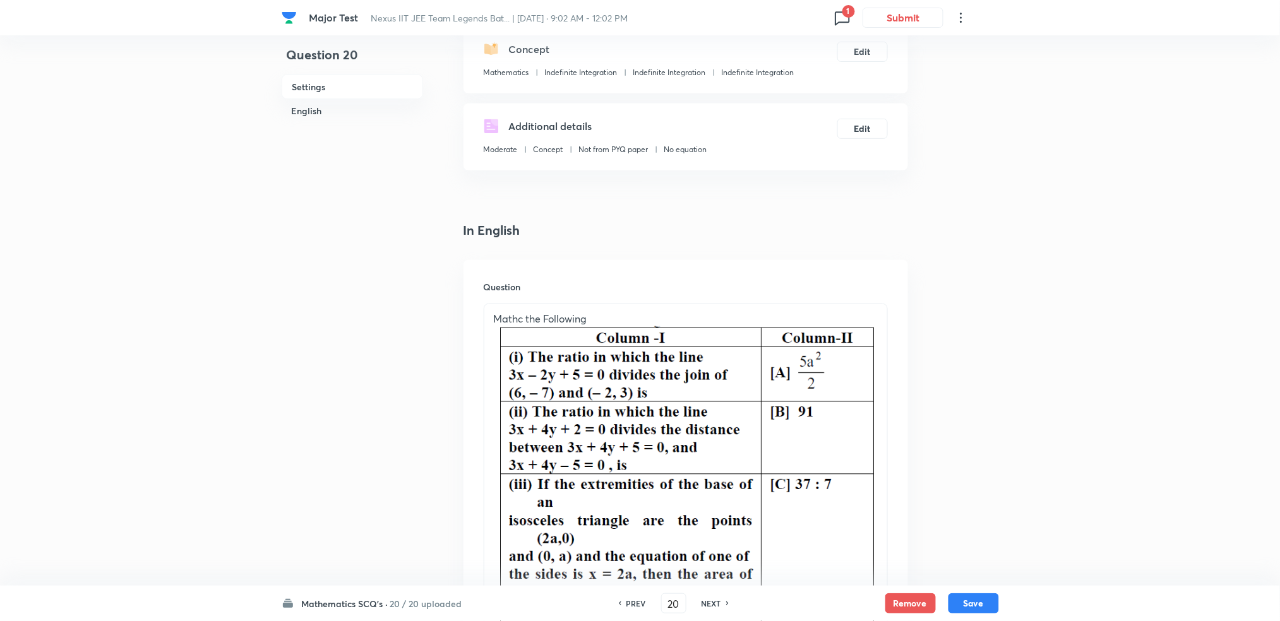
scroll to position [124, 0]
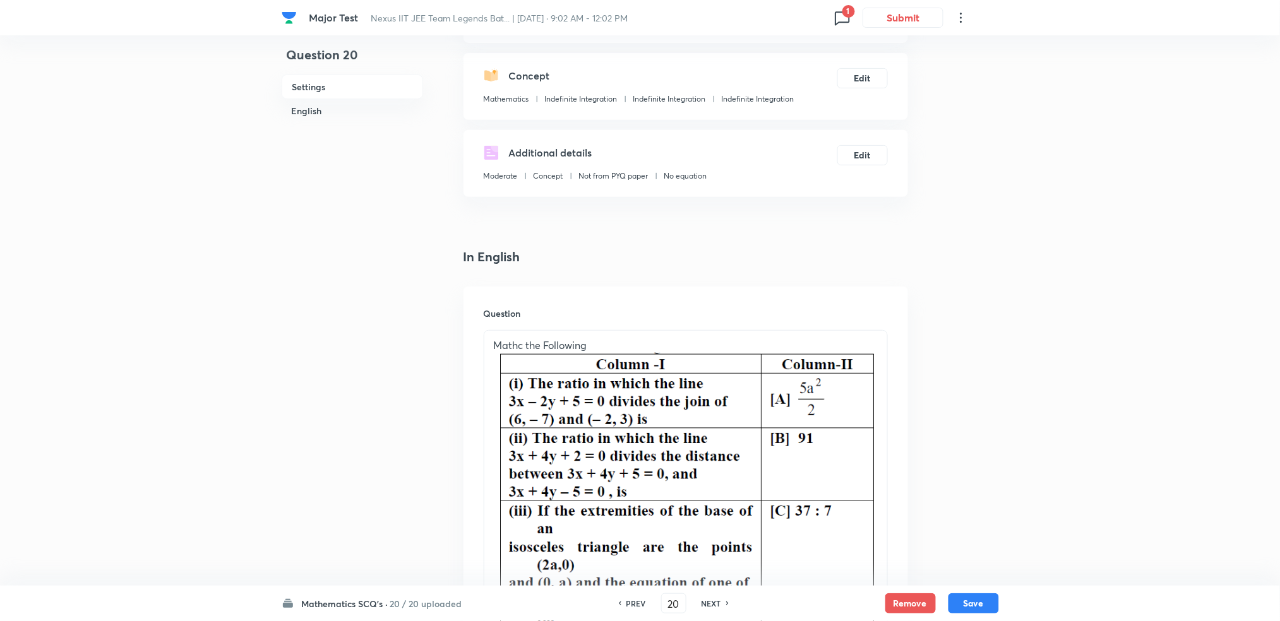
click at [514, 344] on p "Mathc the Following" at bounding box center [686, 345] width 384 height 15
click at [973, 596] on button "Save" at bounding box center [973, 602] width 51 height 20
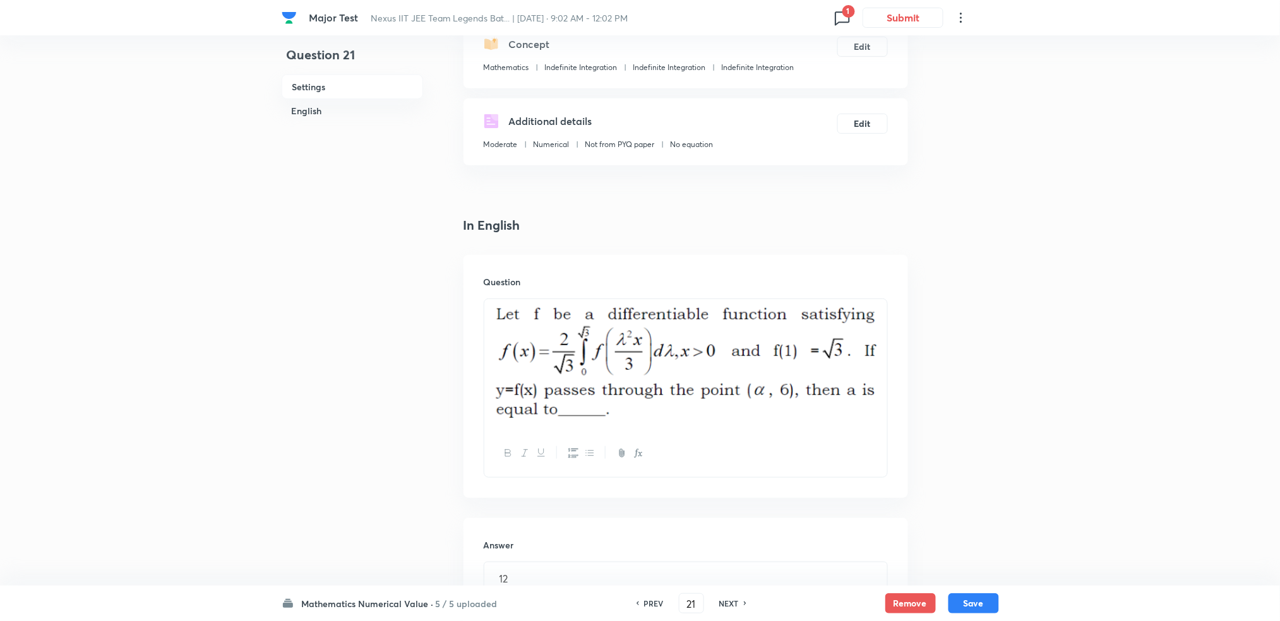
scroll to position [157, 0]
click at [644, 606] on h6 "PREV" at bounding box center [654, 603] width 20 height 11
type input "20"
checkbox input "true"
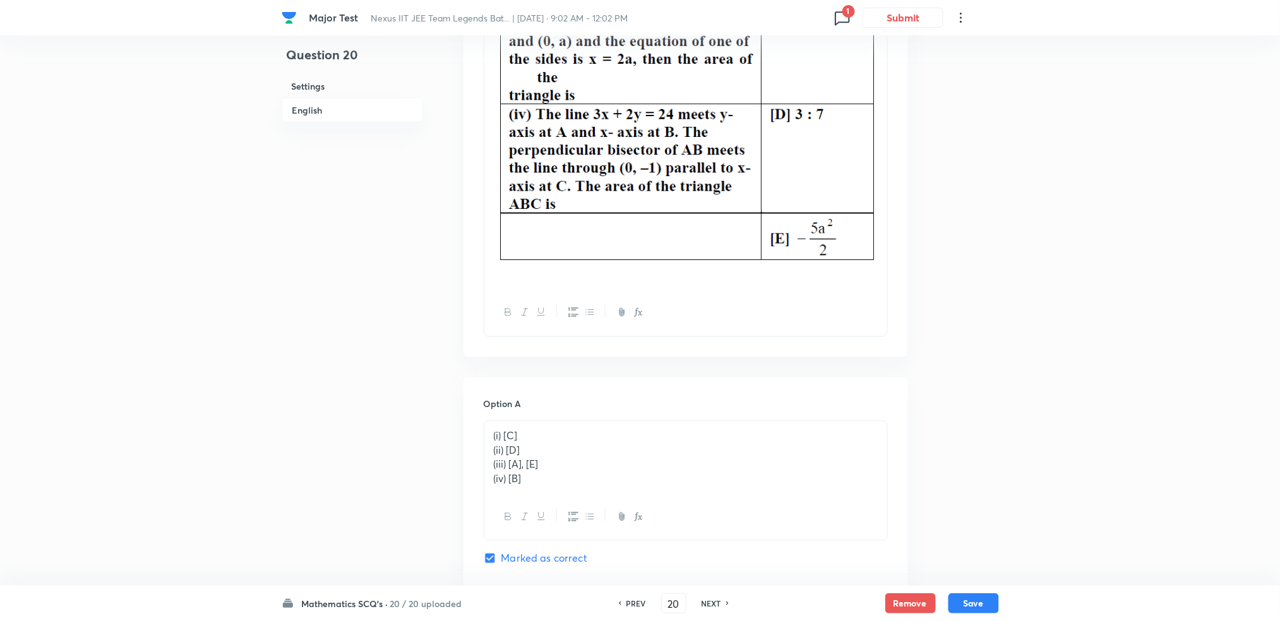
scroll to position [1528, 0]
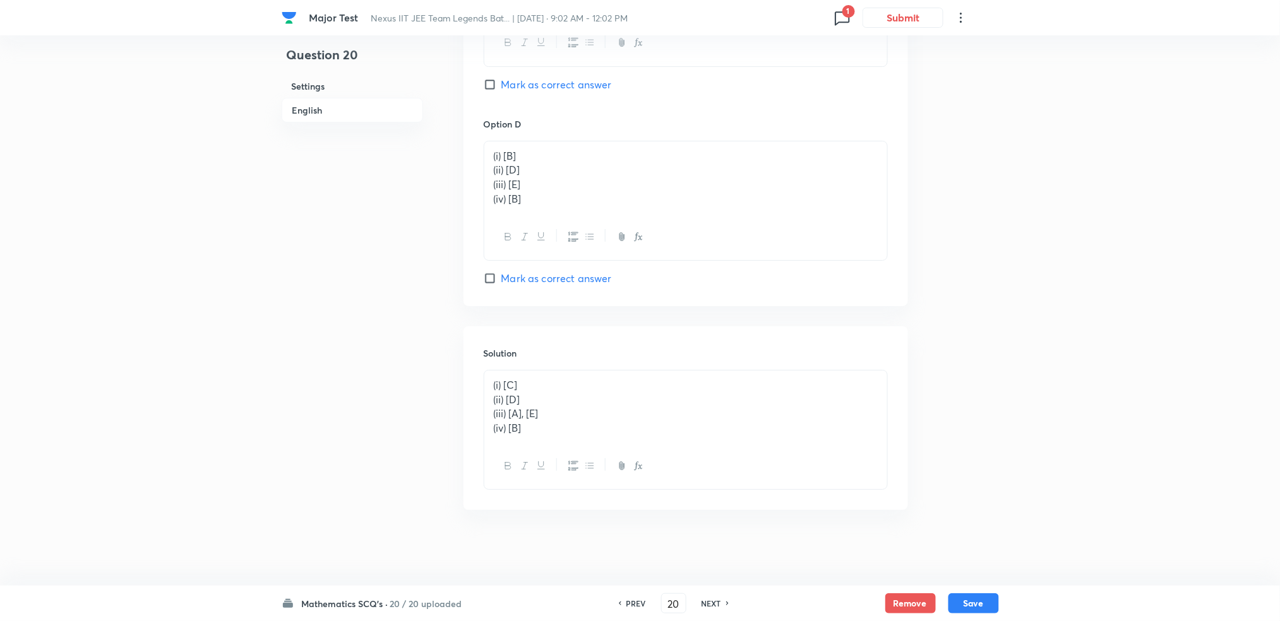
click at [708, 599] on h6 "NEXT" at bounding box center [712, 603] width 20 height 11
type input "21"
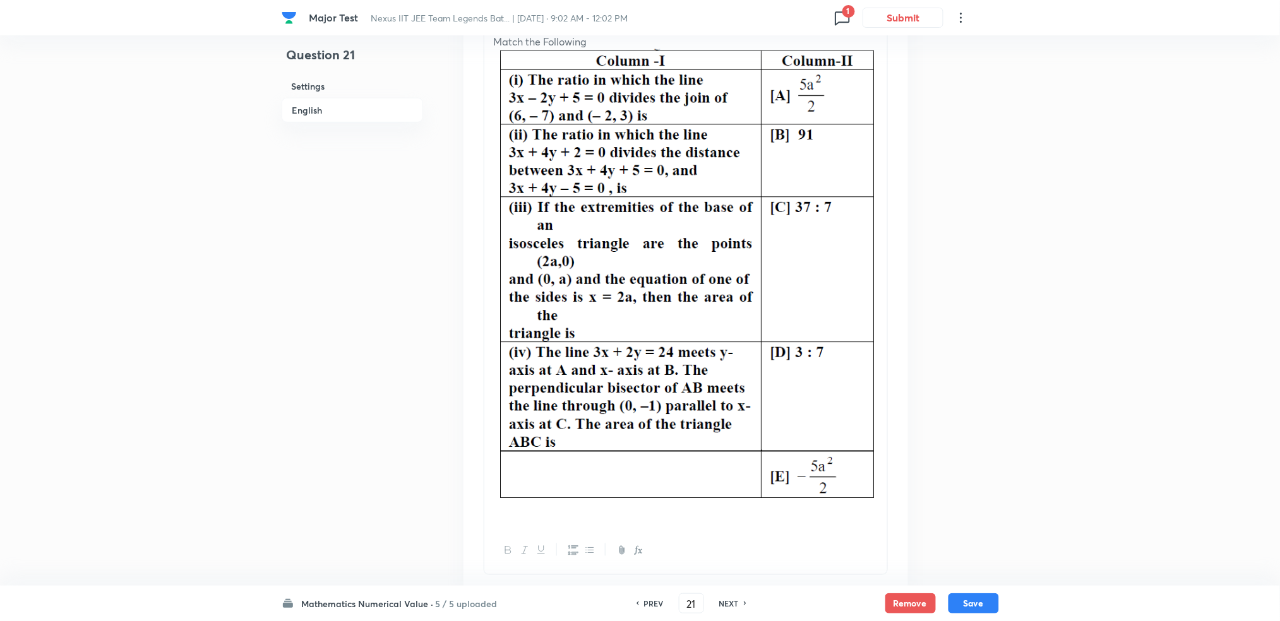
type input "12"
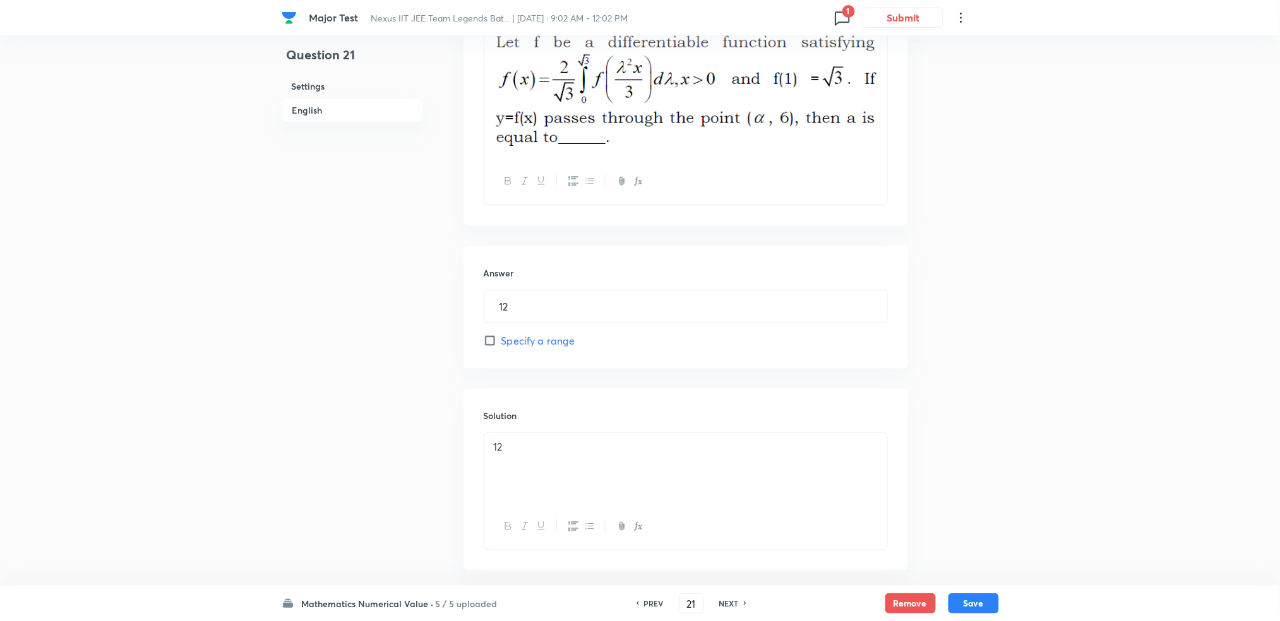
scroll to position [488, 0]
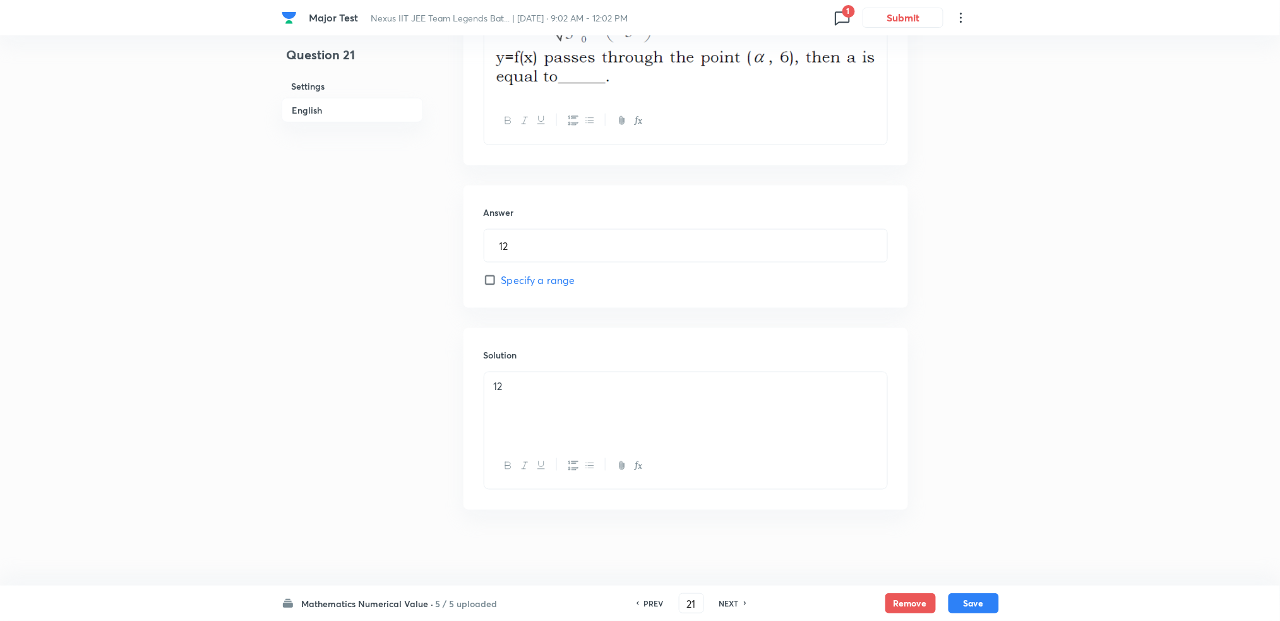
click at [644, 601] on h6 "PREV" at bounding box center [654, 603] width 20 height 11
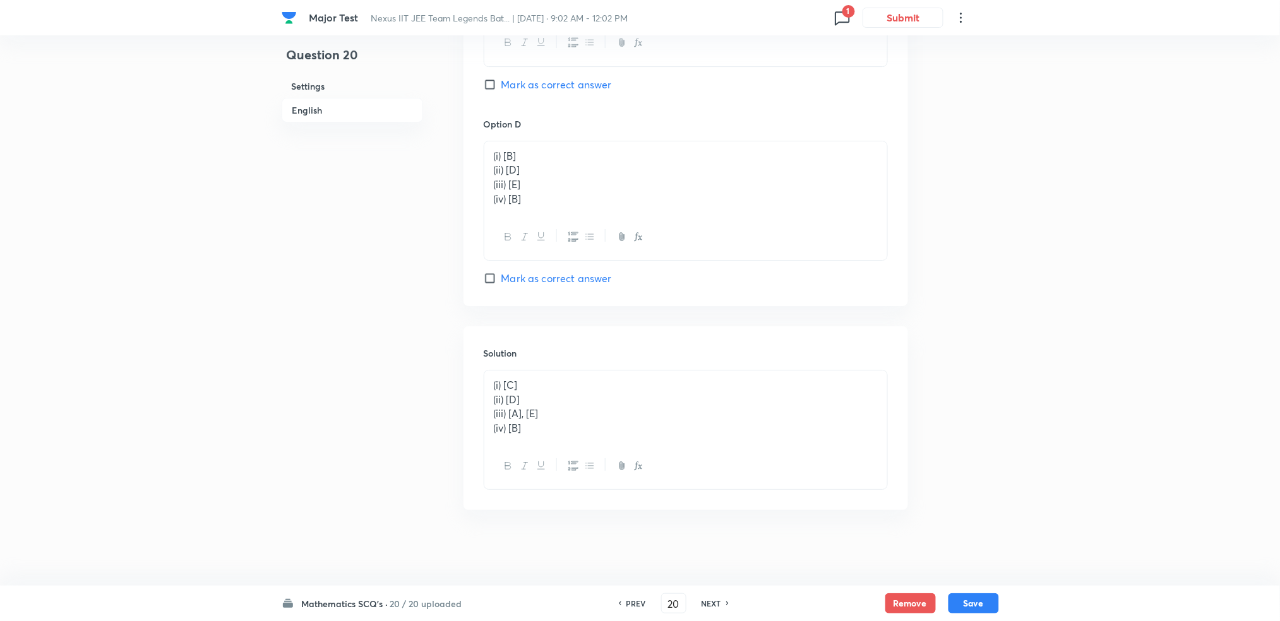
click at [643, 601] on h6 "PREV" at bounding box center [636, 603] width 20 height 11
type input "19"
checkbox input "false"
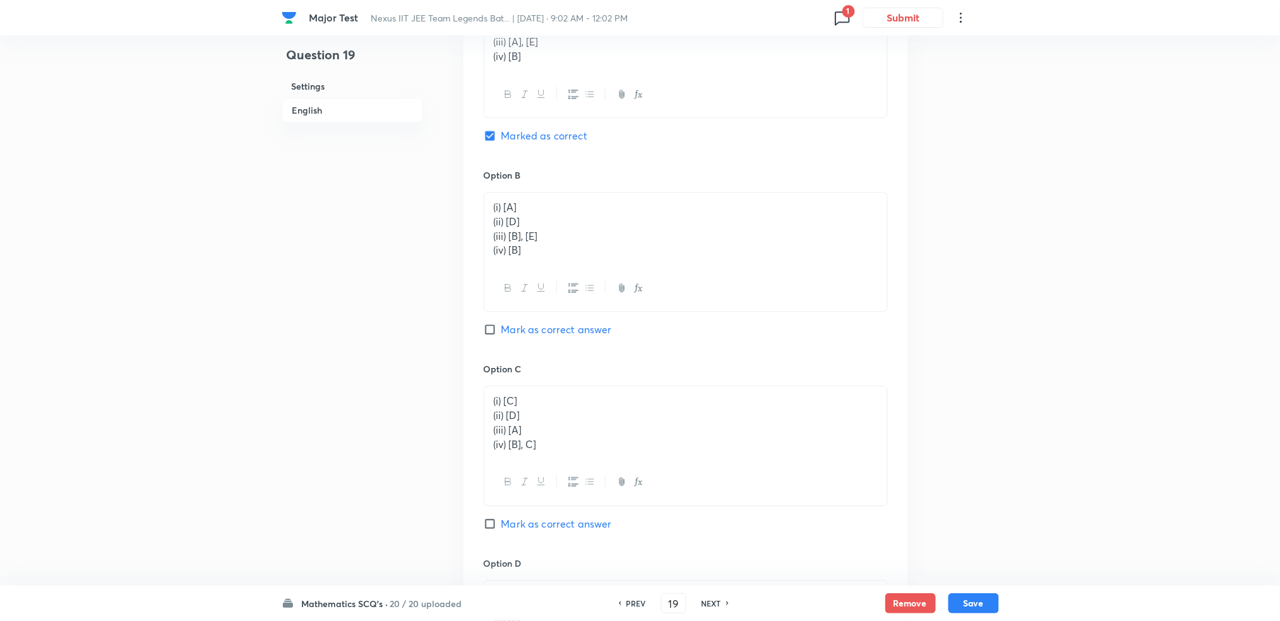
checkbox input "true"
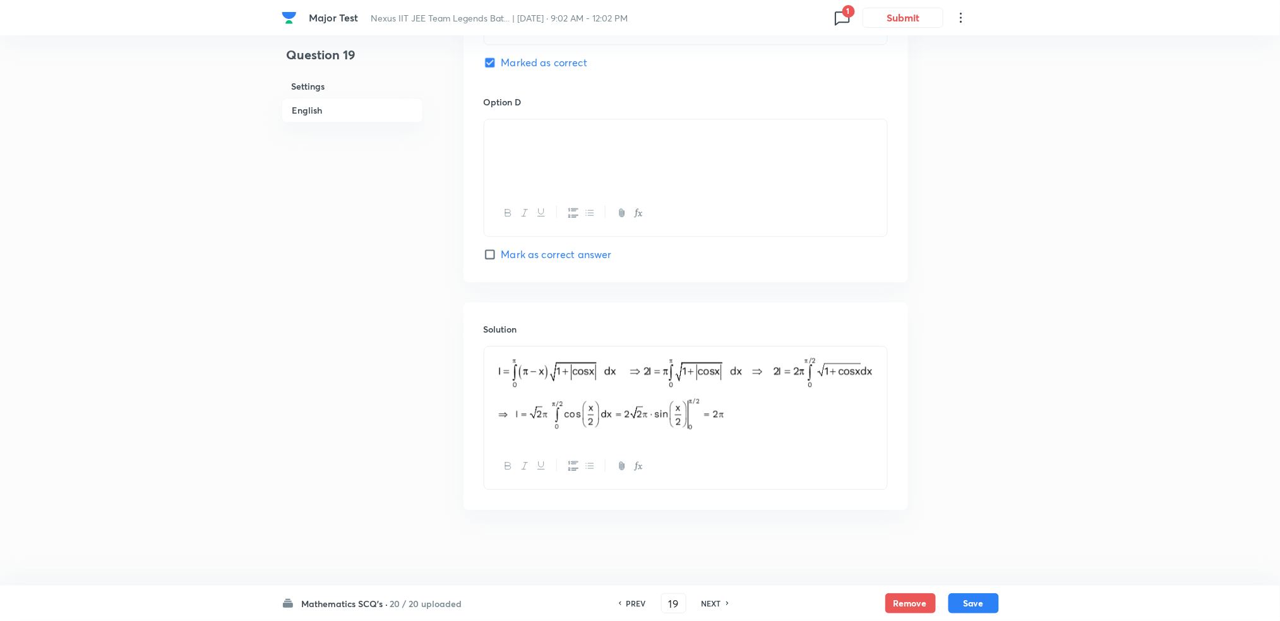
click at [643, 601] on h6 "PREV" at bounding box center [636, 603] width 20 height 11
type input "18"
checkbox input "true"
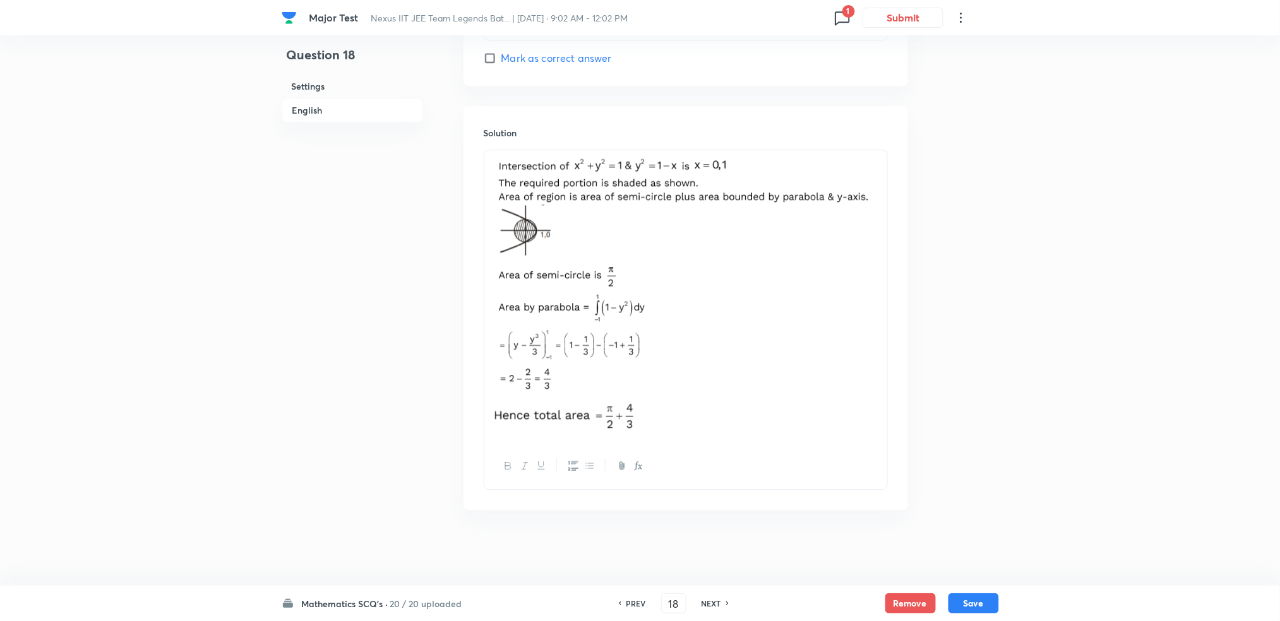
click at [643, 601] on h6 "PREV" at bounding box center [636, 603] width 20 height 11
type input "17"
checkbox input "false"
checkbox input "true"
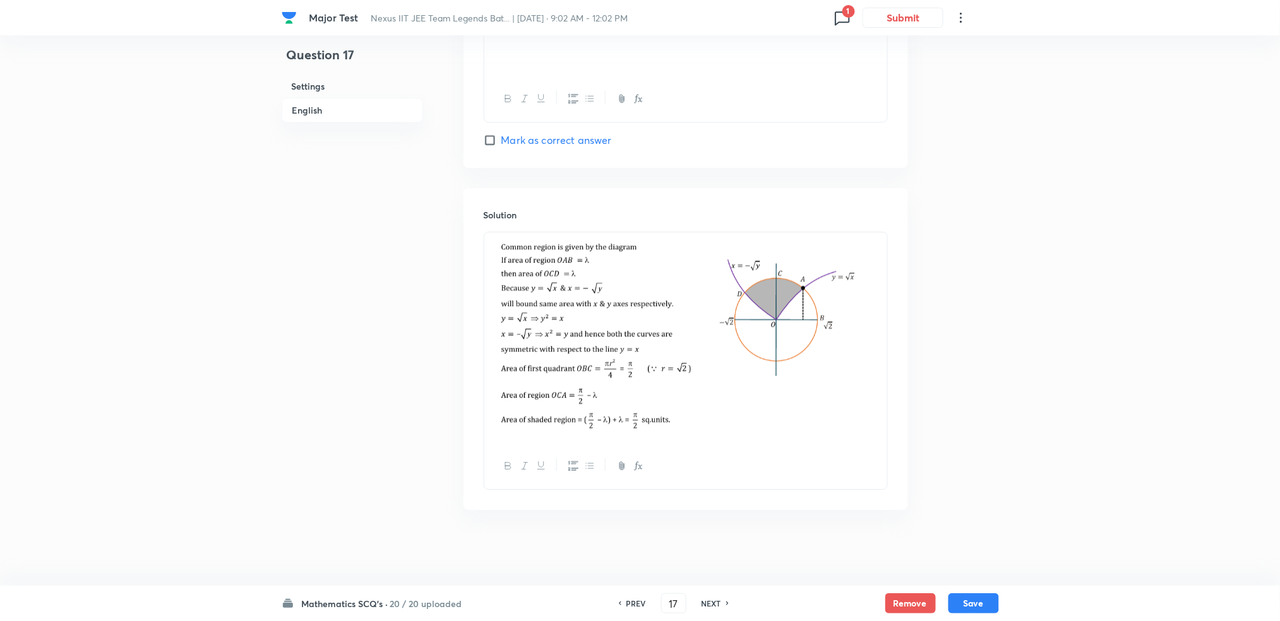
click at [643, 601] on h6 "PREV" at bounding box center [636, 603] width 20 height 11
type input "16"
checkbox input "false"
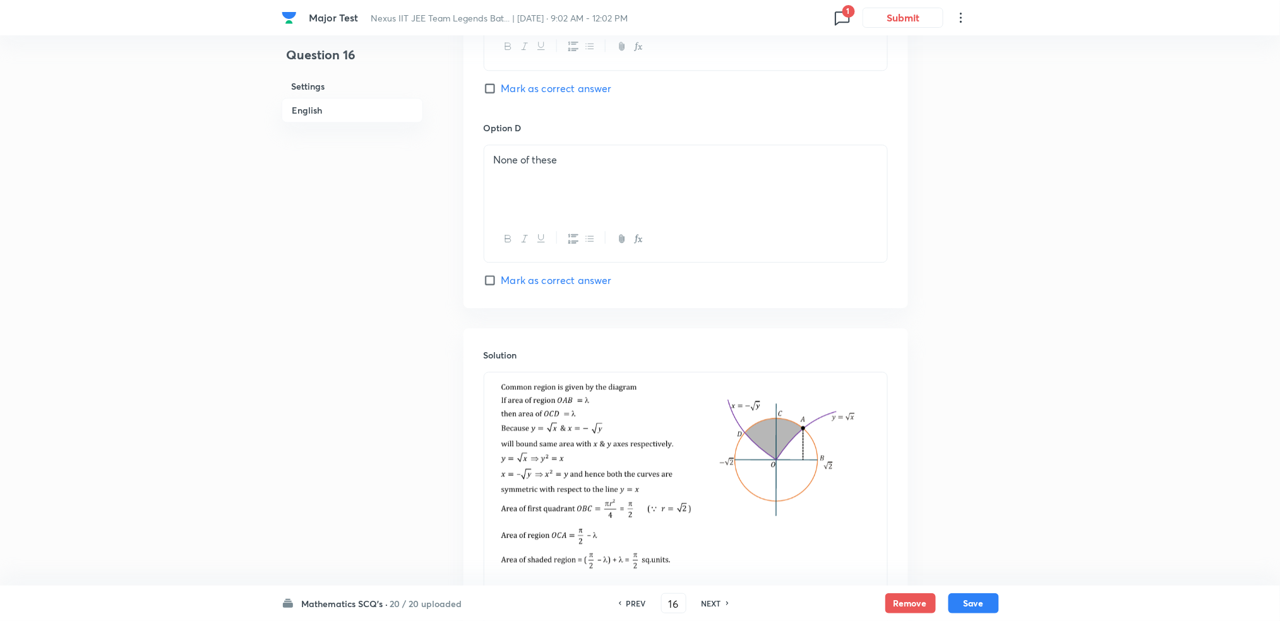
checkbox input "true"
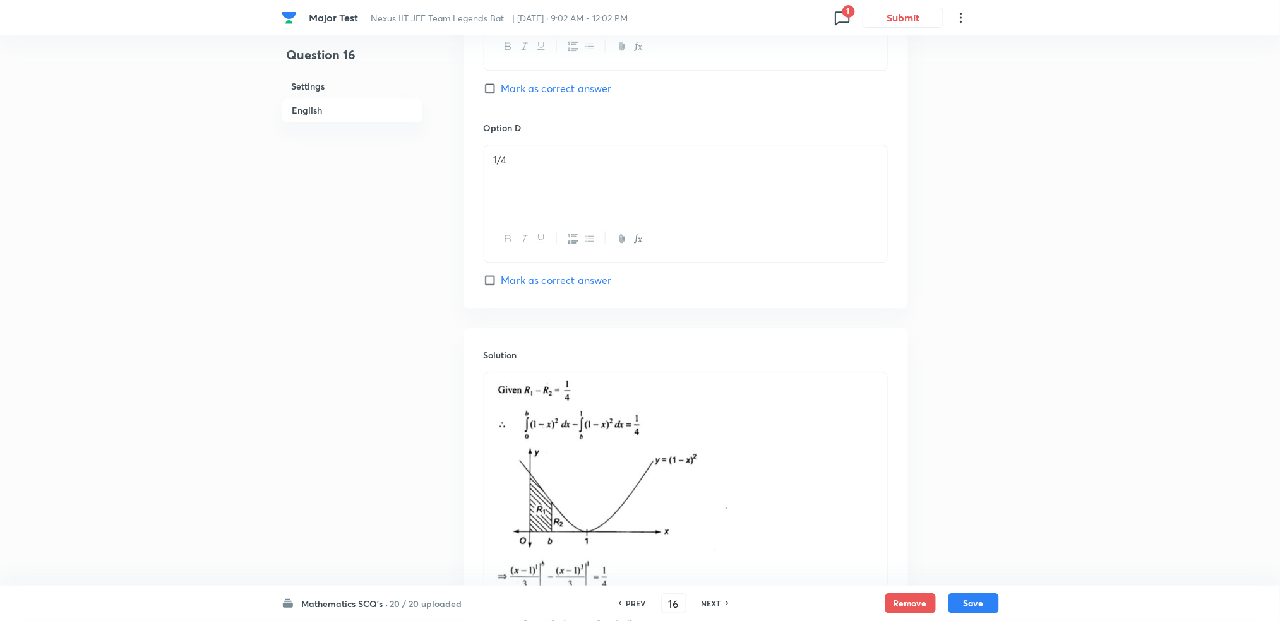
scroll to position [1320, 0]
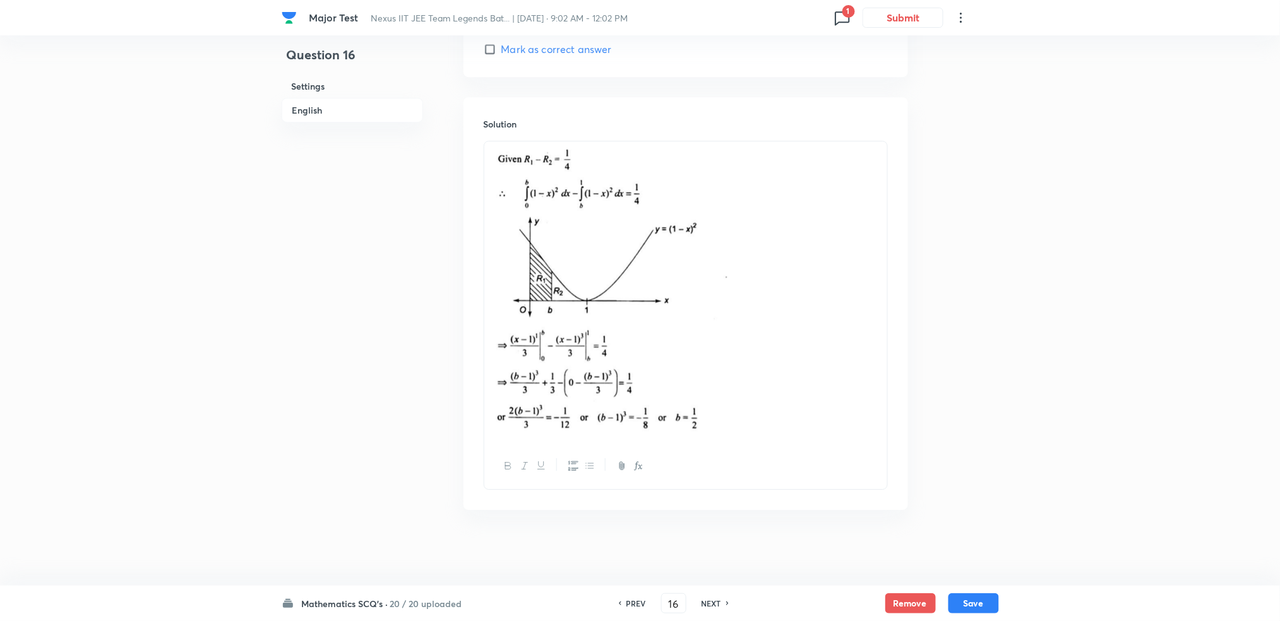
click at [703, 600] on h6 "NEXT" at bounding box center [712, 603] width 20 height 11
type input "17"
checkbox input "false"
checkbox input "true"
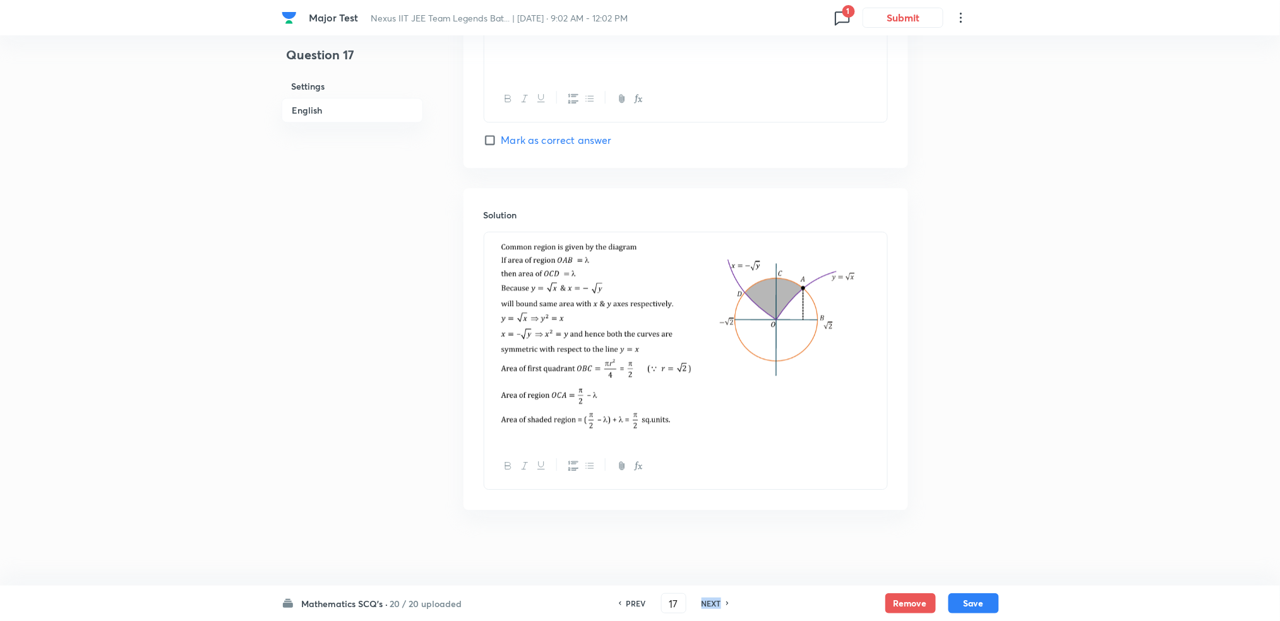
click at [703, 600] on h6 "NEXT" at bounding box center [712, 603] width 20 height 11
type input "18"
checkbox input "false"
checkbox input "true"
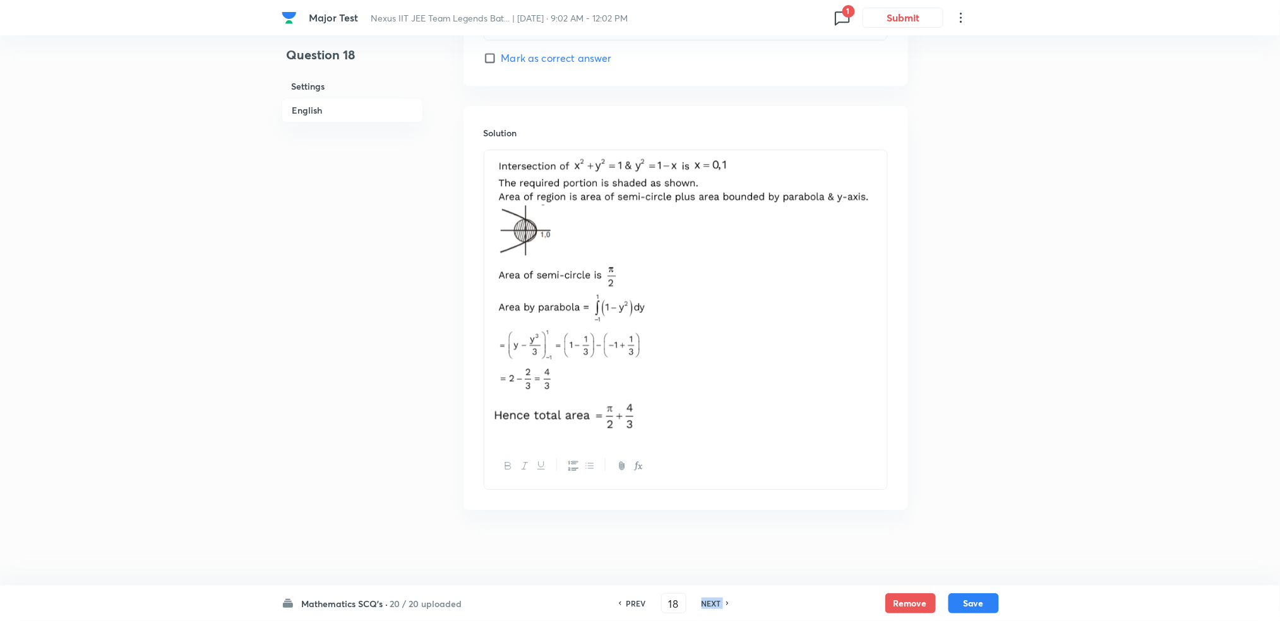
click at [703, 600] on h6 "NEXT" at bounding box center [712, 603] width 20 height 11
type input "19"
checkbox input "true"
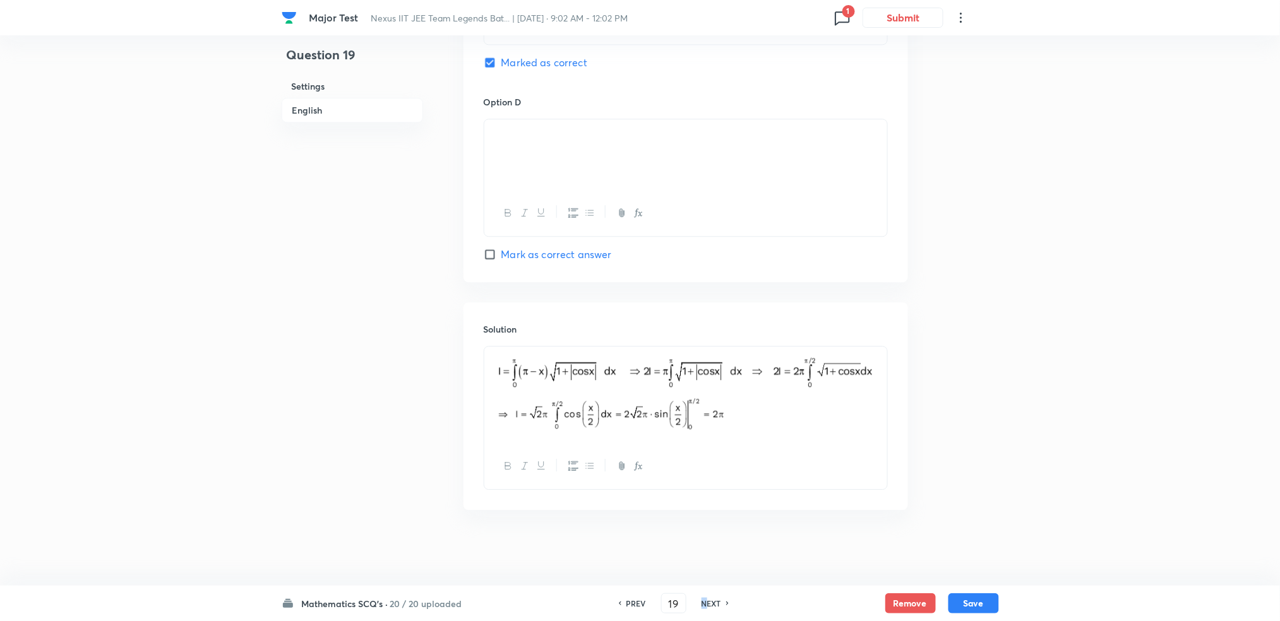
click at [703, 600] on h6 "NEXT" at bounding box center [712, 603] width 20 height 11
type input "20"
checkbox input "false"
checkbox input "true"
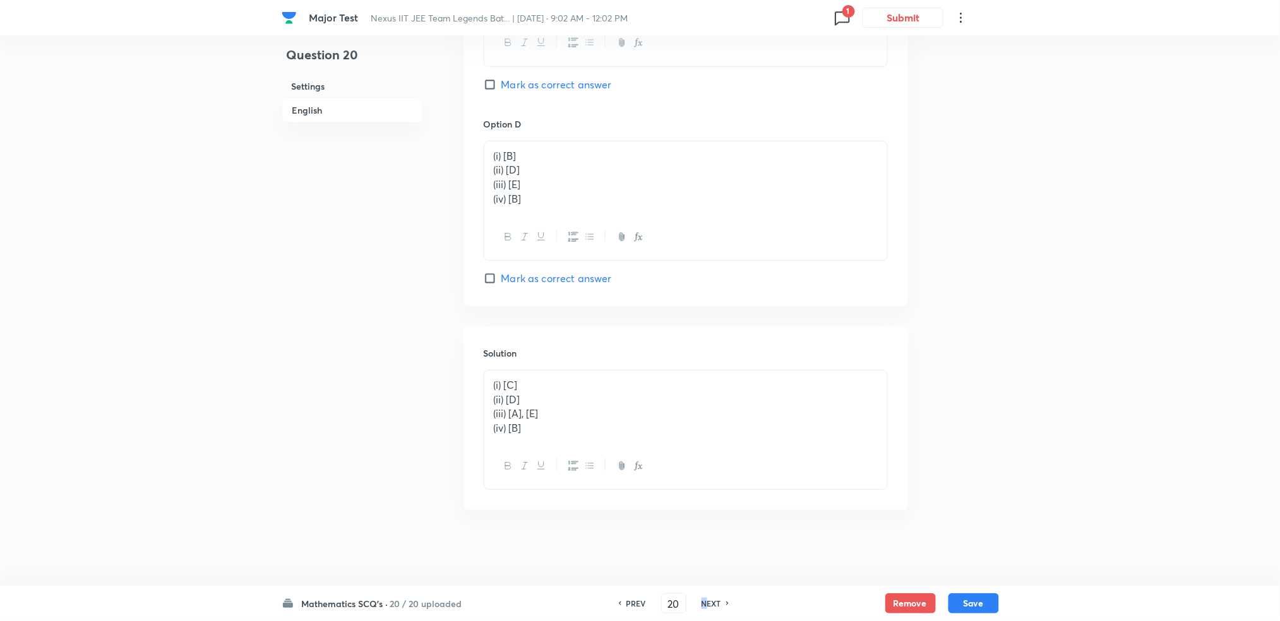
click at [703, 600] on h6 "NEXT" at bounding box center [712, 603] width 20 height 11
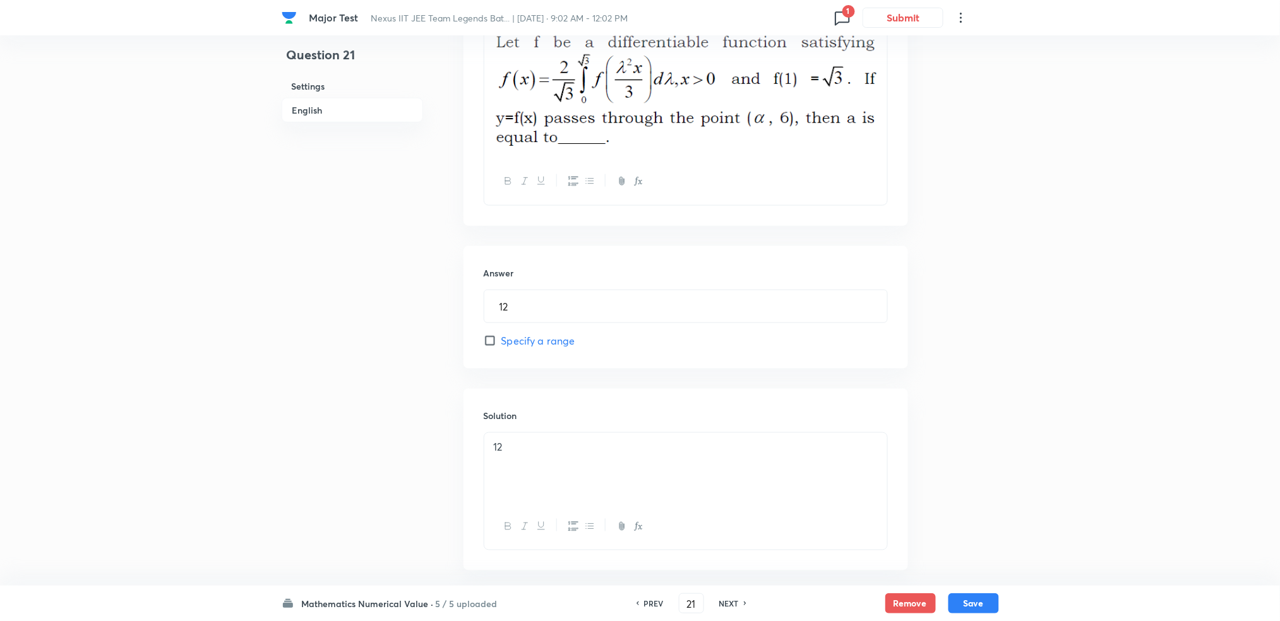
scroll to position [488, 0]
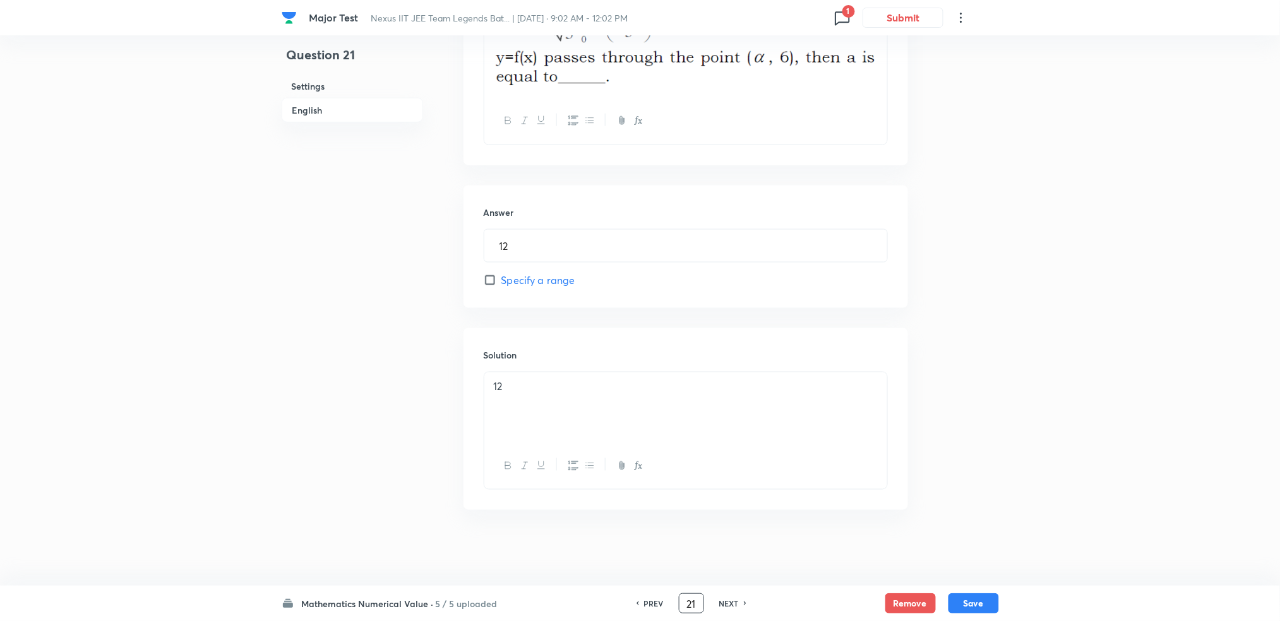
click at [703, 600] on div "PREV 21 ​ NEXT" at bounding box center [691, 604] width 163 height 20
click at [721, 602] on h6 "NEXT" at bounding box center [729, 603] width 20 height 11
type input "22"
type input "6"
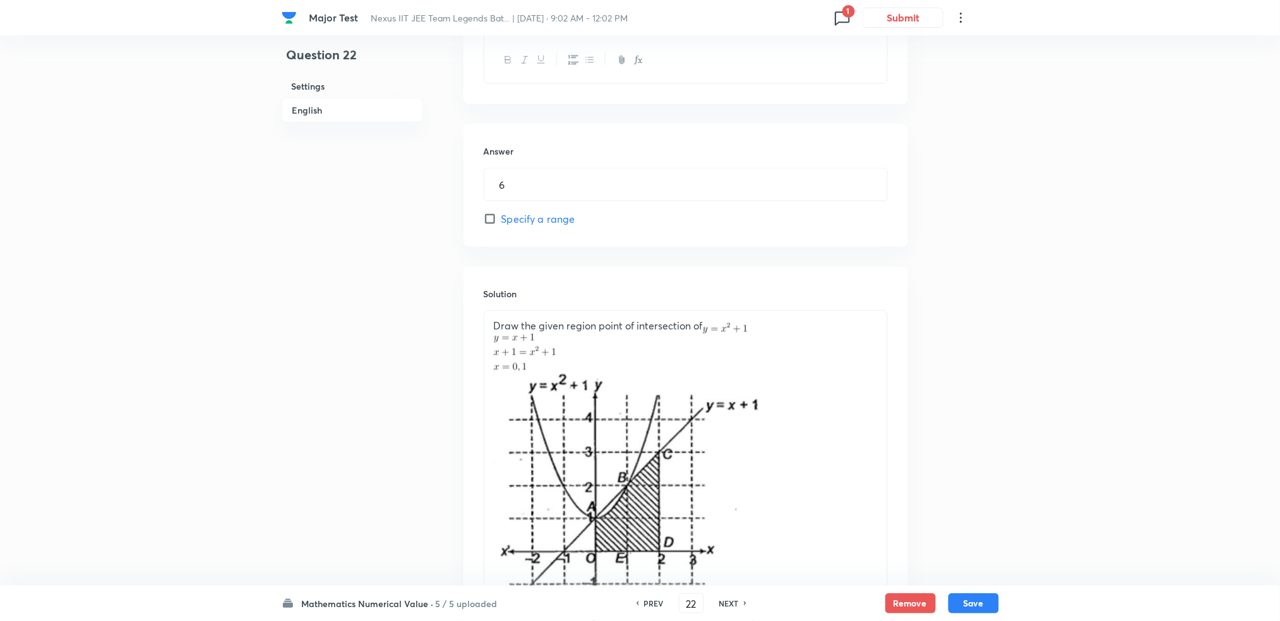
click at [650, 604] on h6 "PREV" at bounding box center [654, 603] width 20 height 11
type input "21"
type input "12"
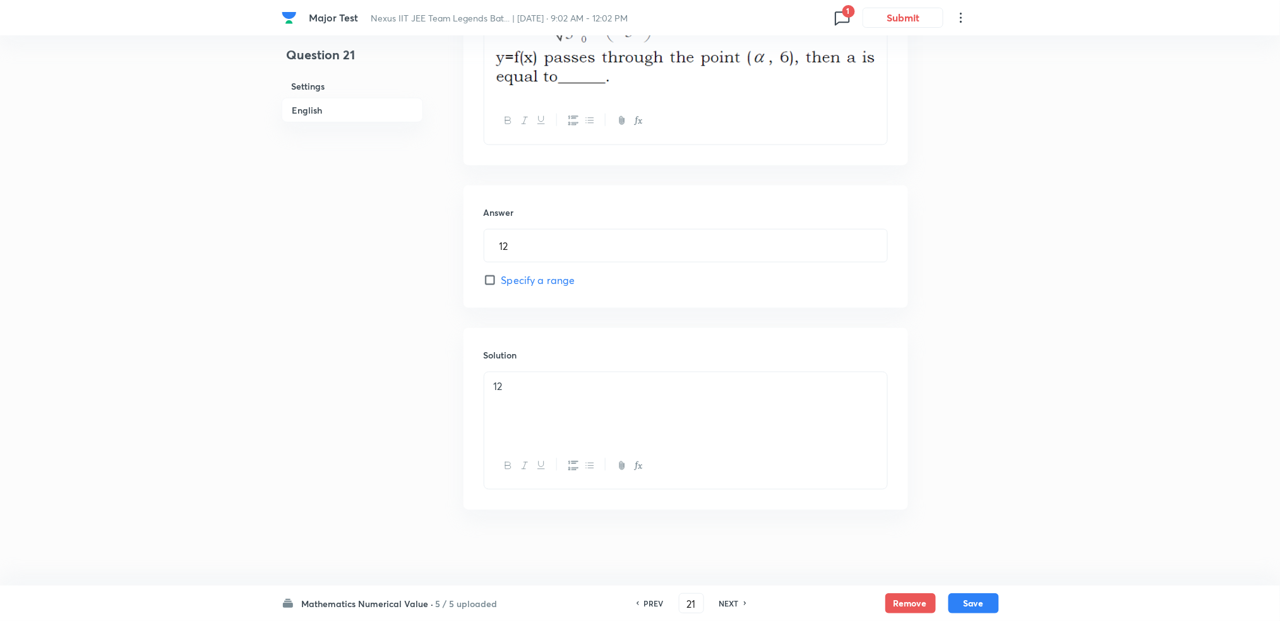
click at [734, 600] on h6 "NEXT" at bounding box center [729, 603] width 20 height 11
type input "22"
type input "6"
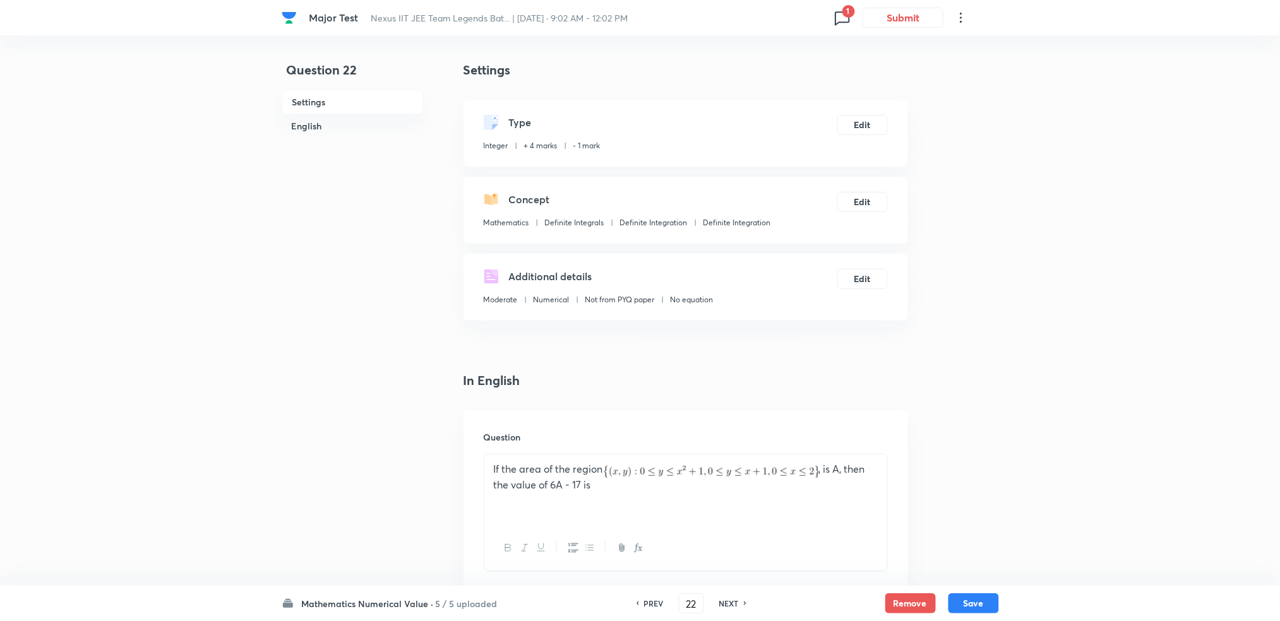
scroll to position [731, 0]
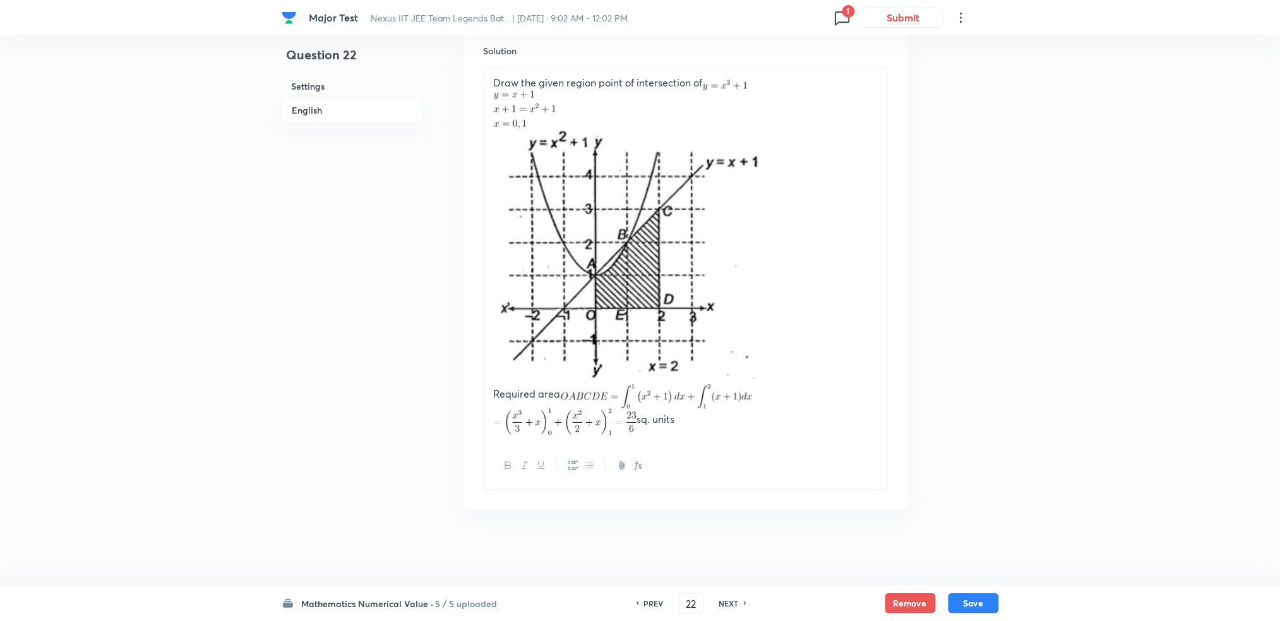
click at [734, 602] on h6 "NEXT" at bounding box center [729, 603] width 20 height 11
type input "23"
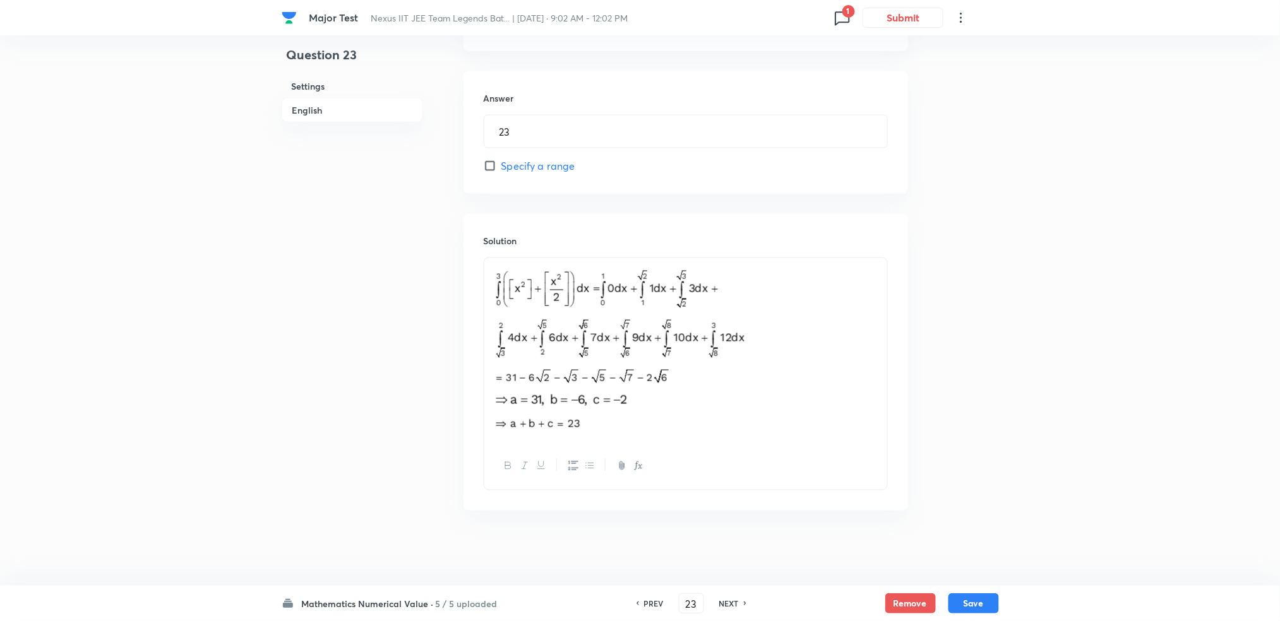
scroll to position [327, 0]
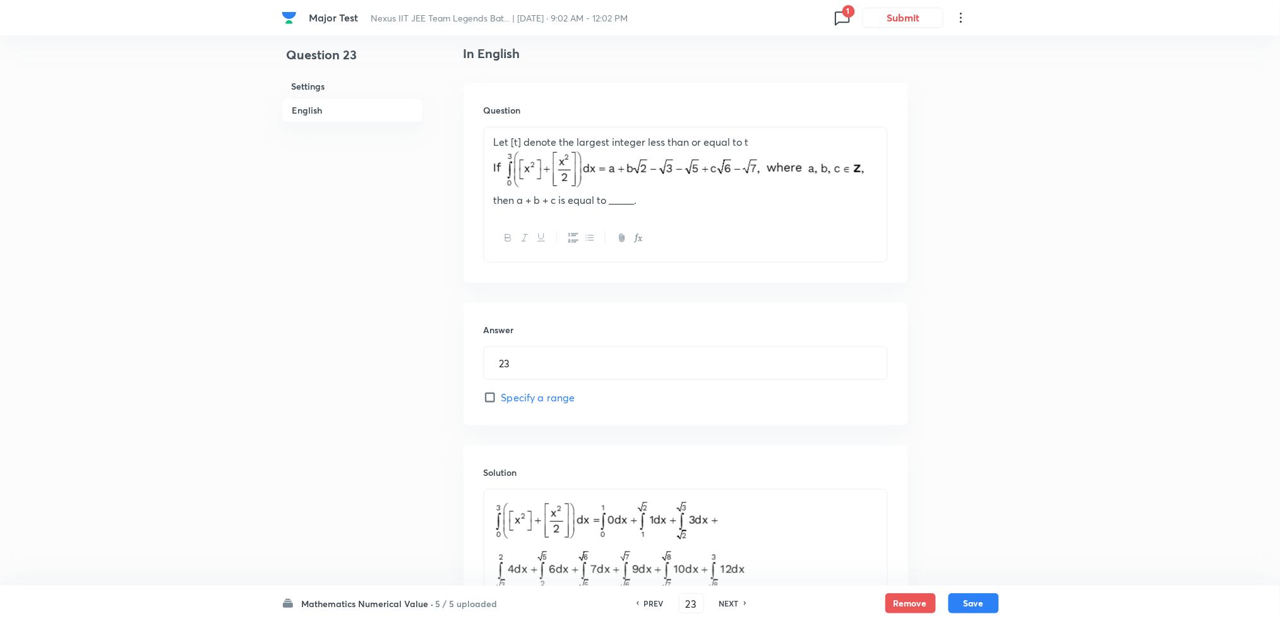
click at [729, 602] on h6 "NEXT" at bounding box center [729, 603] width 20 height 11
type input "24"
type input "8"
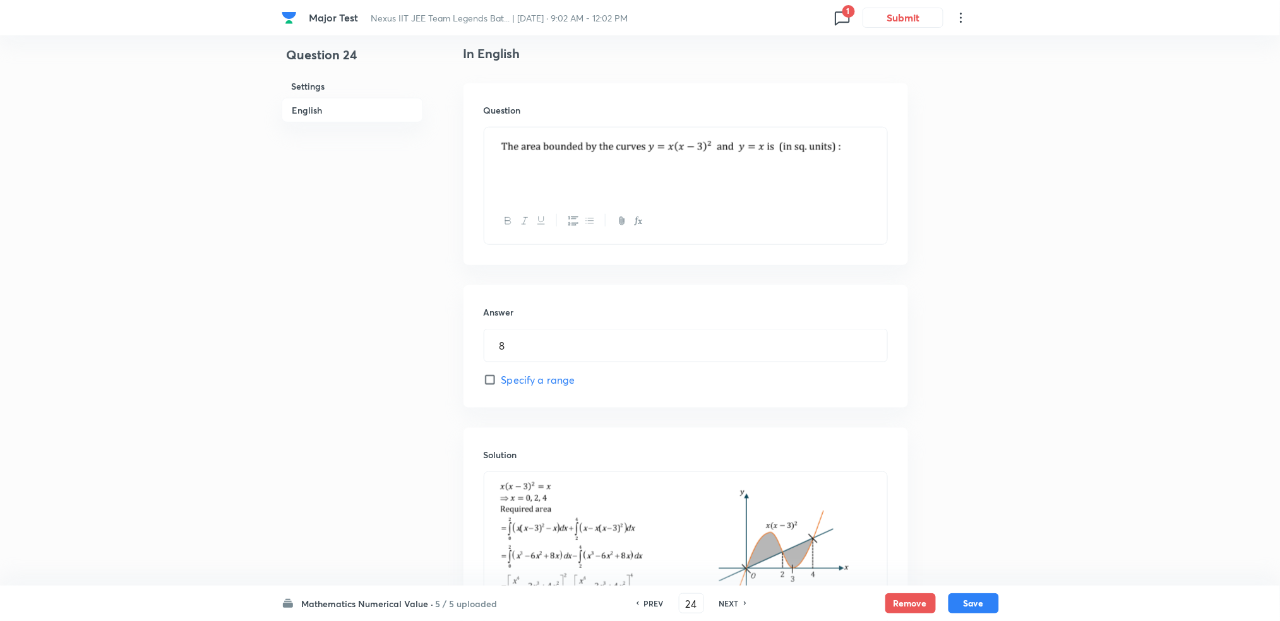
scroll to position [506, 0]
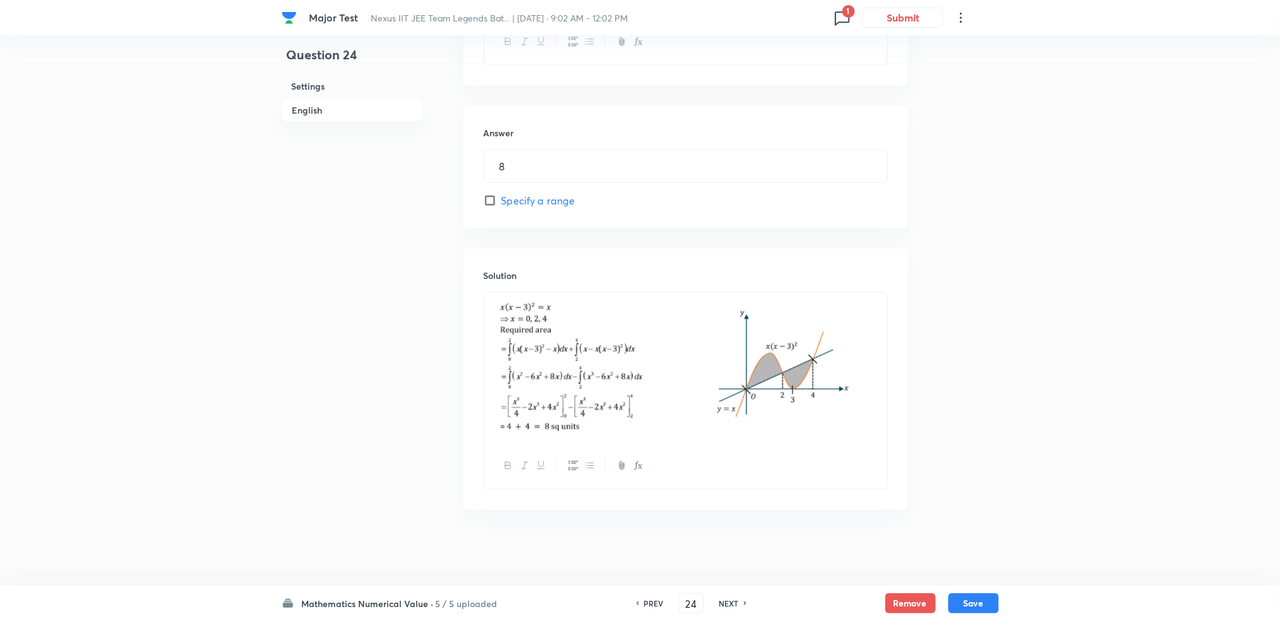
click at [729, 596] on div "PREV 24 ​ NEXT" at bounding box center [691, 604] width 163 height 20
click at [726, 599] on h6 "NEXT" at bounding box center [729, 603] width 20 height 11
type input "25"
type input "9"
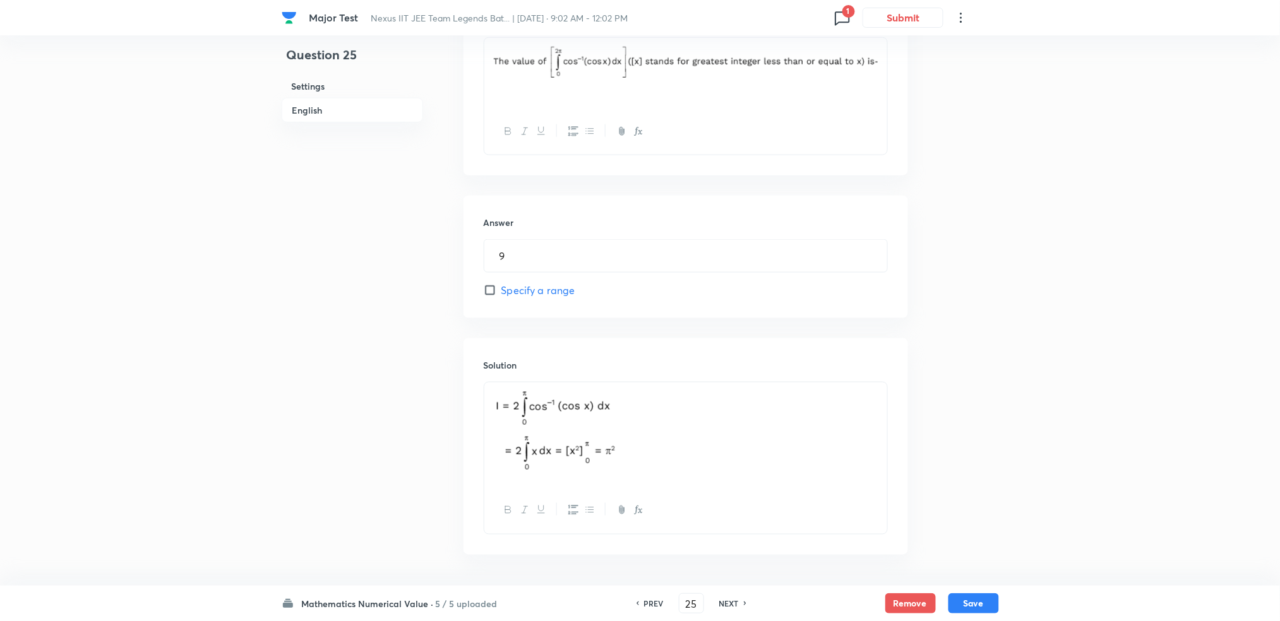
scroll to position [0, 0]
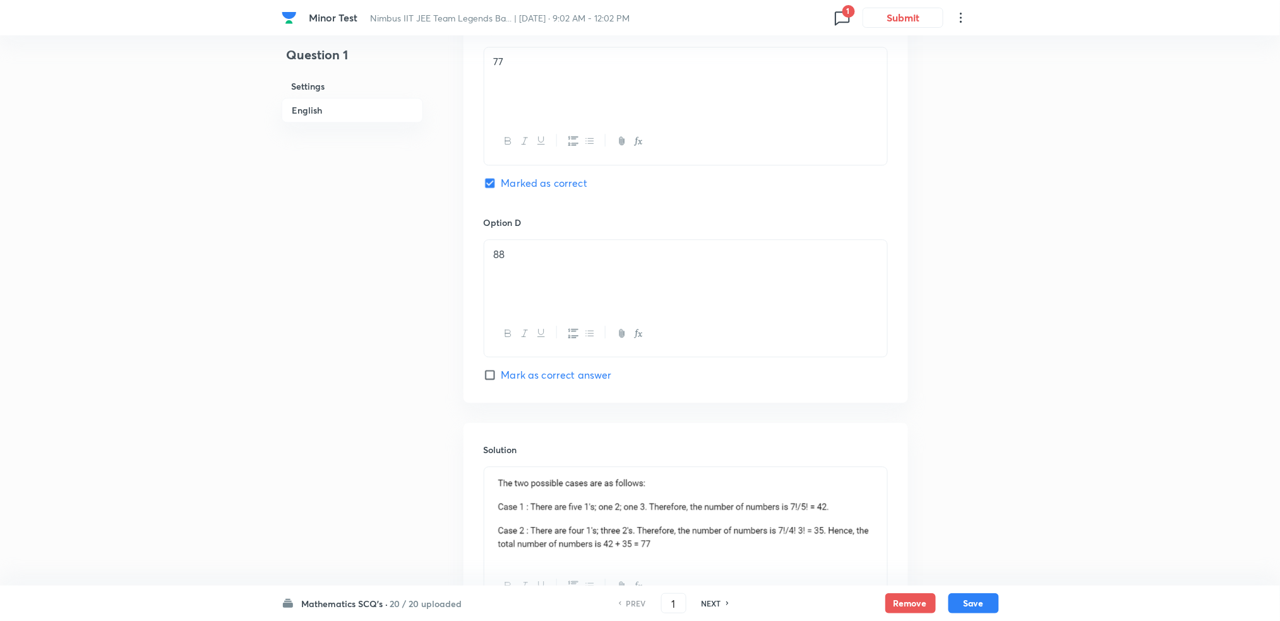
scroll to position [1111, 0]
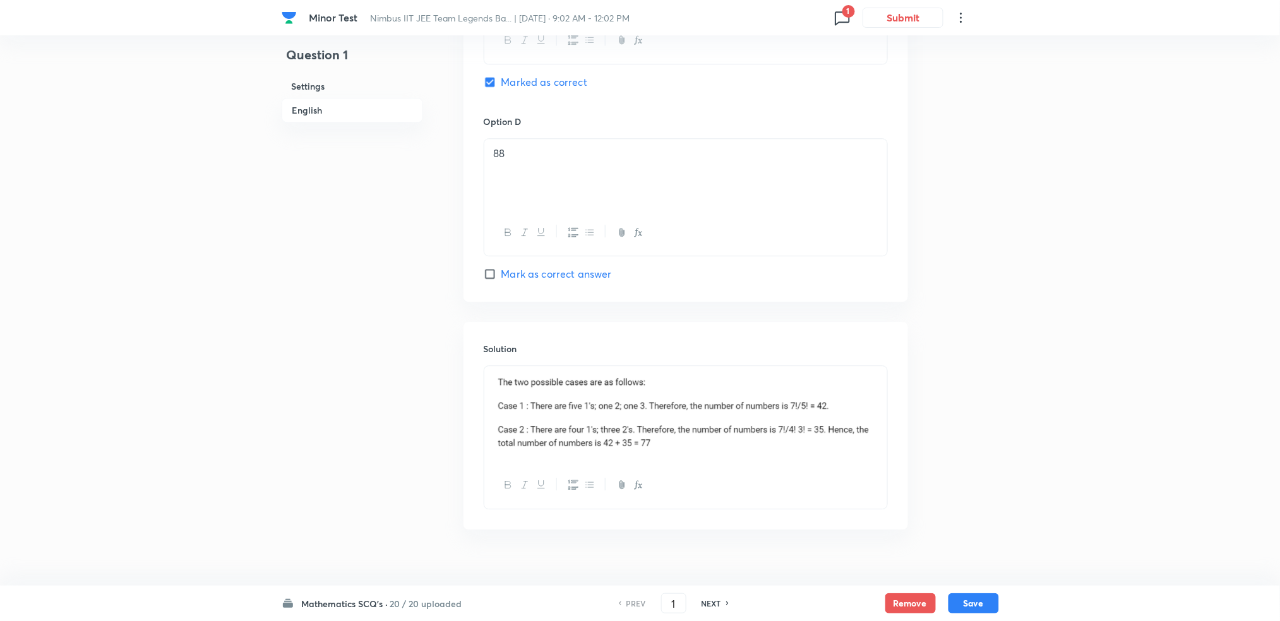
click at [707, 599] on h6 "NEXT" at bounding box center [712, 603] width 20 height 11
type input "2"
checkbox input "false"
checkbox input "true"
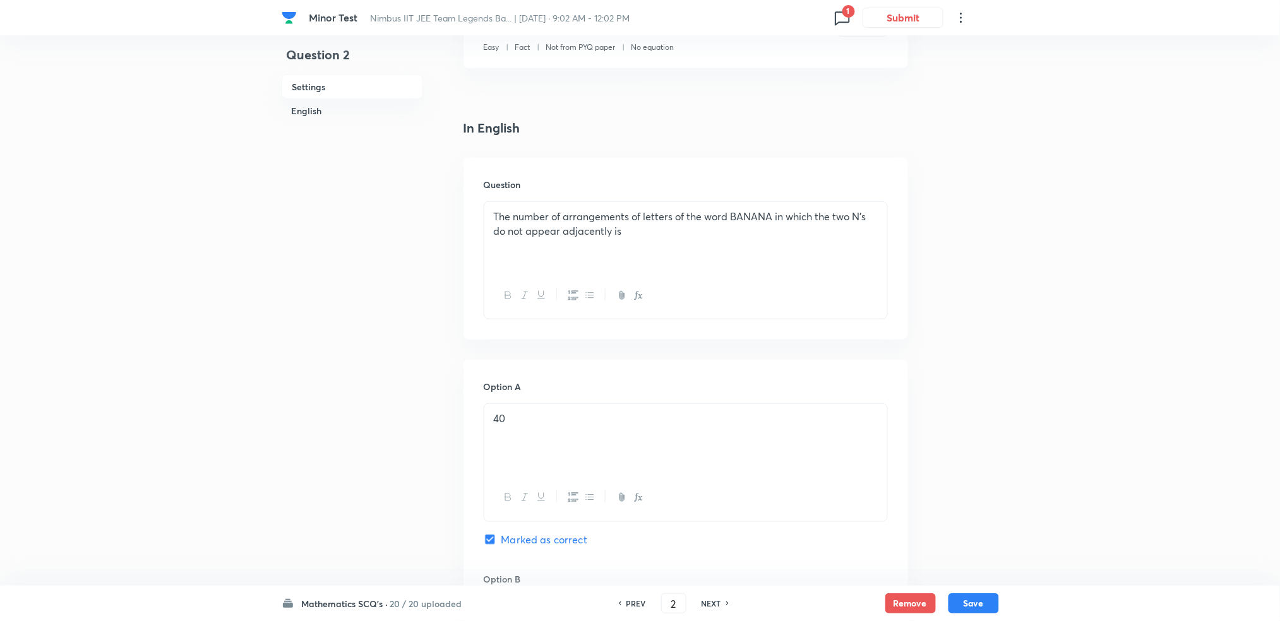
scroll to position [202, 0]
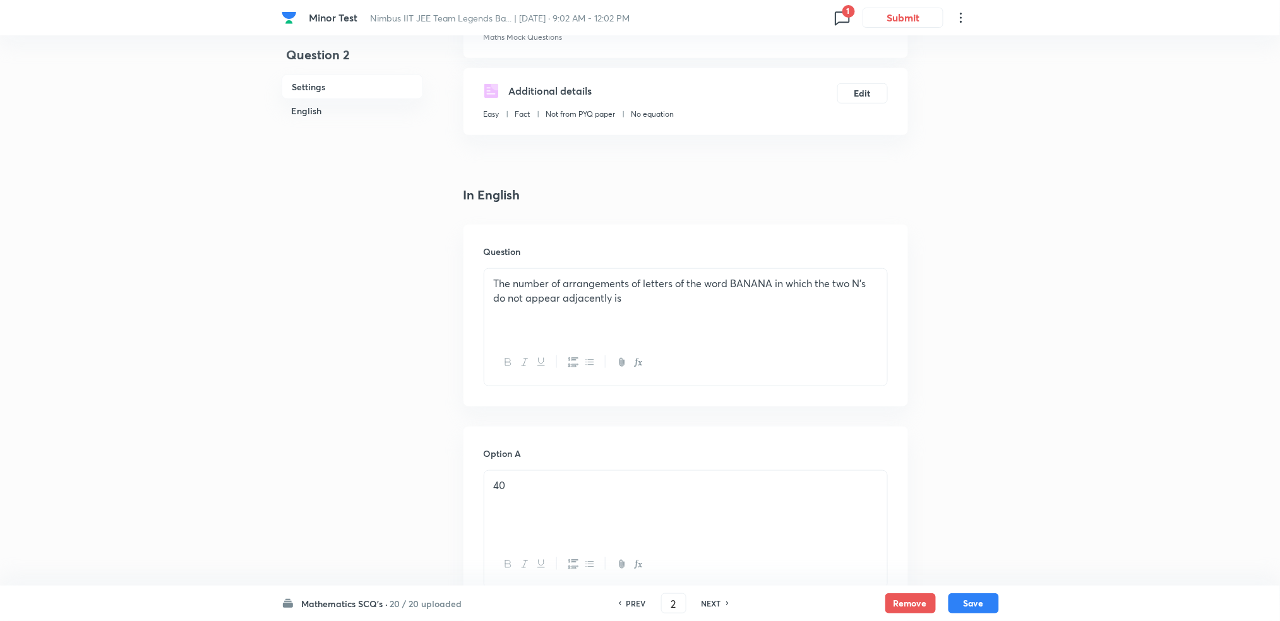
click at [716, 607] on h6 "NEXT" at bounding box center [712, 603] width 20 height 11
type input "3"
checkbox input "false"
checkbox input "true"
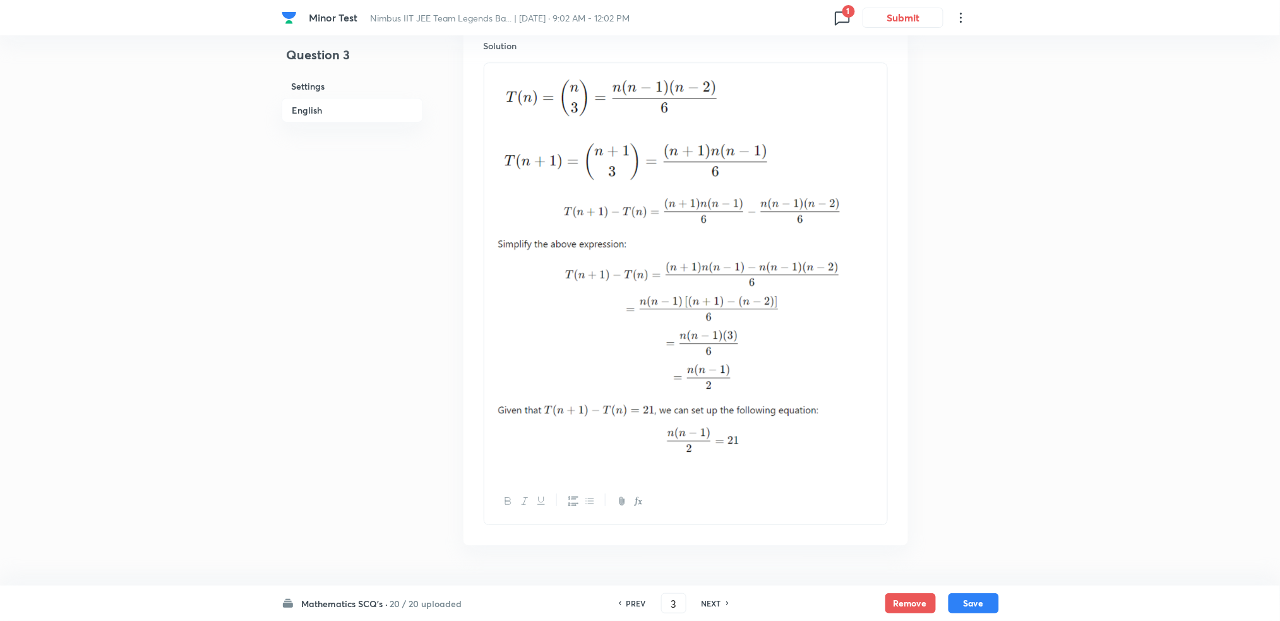
scroll to position [1473, 0]
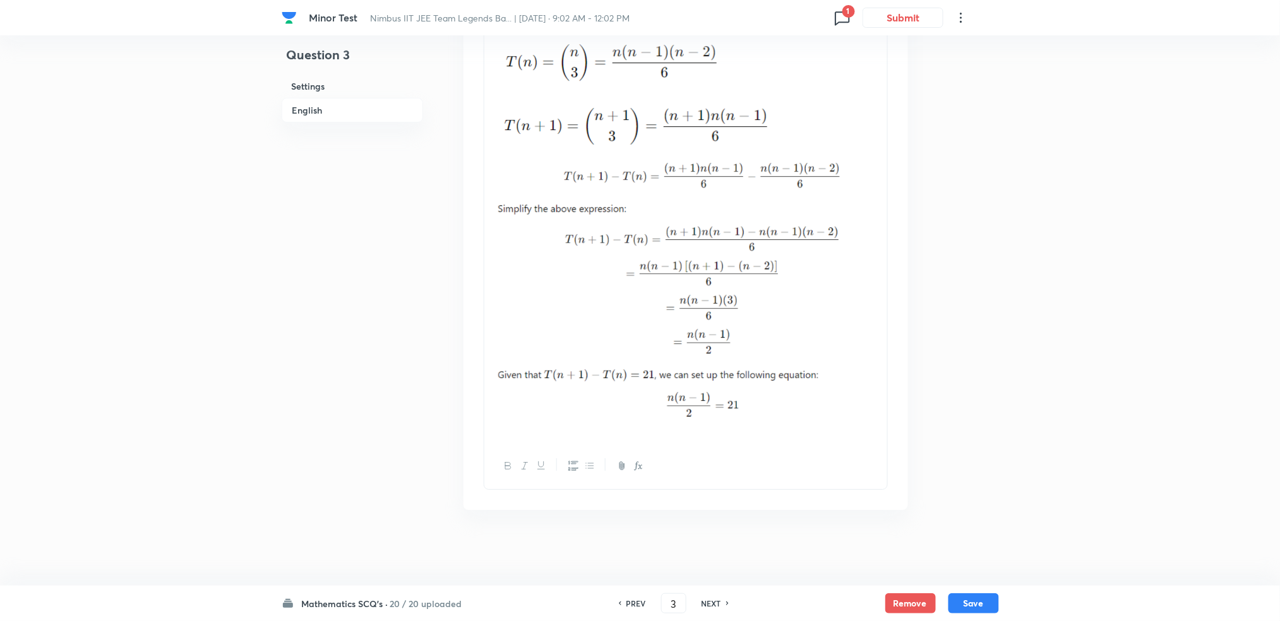
click at [716, 607] on h6 "NEXT" at bounding box center [712, 603] width 20 height 11
type input "4"
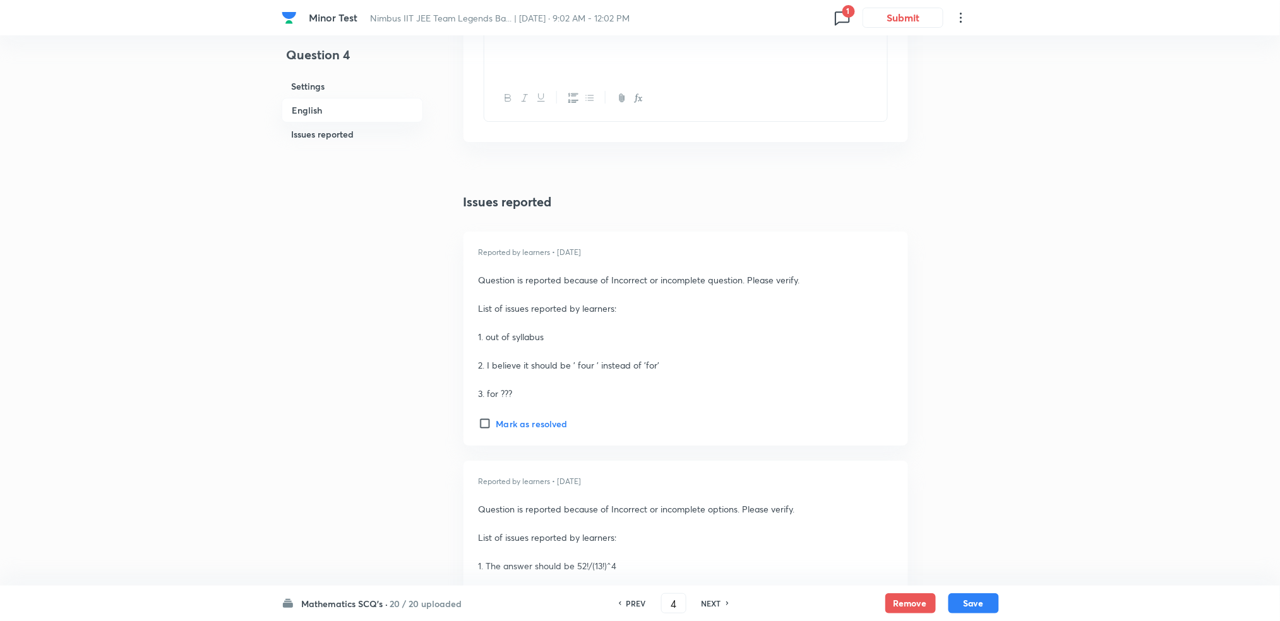
checkbox input "true"
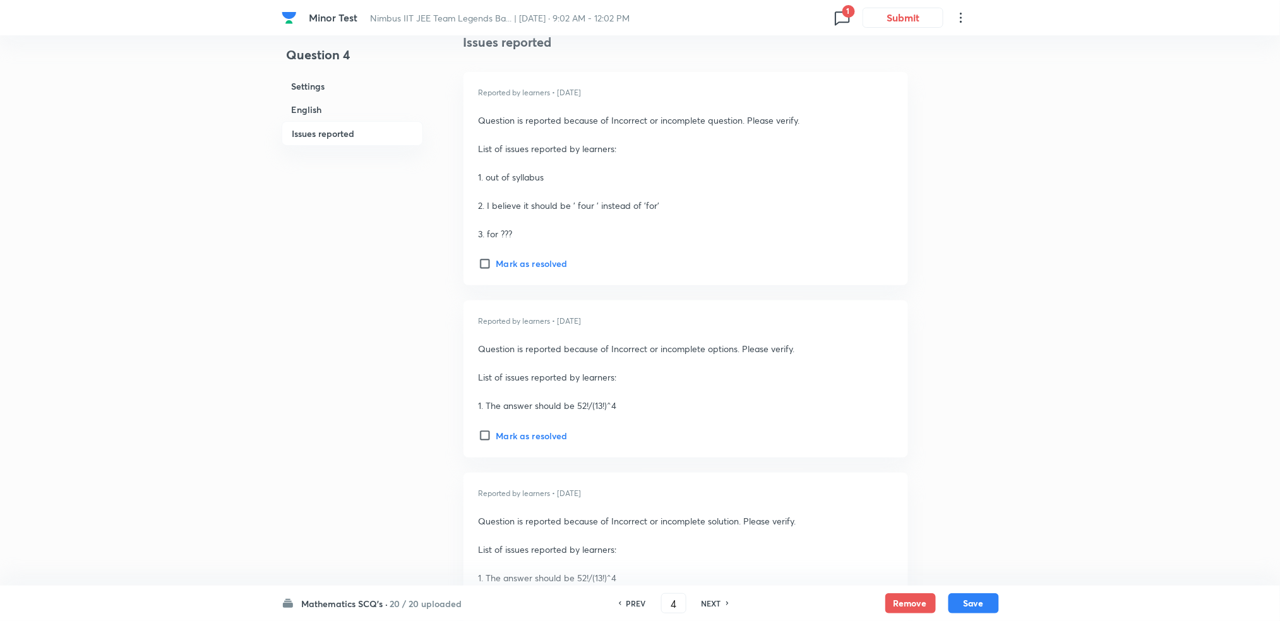
scroll to position [1874, 0]
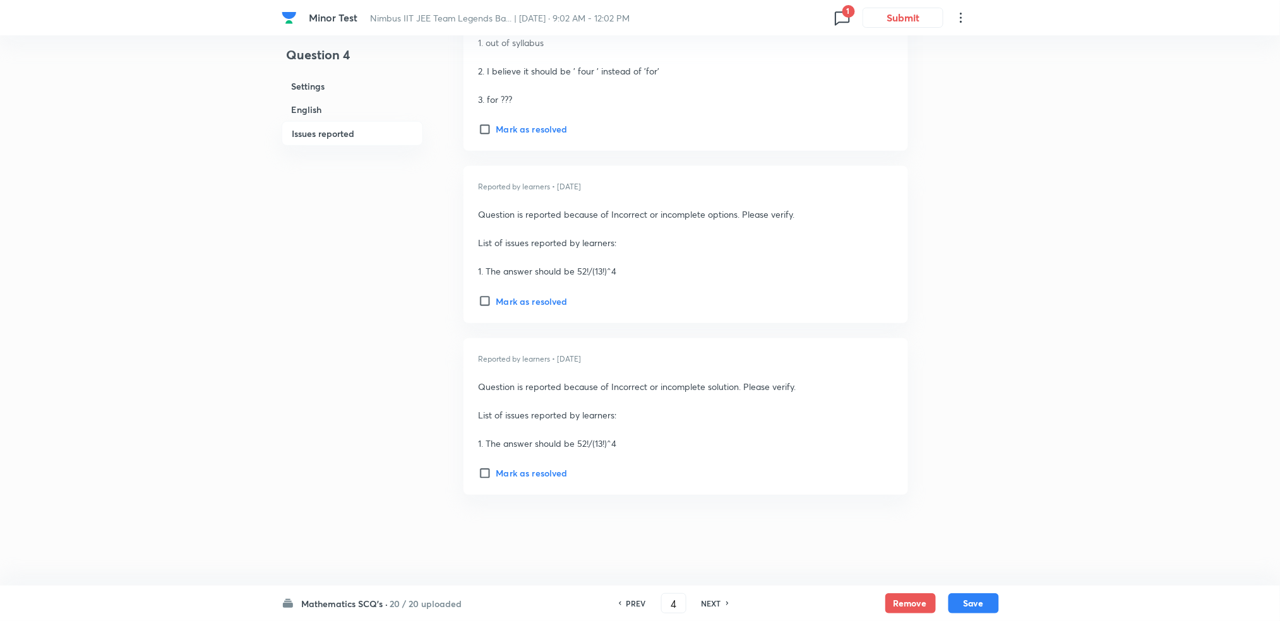
click at [722, 601] on div "NEXT" at bounding box center [713, 603] width 33 height 11
type input "5"
checkbox input "false"
checkbox input "true"
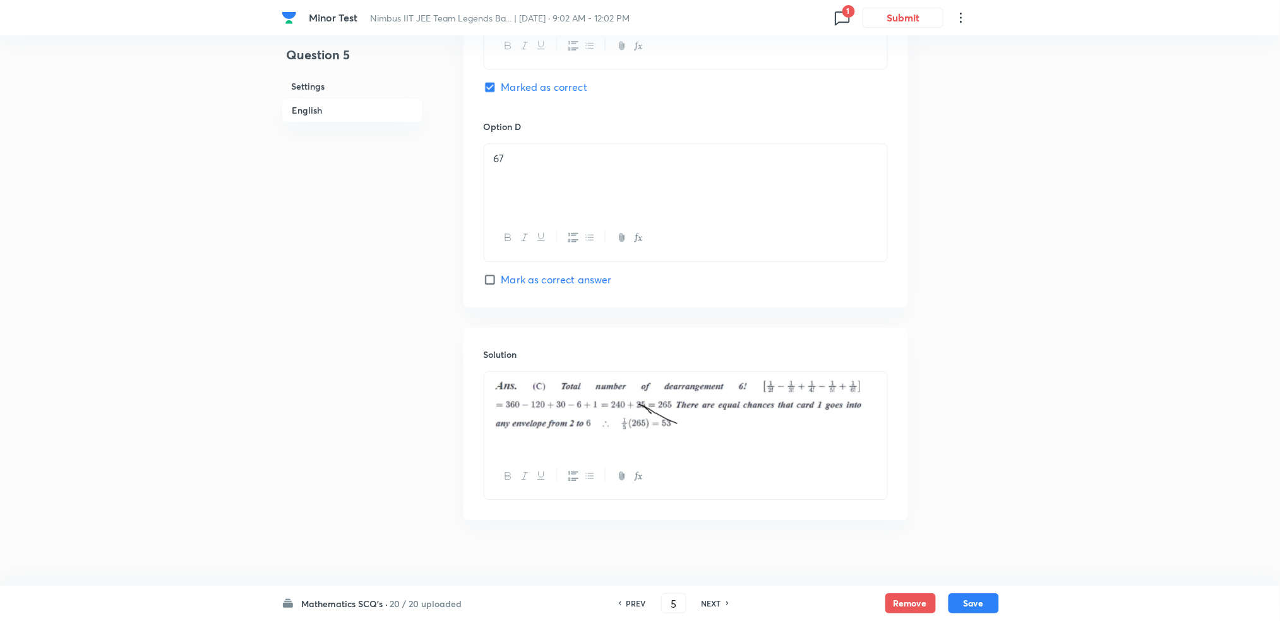
scroll to position [1132, 0]
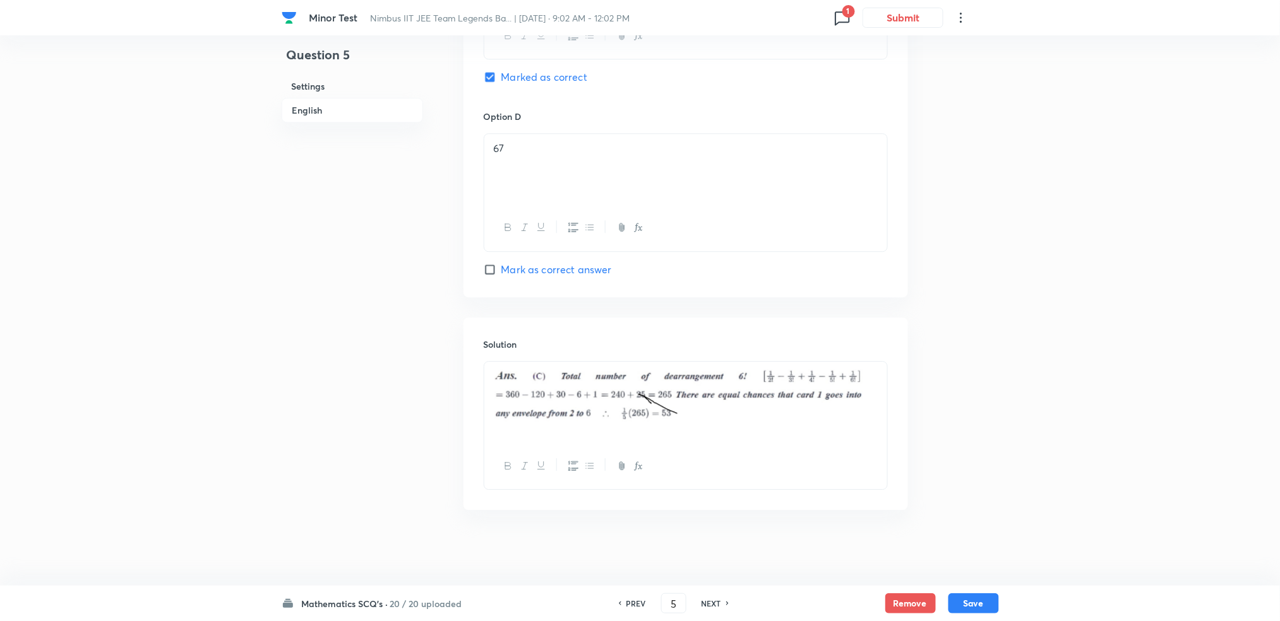
click at [663, 414] on img at bounding box center [686, 400] width 384 height 63
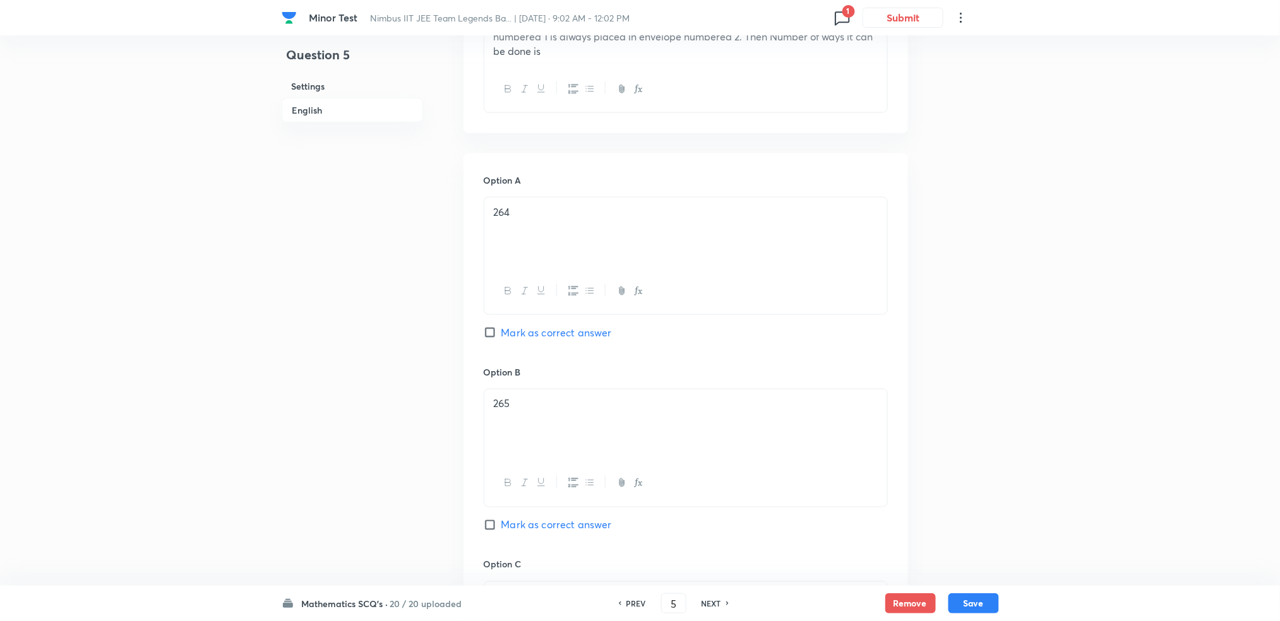
scroll to position [391, 0]
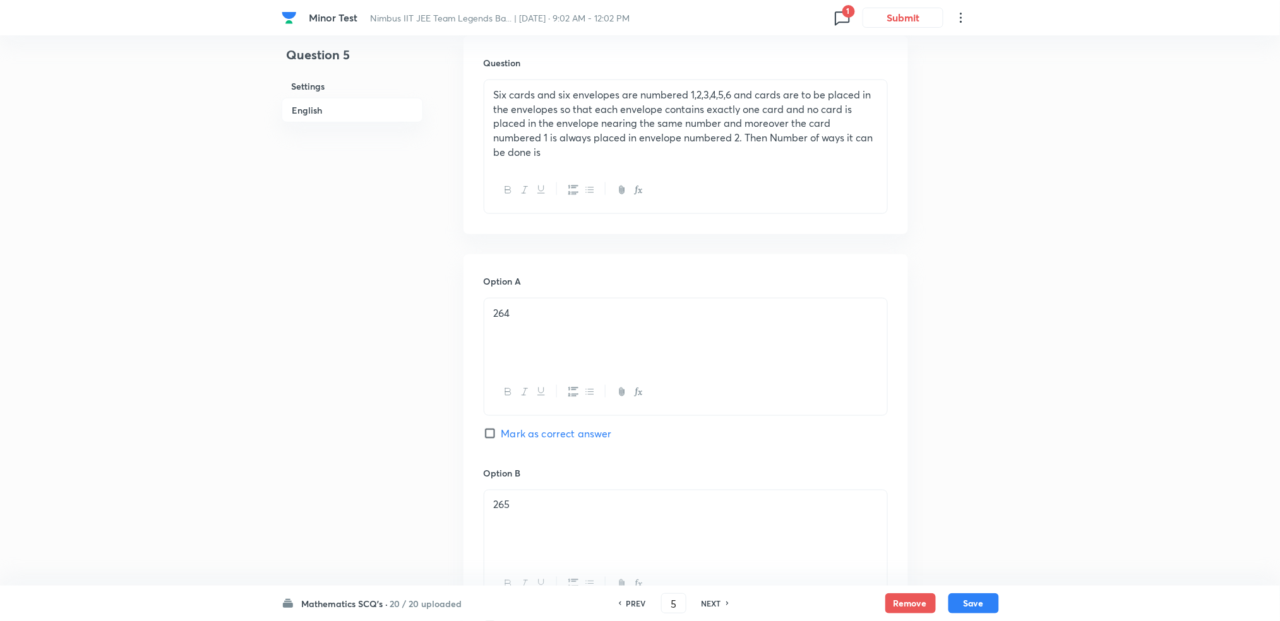
click at [711, 602] on h6 "NEXT" at bounding box center [712, 603] width 20 height 11
type input "6"
checkbox input "false"
checkbox input "true"
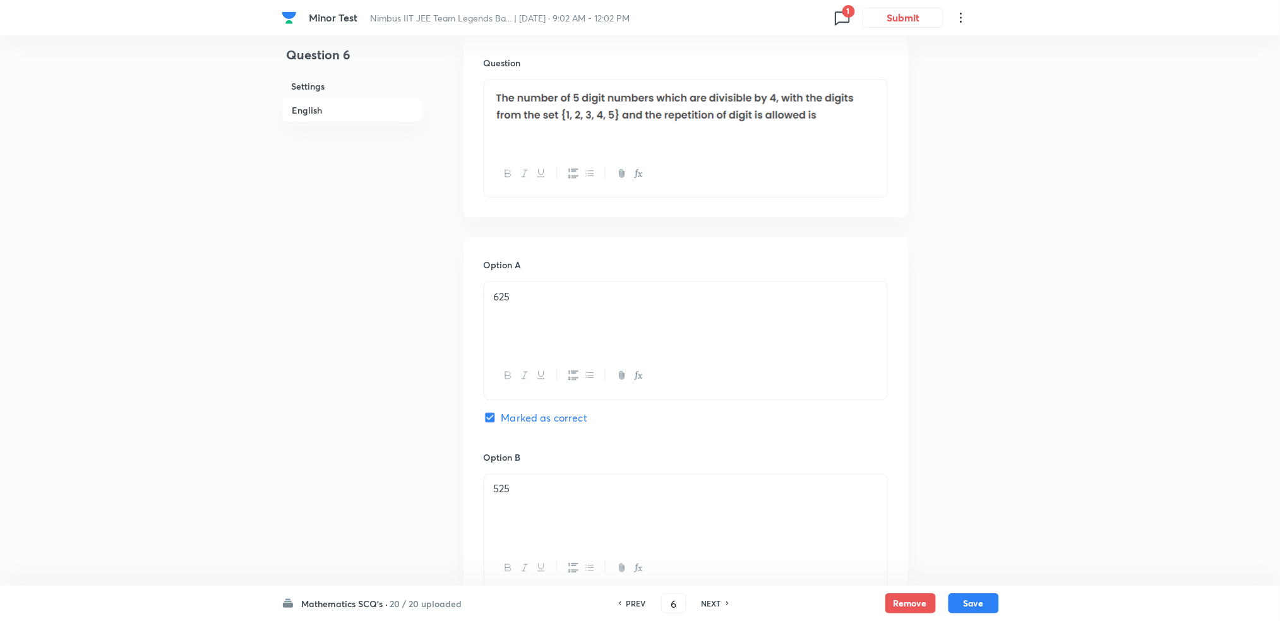
click at [419, 275] on div "Question 6 Settings English" at bounding box center [352, 503] width 141 height 1666
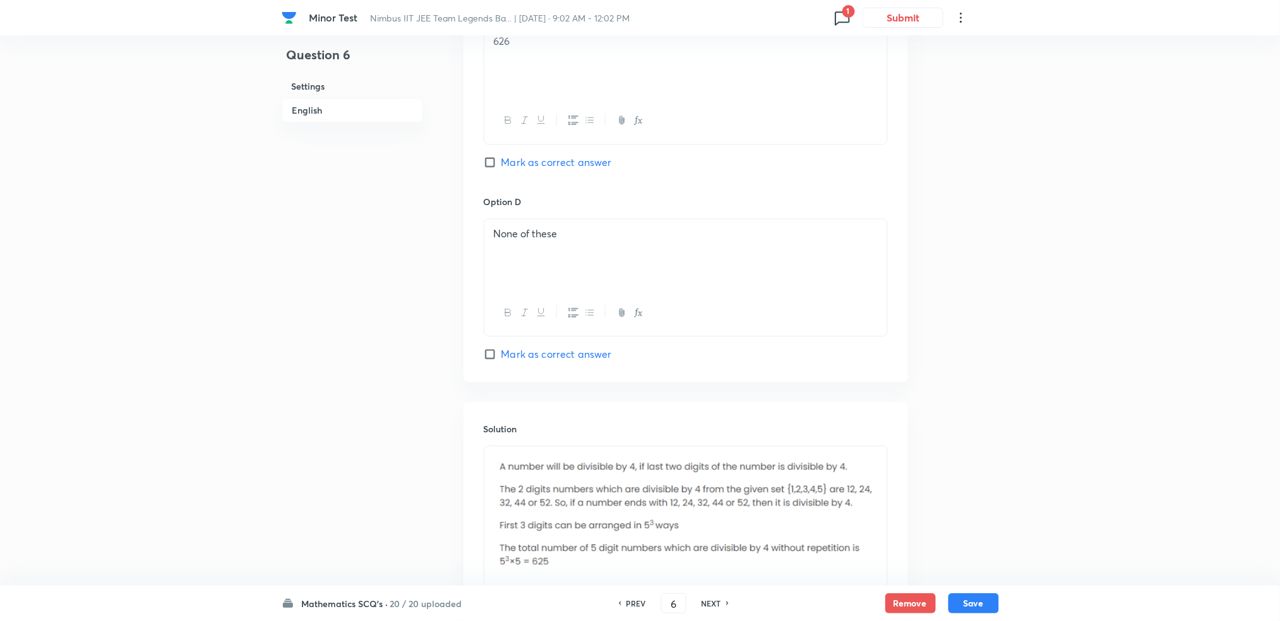
scroll to position [1098, 0]
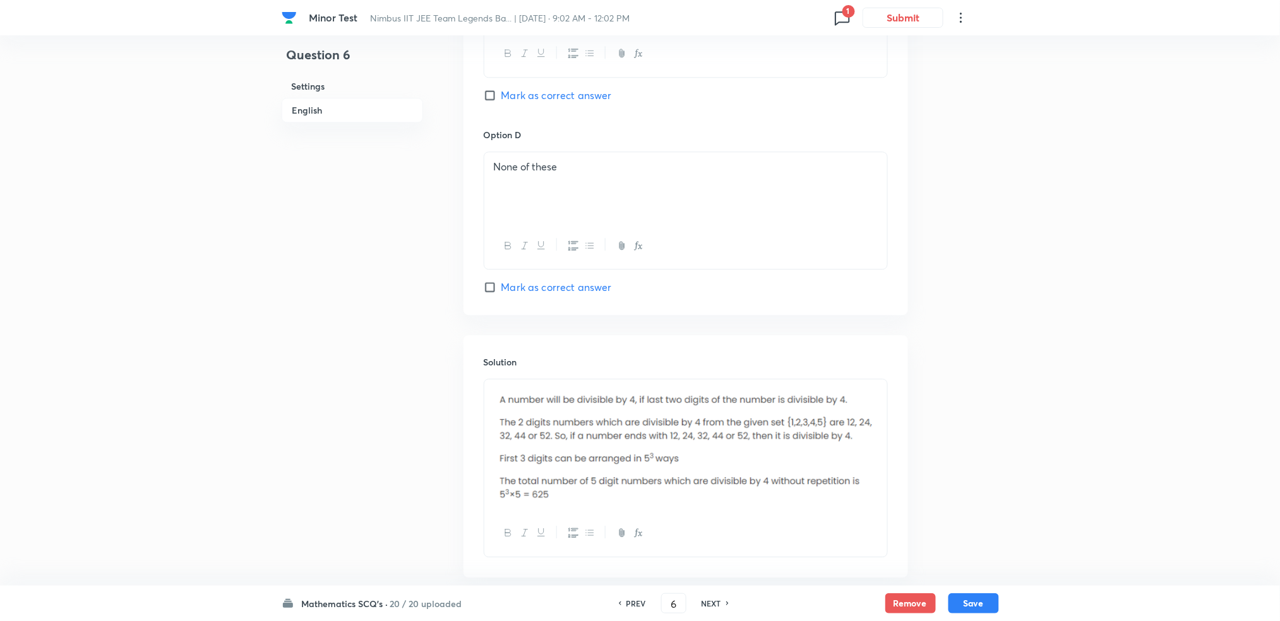
click at [709, 596] on div "PREV 6 ​ NEXT" at bounding box center [673, 604] width 163 height 20
click at [709, 603] on h6 "NEXT" at bounding box center [712, 603] width 20 height 11
type input "7"
checkbox input "true"
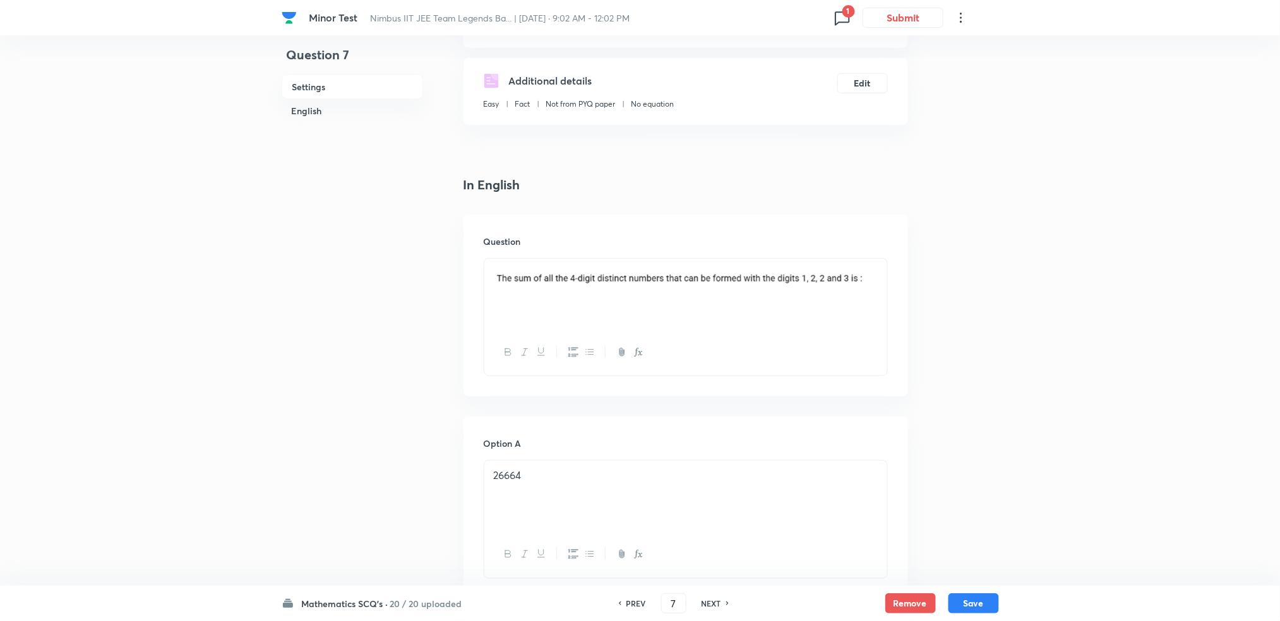
scroll to position [77, 0]
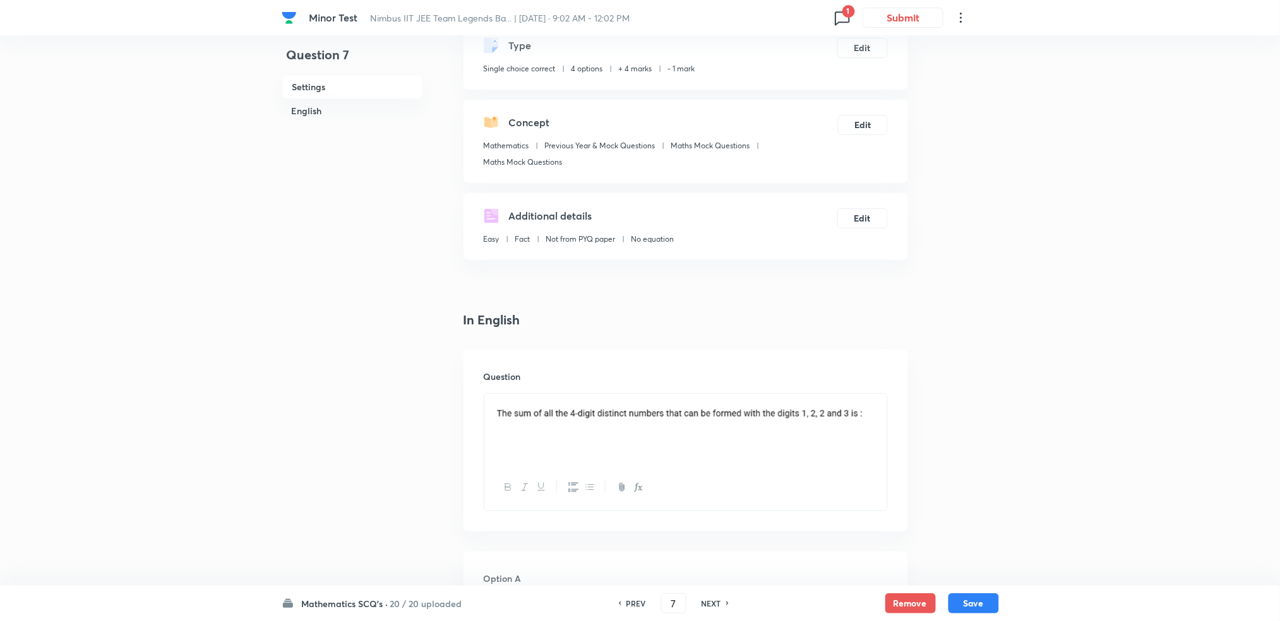
click at [716, 602] on h6 "NEXT" at bounding box center [712, 603] width 20 height 11
type input "8"
checkbox input "false"
checkbox input "true"
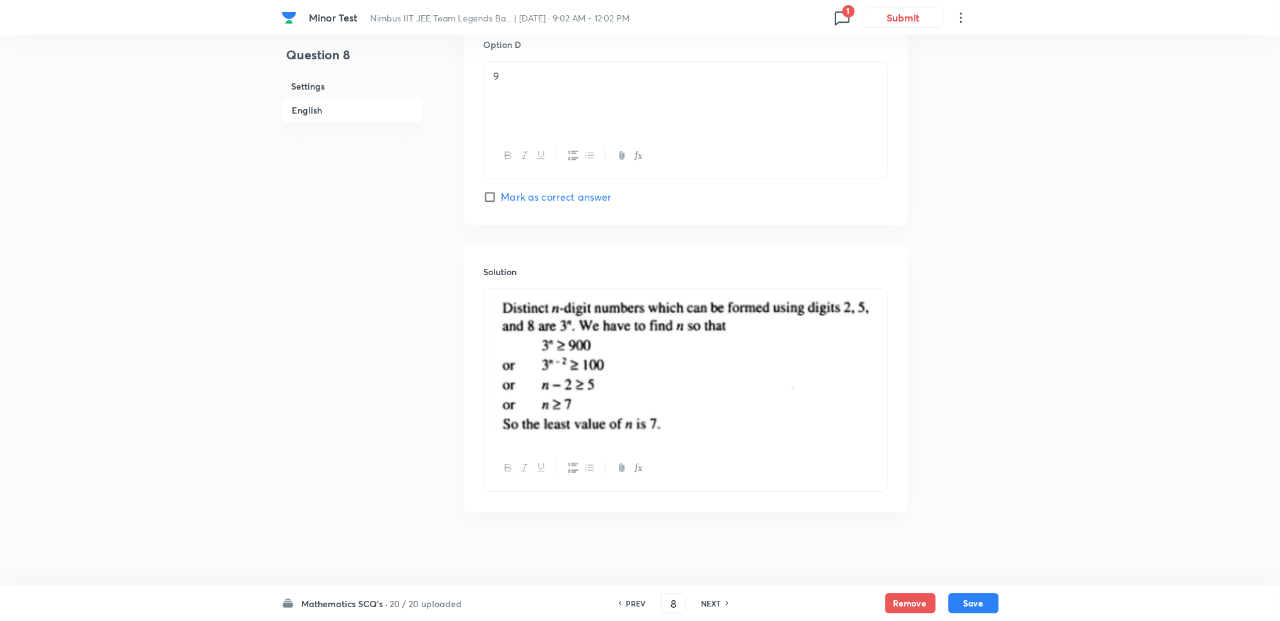
scroll to position [1190, 0]
click at [714, 601] on h6 "NEXT" at bounding box center [712, 603] width 20 height 11
type input "9"
checkbox input "true"
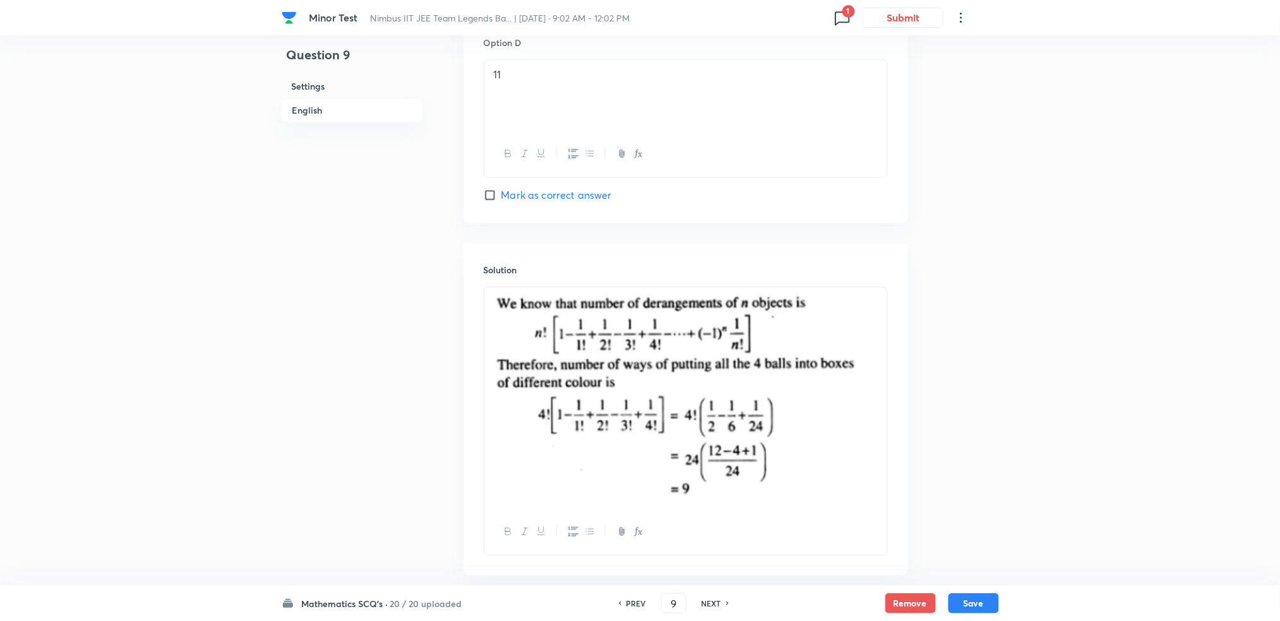
click at [714, 600] on h6 "NEXT" at bounding box center [712, 603] width 20 height 11
type input "10"
checkbox input "false"
checkbox input "true"
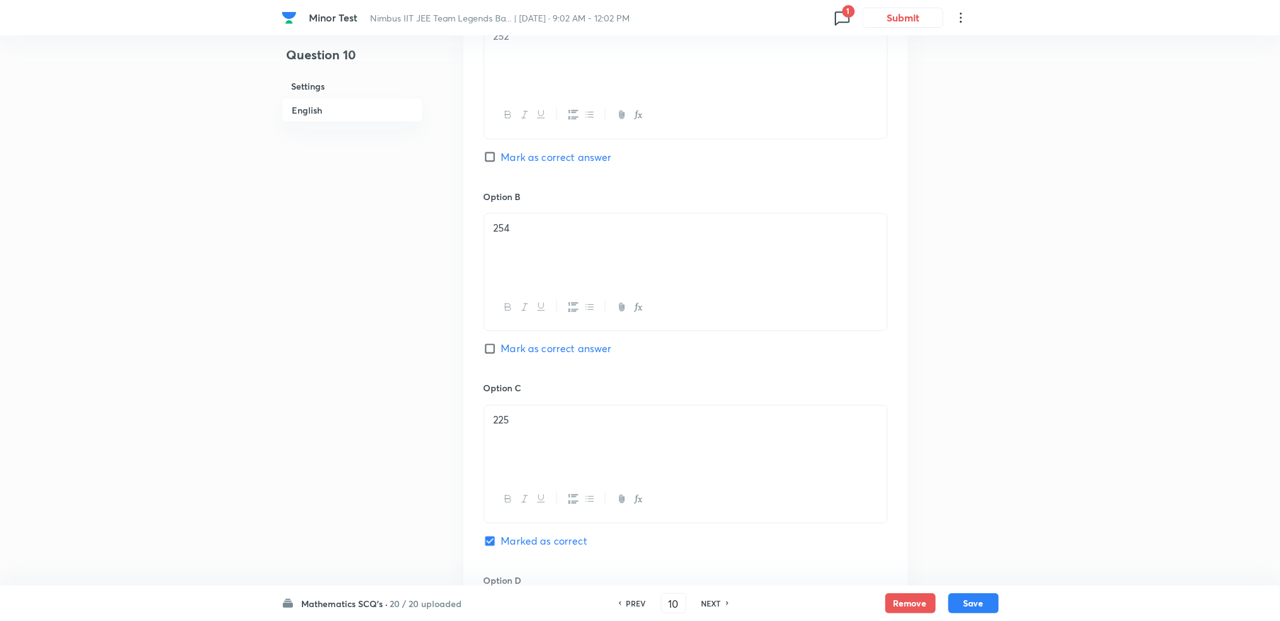
click at [368, 260] on div "Question 10 Settings English" at bounding box center [352, 304] width 141 height 1790
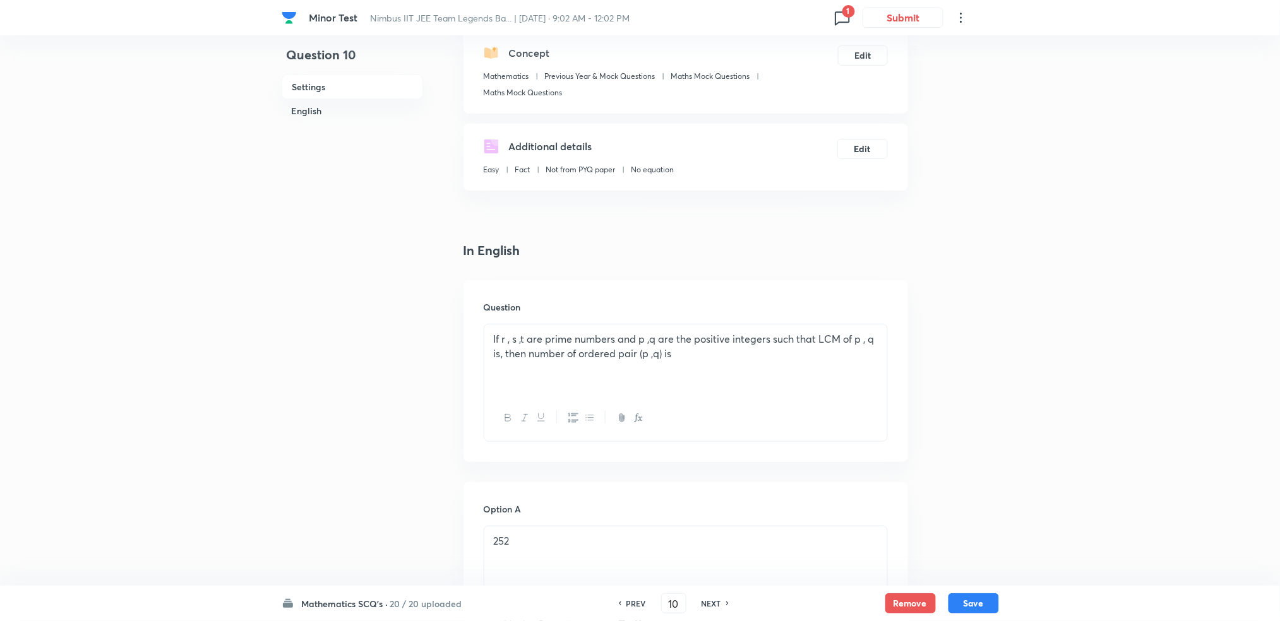
scroll to position [12, 0]
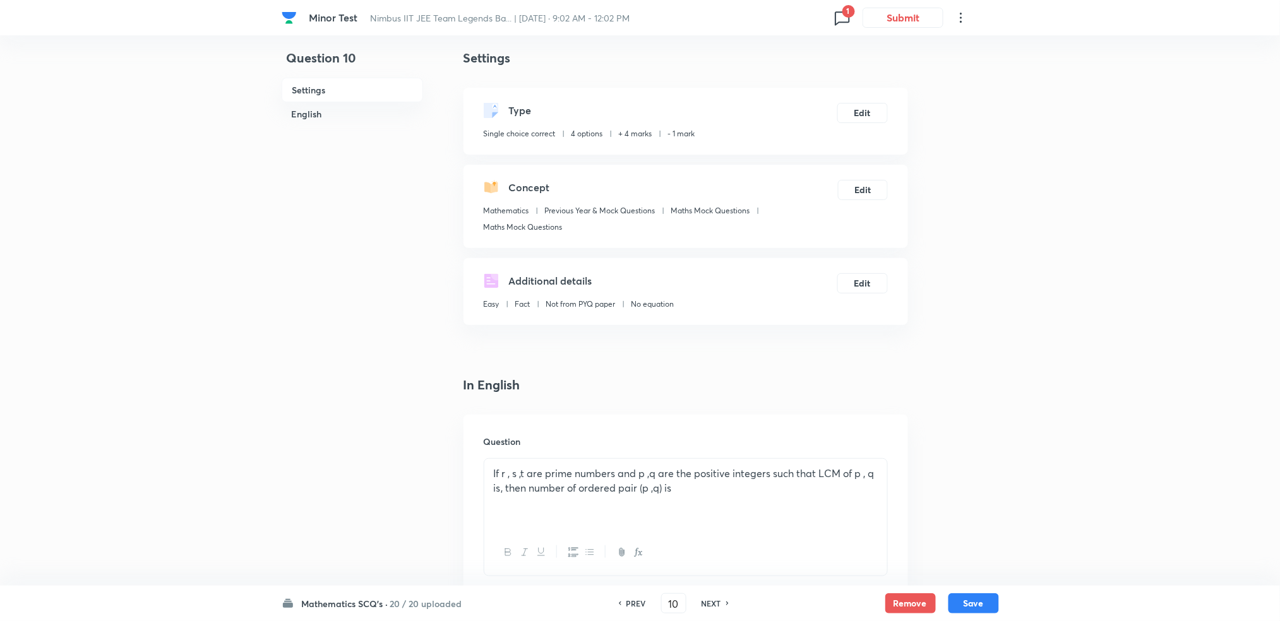
click at [719, 600] on h6 "NEXT" at bounding box center [712, 603] width 20 height 11
type input "11"
checkbox input "true"
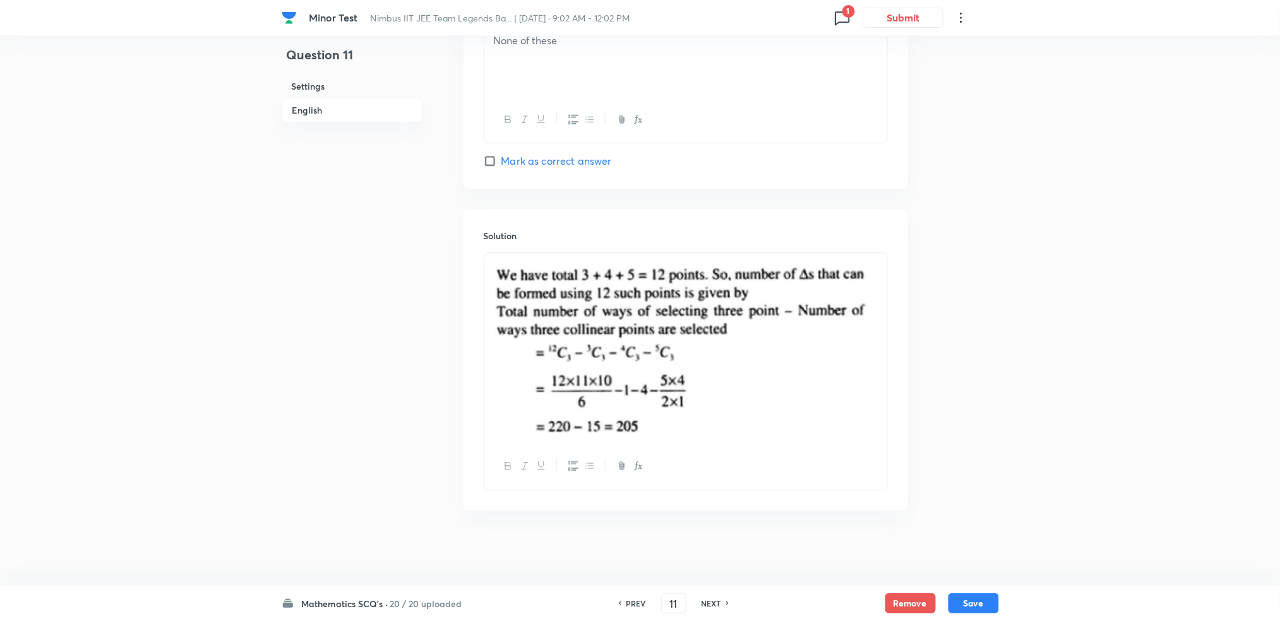
scroll to position [1225, 0]
click at [716, 599] on h6 "NEXT" at bounding box center [712, 603] width 20 height 11
type input "12"
checkbox input "true"
checkbox input "false"
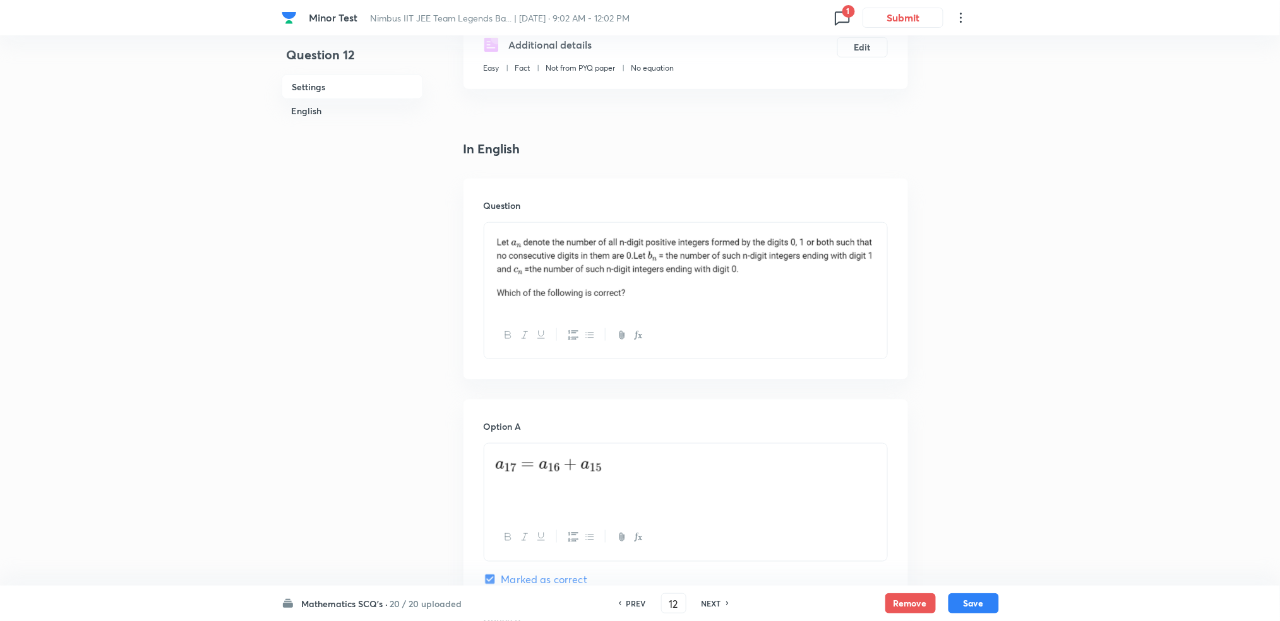
scroll to position [114, 0]
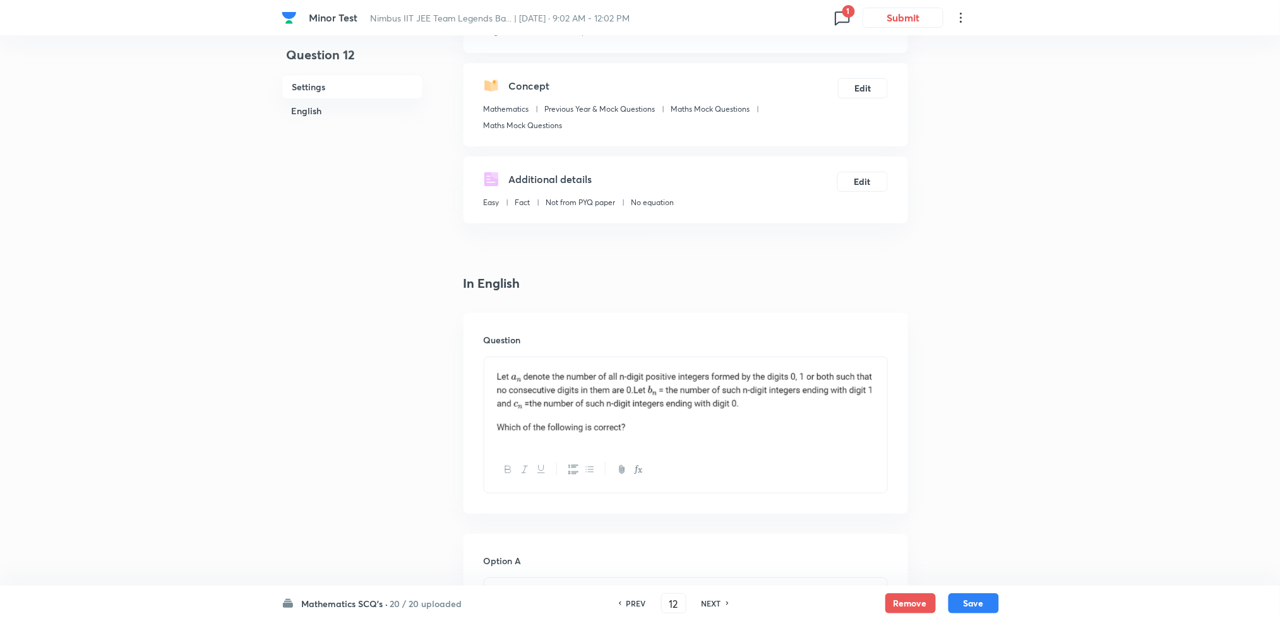
click at [716, 599] on h6 "NEXT" at bounding box center [712, 603] width 20 height 11
type input "13"
checkbox input "false"
checkbox input "true"
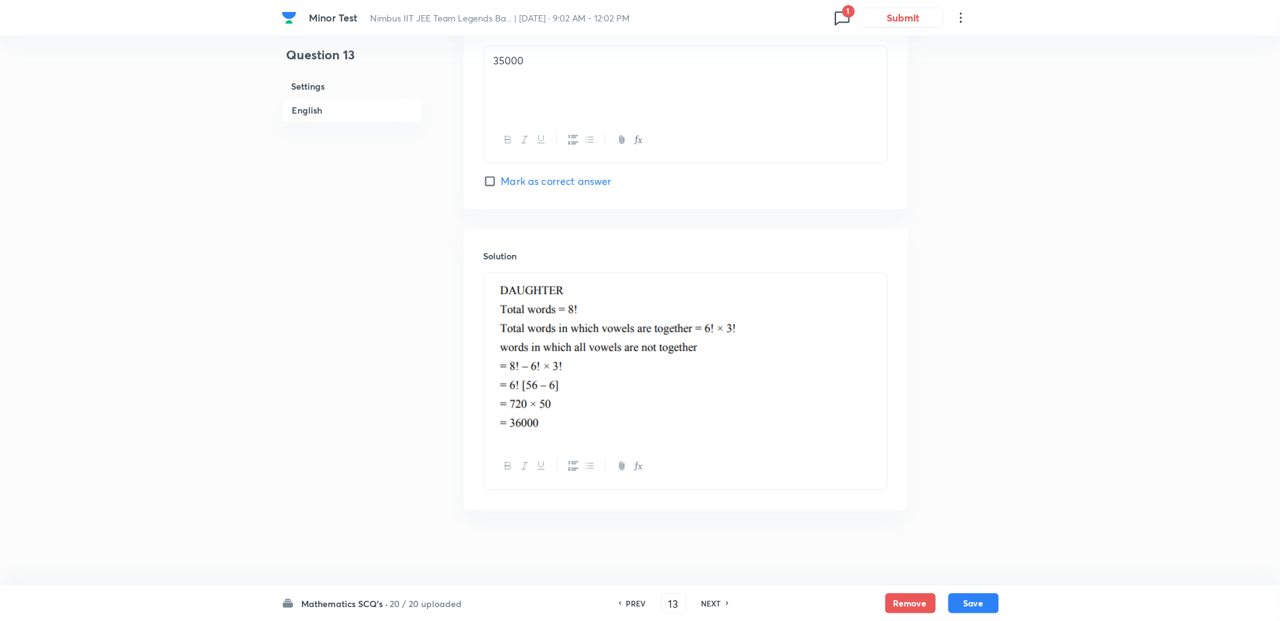
click at [716, 599] on h6 "NEXT" at bounding box center [712, 603] width 20 height 11
type input "14"
checkbox input "false"
checkbox input "true"
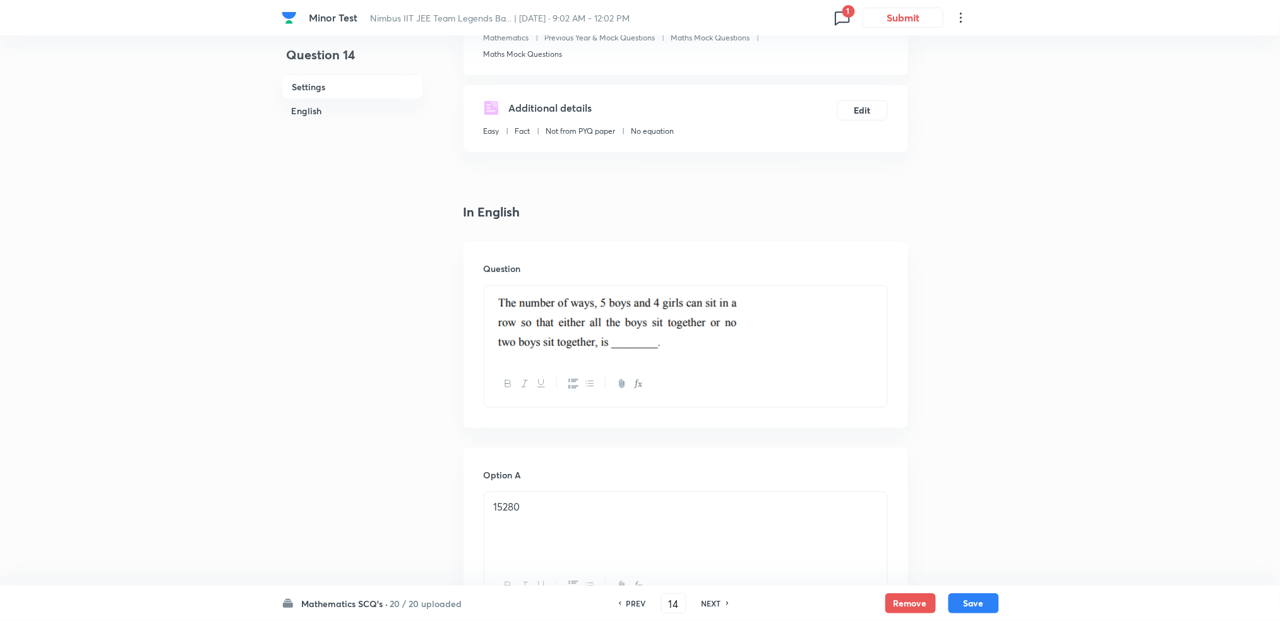
scroll to position [84, 0]
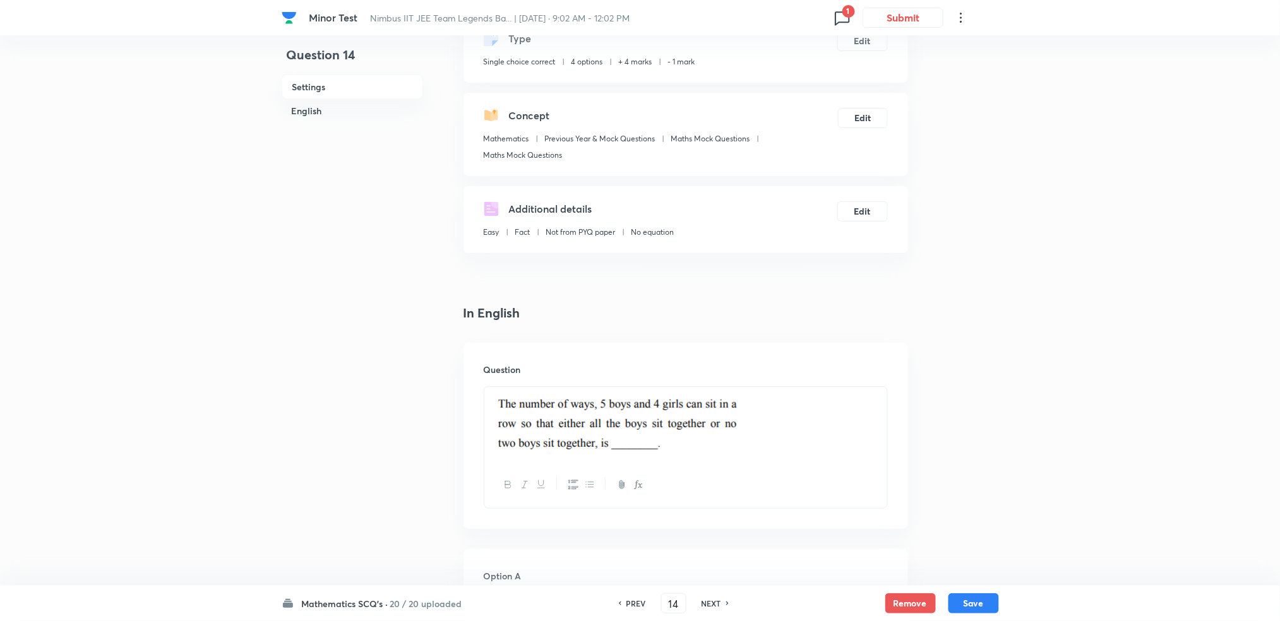
click at [716, 599] on h6 "NEXT" at bounding box center [712, 603] width 20 height 11
type input "15"
checkbox input "true"
checkbox input "false"
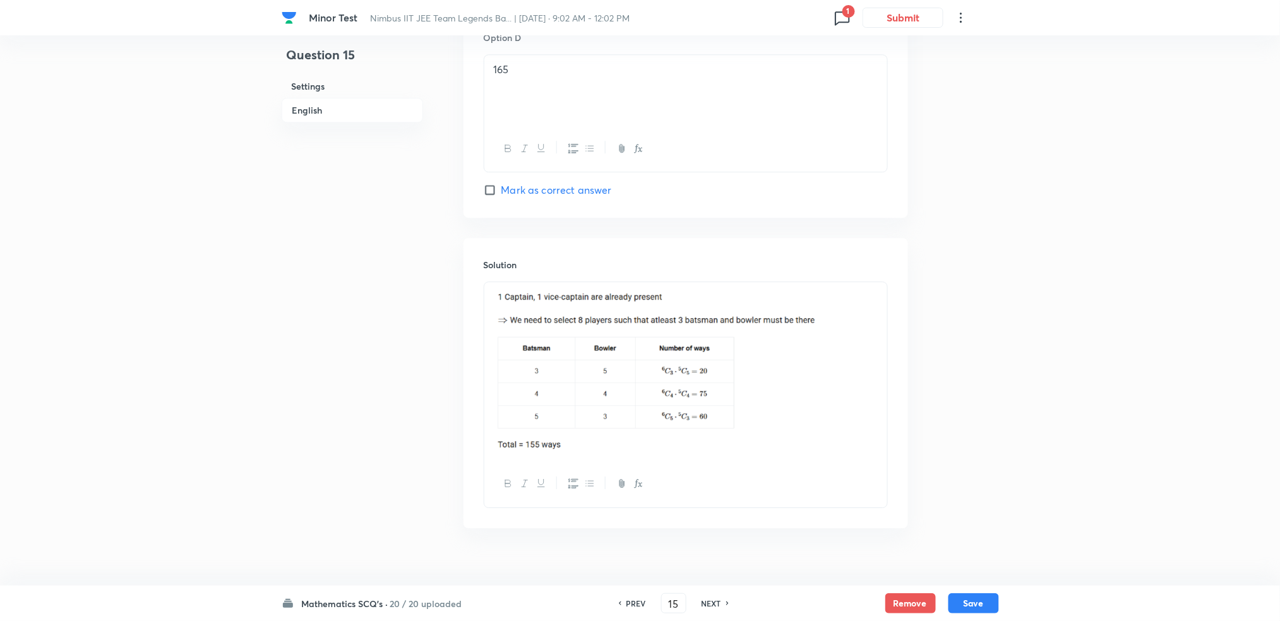
scroll to position [1214, 0]
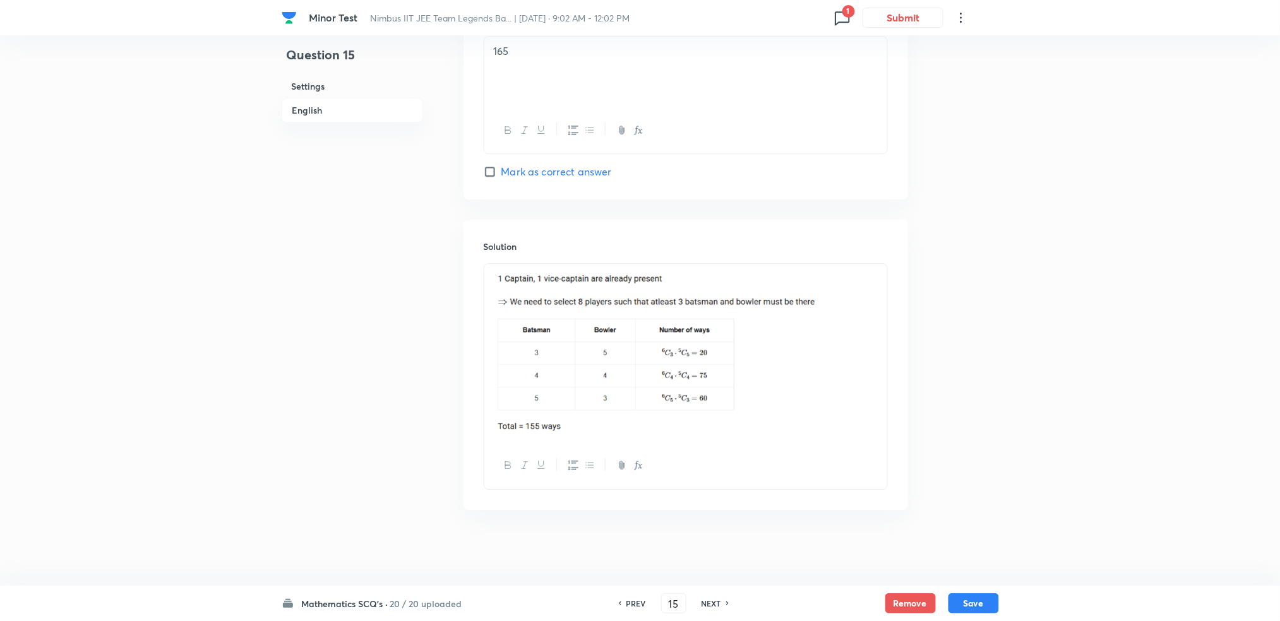
click at [716, 599] on h6 "NEXT" at bounding box center [712, 603] width 20 height 11
type input "16"
checkbox input "true"
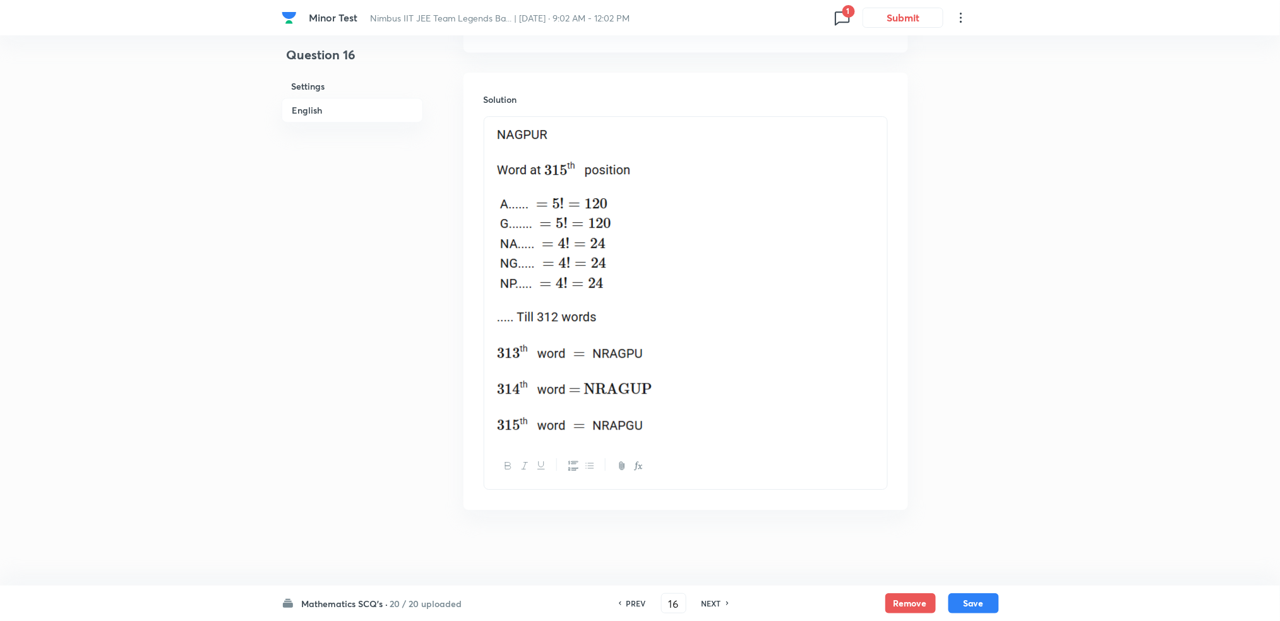
click at [716, 599] on h6 "NEXT" at bounding box center [712, 603] width 20 height 11
type input "17"
checkbox input "false"
checkbox input "true"
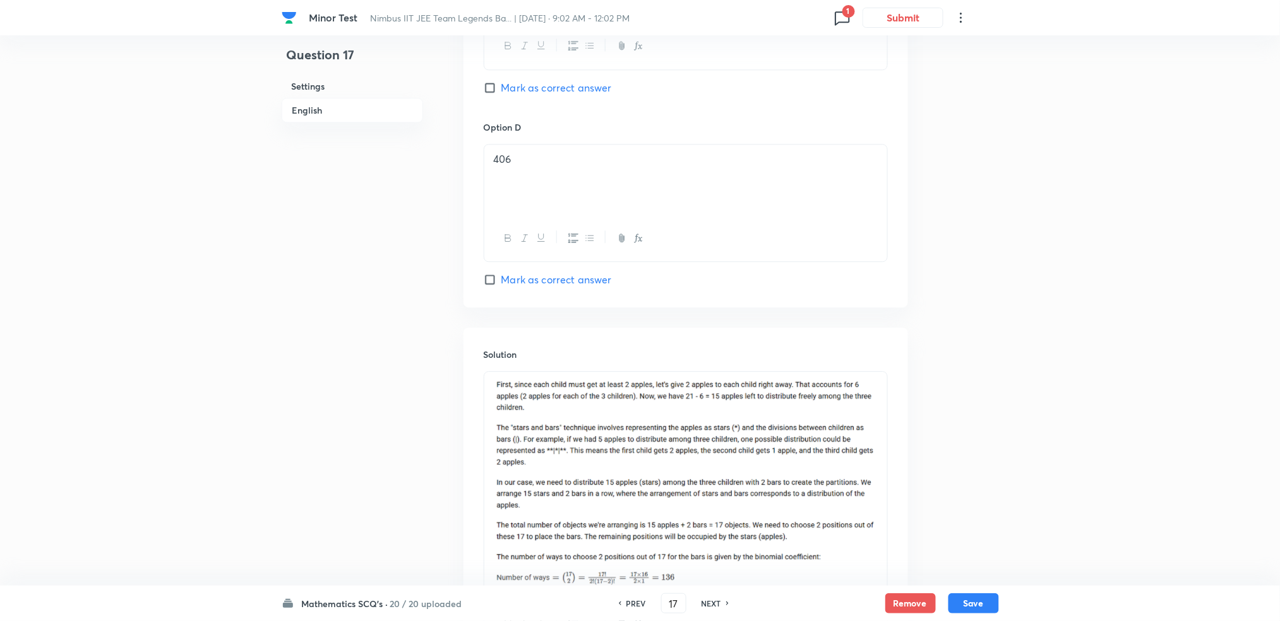
scroll to position [1260, 0]
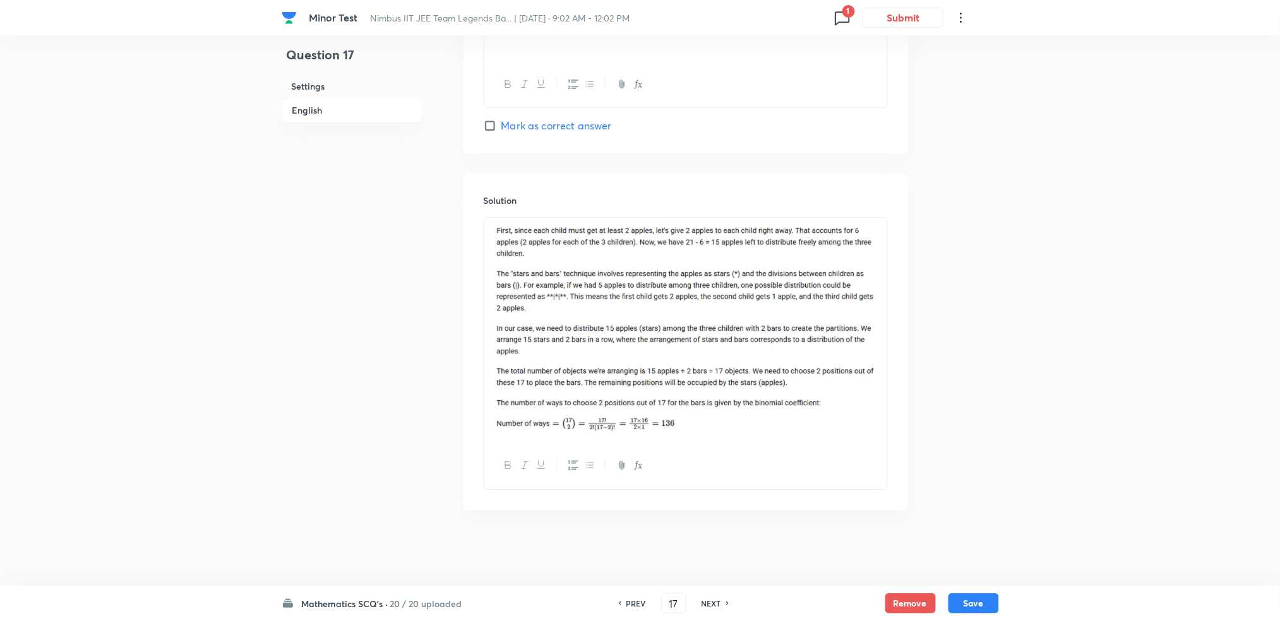
click at [716, 599] on h6 "NEXT" at bounding box center [712, 603] width 20 height 11
type input "18"
checkbox input "false"
checkbox input "true"
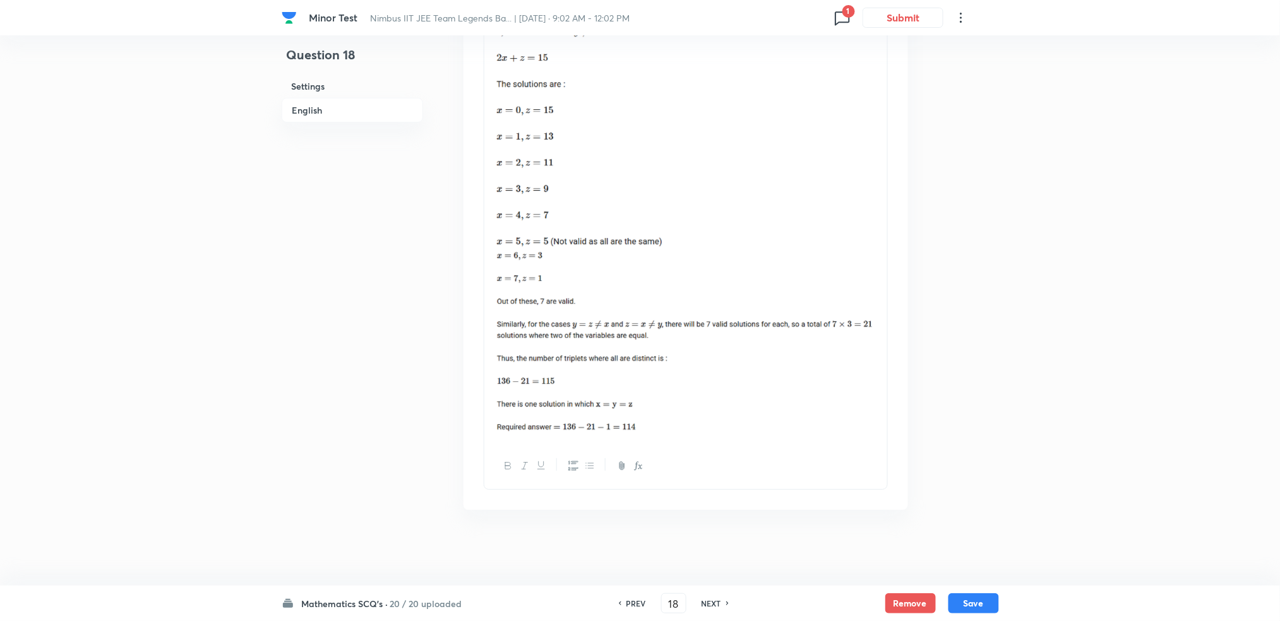
click at [714, 600] on h6 "NEXT" at bounding box center [712, 603] width 20 height 11
type input "19"
checkbox input "false"
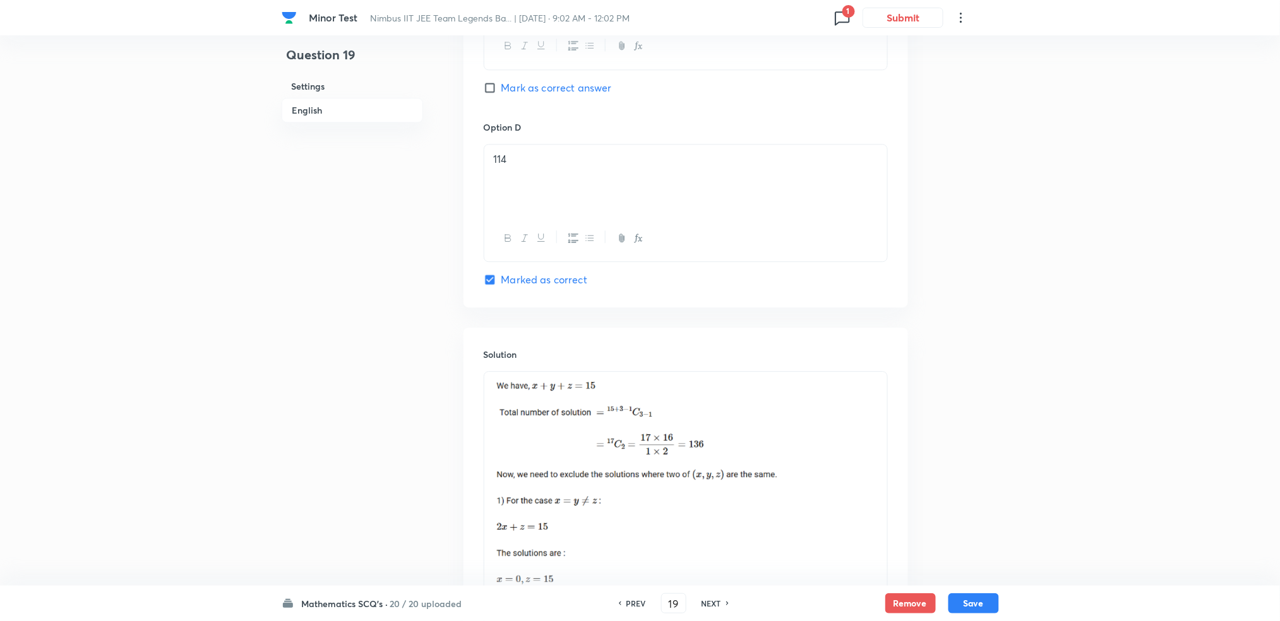
checkbox input "true"
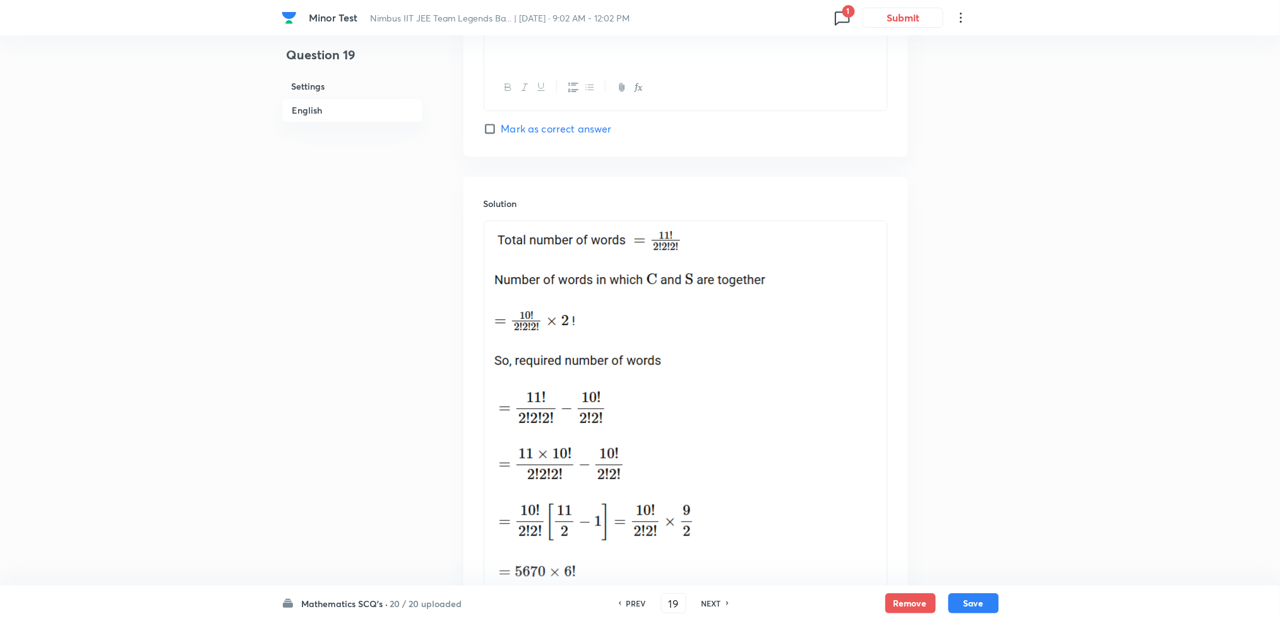
scroll to position [1189, 0]
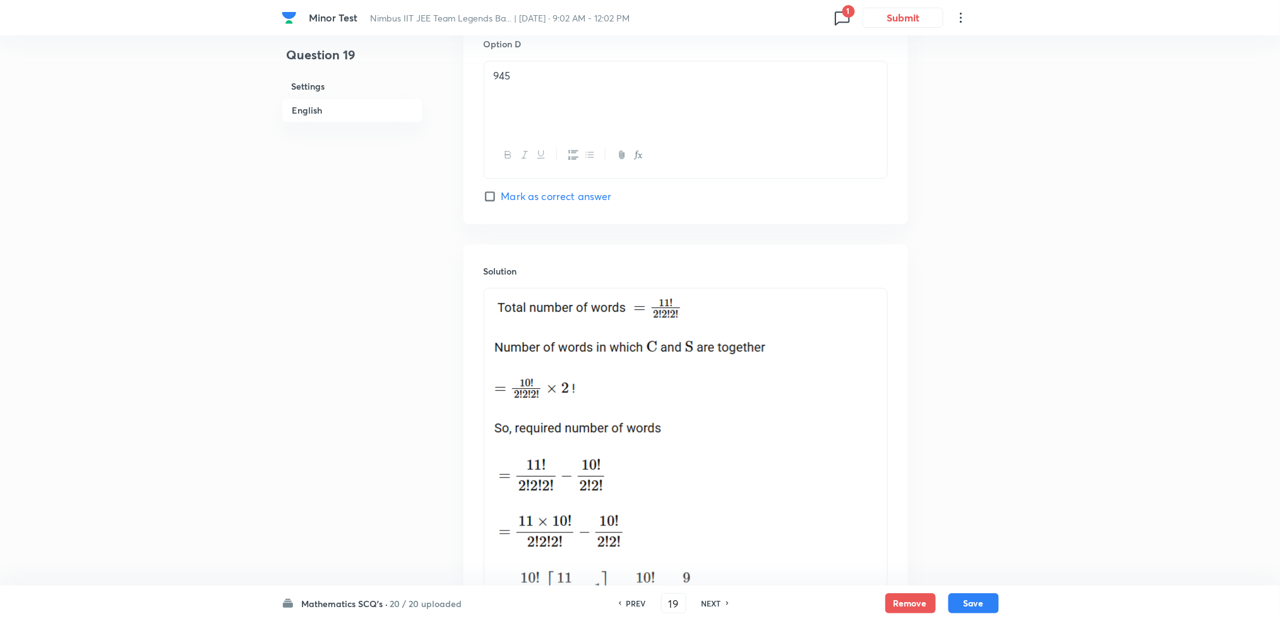
click at [714, 600] on h6 "NEXT" at bounding box center [712, 603] width 20 height 11
type input "20"
checkbox input "false"
checkbox input "true"
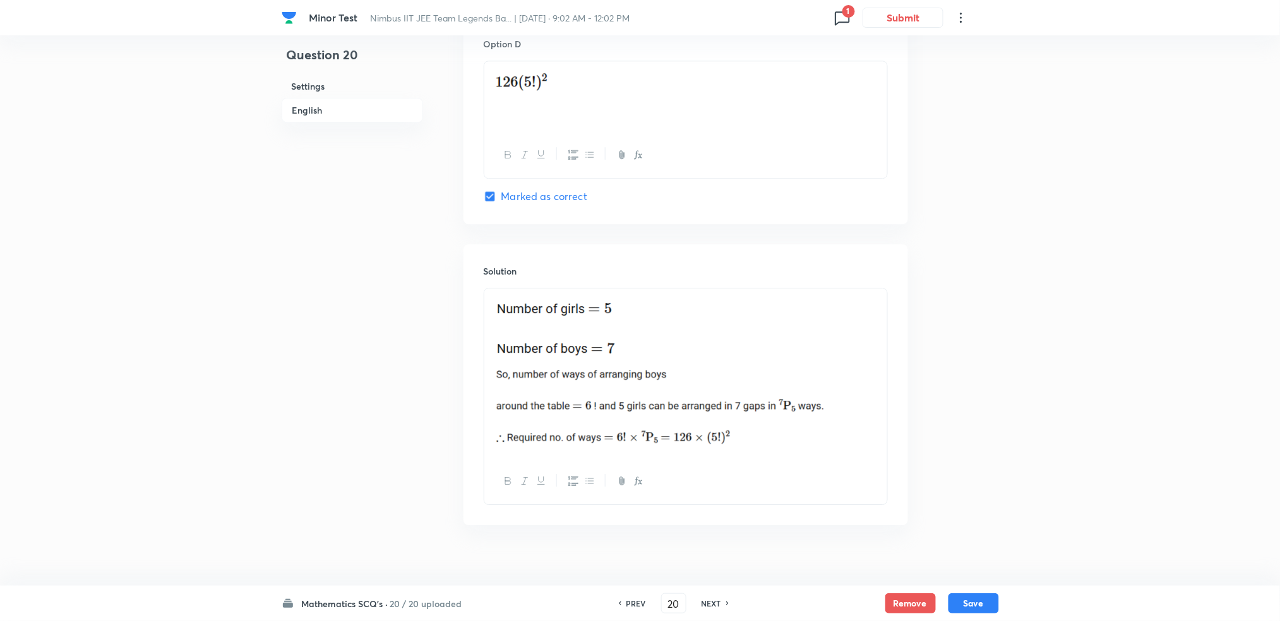
click at [714, 600] on h6 "NEXT" at bounding box center [712, 603] width 20 height 11
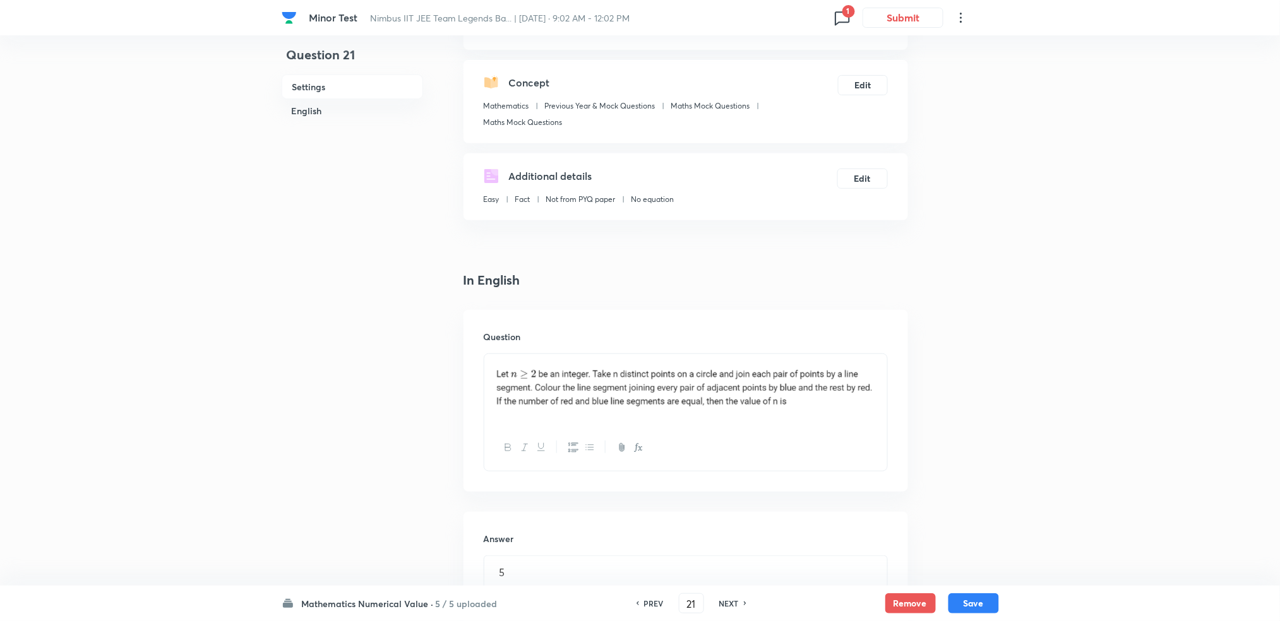
scroll to position [0, 0]
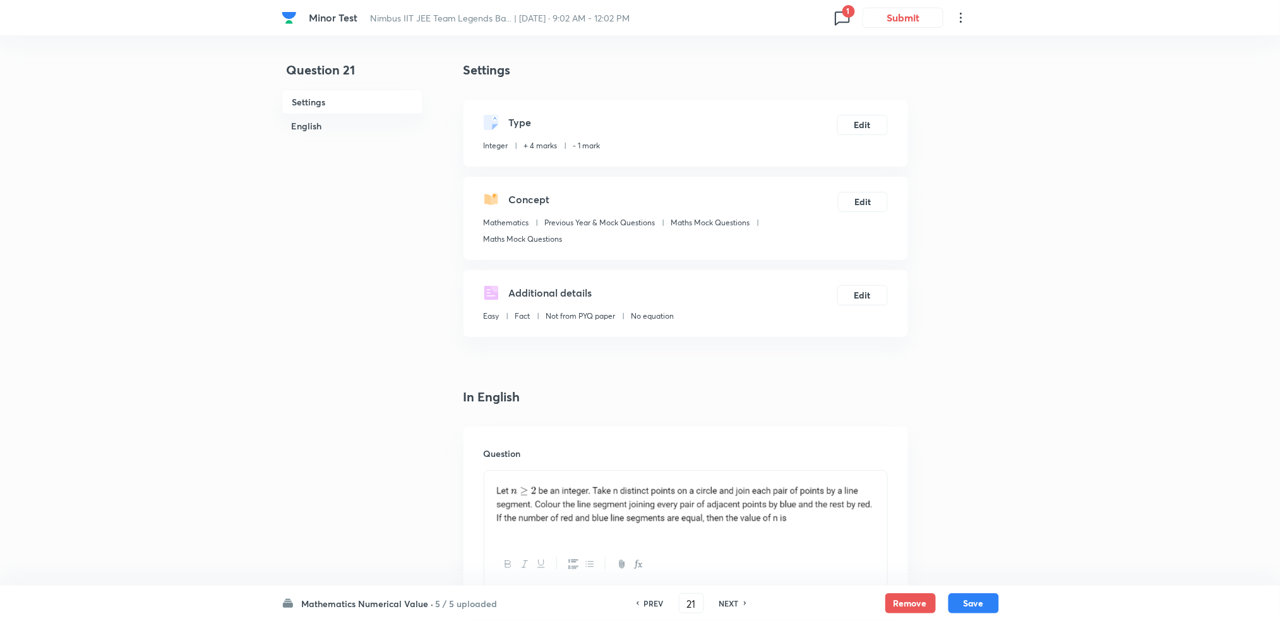
click at [714, 600] on div "NEXT" at bounding box center [730, 603] width 33 height 11
type input "22"
type input "5"
click at [714, 600] on div "NEXT" at bounding box center [730, 603] width 33 height 11
type input "23"
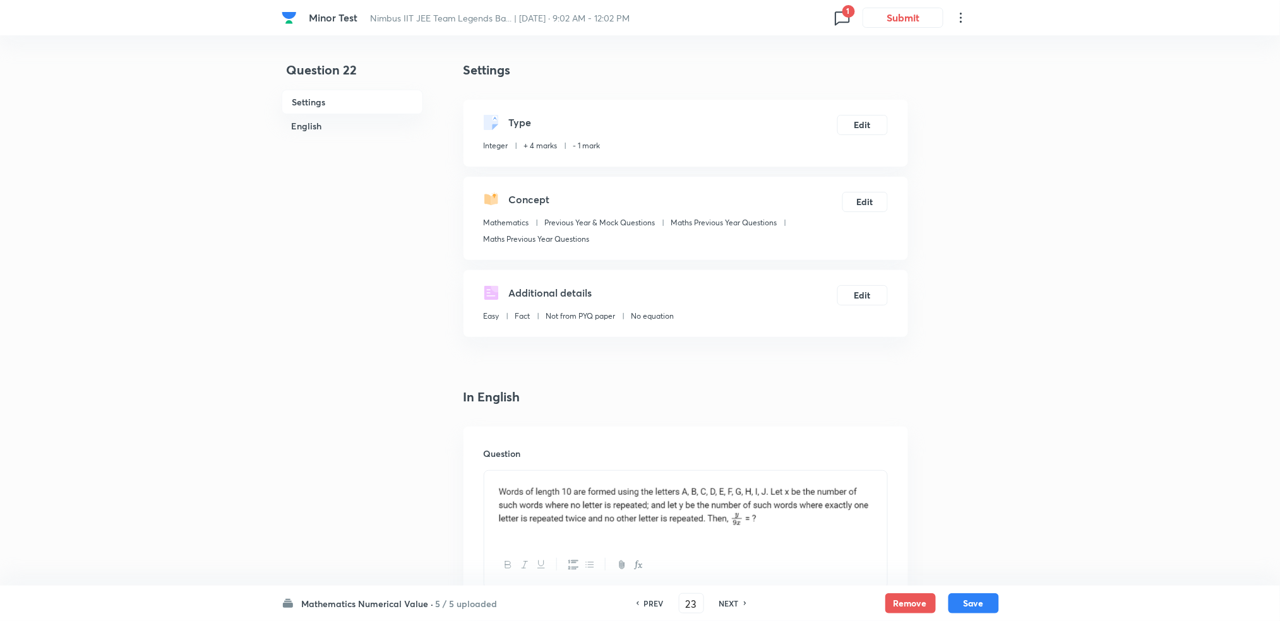
type input "7"
click at [714, 600] on div "NEXT" at bounding box center [730, 603] width 33 height 11
type input "24"
type input "625"
click at [714, 600] on div "NEXT" at bounding box center [730, 603] width 33 height 11
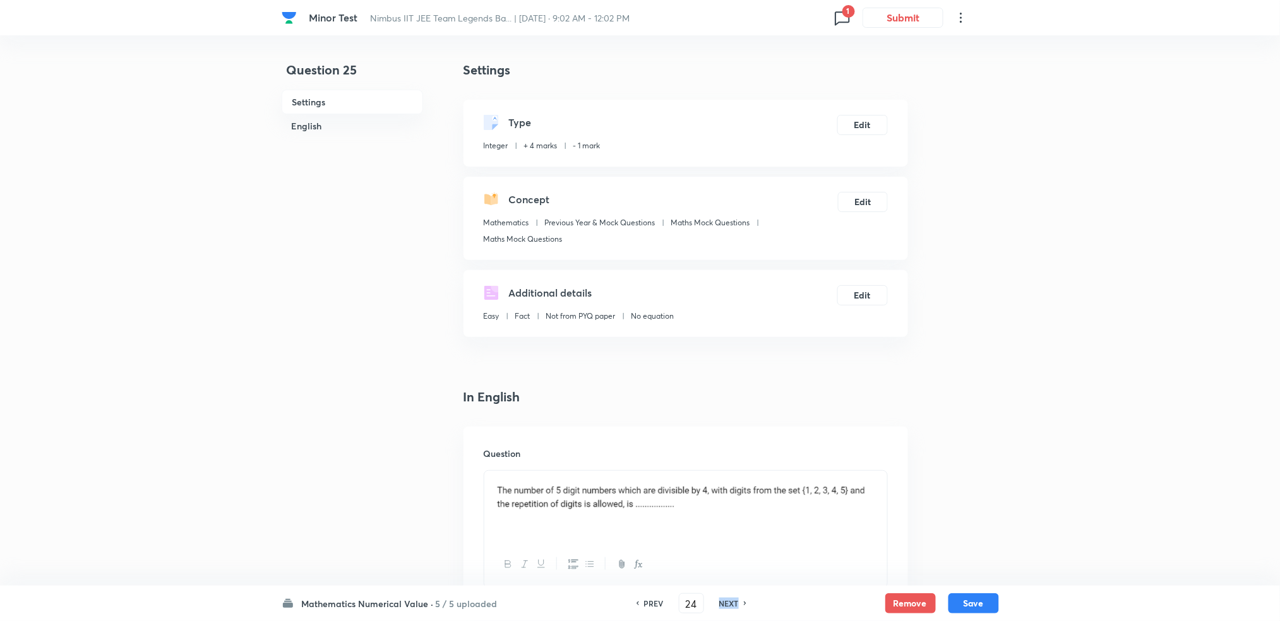
type input "25"
type input "30"
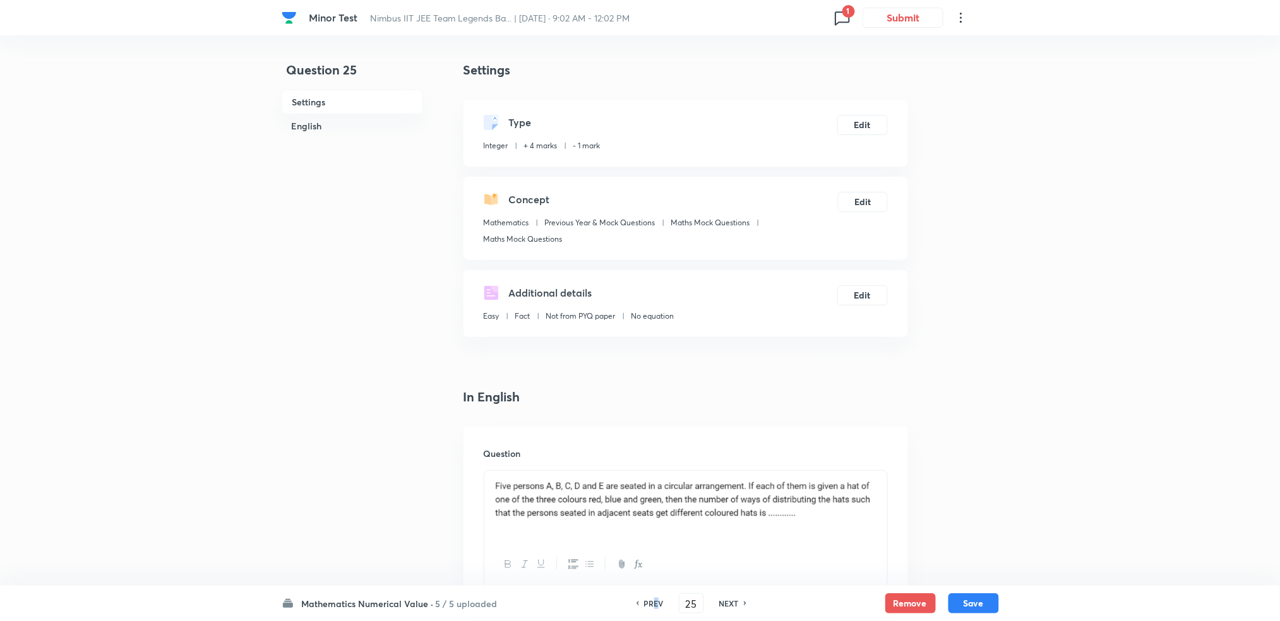
drag, startPoint x: 714, startPoint y: 600, endPoint x: 654, endPoint y: 600, distance: 60.0
click at [654, 600] on h6 "PREV" at bounding box center [654, 603] width 20 height 11
type input "24"
type input "625"
click at [654, 600] on h6 "PREV" at bounding box center [654, 603] width 20 height 11
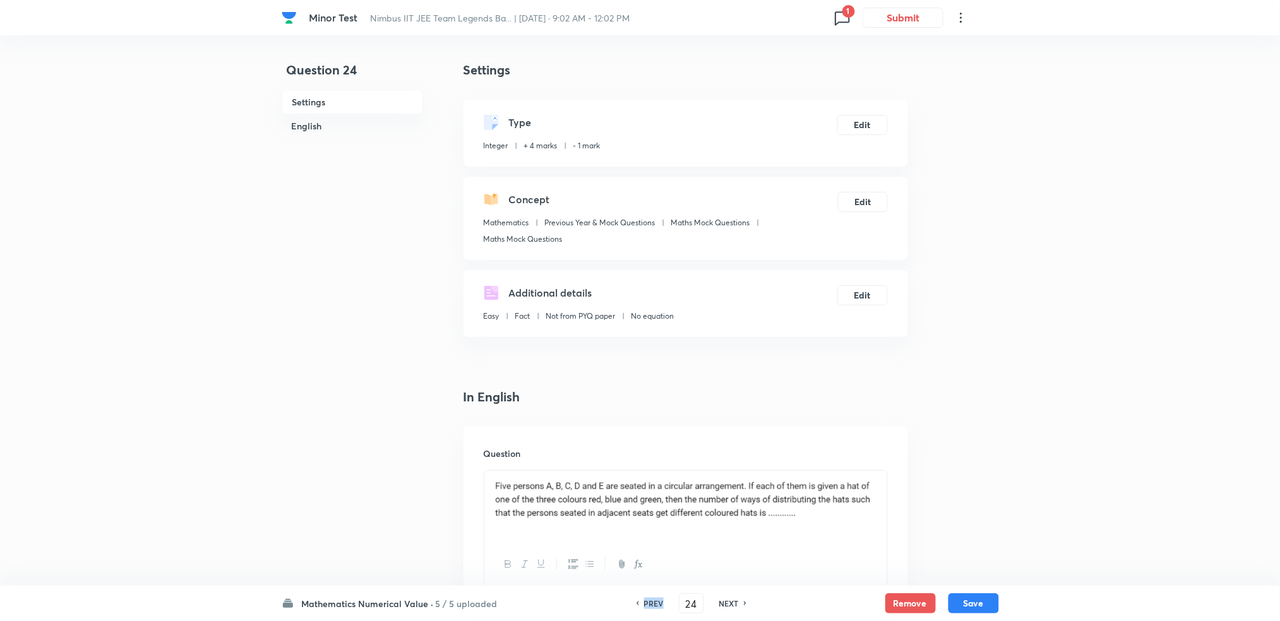
type input "23"
type input "7"
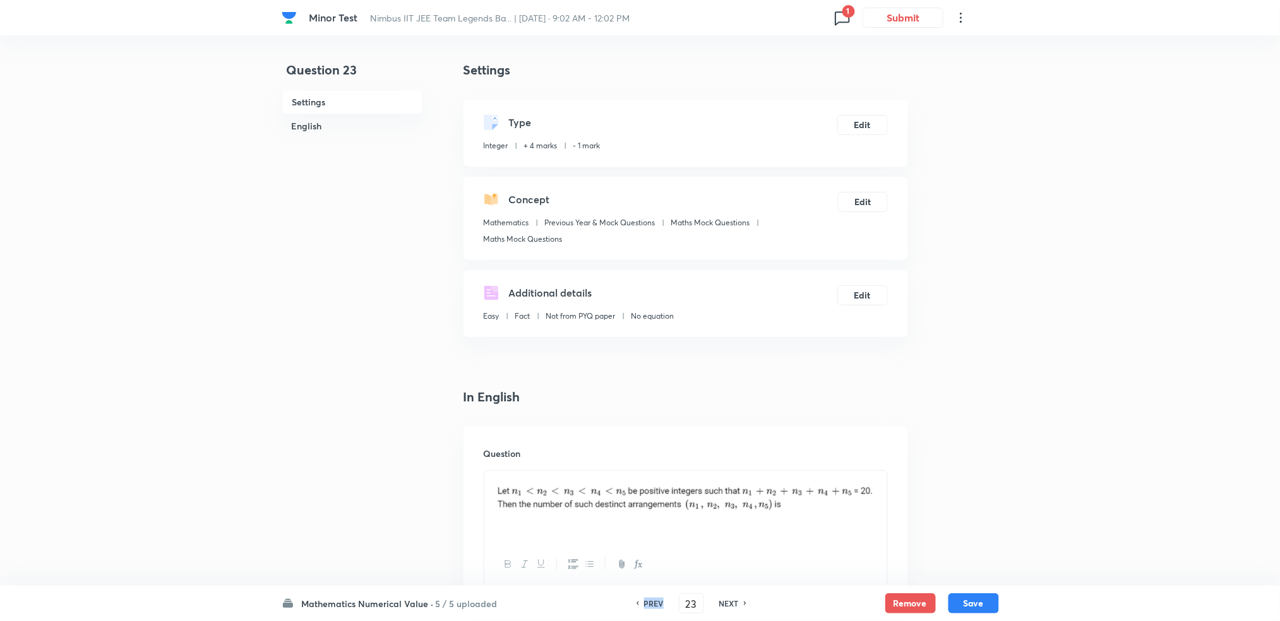
click at [654, 600] on h6 "PREV" at bounding box center [654, 603] width 20 height 11
type input "22"
type input "5"
click at [654, 600] on h6 "PREV" at bounding box center [654, 603] width 20 height 11
type input "21"
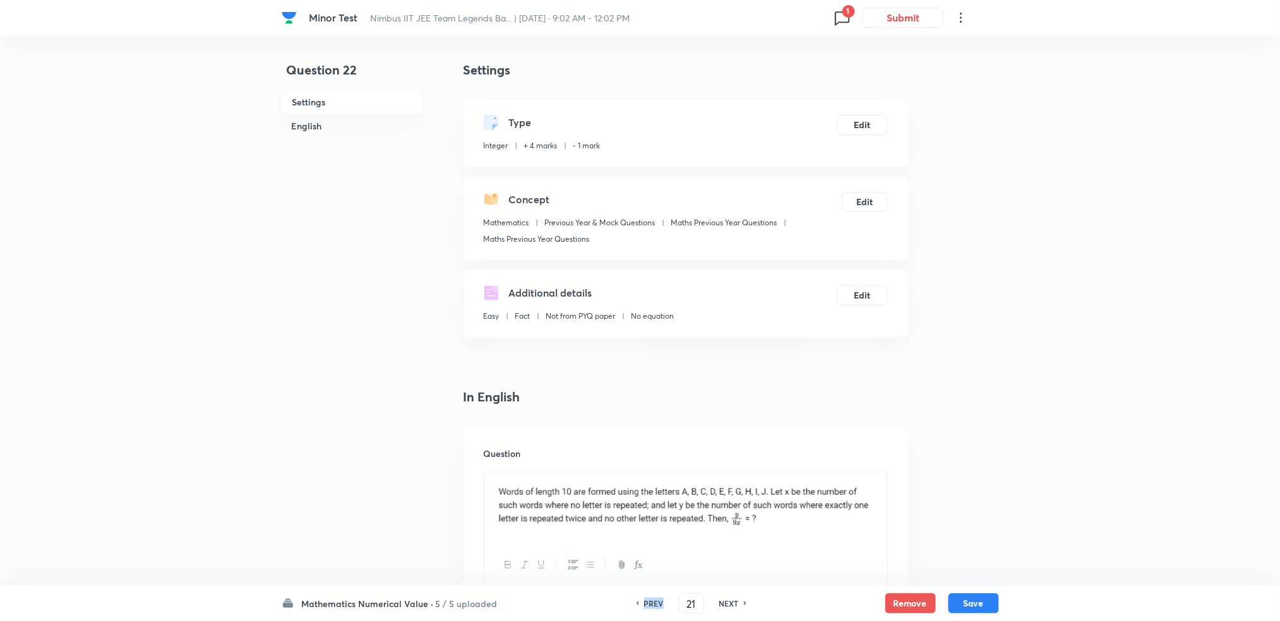
type input "5"
click at [654, 600] on h6 "PREV" at bounding box center [654, 603] width 20 height 11
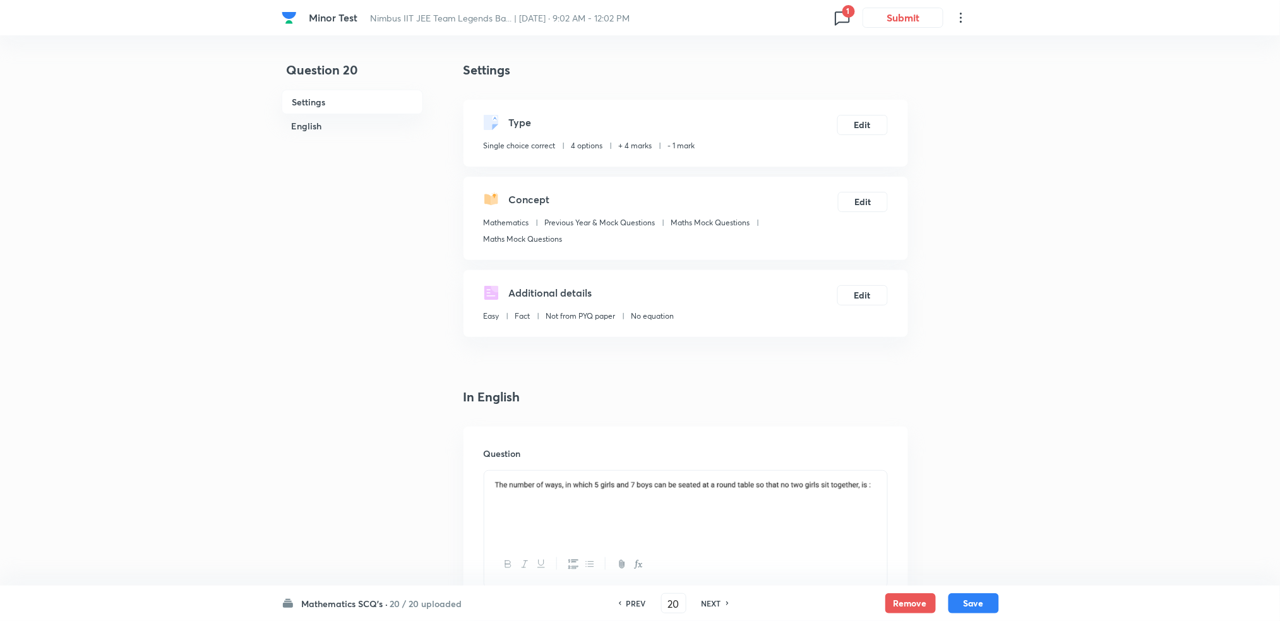
click at [654, 600] on div "PREV 20 ​ NEXT" at bounding box center [673, 604] width 163 height 20
click at [634, 606] on h6 "PREV" at bounding box center [636, 603] width 20 height 11
type input "19"
checkbox input "true"
checkbox input "false"
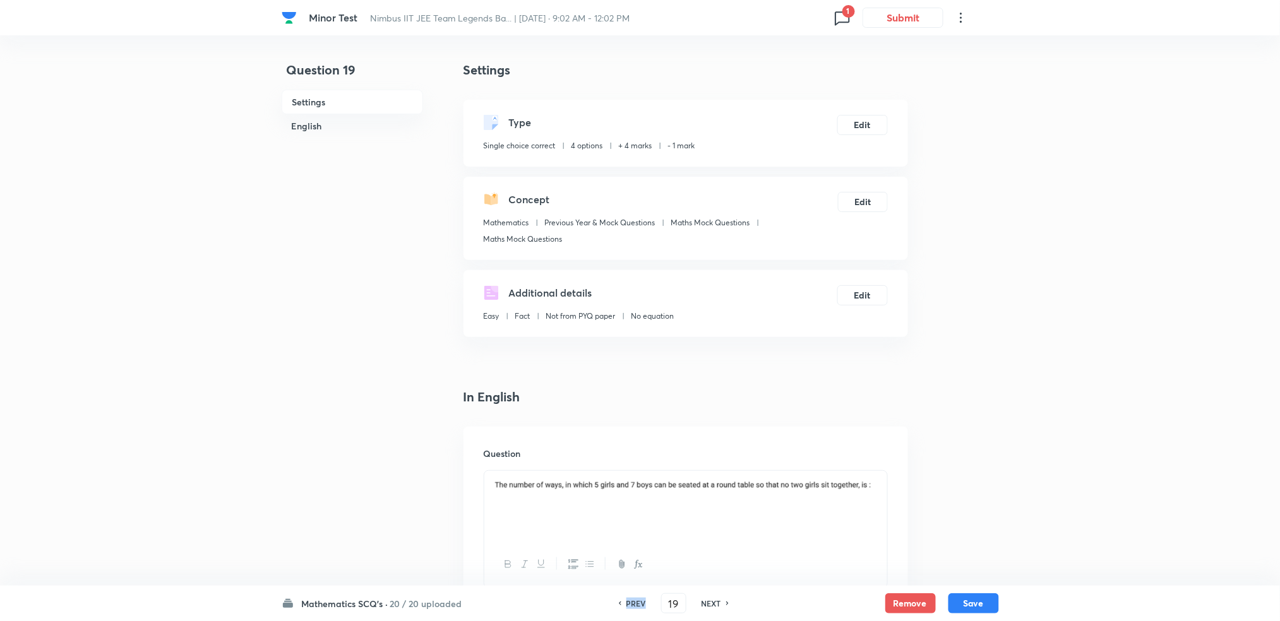
click at [634, 606] on h6 "PREV" at bounding box center [636, 603] width 20 height 11
type input "18"
checkbox input "false"
checkbox input "true"
click at [634, 606] on h6 "PREV" at bounding box center [636, 603] width 20 height 11
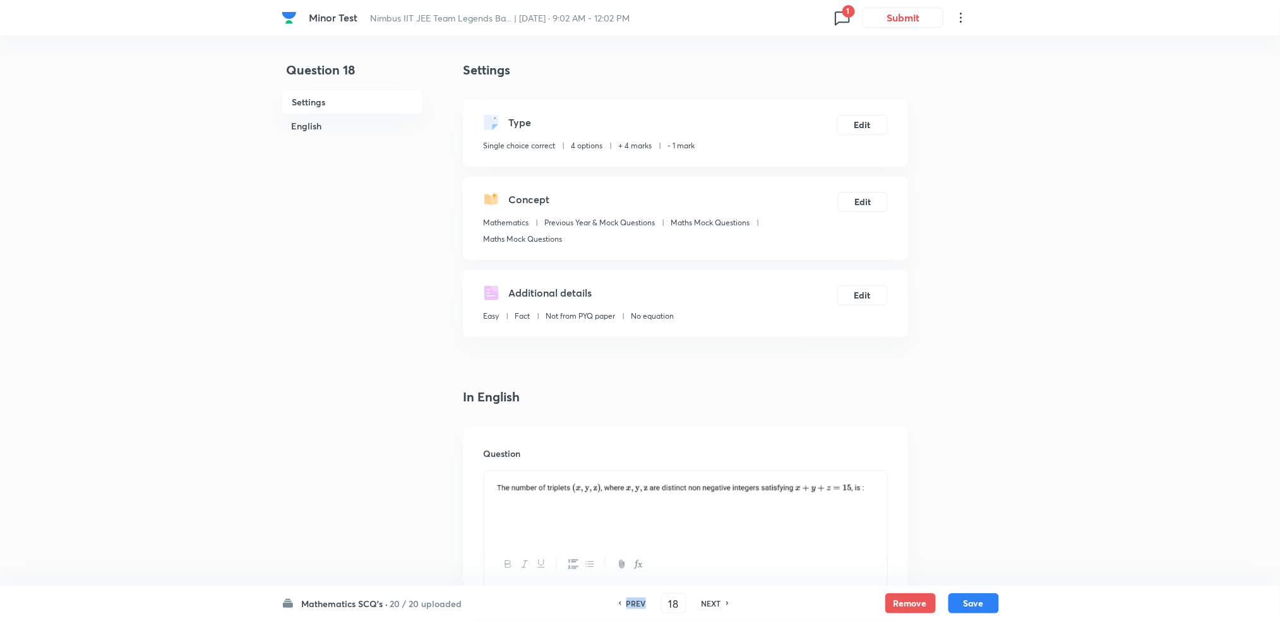
type input "17"
checkbox input "false"
checkbox input "true"
click at [634, 606] on h6 "PREV" at bounding box center [636, 603] width 20 height 11
type input "16"
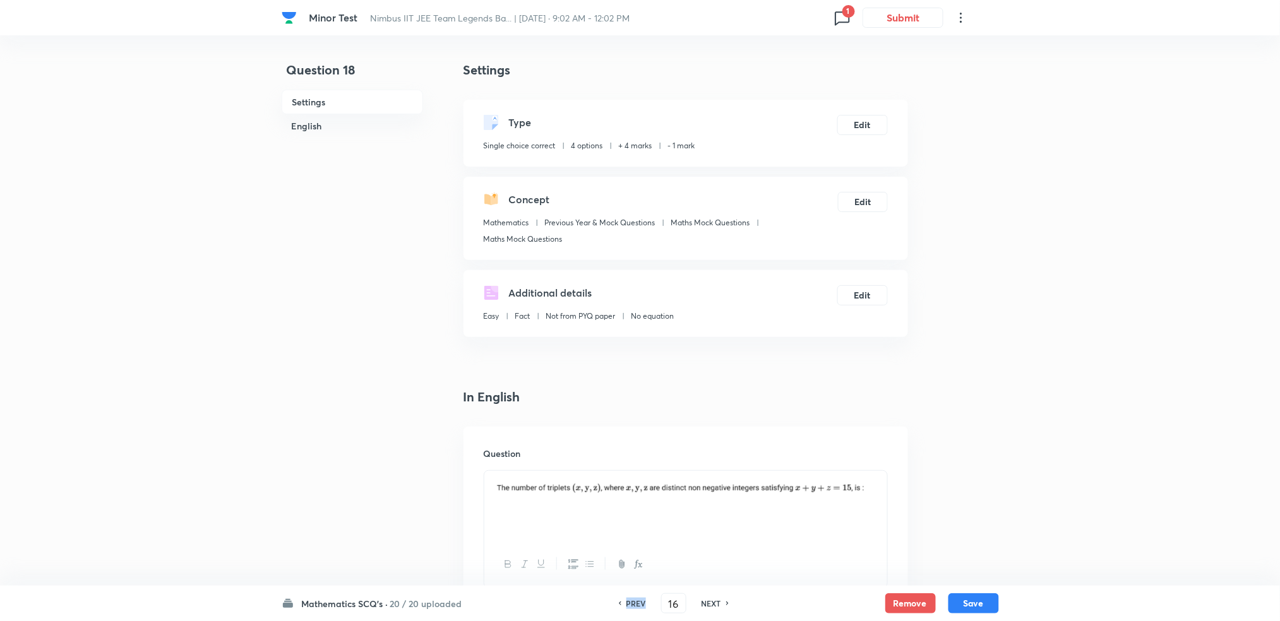
checkbox input "false"
checkbox input "true"
click at [634, 606] on h6 "PREV" at bounding box center [636, 603] width 20 height 11
type input "15"
checkbox input "true"
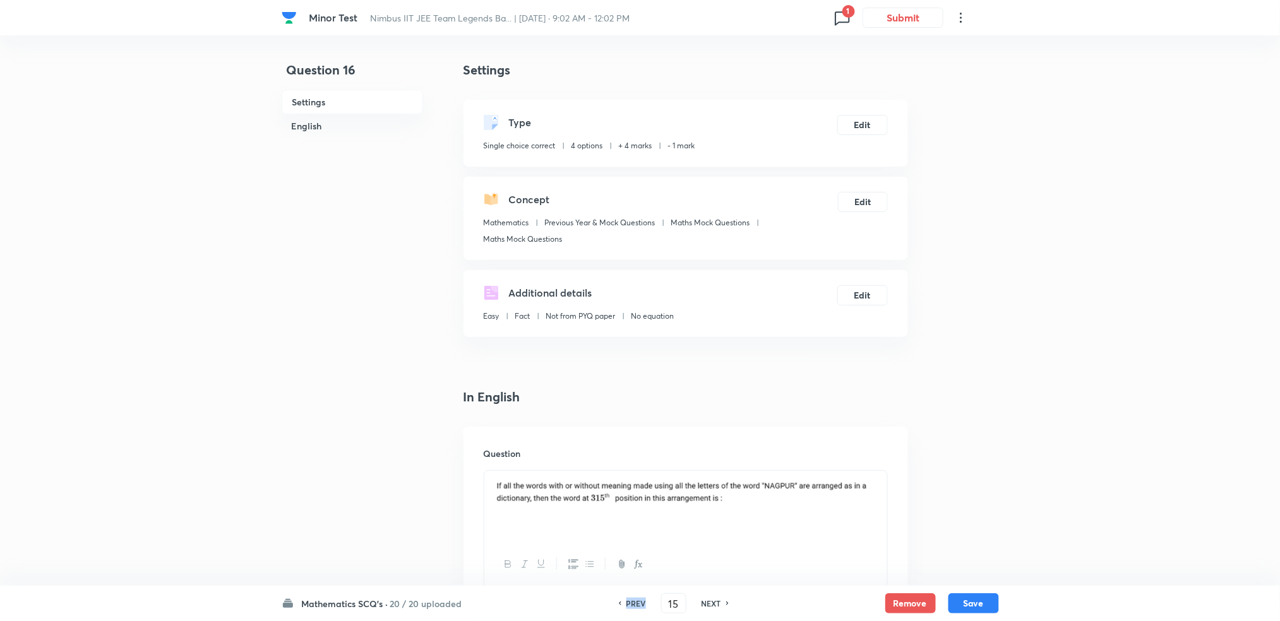
click at [634, 606] on h6 "PREV" at bounding box center [636, 603] width 20 height 11
type input "14"
checkbox input "false"
checkbox input "true"
click at [634, 606] on h6 "PREV" at bounding box center [636, 603] width 20 height 11
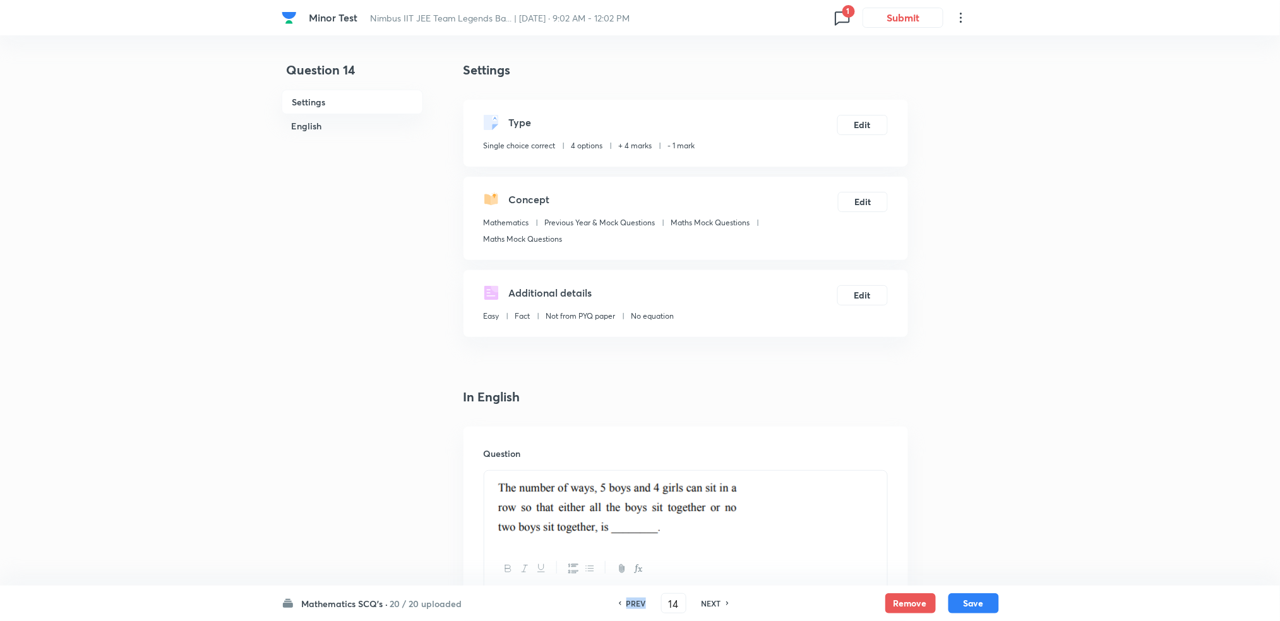
type input "13"
checkbox input "false"
checkbox input "true"
click at [634, 606] on h6 "PREV" at bounding box center [636, 603] width 20 height 11
type input "12"
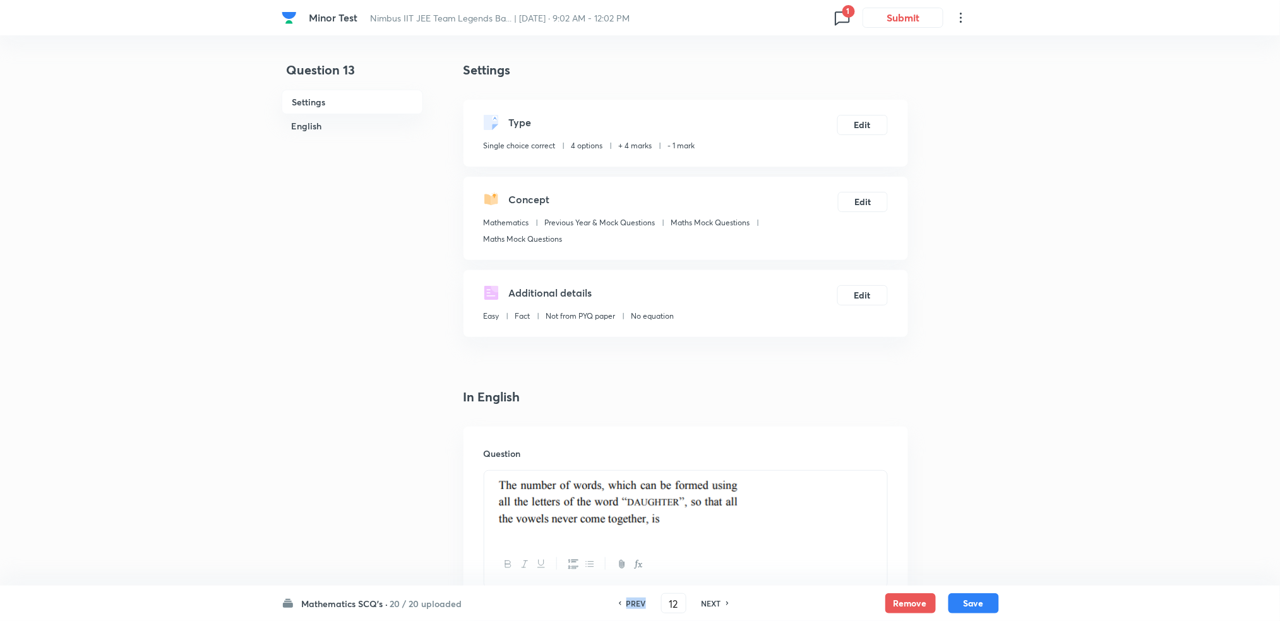
checkbox input "false"
checkbox input "true"
click at [634, 606] on h6 "PREV" at bounding box center [636, 603] width 20 height 11
type input "11"
checkbox input "false"
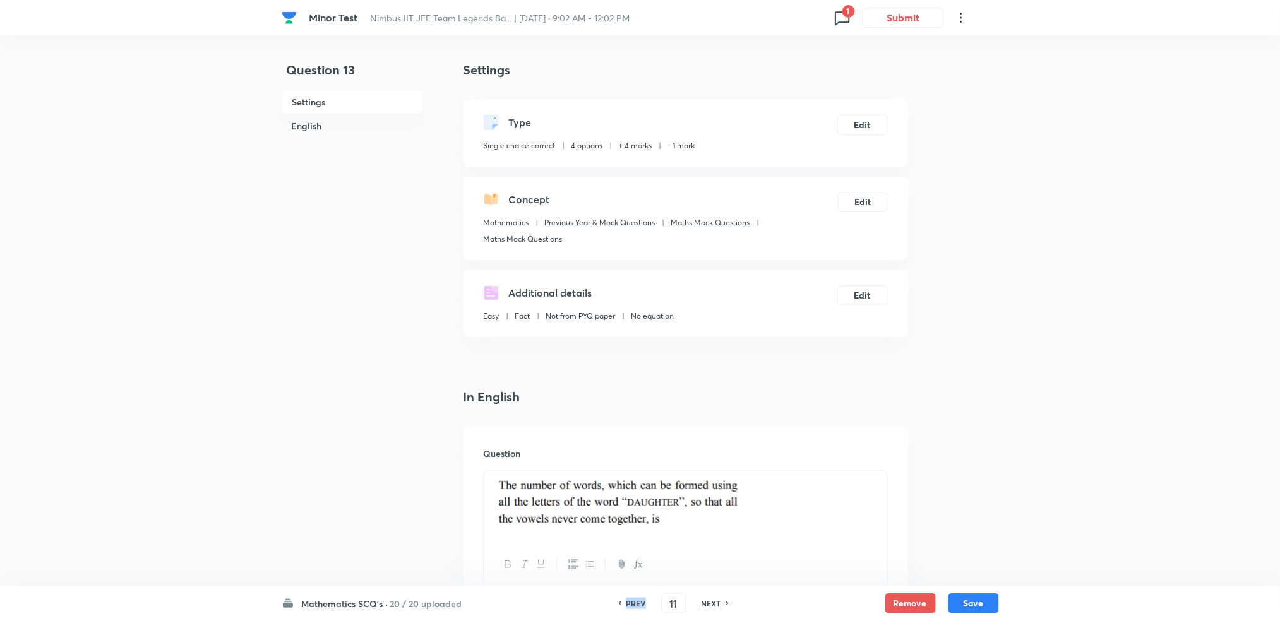
checkbox input "true"
click at [634, 606] on h6 "PREV" at bounding box center [636, 603] width 20 height 11
type input "10"
checkbox input "true"
click at [634, 606] on h6 "PREV" at bounding box center [636, 603] width 20 height 11
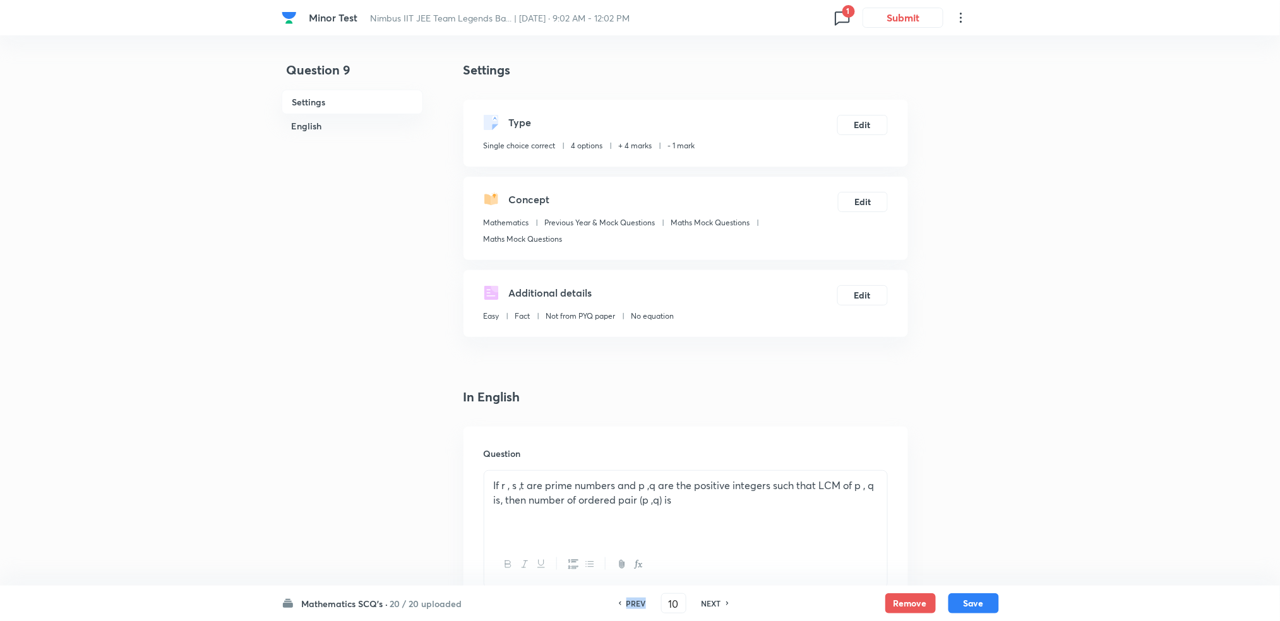
type input "9"
checkbox input "false"
checkbox input "true"
click at [634, 606] on h6 "PREV" at bounding box center [636, 603] width 20 height 11
type input "8"
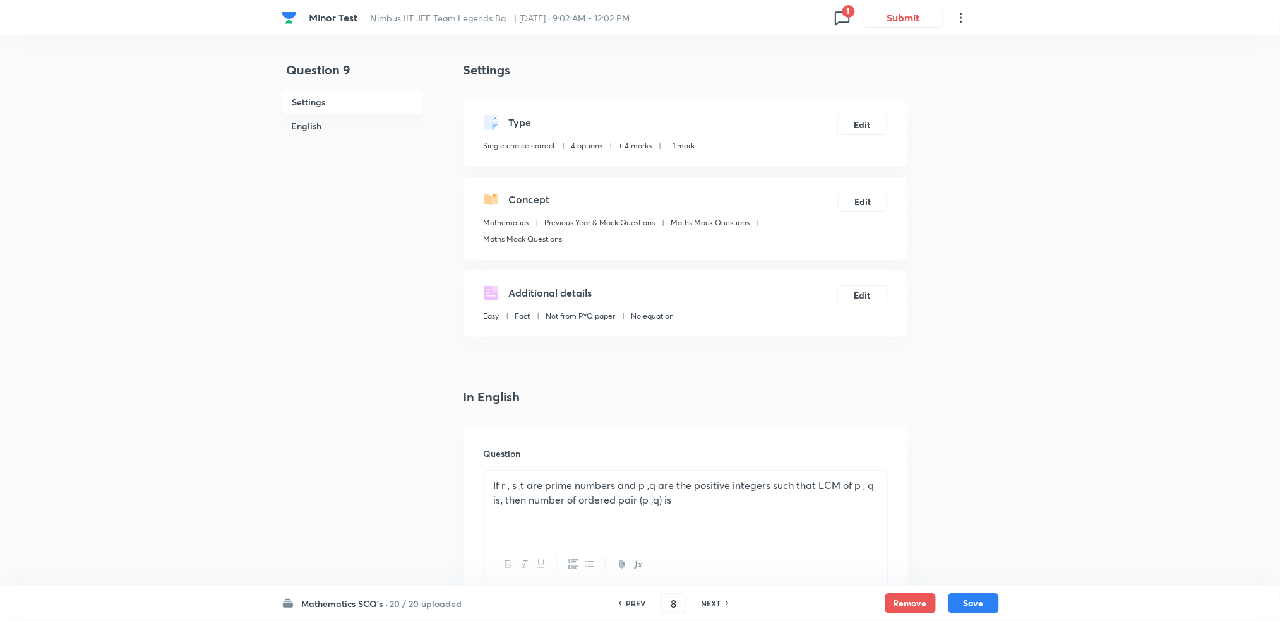
checkbox input "true"
click at [634, 606] on h6 "PREV" at bounding box center [636, 603] width 20 height 11
type input "7"
checkbox input "false"
checkbox input "true"
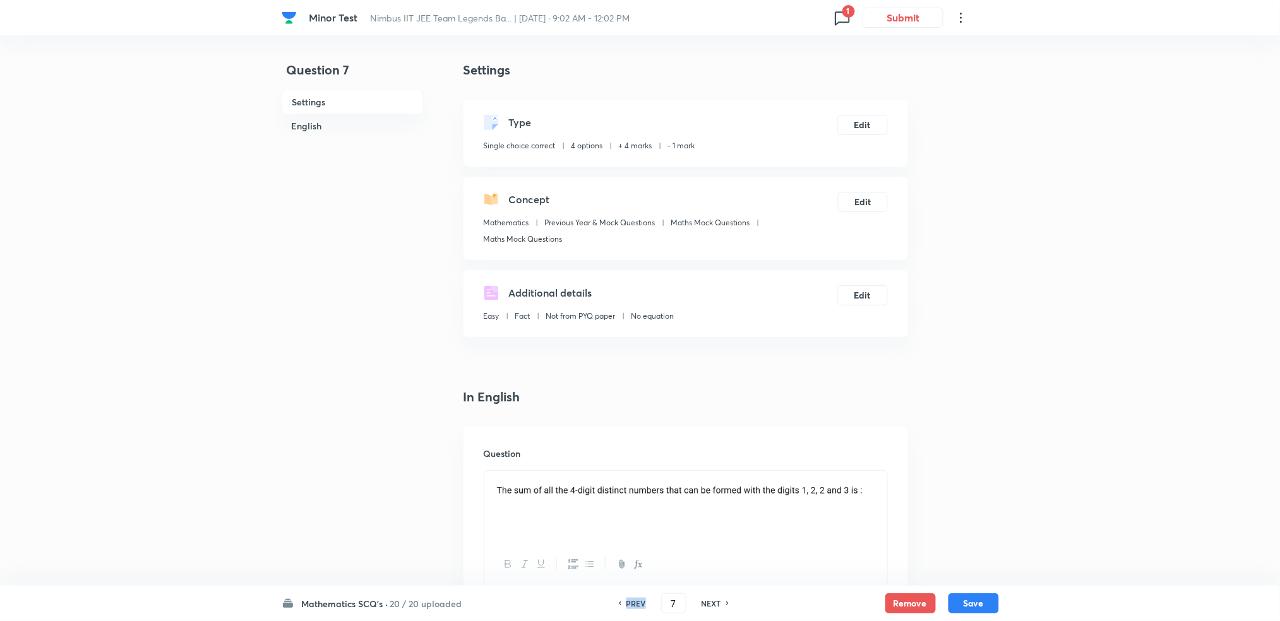
click at [634, 606] on h6 "PREV" at bounding box center [636, 603] width 20 height 11
type input "6"
checkbox input "true"
click at [634, 606] on h6 "PREV" at bounding box center [636, 603] width 20 height 11
type input "5"
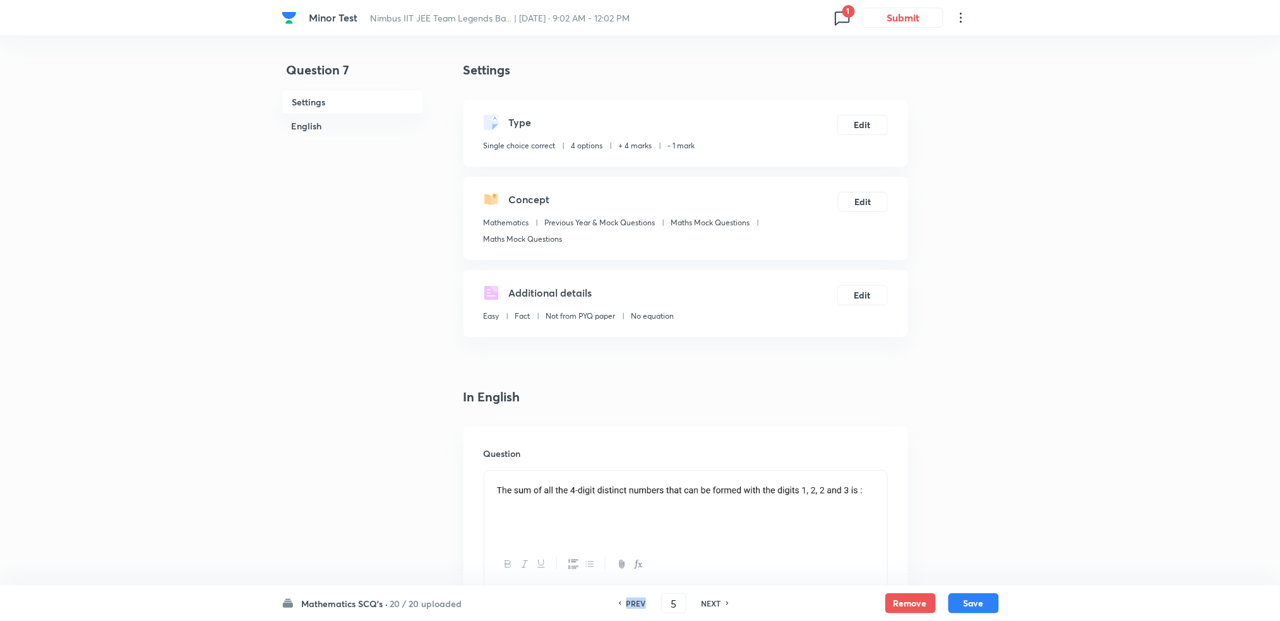
checkbox input "false"
checkbox input "true"
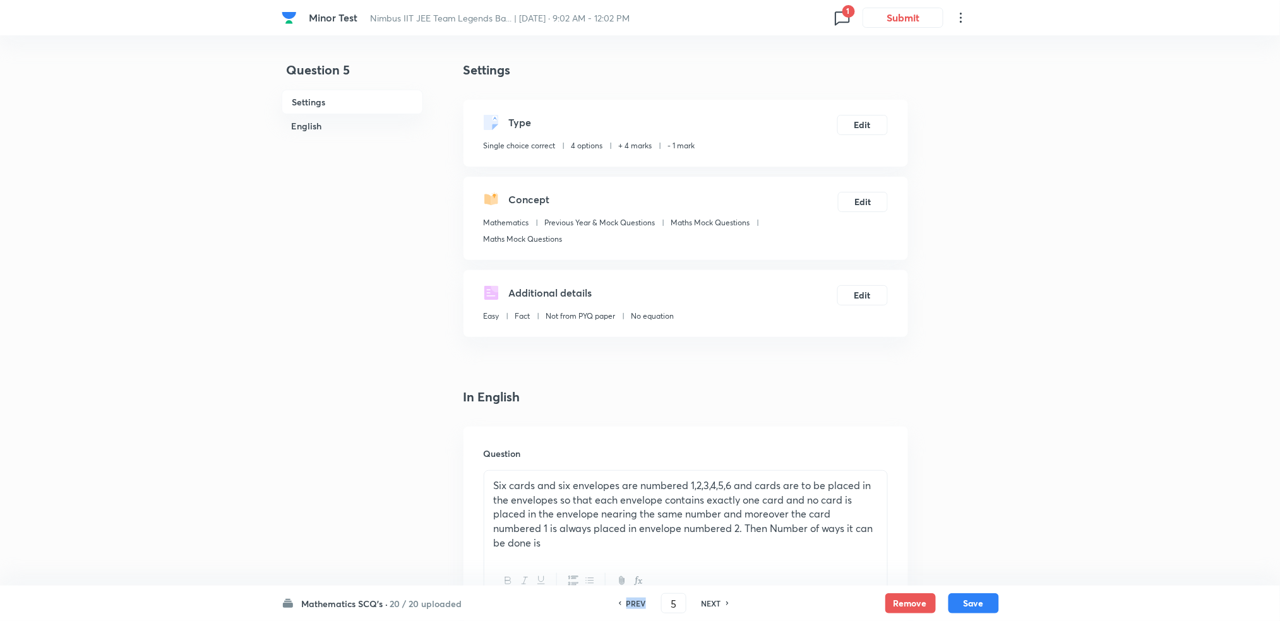
click at [634, 606] on h6 "PREV" at bounding box center [636, 603] width 20 height 11
type input "4"
checkbox input "false"
checkbox input "true"
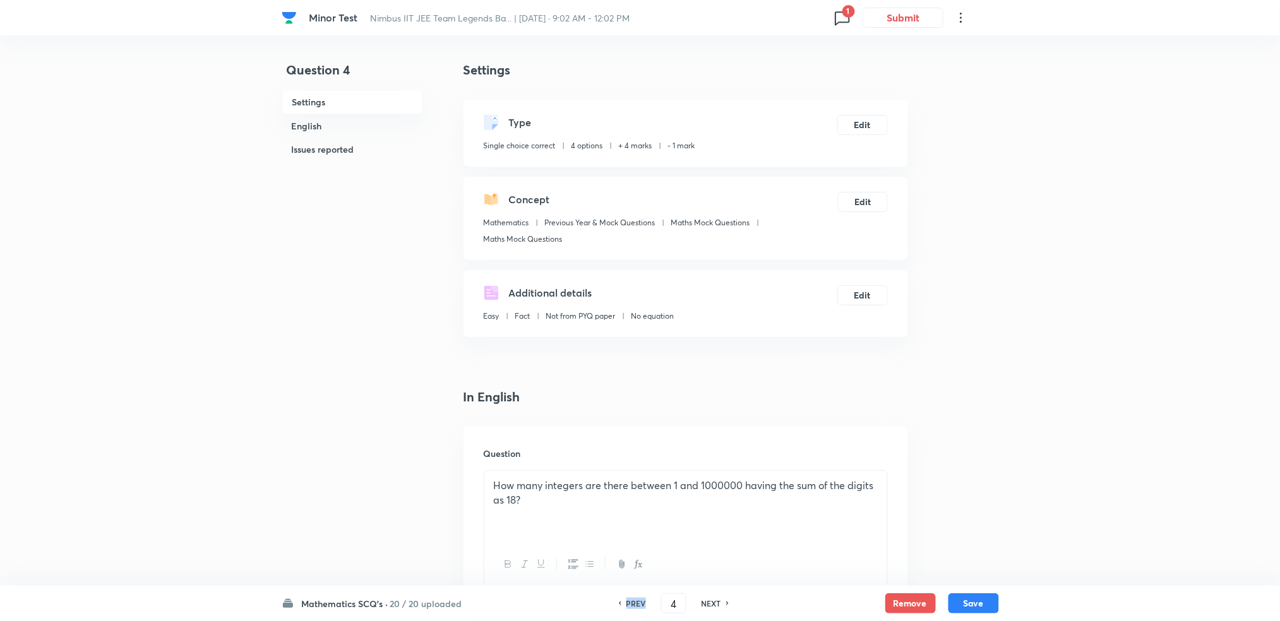
click at [634, 606] on h6 "PREV" at bounding box center [636, 603] width 20 height 11
type input "3"
checkbox input "true"
click at [634, 606] on h6 "PREV" at bounding box center [636, 603] width 20 height 11
type input "2"
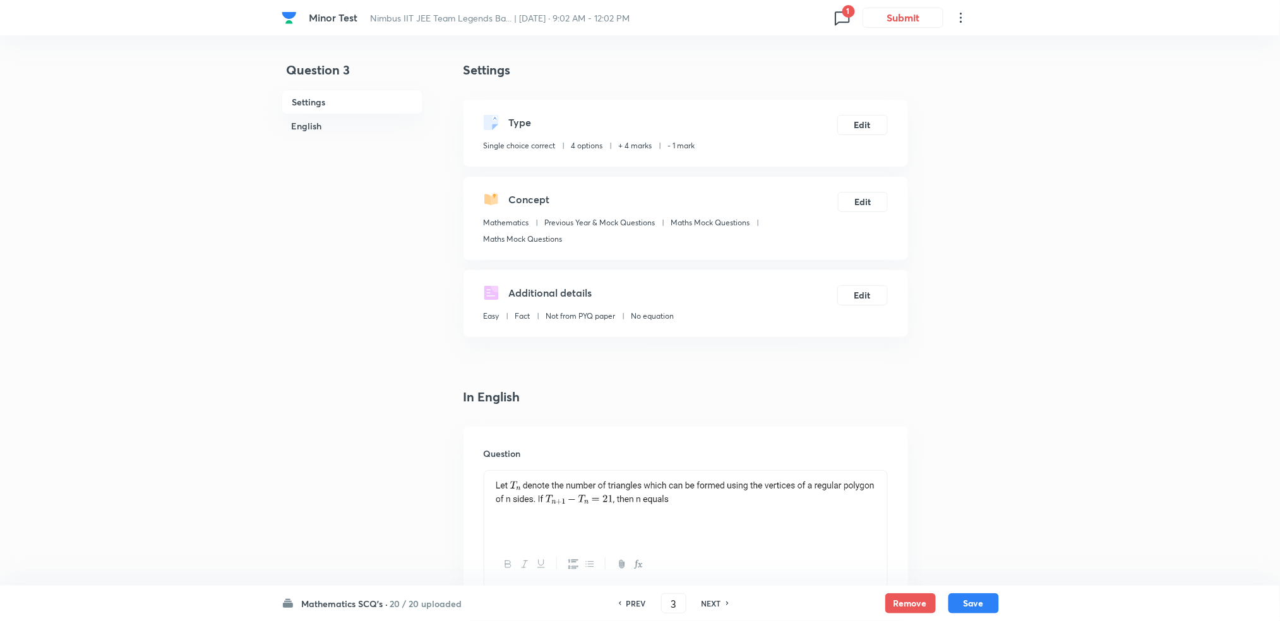
checkbox input "false"
checkbox input "true"
click at [634, 606] on h6 "PREV" at bounding box center [636, 603] width 20 height 11
type input "1"
checkbox input "false"
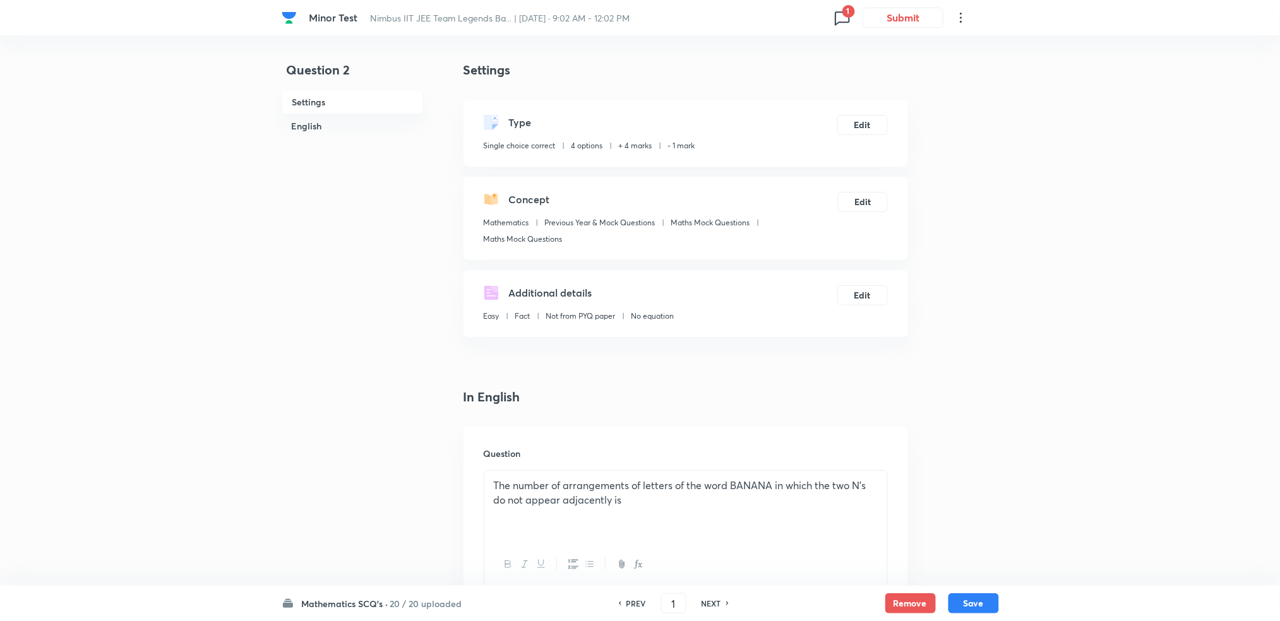
checkbox input "true"
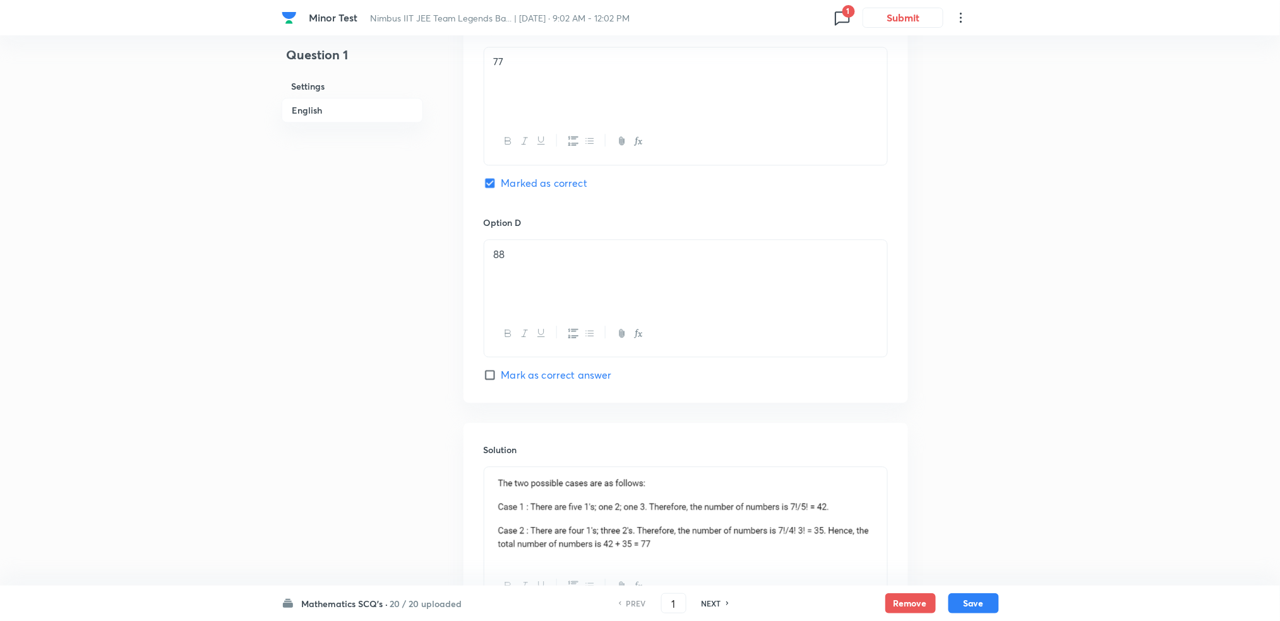
scroll to position [1130, 0]
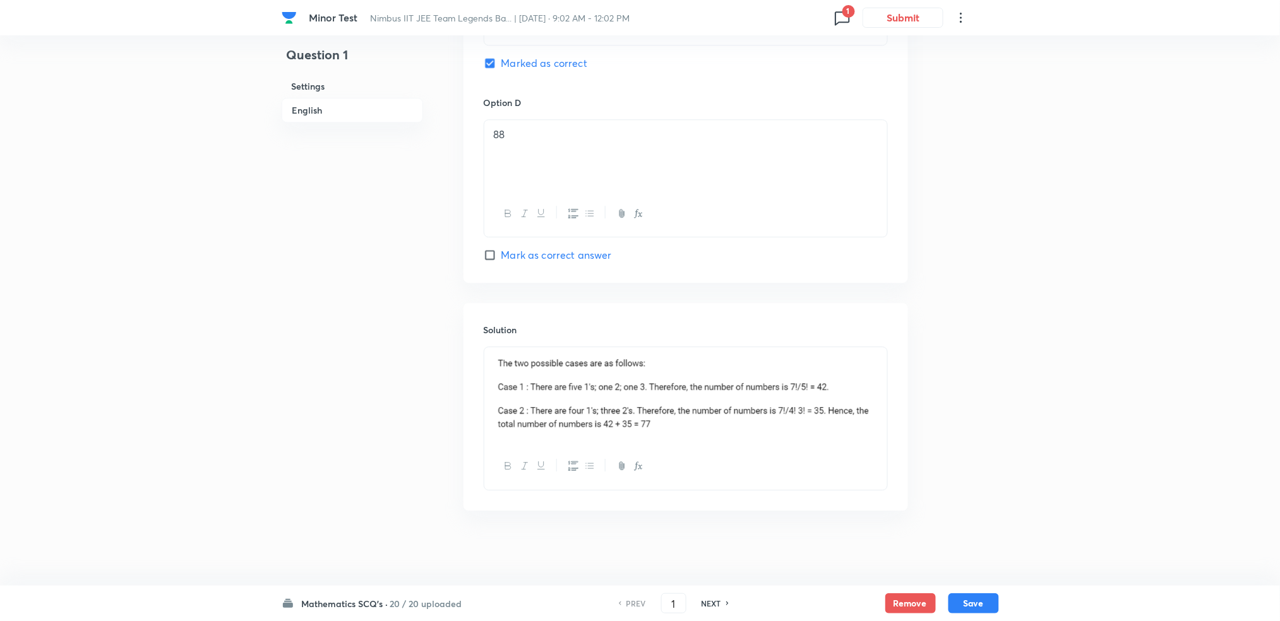
click at [715, 598] on h6 "NEXT" at bounding box center [712, 603] width 20 height 11
type input "2"
checkbox input "false"
checkbox input "true"
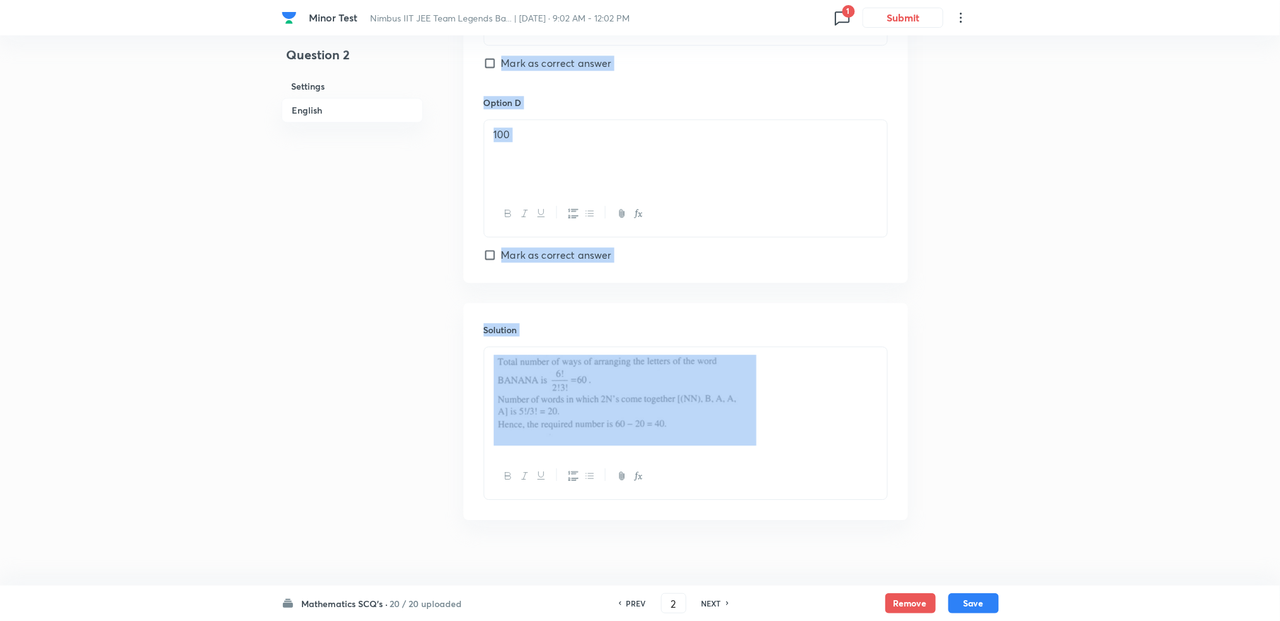
drag, startPoint x: 393, startPoint y: 400, endPoint x: 808, endPoint y: 535, distance: 436.9
drag, startPoint x: 808, startPoint y: 535, endPoint x: 765, endPoint y: 551, distance: 46.0
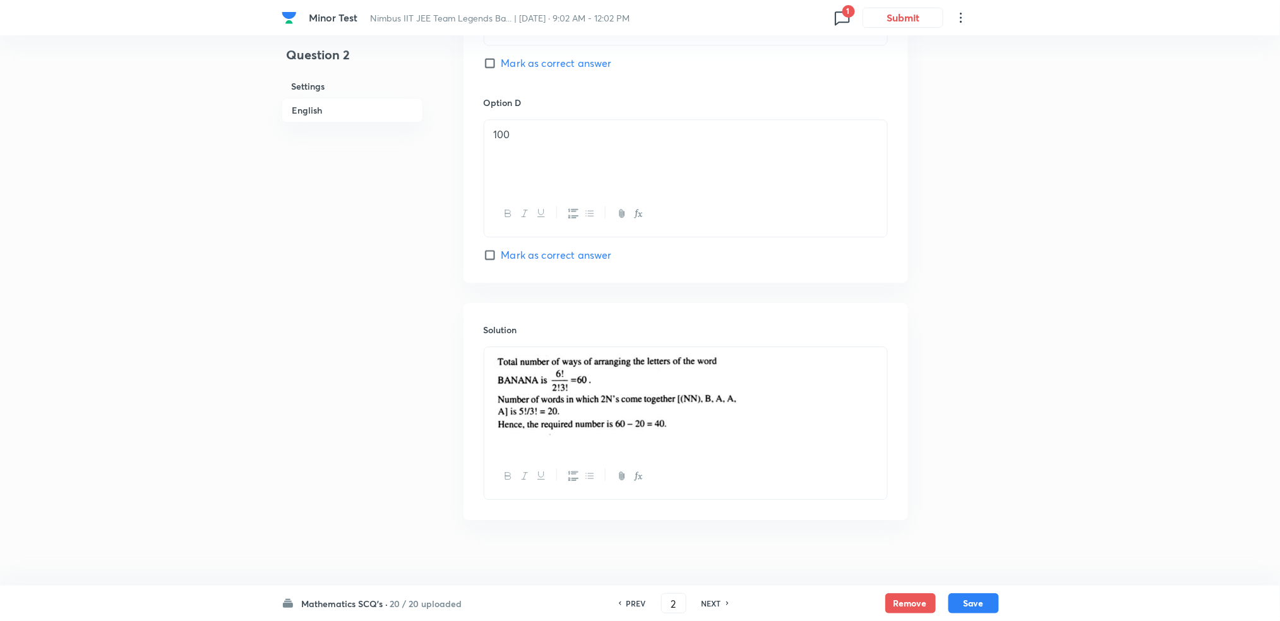
click at [709, 598] on h6 "NEXT" at bounding box center [712, 603] width 20 height 11
type input "3"
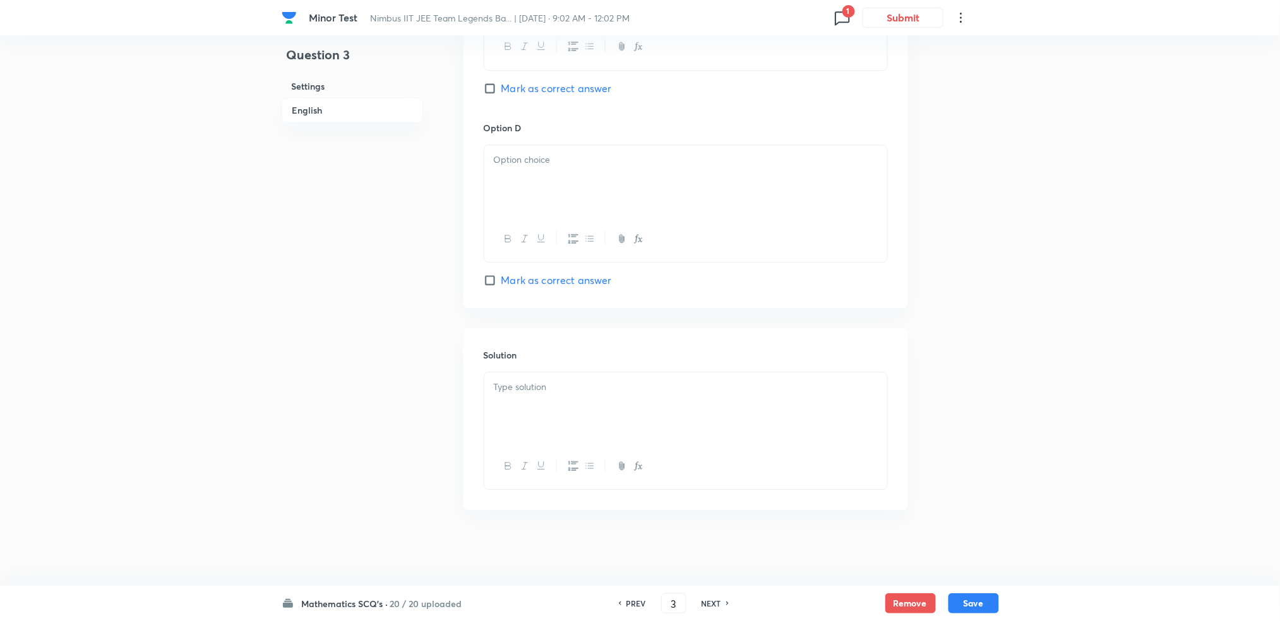
checkbox input "false"
checkbox input "true"
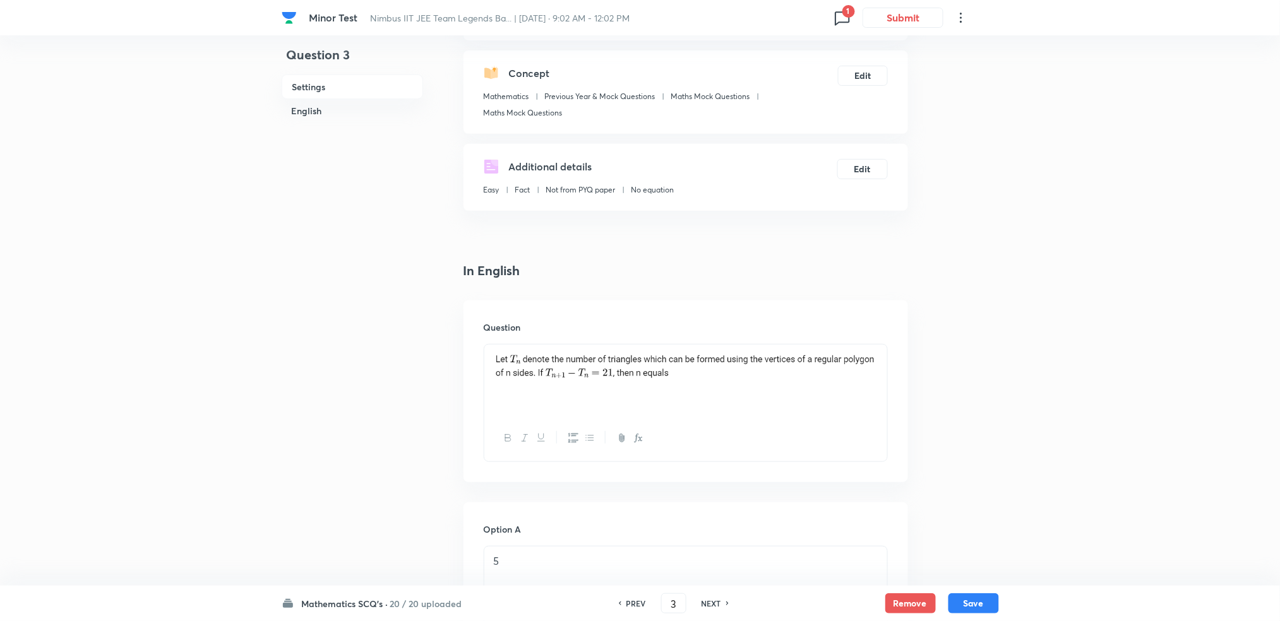
scroll to position [59, 0]
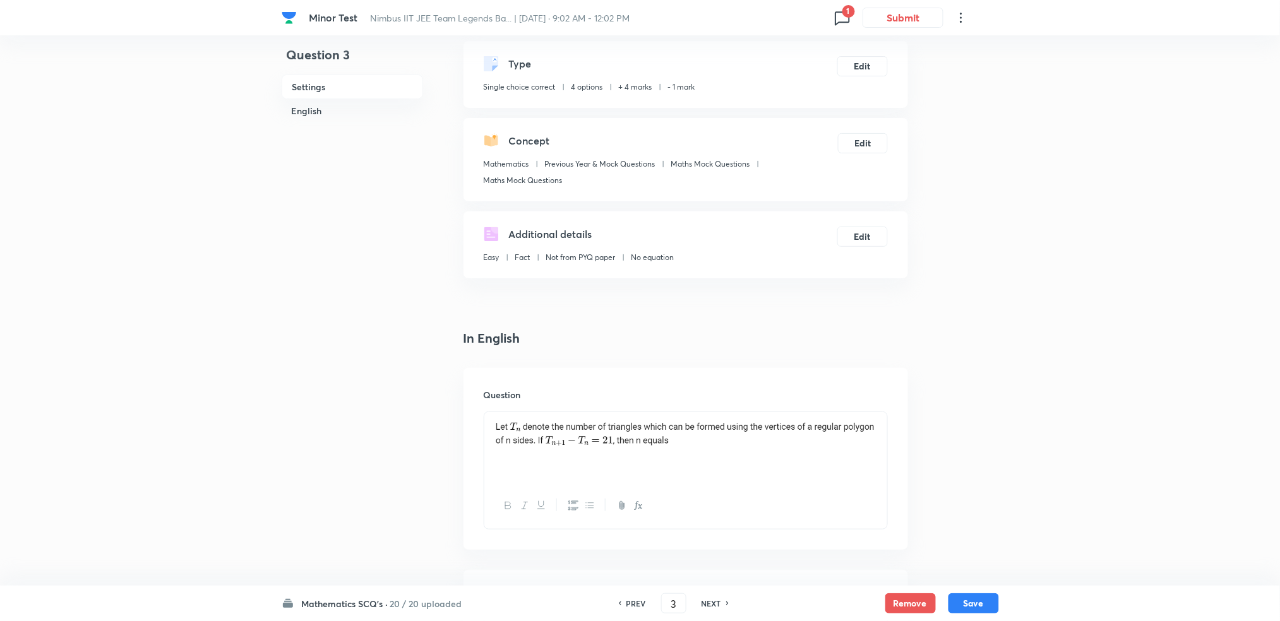
click at [712, 604] on h6 "NEXT" at bounding box center [712, 603] width 20 height 11
type input "4"
checkbox input "true"
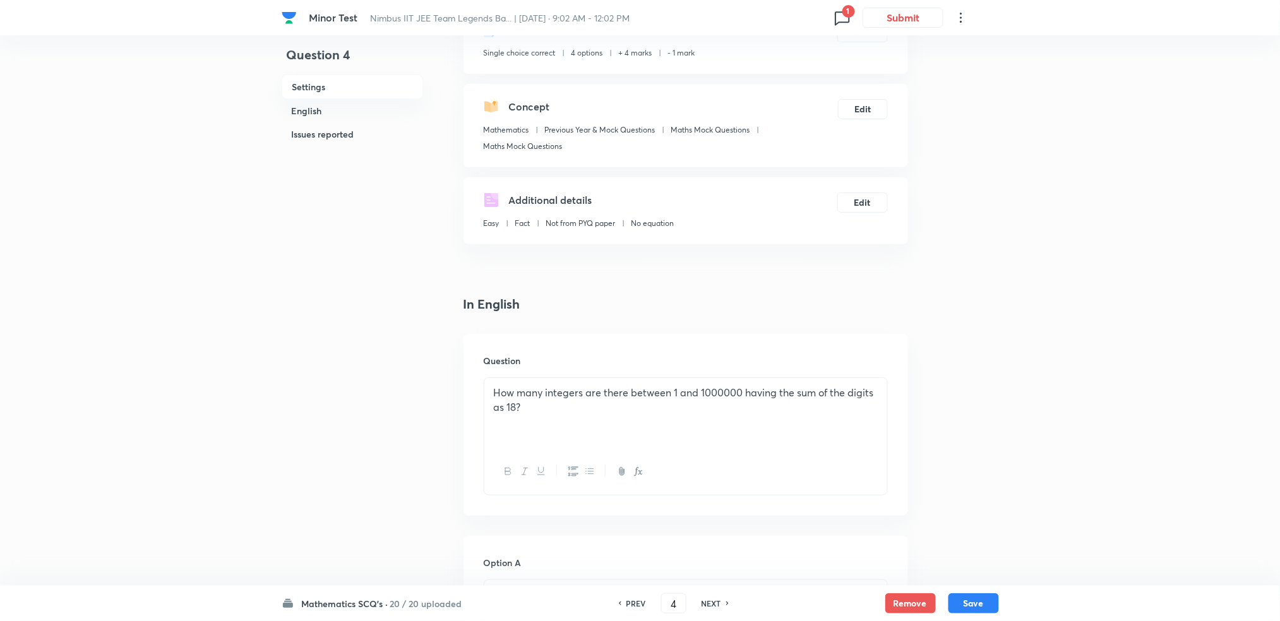
click at [712, 604] on h6 "NEXT" at bounding box center [712, 603] width 20 height 11
type input "5"
checkbox input "false"
checkbox input "true"
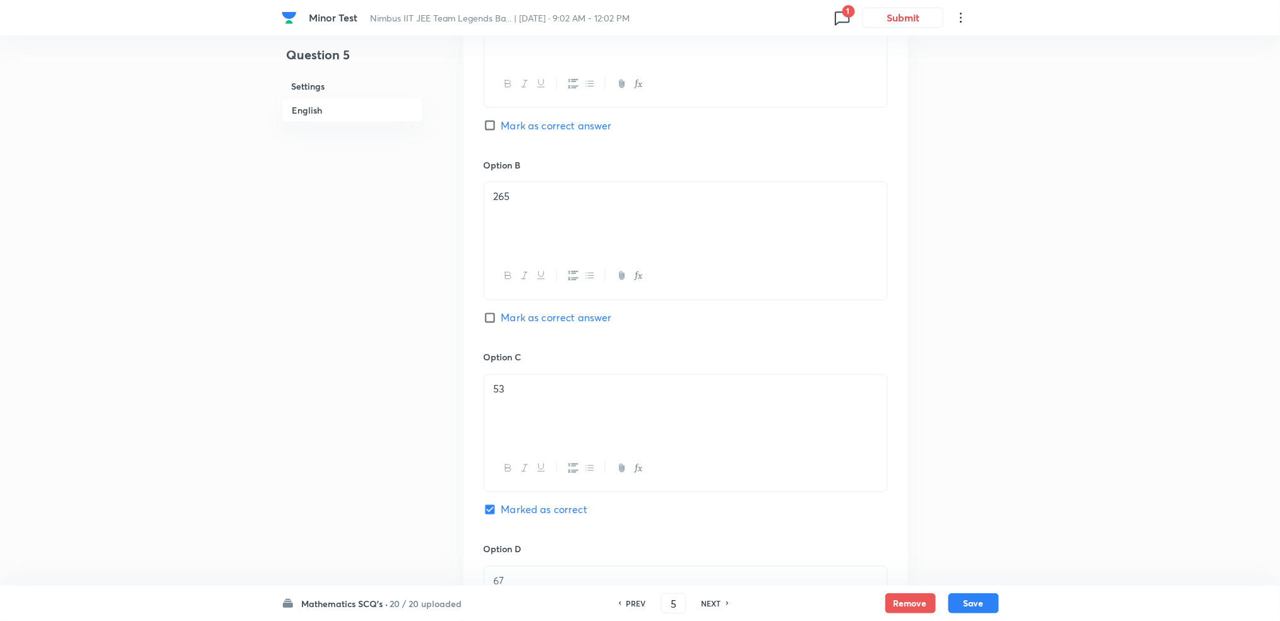
scroll to position [733, 0]
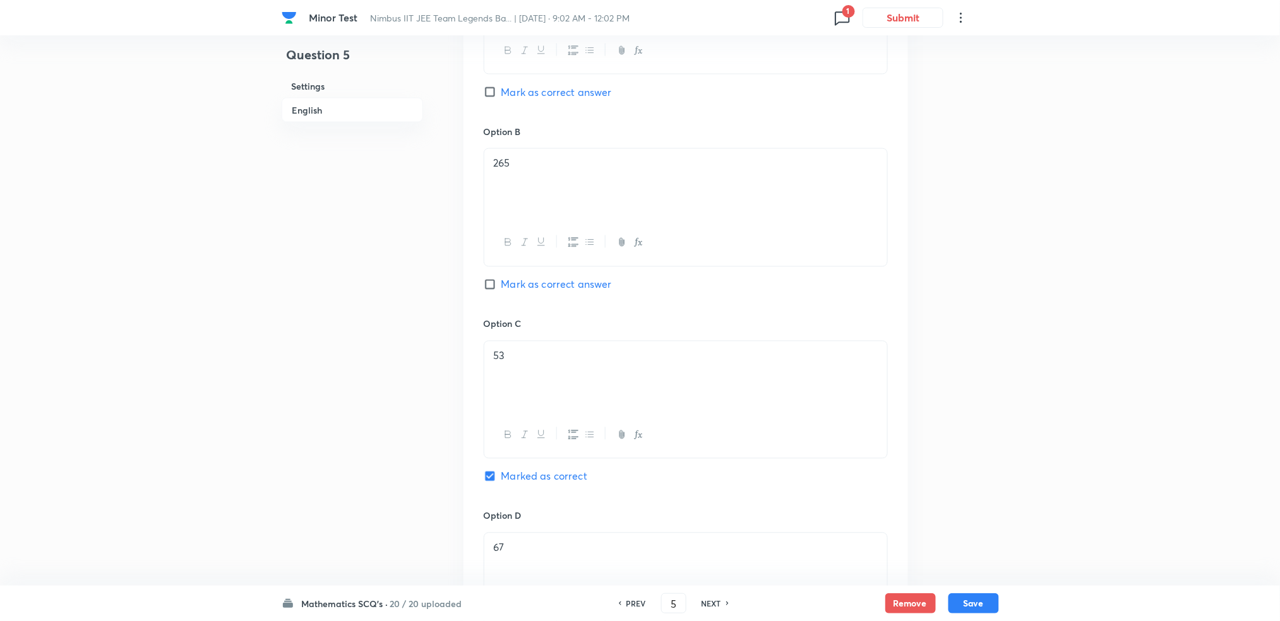
click at [436, 381] on div "Question 5 Settings English Settings Type Single choice correct 4 options + 4 m…" at bounding box center [640, 144] width 717 height 1632
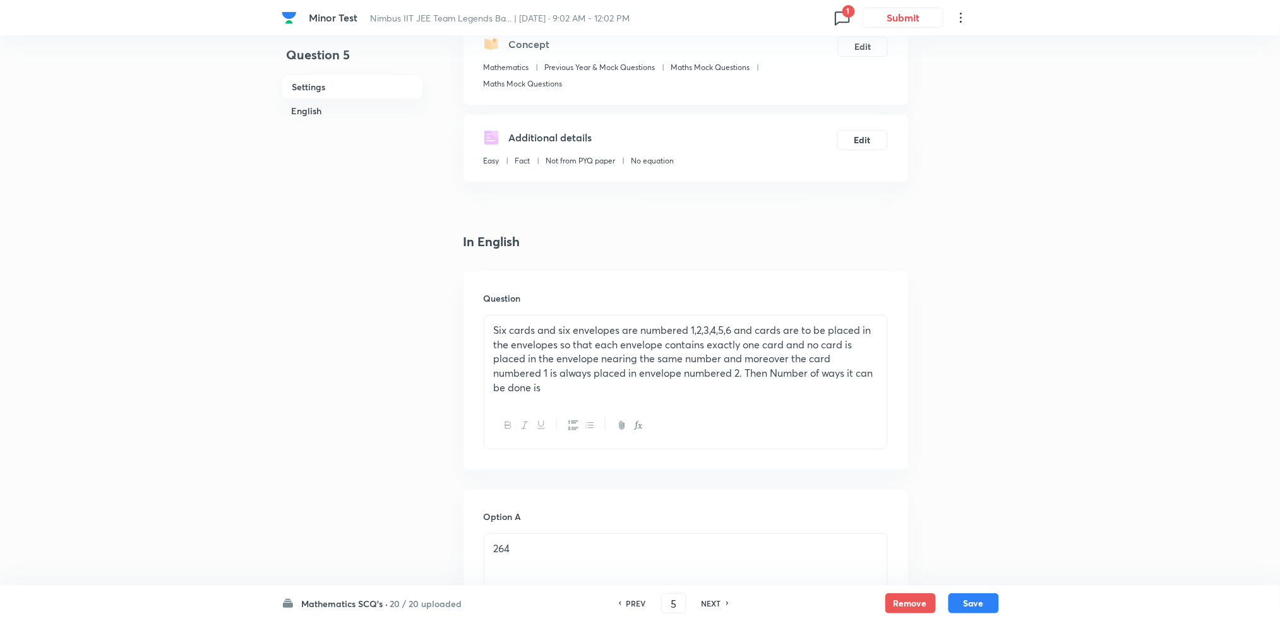
scroll to position [122, 0]
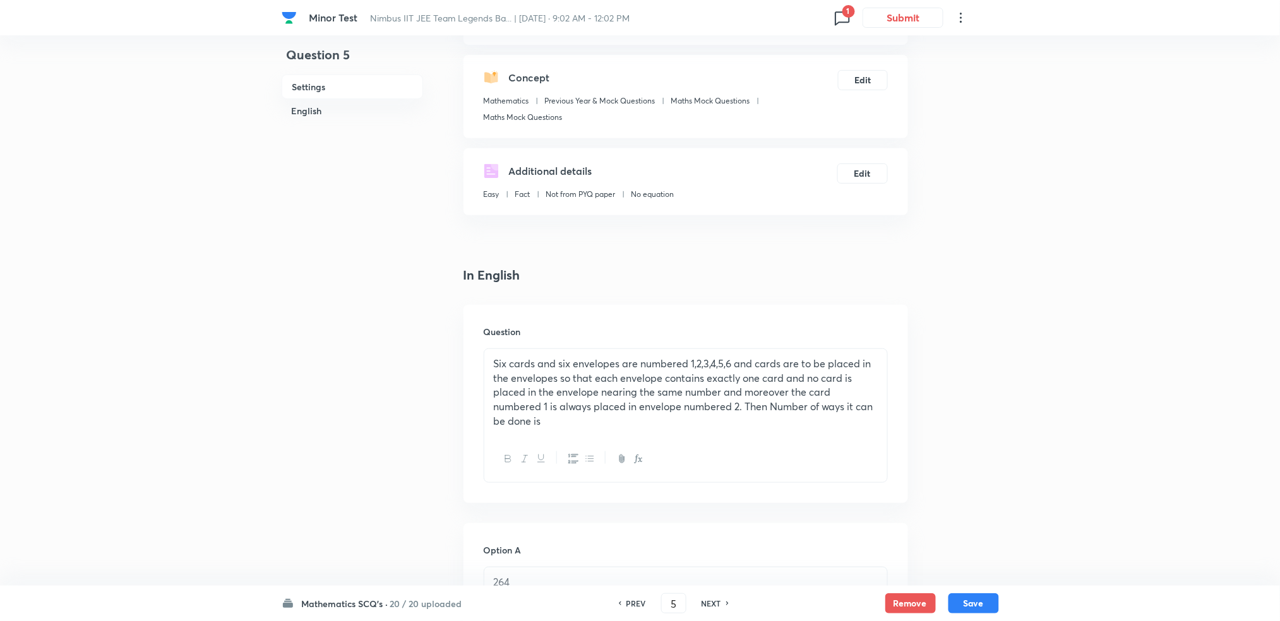
click at [706, 598] on h6 "NEXT" at bounding box center [712, 603] width 20 height 11
type input "6"
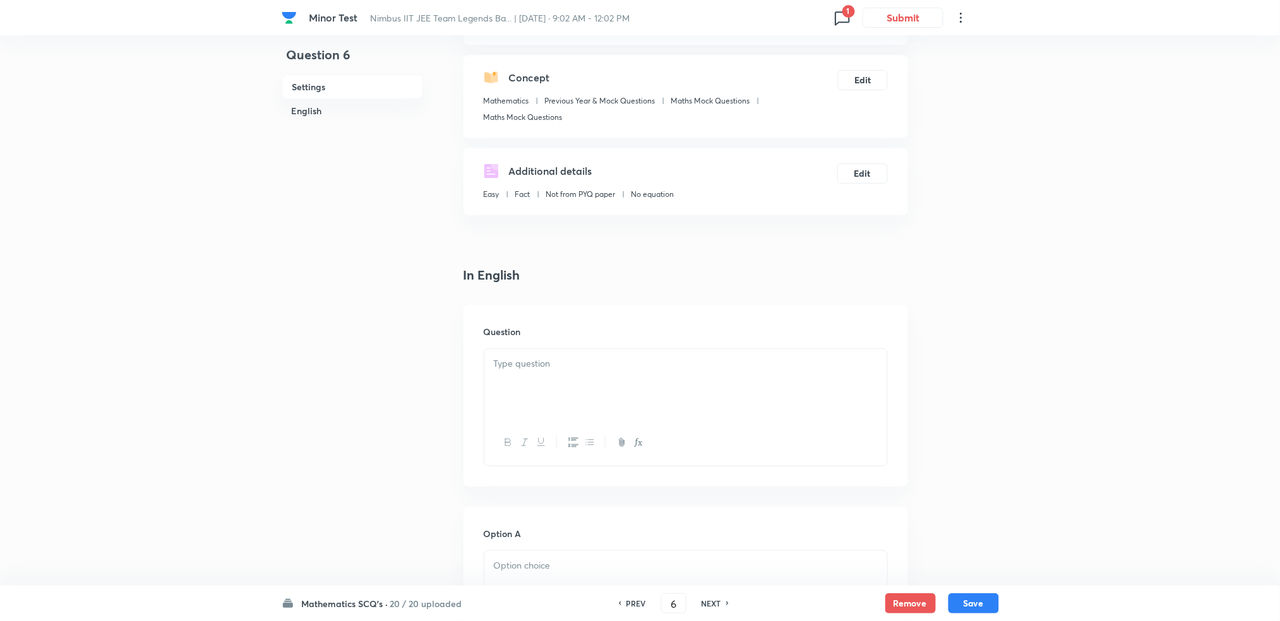
checkbox input "false"
checkbox input "true"
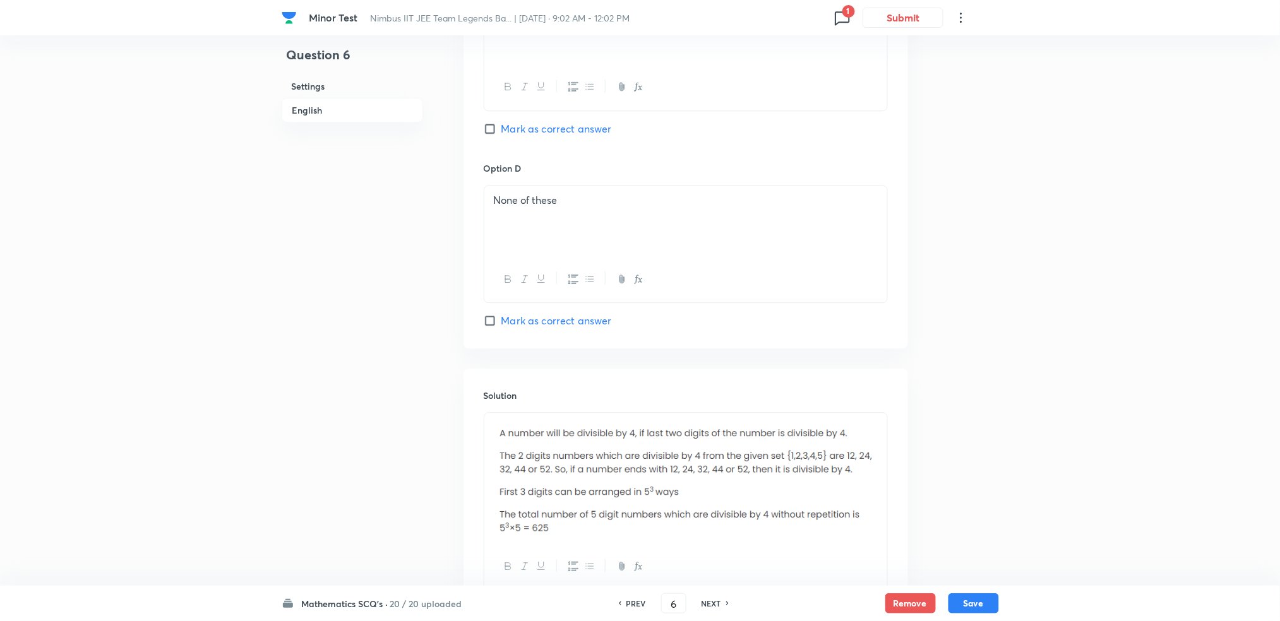
scroll to position [1166, 0]
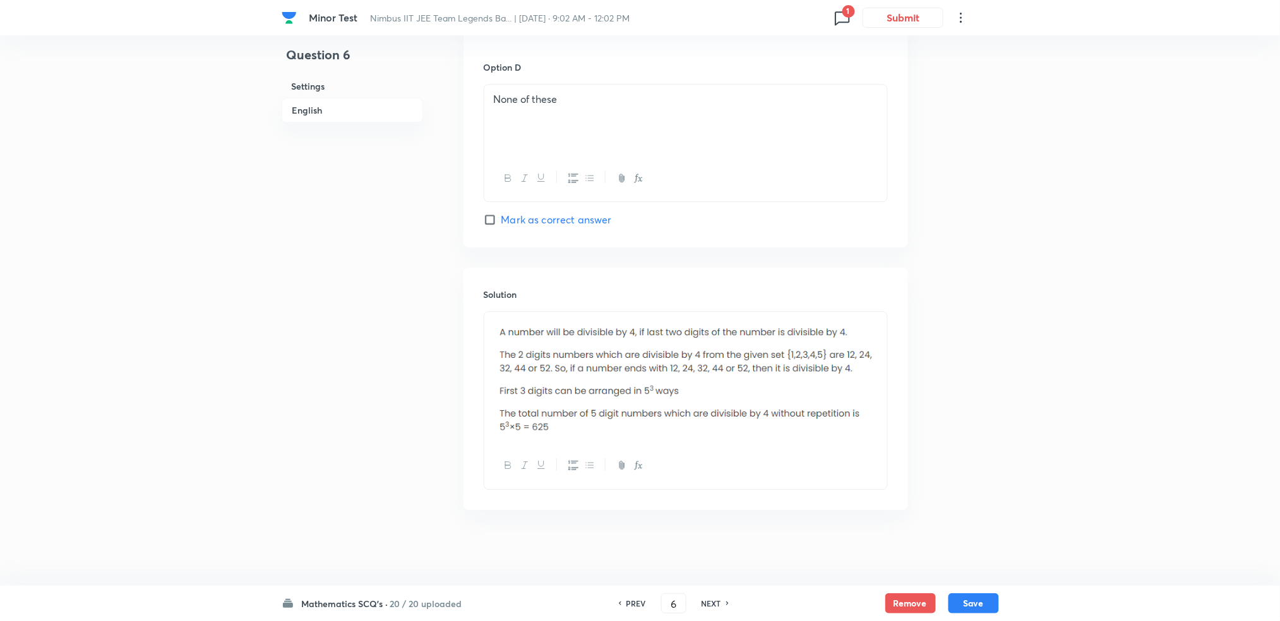
click at [706, 598] on h6 "NEXT" at bounding box center [712, 603] width 20 height 11
type input "7"
checkbox input "true"
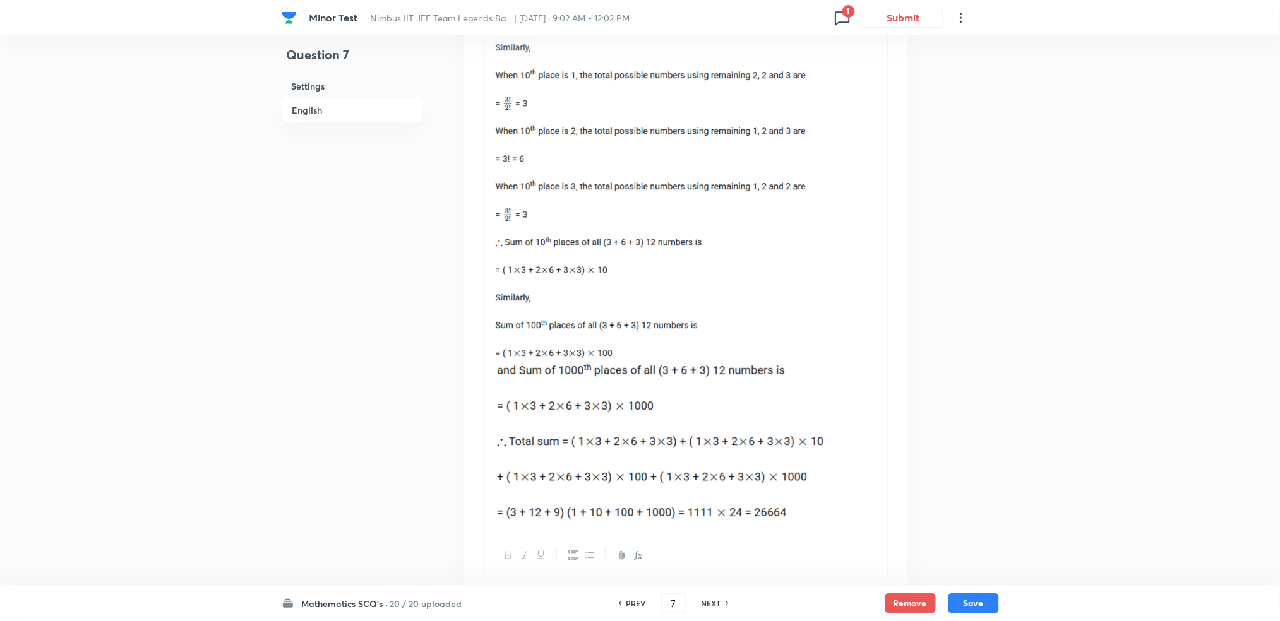
scroll to position [1772, 0]
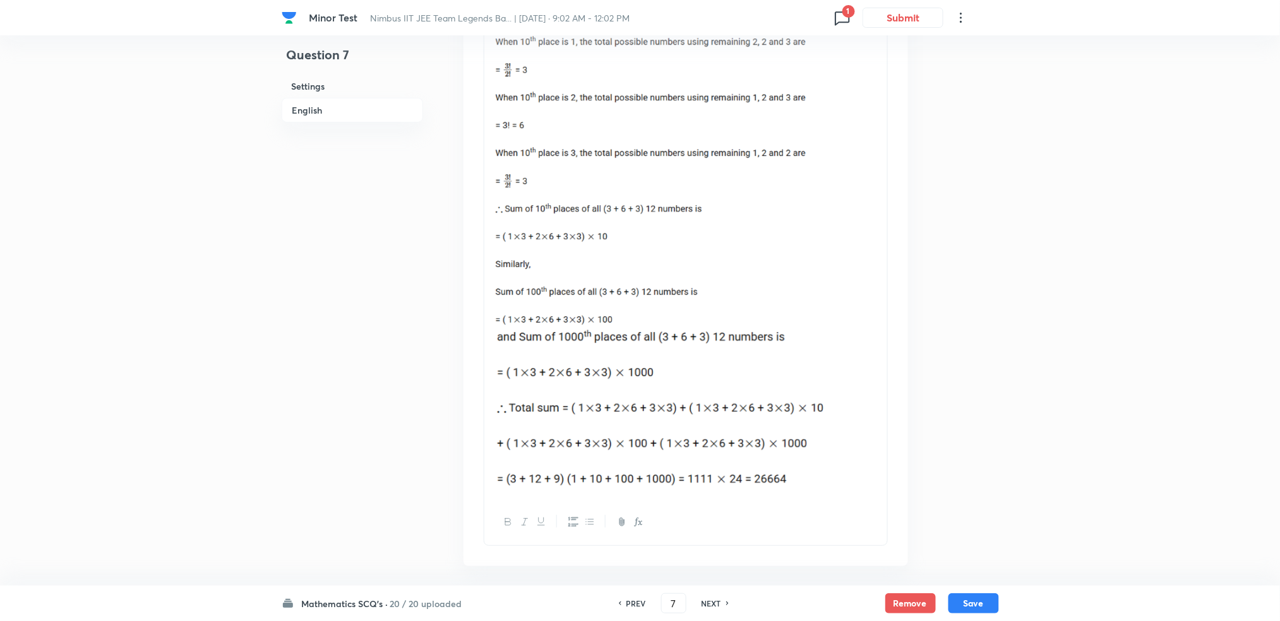
click at [706, 598] on h6 "NEXT" at bounding box center [712, 603] width 20 height 11
type input "8"
checkbox input "false"
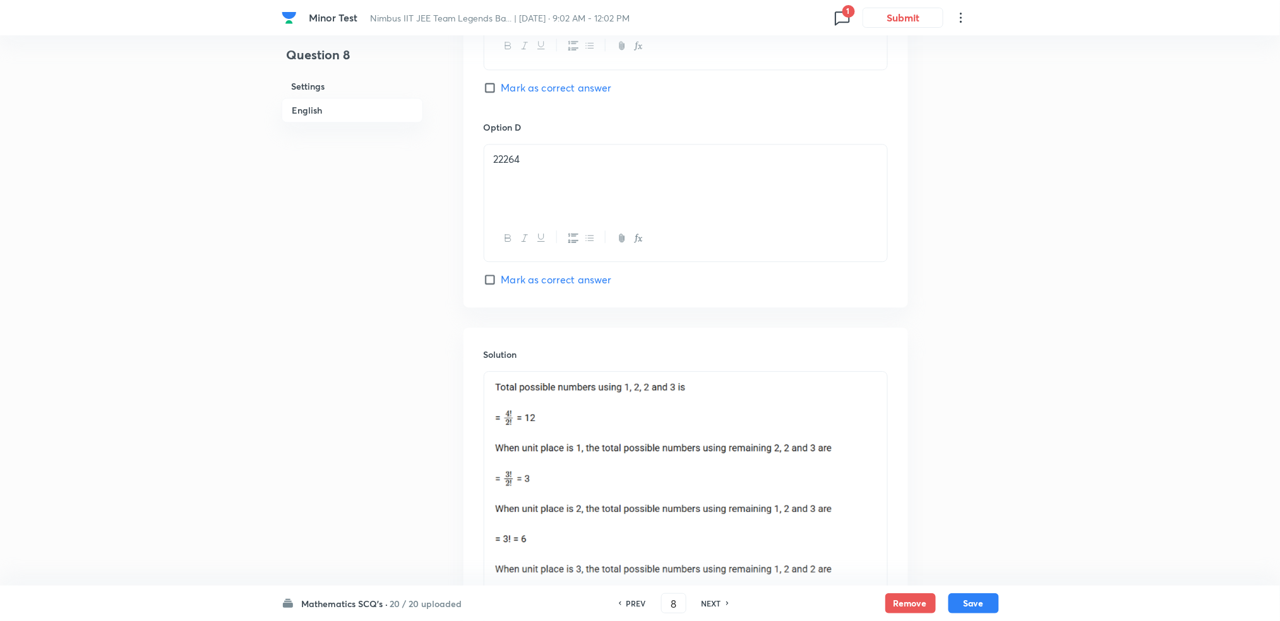
checkbox input "true"
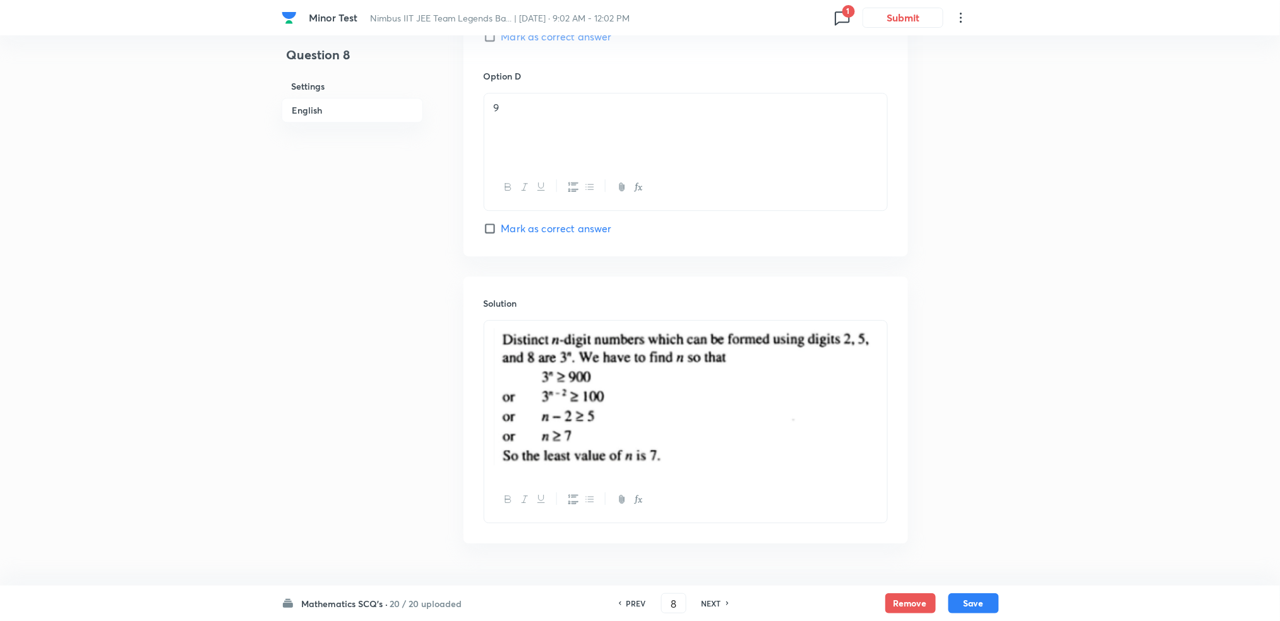
scroll to position [1190, 0]
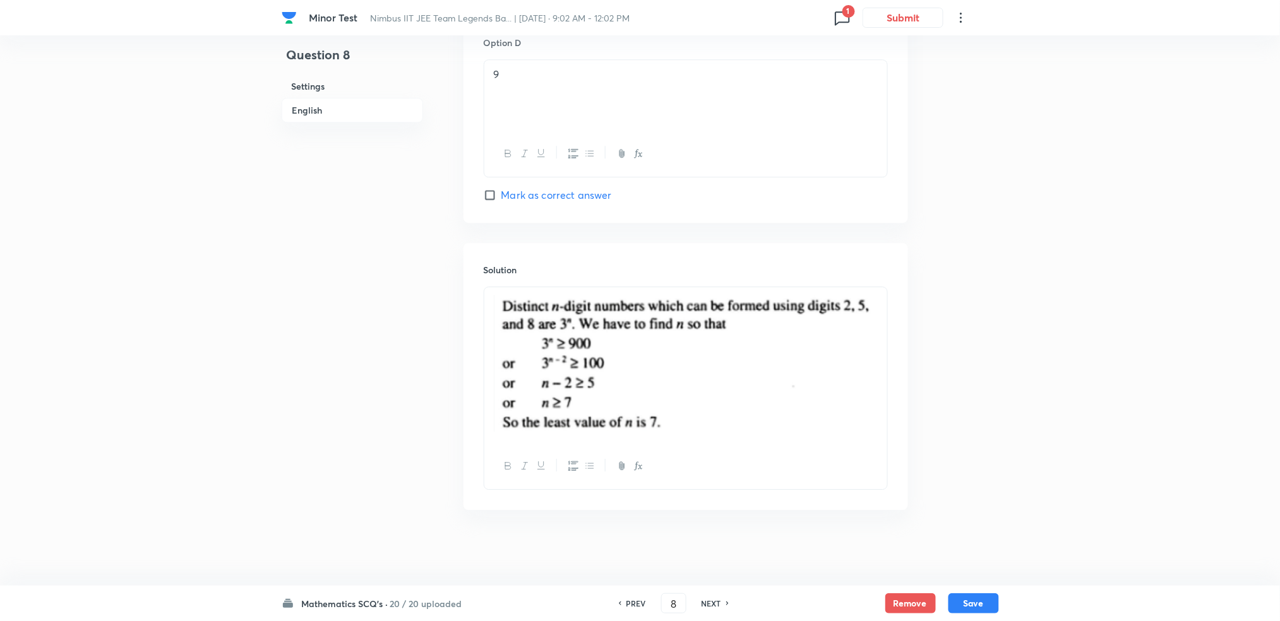
click at [706, 598] on h6 "NEXT" at bounding box center [712, 603] width 20 height 11
type input "9"
checkbox input "true"
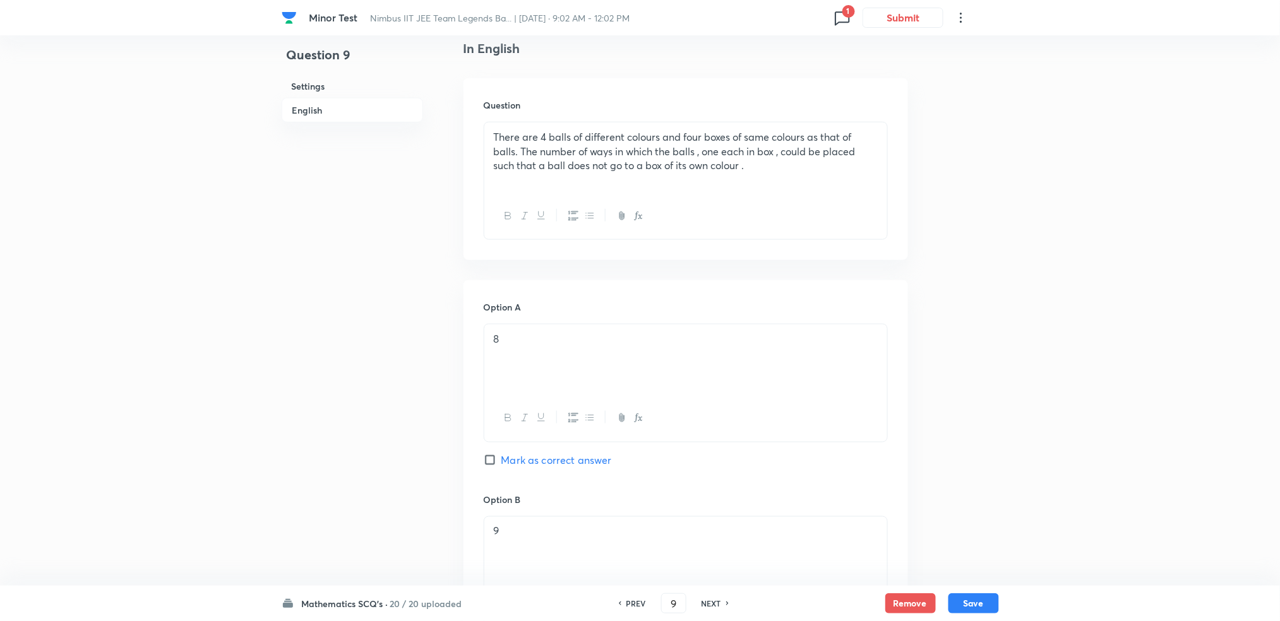
scroll to position [147, 0]
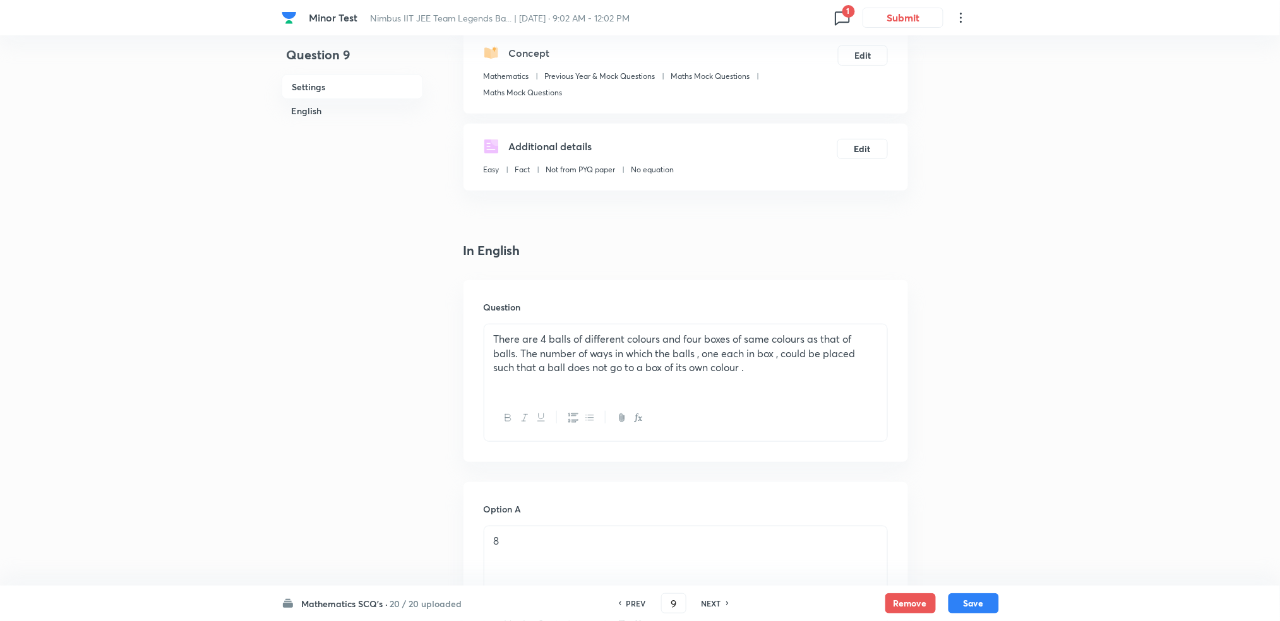
click at [706, 598] on h6 "NEXT" at bounding box center [712, 603] width 20 height 11
type input "10"
checkbox input "false"
checkbox input "true"
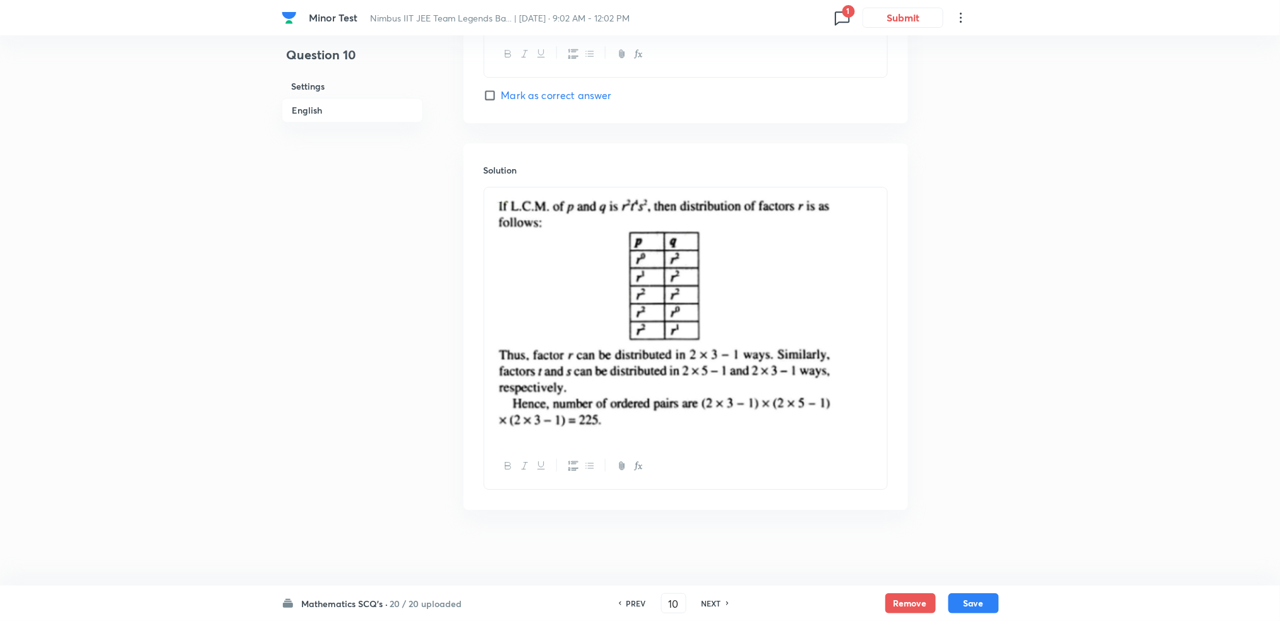
click at [706, 598] on h6 "NEXT" at bounding box center [712, 603] width 20 height 11
type input "11"
checkbox input "true"
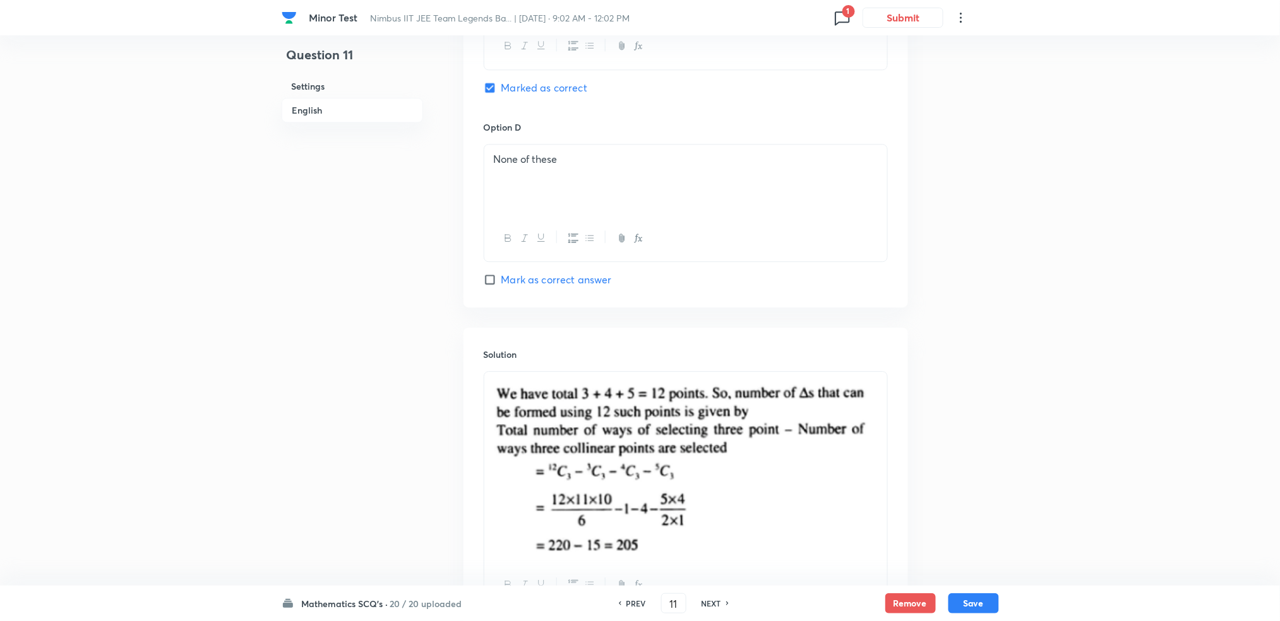
scroll to position [1225, 0]
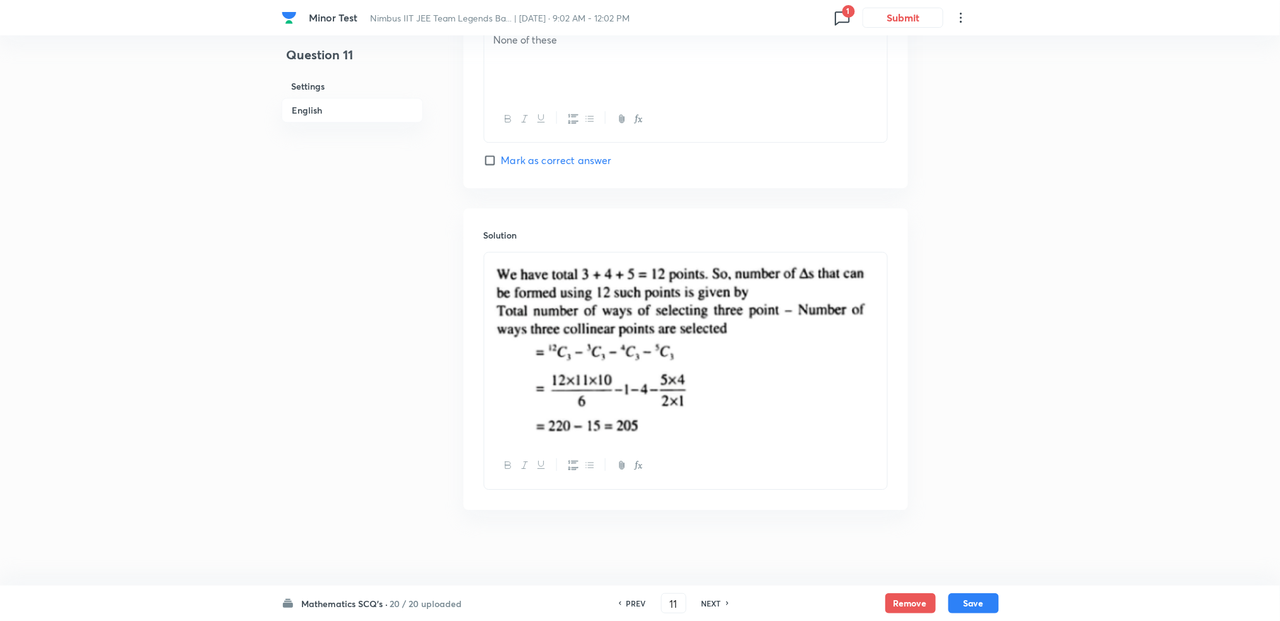
click at [706, 598] on h6 "NEXT" at bounding box center [712, 603] width 20 height 11
type input "12"
checkbox input "false"
checkbox input "true"
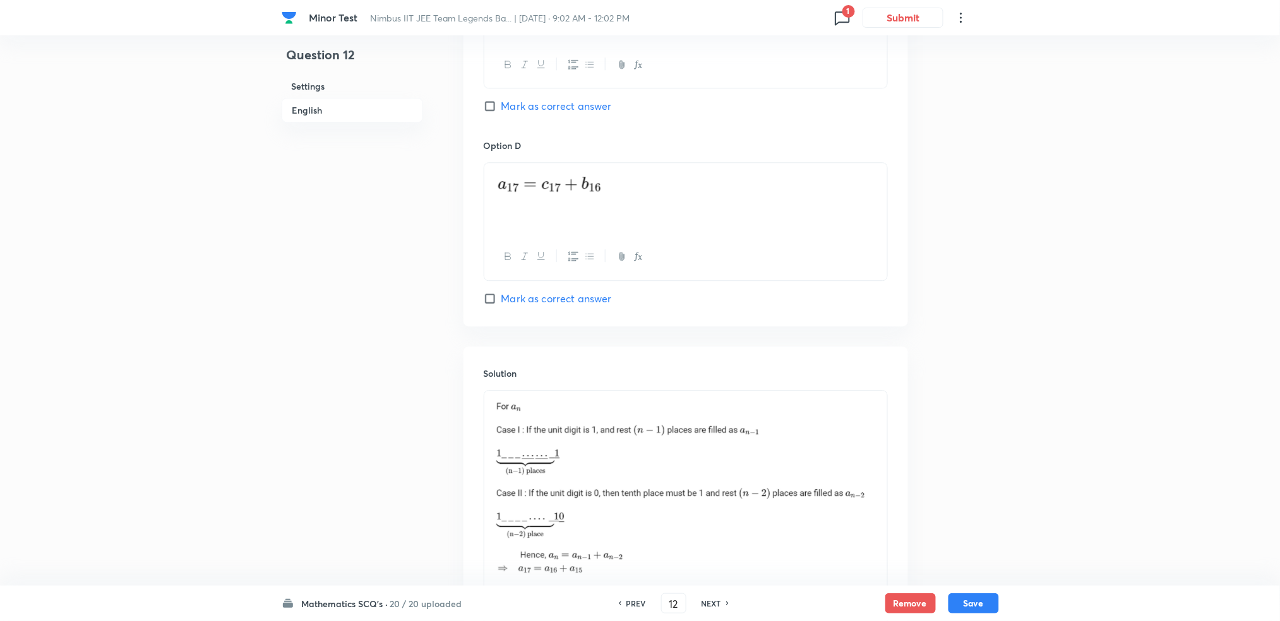
scroll to position [1253, 0]
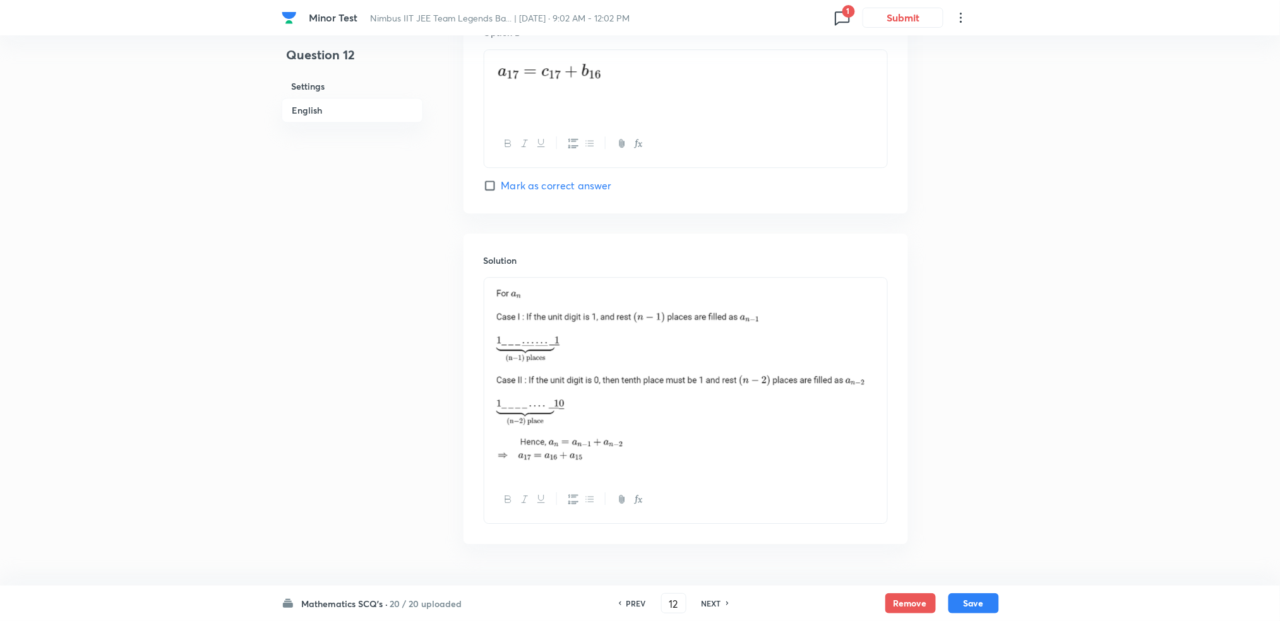
click at [706, 598] on h6 "NEXT" at bounding box center [712, 603] width 20 height 11
type input "13"
checkbox input "false"
checkbox input "true"
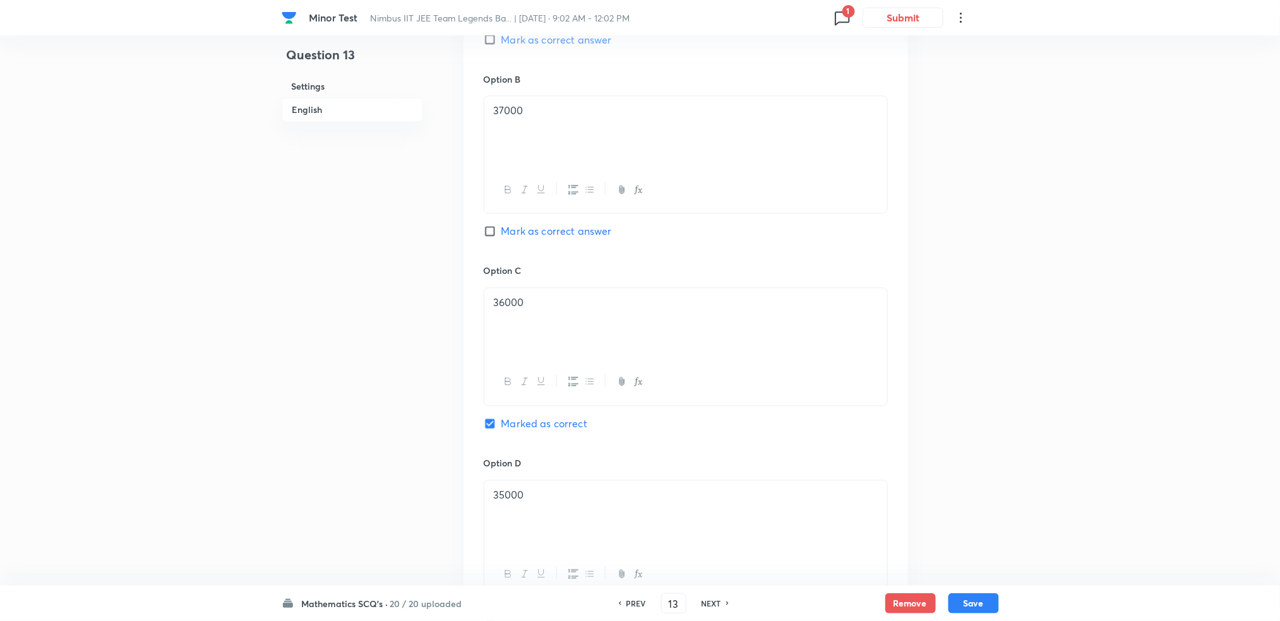
scroll to position [803, 0]
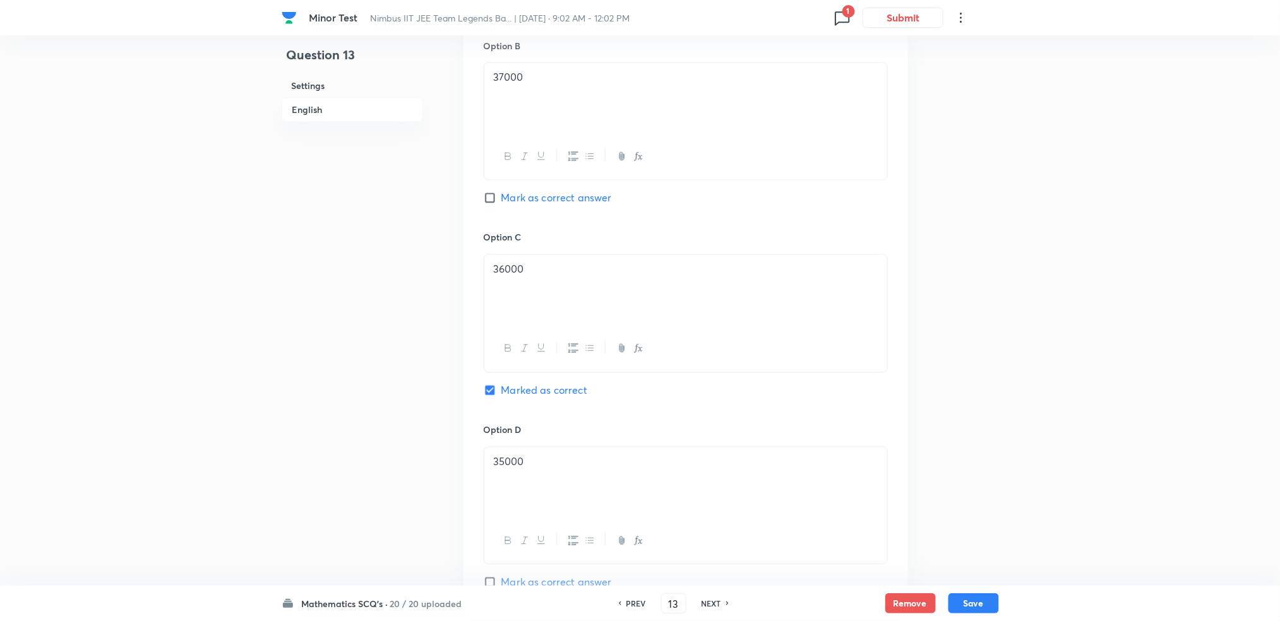
click at [634, 609] on h6 "PREV" at bounding box center [636, 603] width 20 height 11
type input "12"
checkbox input "false"
checkbox input "true"
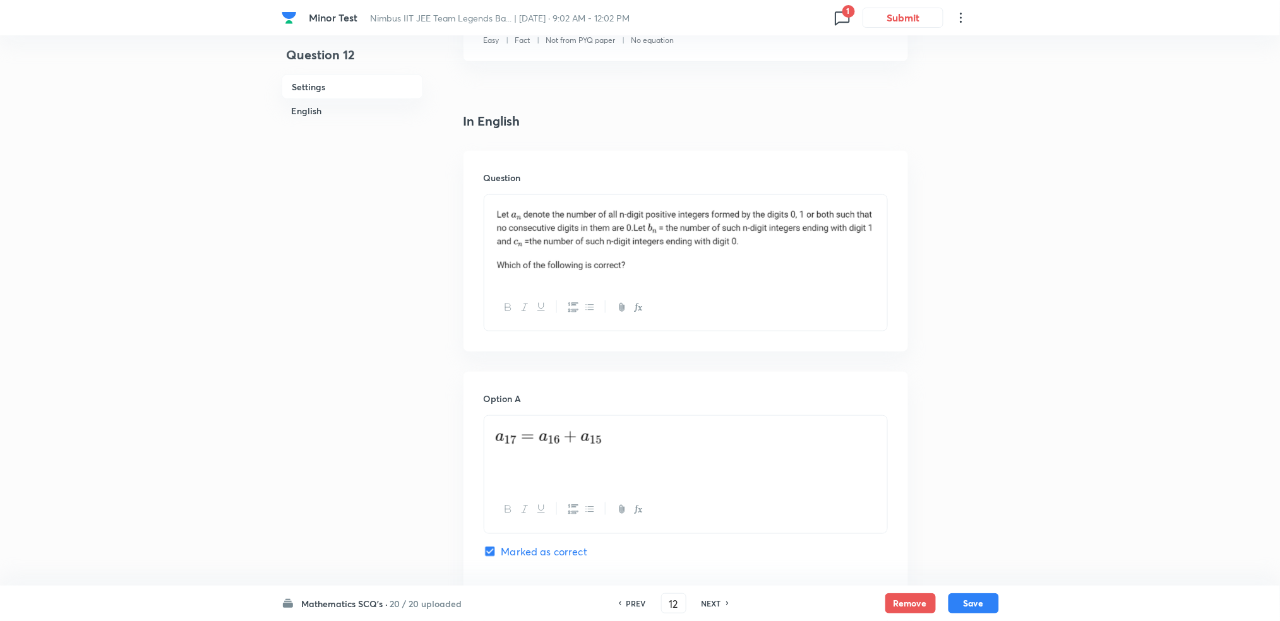
scroll to position [74, 0]
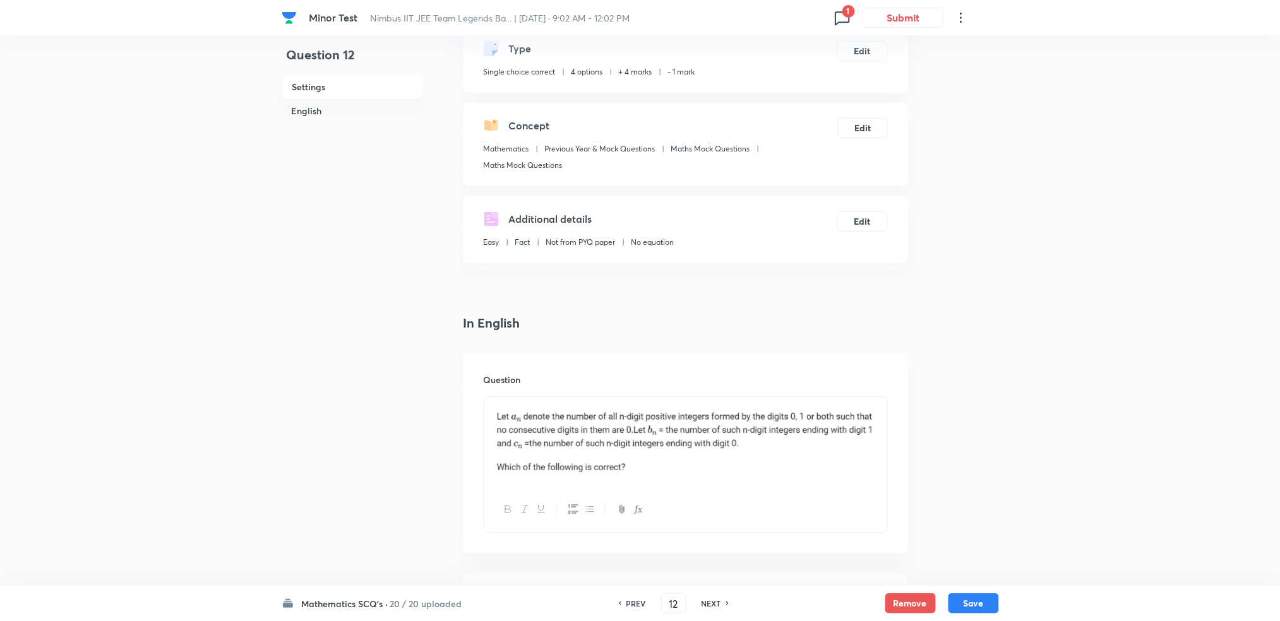
click at [705, 604] on h6 "NEXT" at bounding box center [712, 603] width 20 height 11
type input "13"
checkbox input "false"
checkbox input "true"
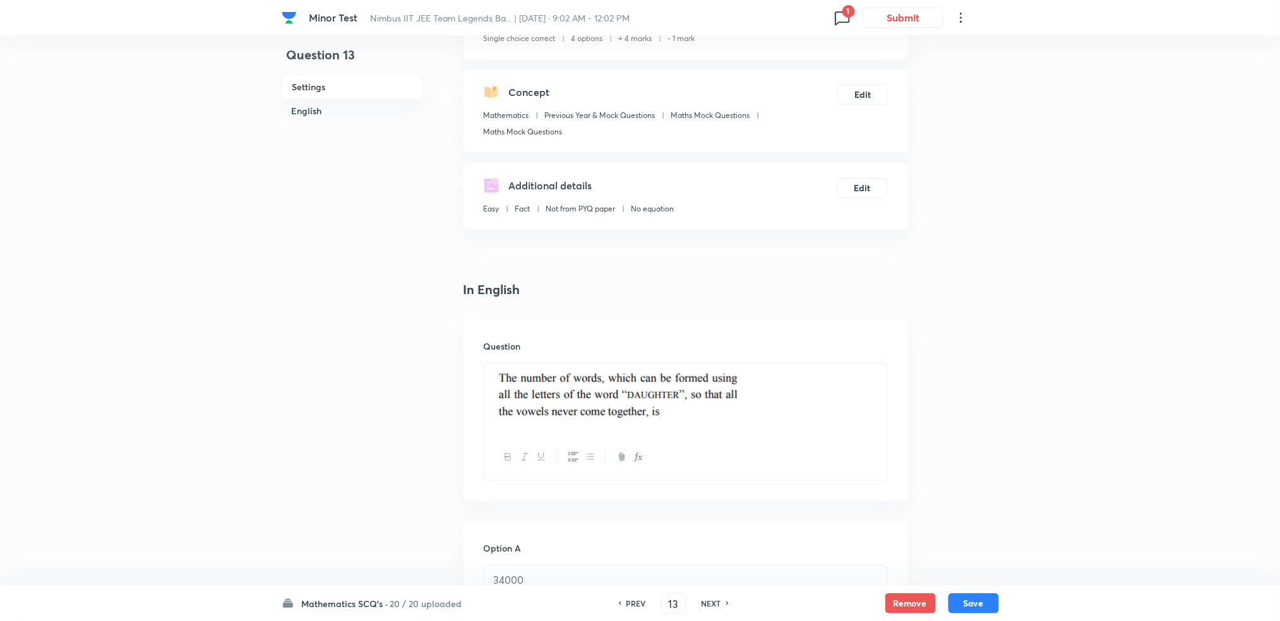
click at [705, 604] on h6 "NEXT" at bounding box center [712, 603] width 20 height 11
type input "14"
checkbox input "false"
checkbox input "true"
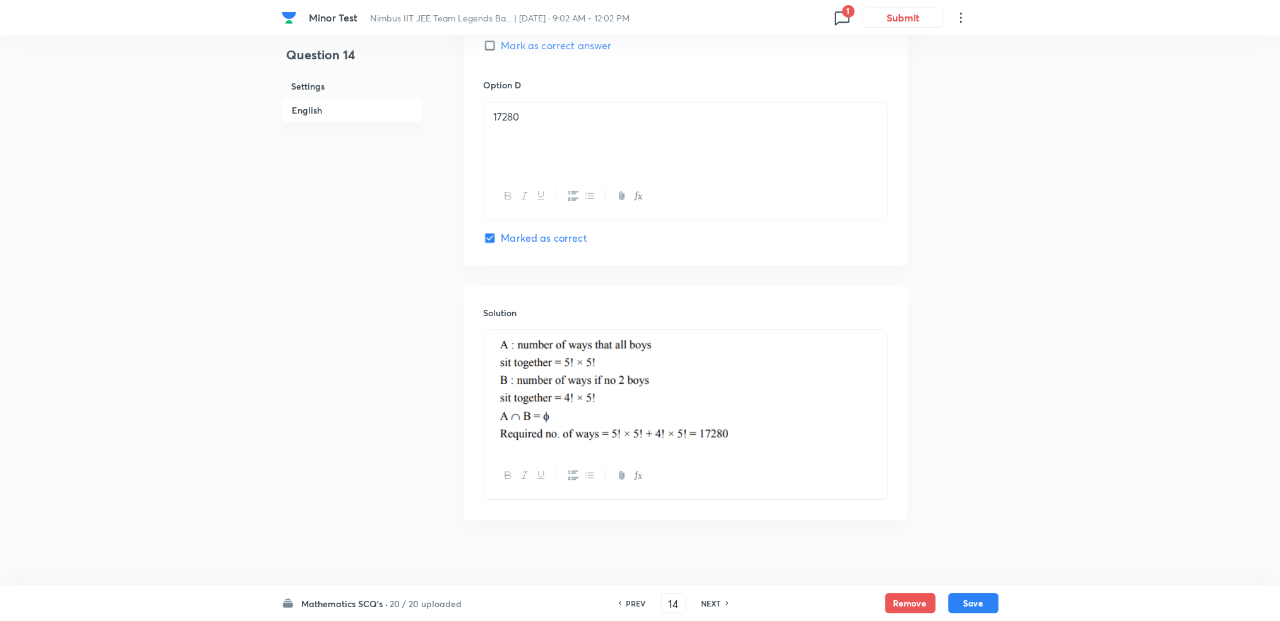
scroll to position [1162, 0]
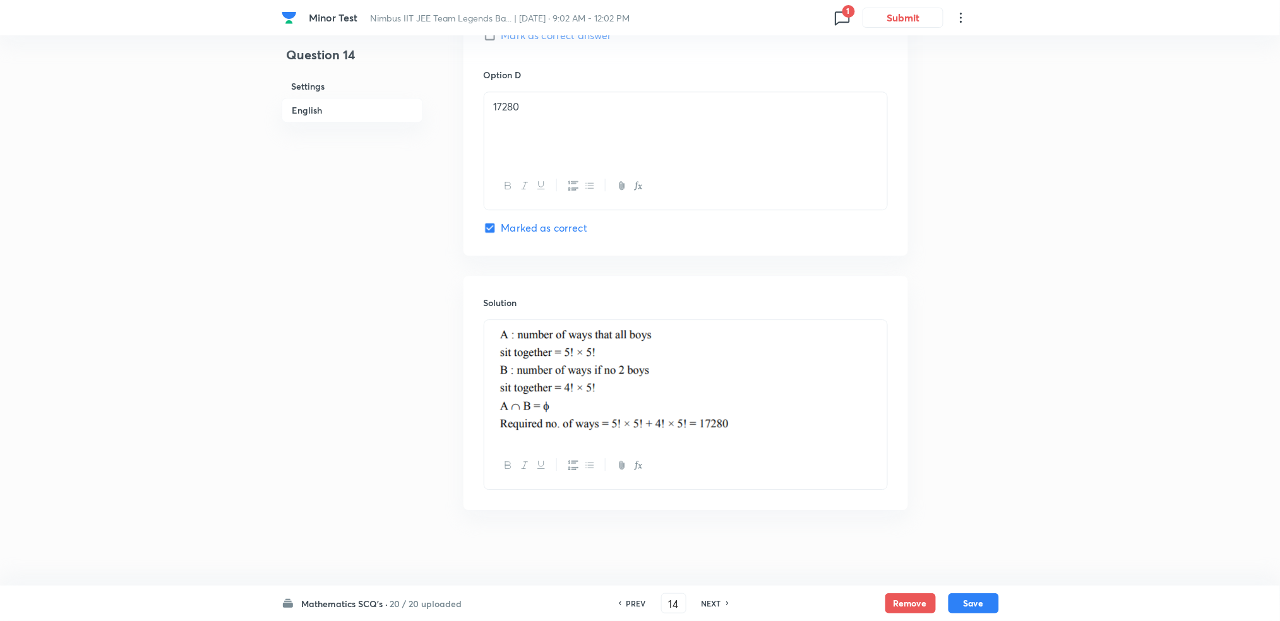
click at [705, 604] on h6 "NEXT" at bounding box center [712, 603] width 20 height 11
type input "15"
checkbox input "true"
checkbox input "false"
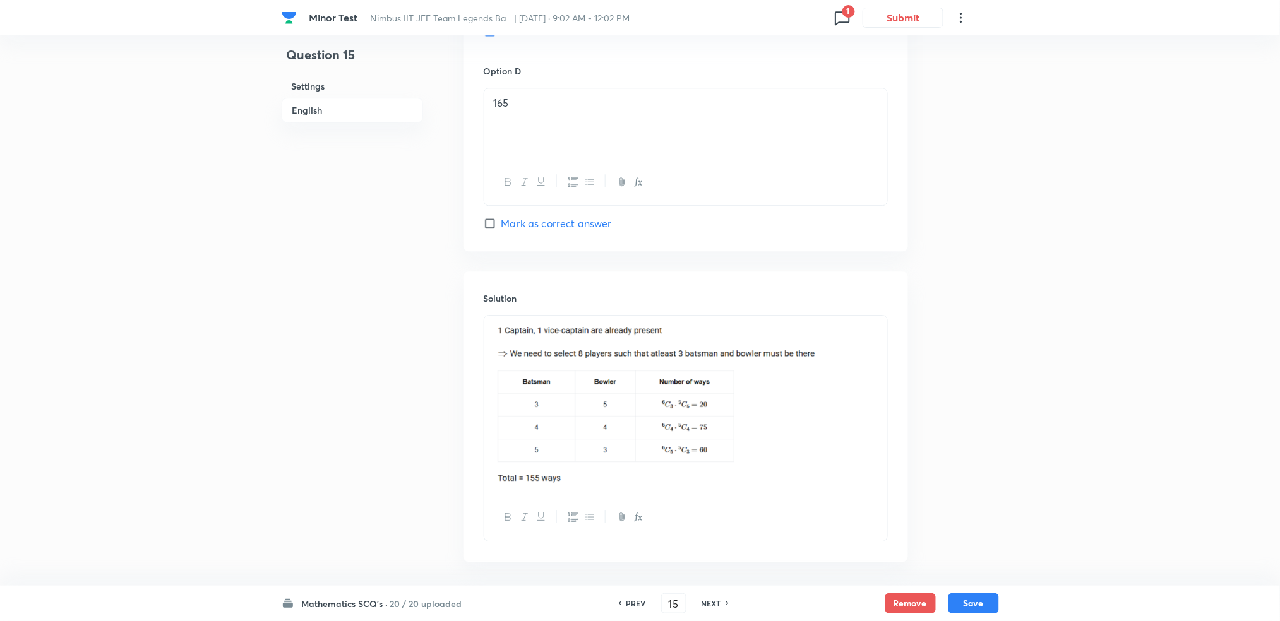
click at [705, 604] on h6 "NEXT" at bounding box center [712, 603] width 20 height 11
type input "16"
checkbox input "true"
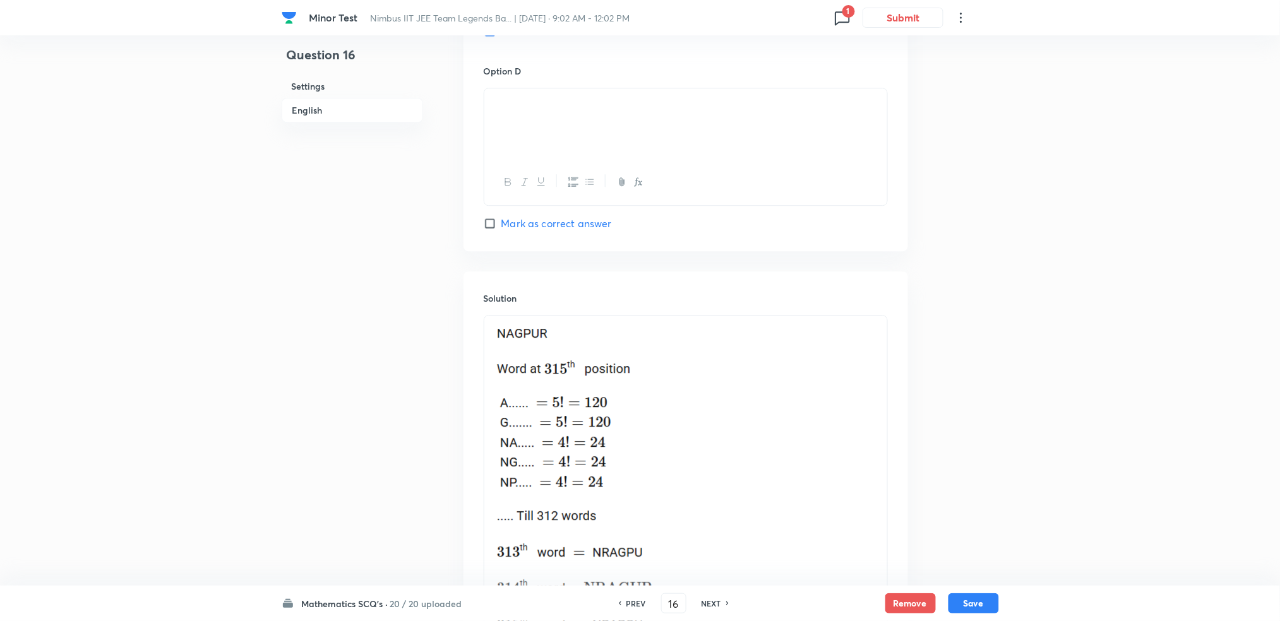
click at [705, 604] on h6 "NEXT" at bounding box center [712, 603] width 20 height 11
type input "17"
checkbox input "false"
checkbox input "true"
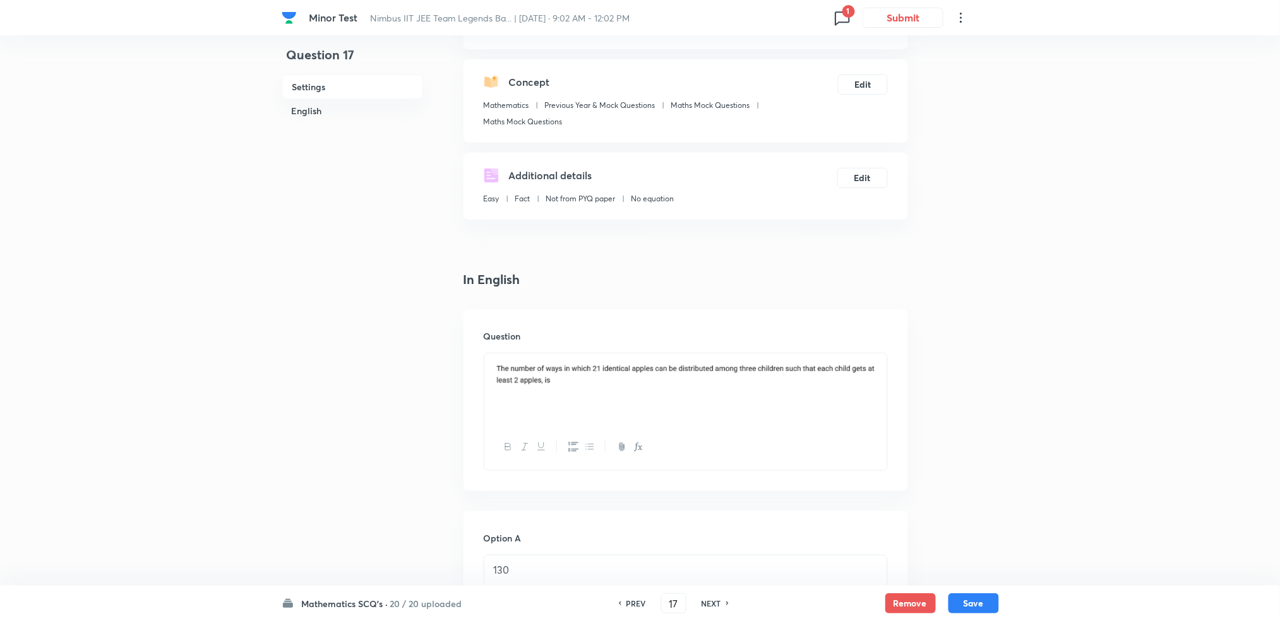
scroll to position [51, 0]
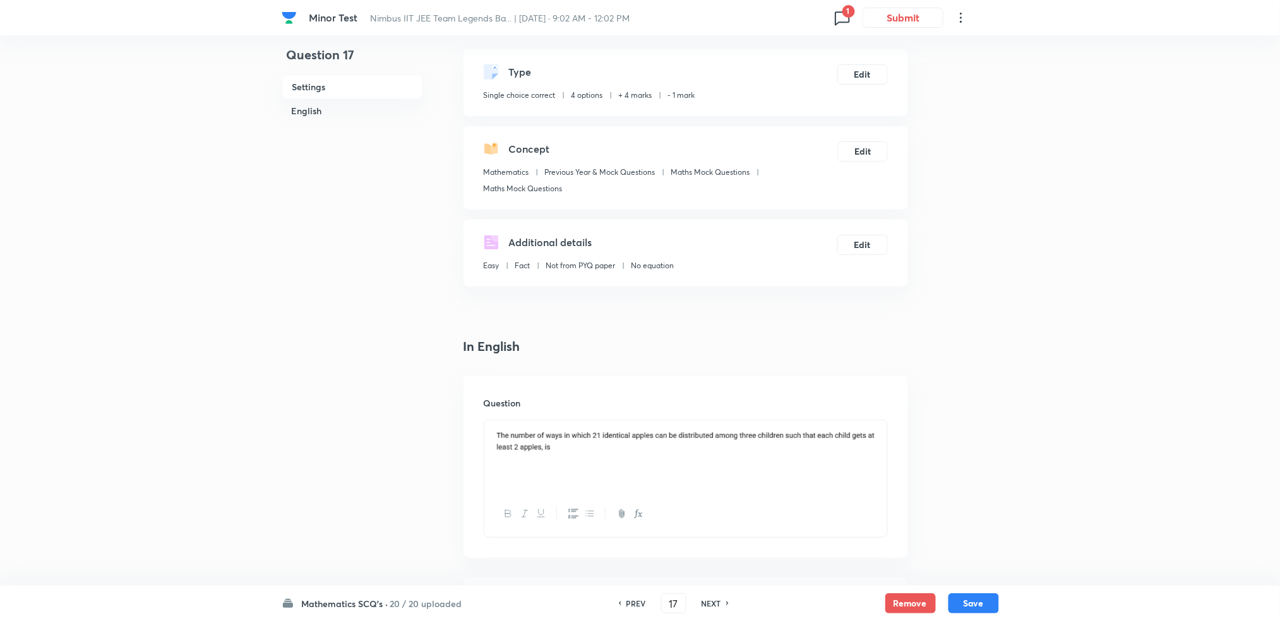
click at [705, 604] on h6 "NEXT" at bounding box center [712, 603] width 20 height 11
type input "18"
checkbox input "false"
checkbox input "true"
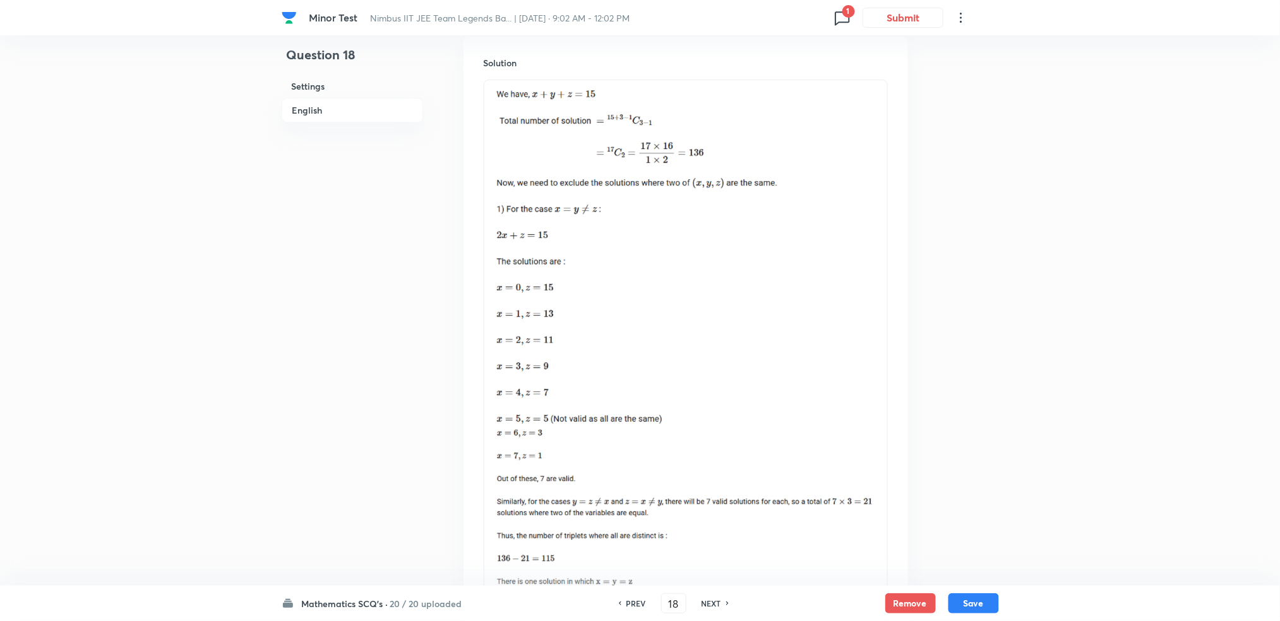
scroll to position [1431, 0]
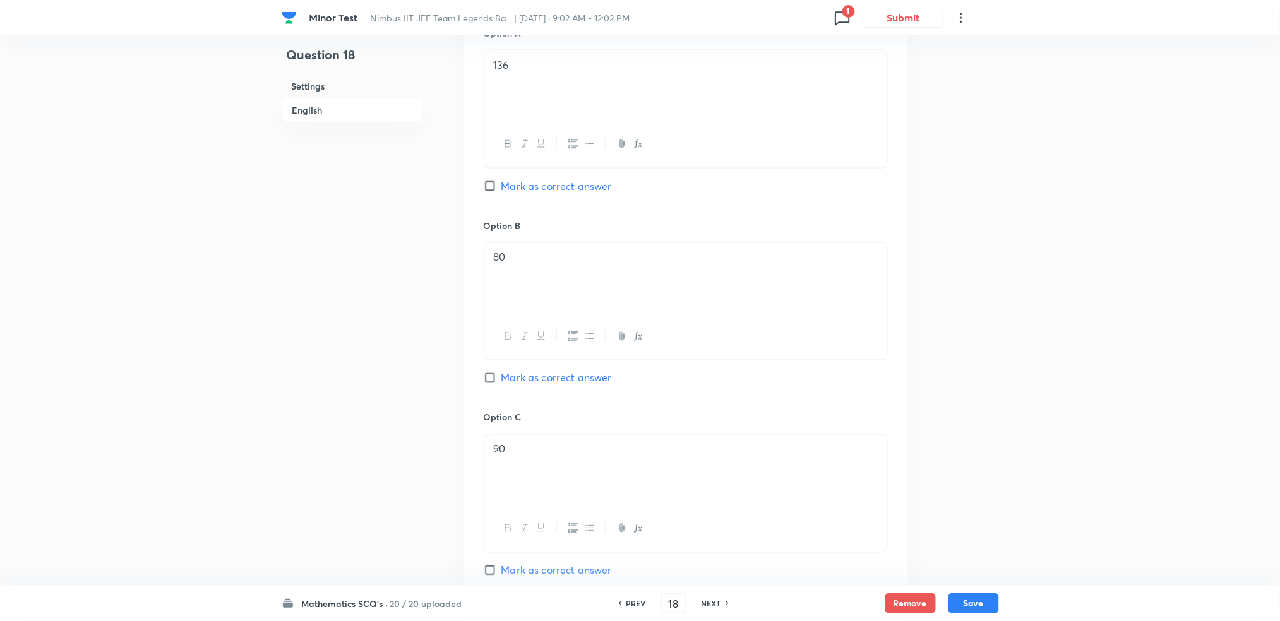
click at [705, 604] on h6 "NEXT" at bounding box center [712, 603] width 20 height 11
type input "19"
checkbox input "false"
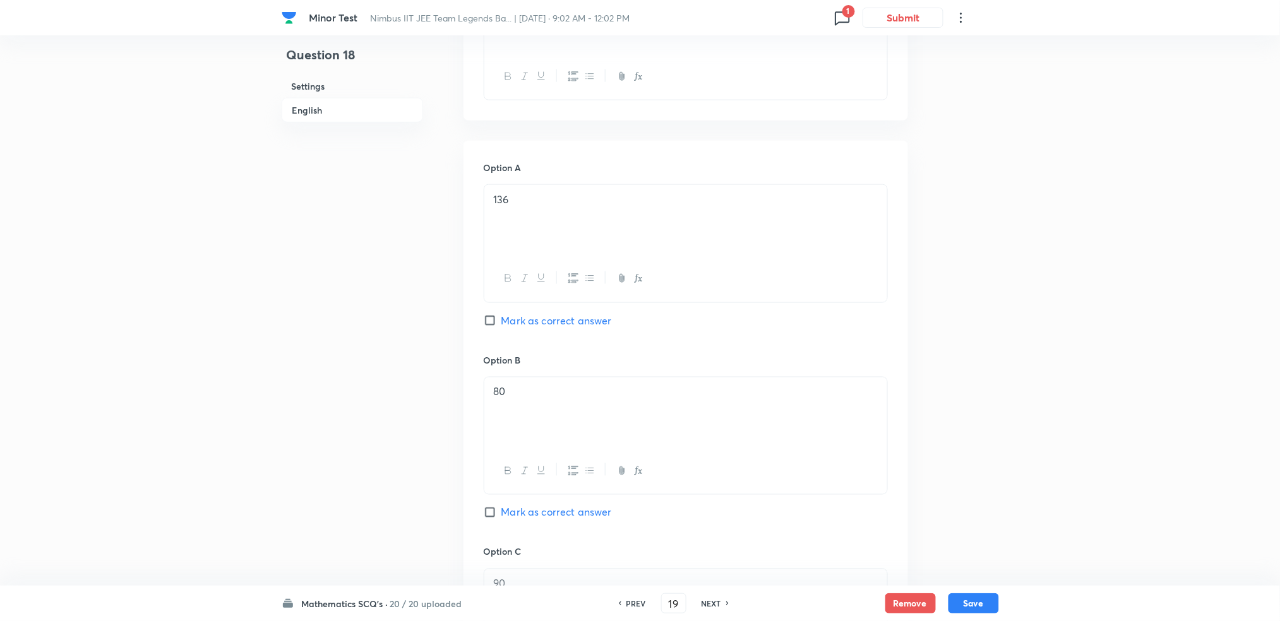
checkbox input "true"
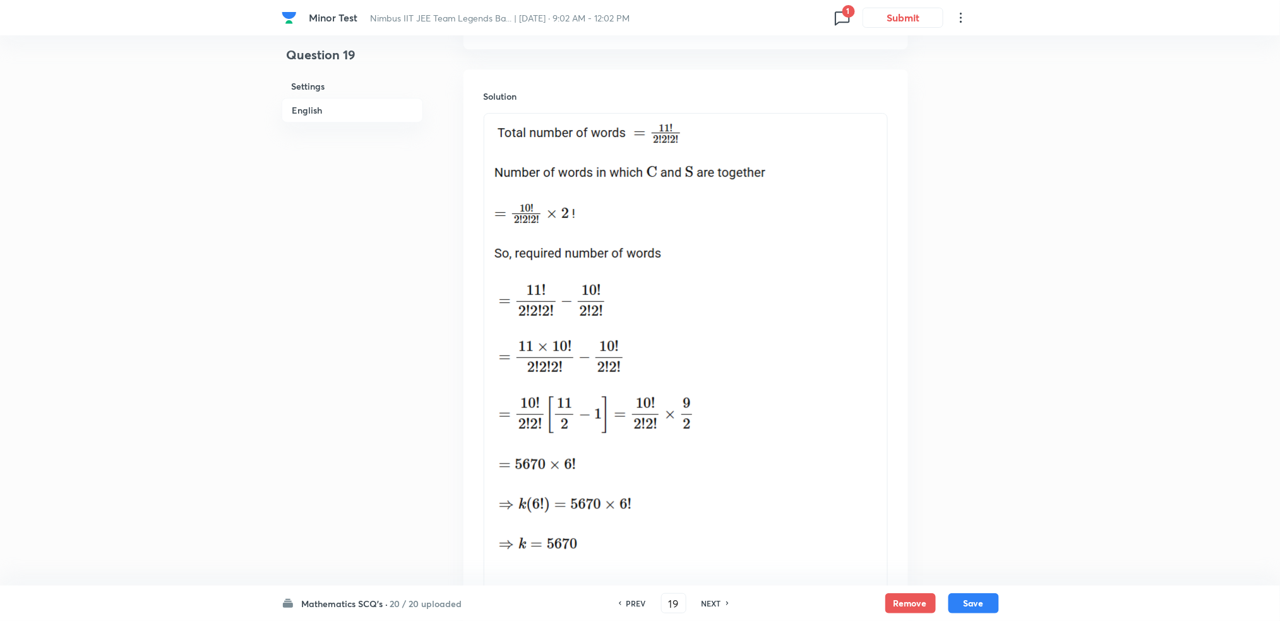
scroll to position [1492, 0]
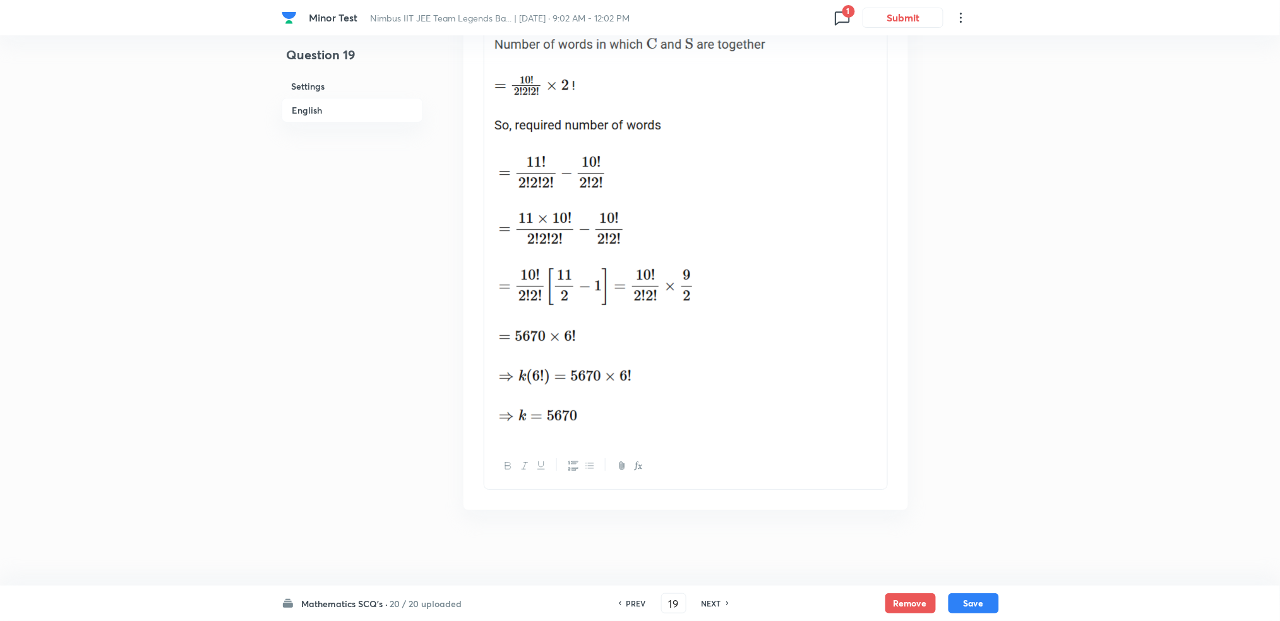
click at [705, 604] on h6 "NEXT" at bounding box center [712, 603] width 20 height 11
type input "20"
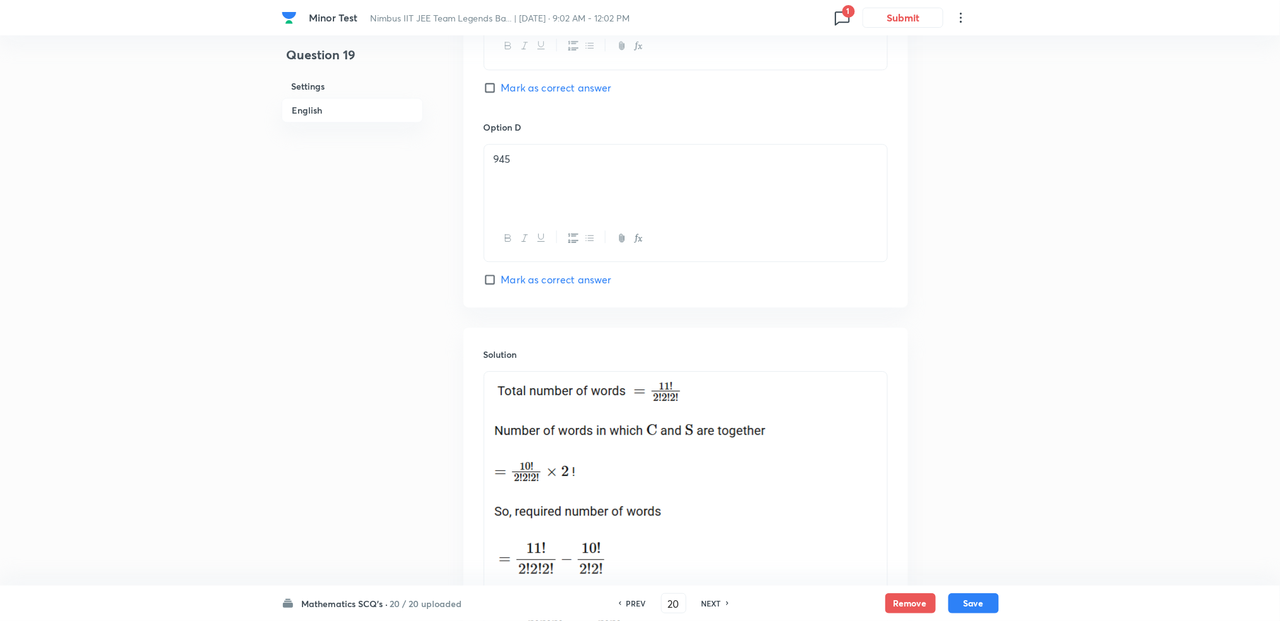
checkbox input "false"
checkbox input "true"
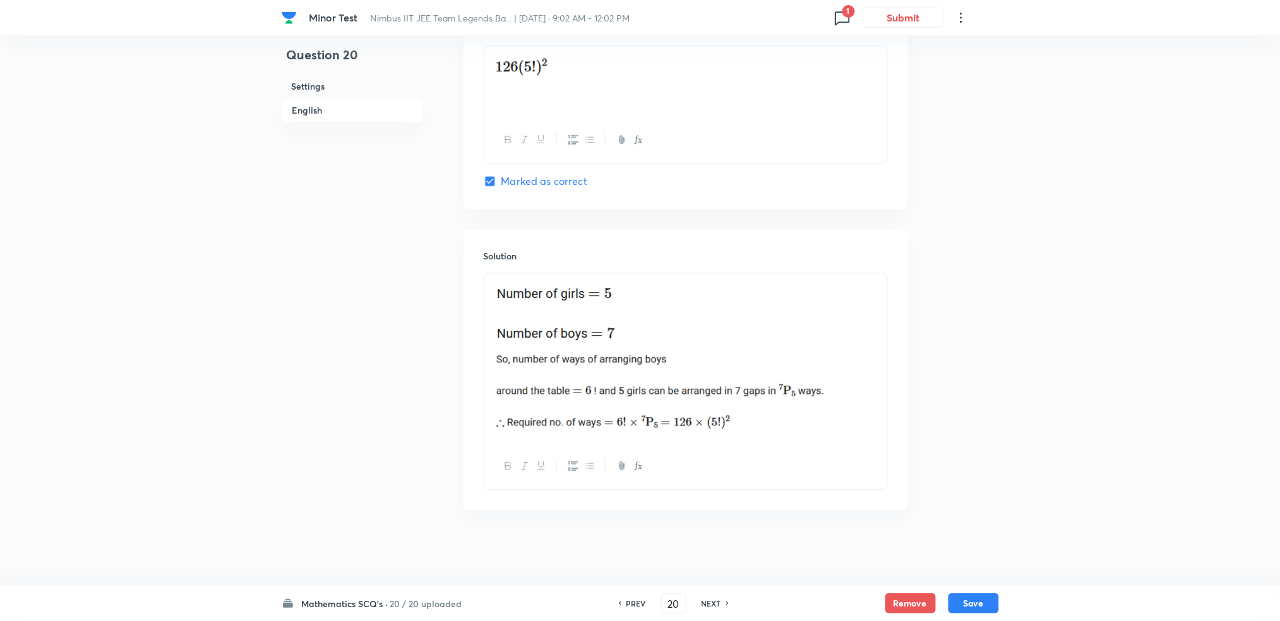
click at [705, 604] on h6 "NEXT" at bounding box center [712, 603] width 20 height 11
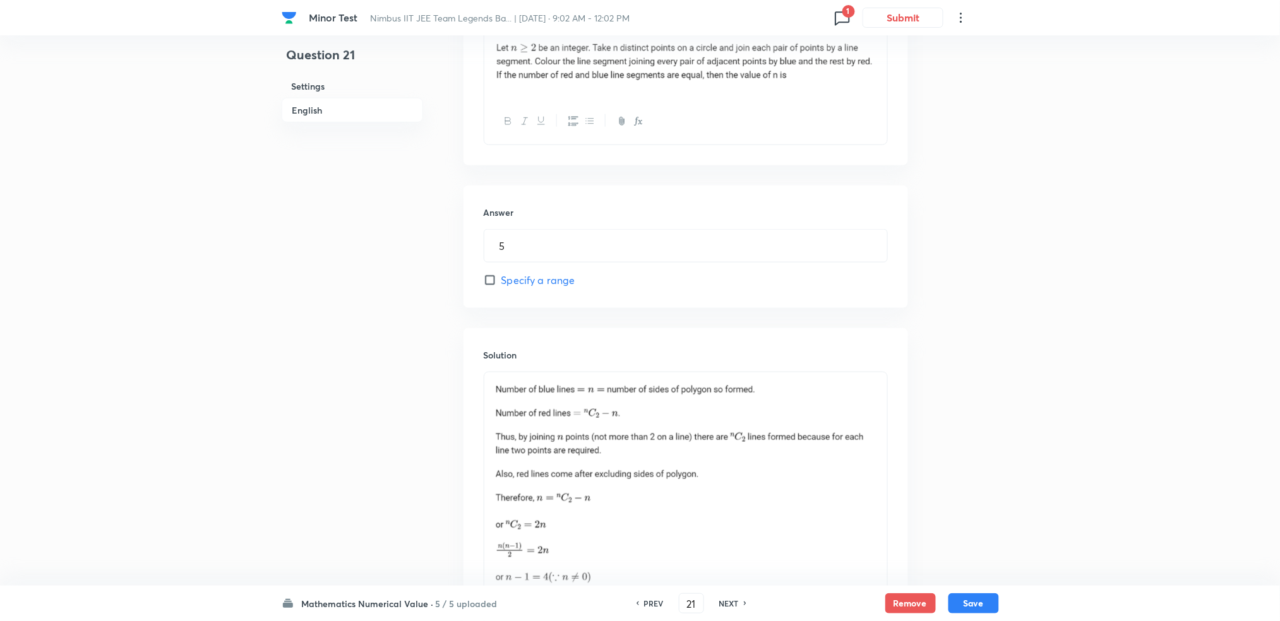
scroll to position [622, 0]
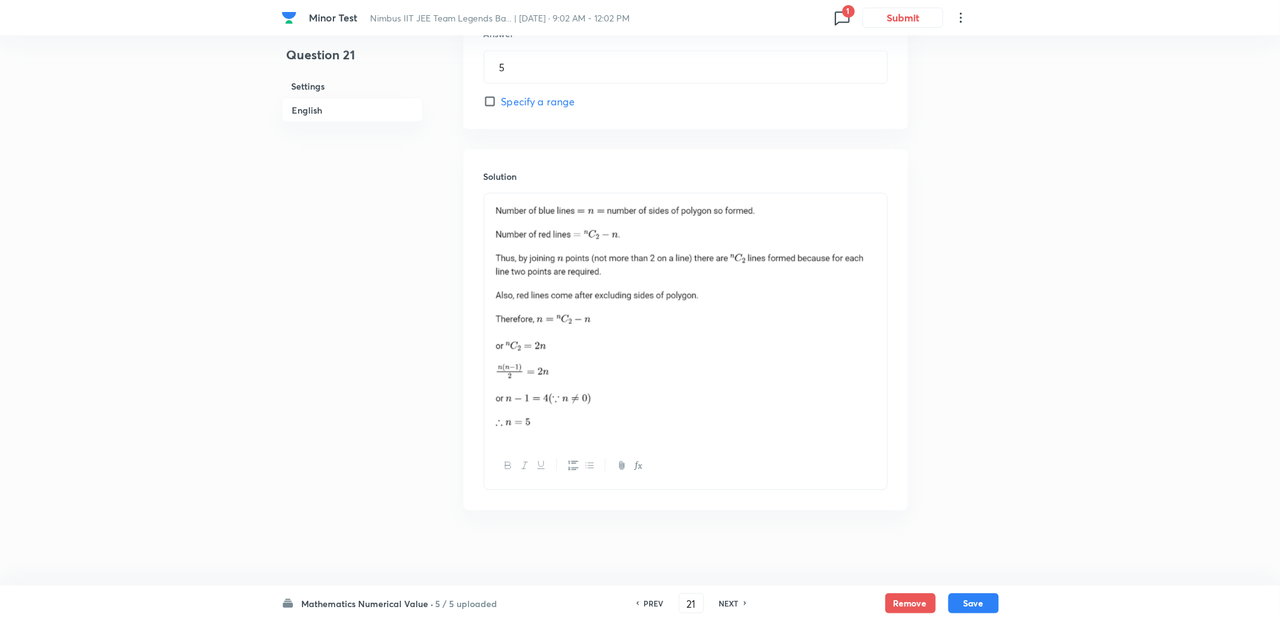
click at [705, 604] on div "PREV 21 ​ NEXT" at bounding box center [691, 604] width 163 height 20
click at [719, 604] on h6 "NEXT" at bounding box center [729, 603] width 20 height 11
type input "22"
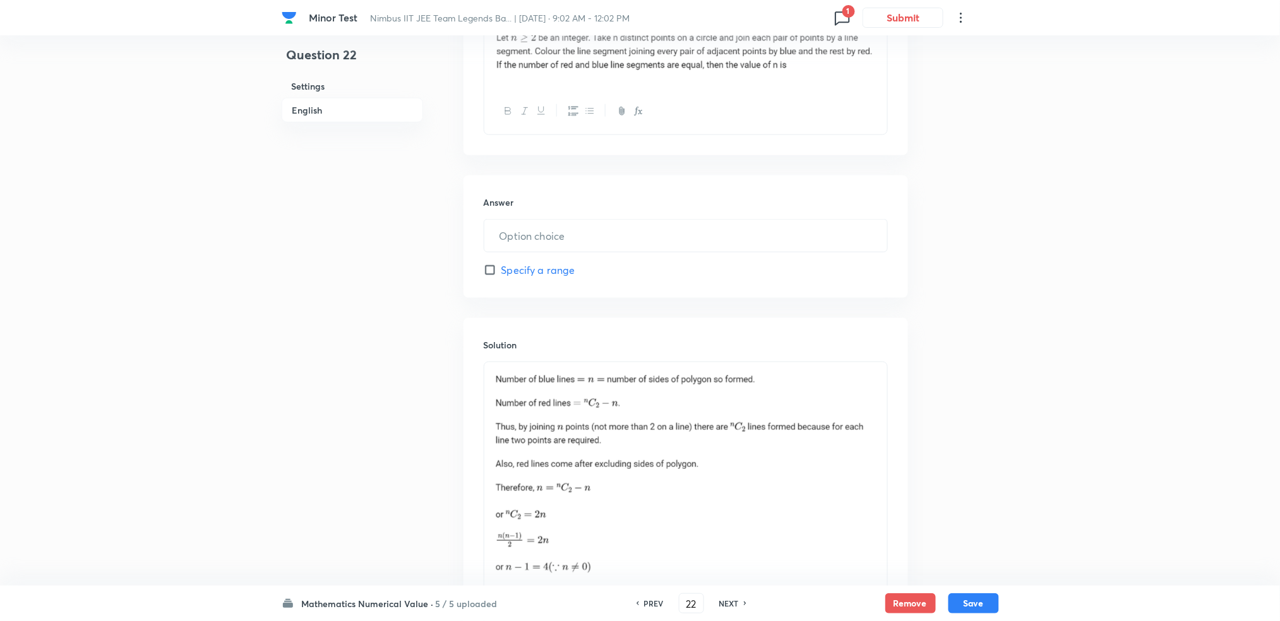
type input "5"
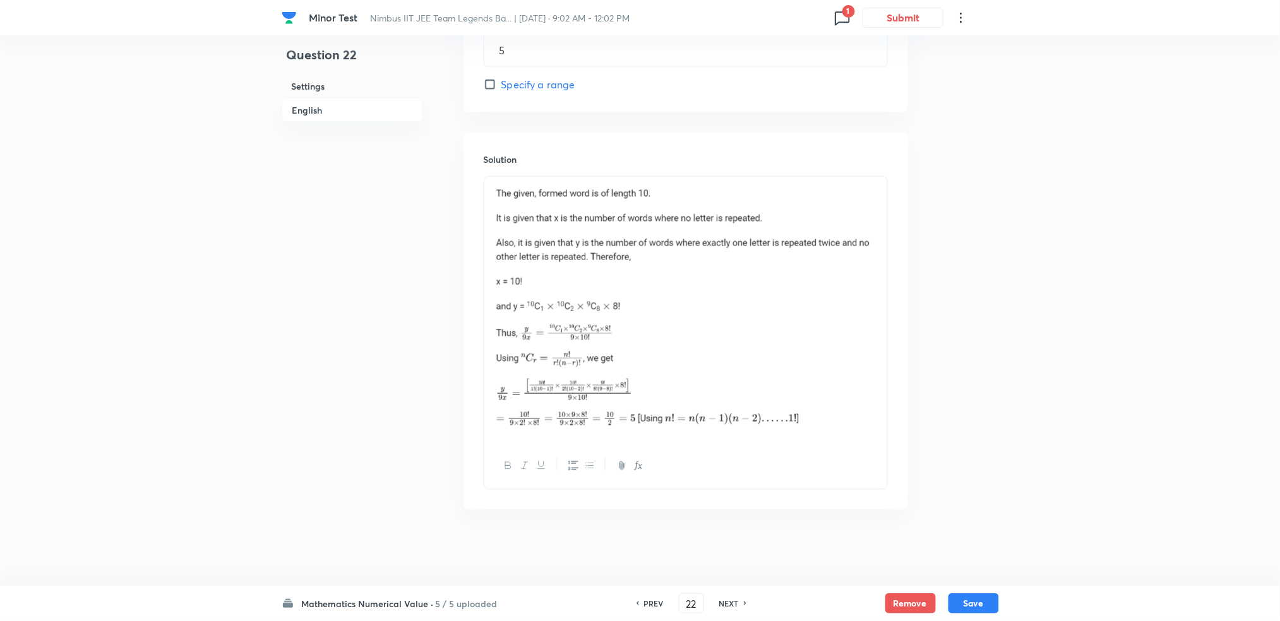
click at [719, 604] on h6 "NEXT" at bounding box center [729, 603] width 20 height 11
type input "23"
type input "7"
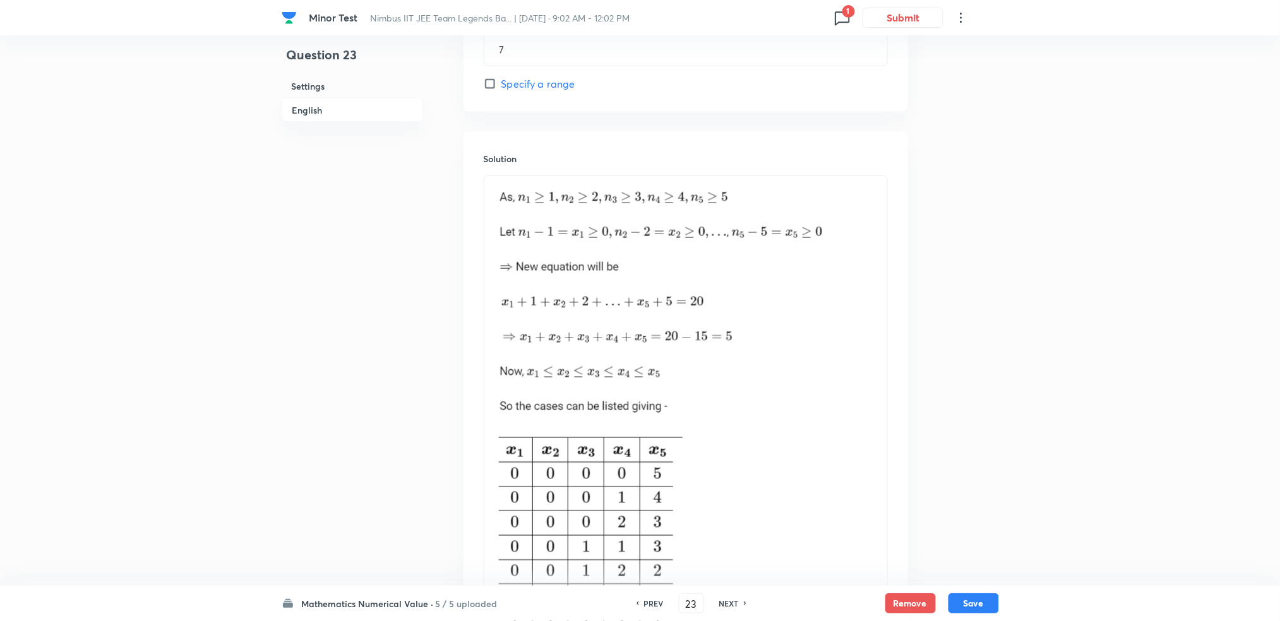
scroll to position [893, 0]
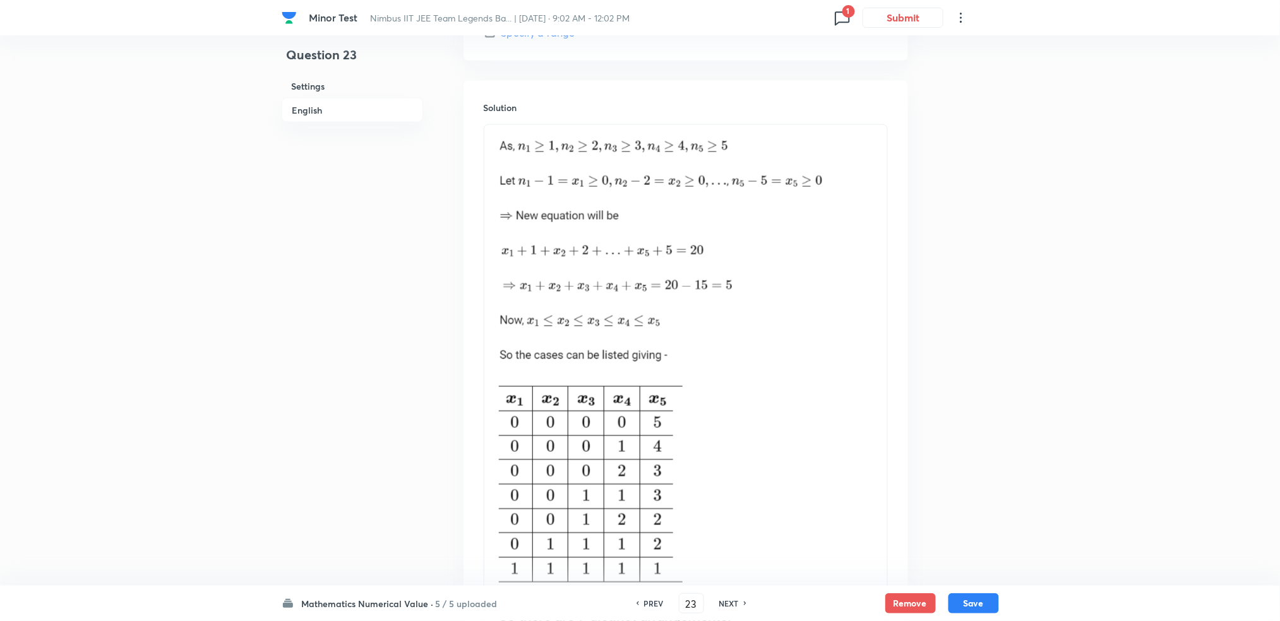
scroll to position [657, 0]
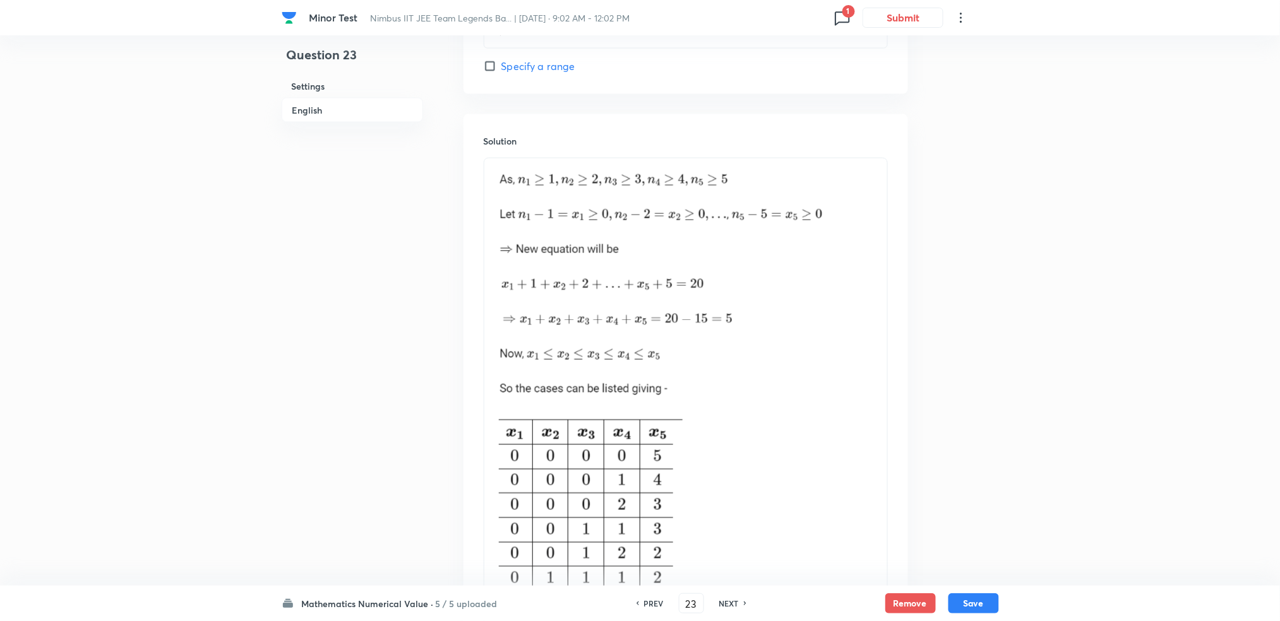
click at [733, 607] on h6 "NEXT" at bounding box center [729, 603] width 20 height 11
type input "24"
type input "625"
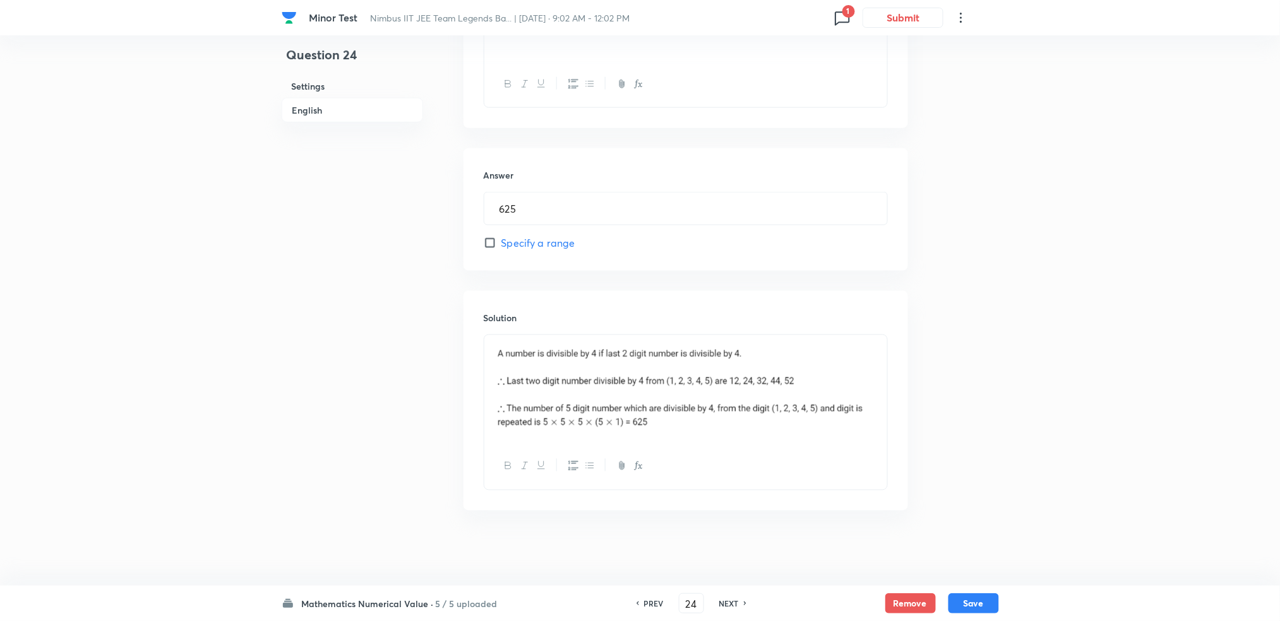
click at [733, 607] on h6 "NEXT" at bounding box center [729, 603] width 20 height 11
type input "25"
type input "30"
